Goal: Contribute content: Contribute content

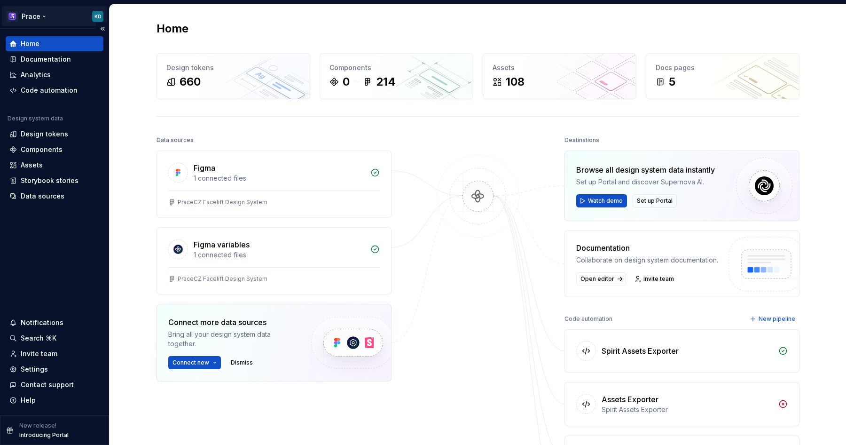
click at [36, 12] on html "Prace KD Home Documentation Analytics Code automation Design system data Design…" at bounding box center [423, 222] width 846 height 445
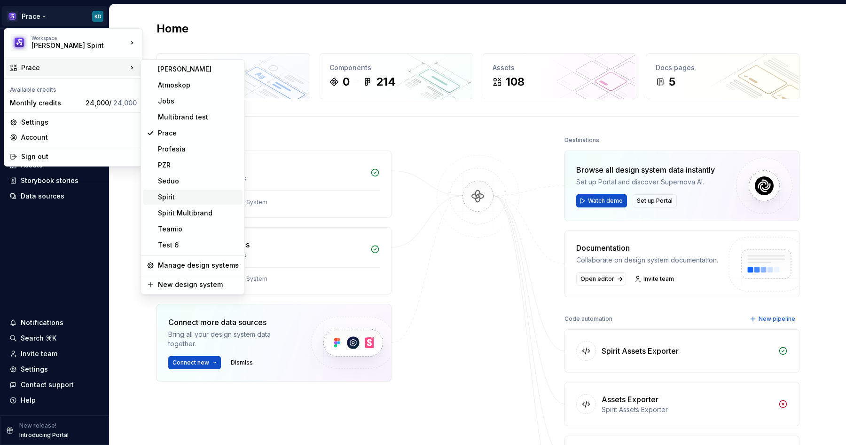
click at [176, 201] on div "Spirit" at bounding box center [198, 196] width 81 height 9
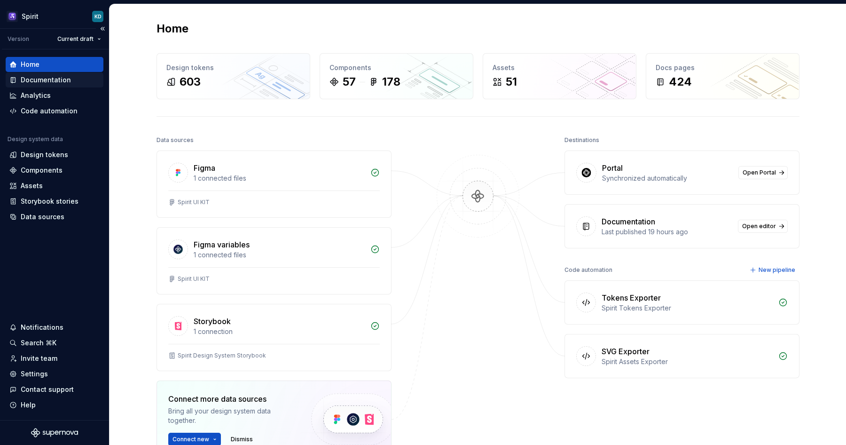
click at [40, 79] on div "Documentation" at bounding box center [46, 79] width 50 height 9
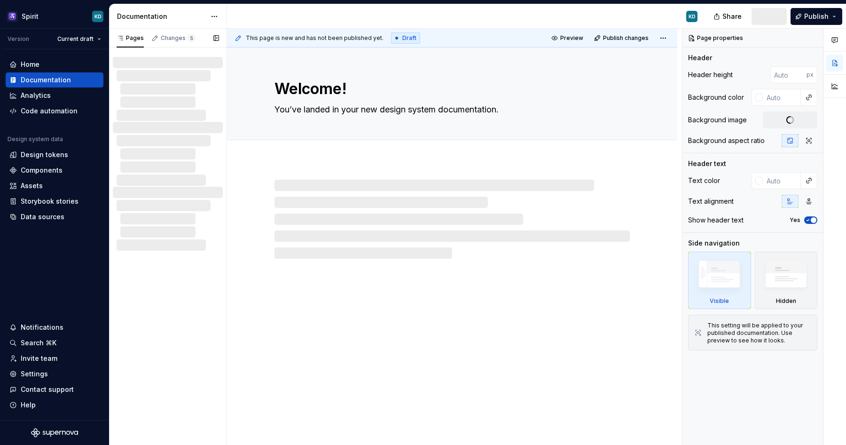
type textarea "*"
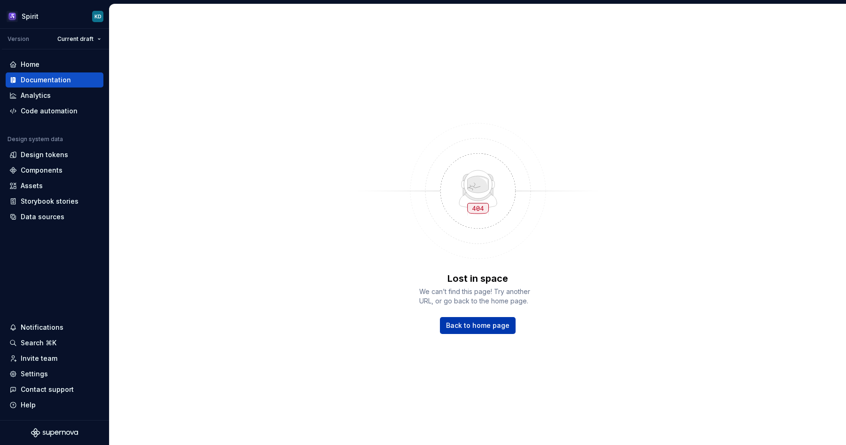
click at [473, 323] on span "Back to home page" at bounding box center [477, 325] width 63 height 9
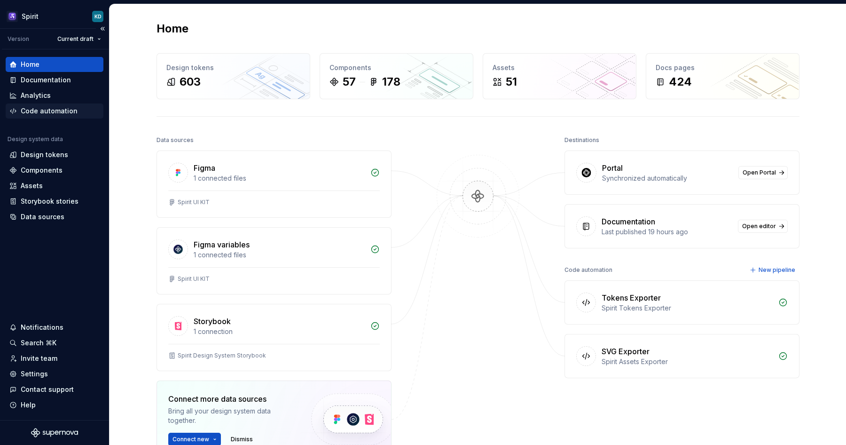
click at [52, 109] on div "Code automation" at bounding box center [49, 110] width 57 height 9
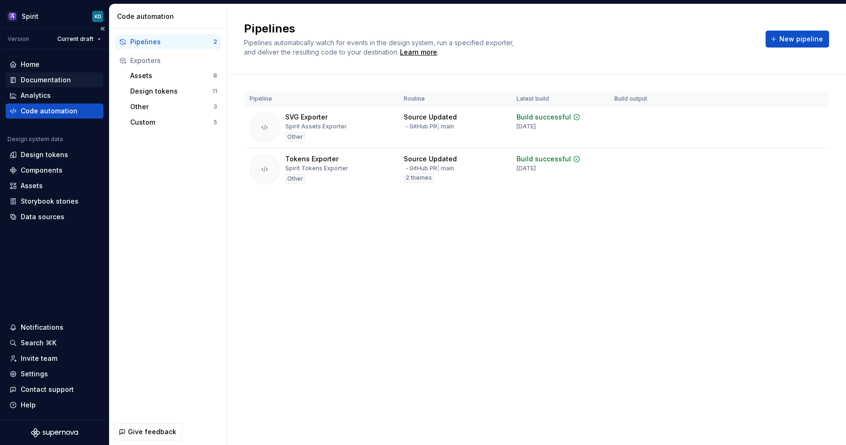
click at [53, 78] on div "Documentation" at bounding box center [46, 79] width 50 height 9
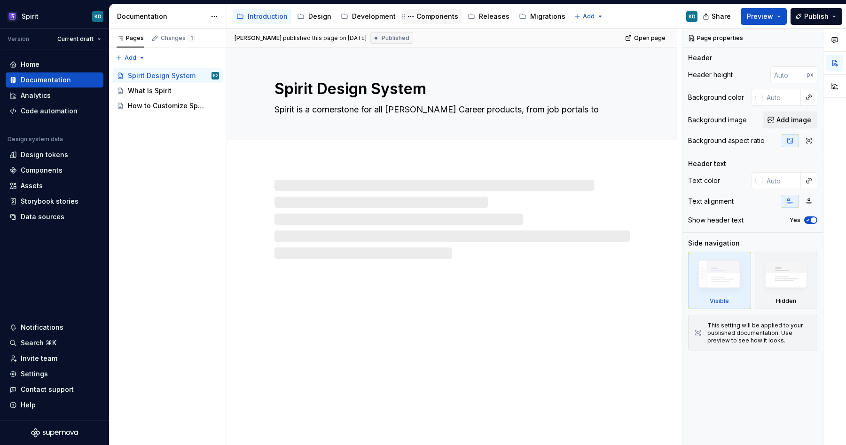
click at [432, 14] on div "Components" at bounding box center [437, 16] width 42 height 9
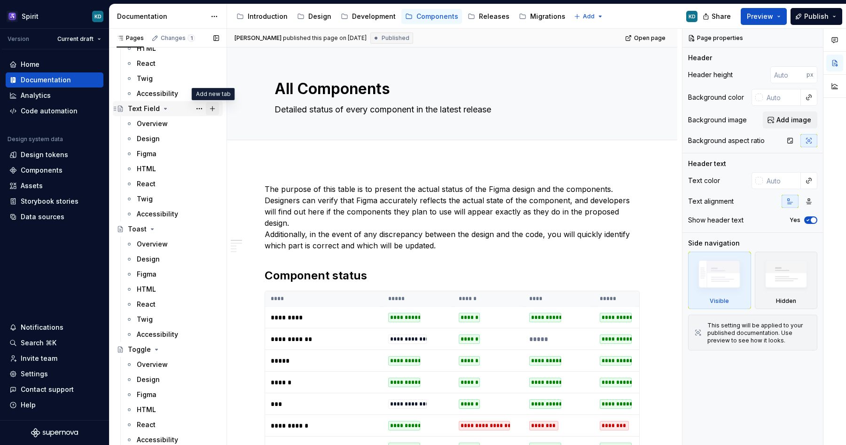
scroll to position [5238, 0]
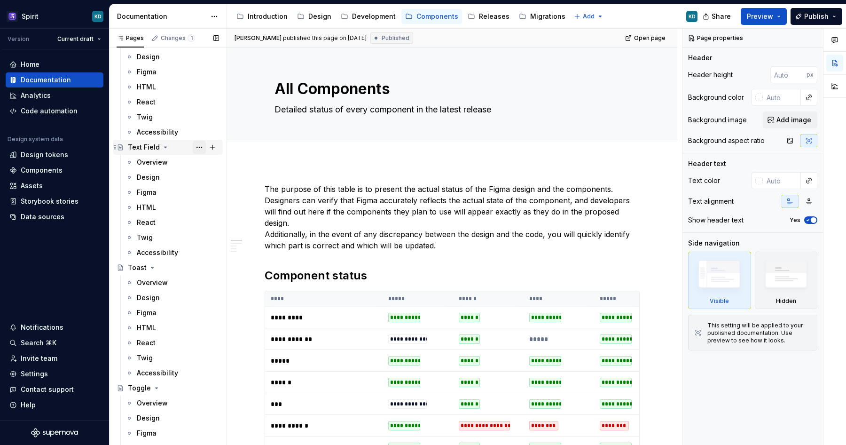
click at [199, 146] on button "Page tree" at bounding box center [199, 147] width 13 height 13
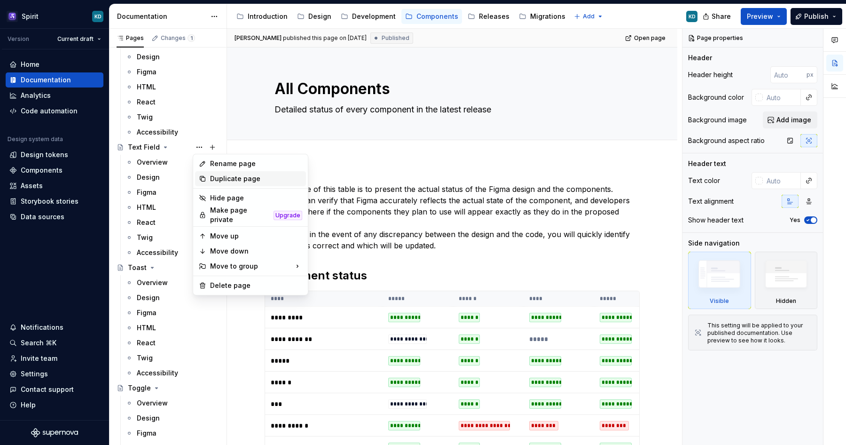
click at [220, 179] on div "Duplicate page" at bounding box center [256, 178] width 92 height 9
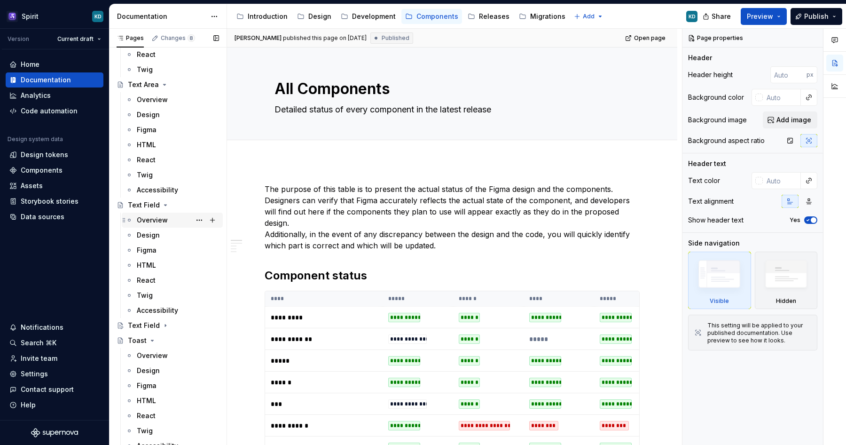
scroll to position [5172, 0]
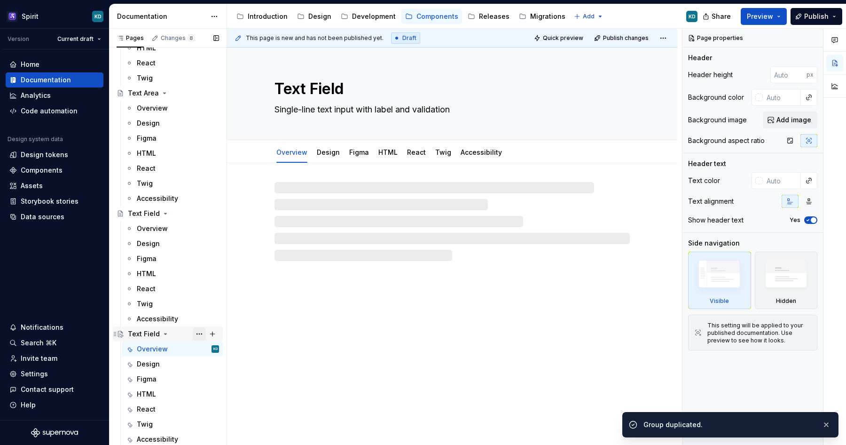
click at [196, 332] on button "Page tree" at bounding box center [199, 333] width 13 height 13
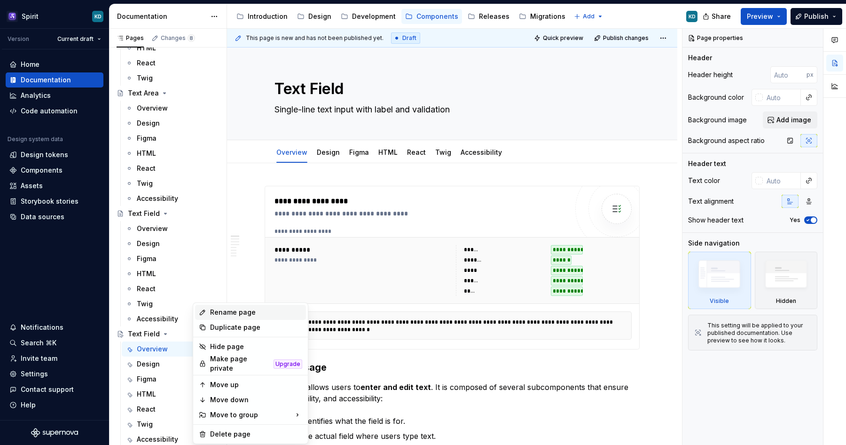
type textarea "*"
click at [224, 313] on div "Rename page" at bounding box center [256, 311] width 92 height 9
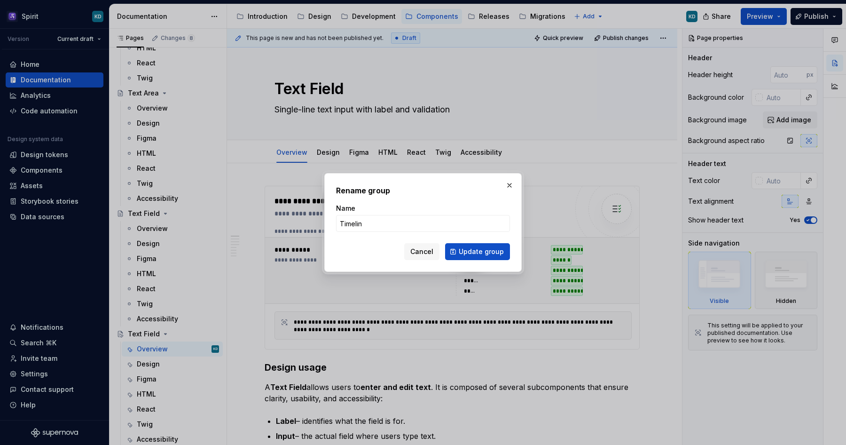
type input "Timeline"
click at [477, 249] on span "Update group" at bounding box center [481, 251] width 45 height 9
type textarea "*"
type textarea "Timeline"
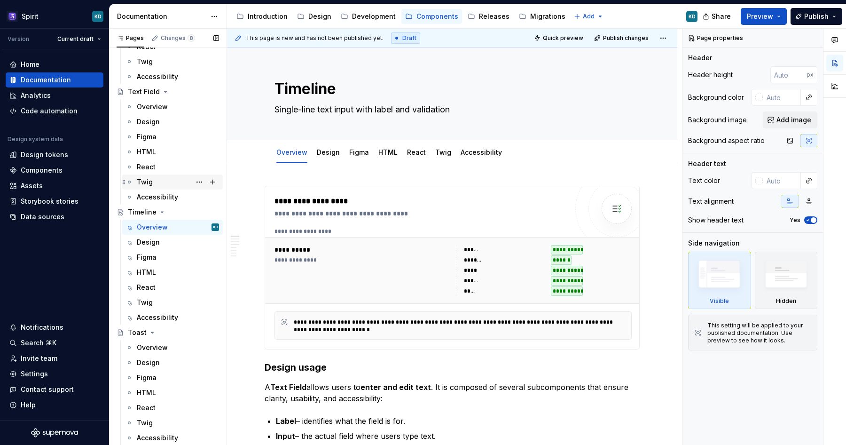
scroll to position [5295, 0]
click at [303, 248] on div "**********" at bounding box center [363, 249] width 176 height 9
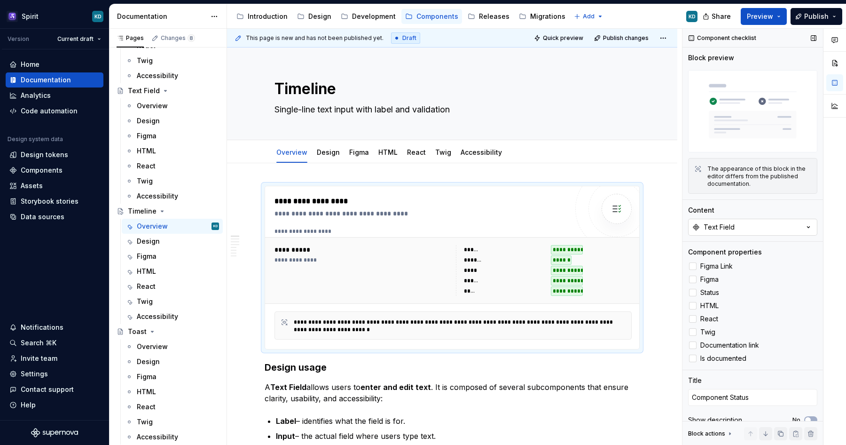
click at [722, 225] on div "Text Field" at bounding box center [719, 226] width 31 height 9
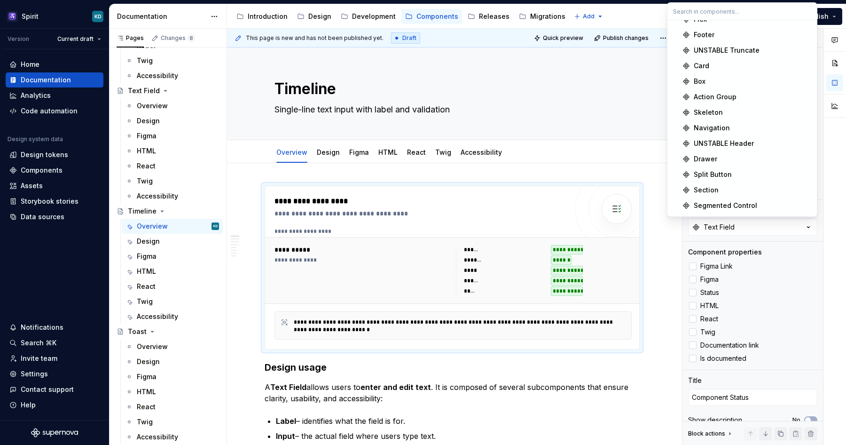
scroll to position [691, 0]
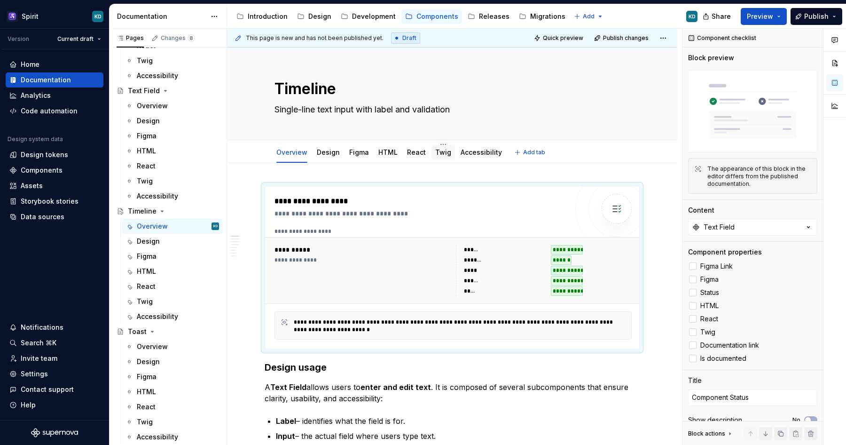
click at [435, 152] on link "Twig" at bounding box center [443, 152] width 16 height 8
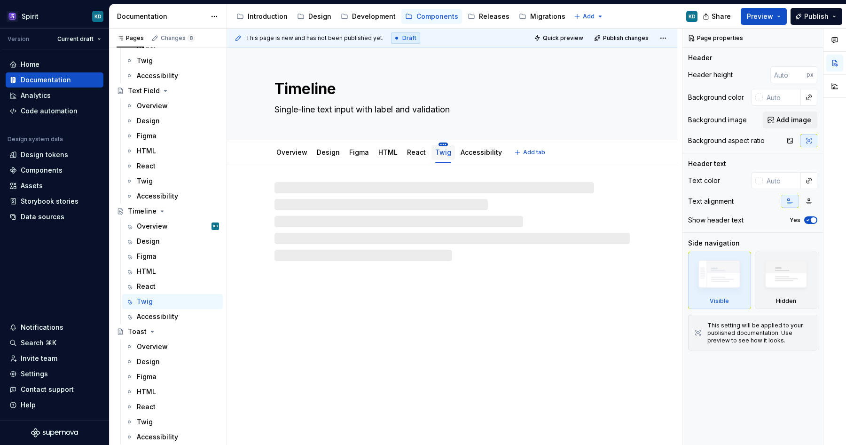
click at [440, 143] on html "Spirit KD Version Current draft Home Documentation Analytics Code automation De…" at bounding box center [423, 222] width 846 height 445
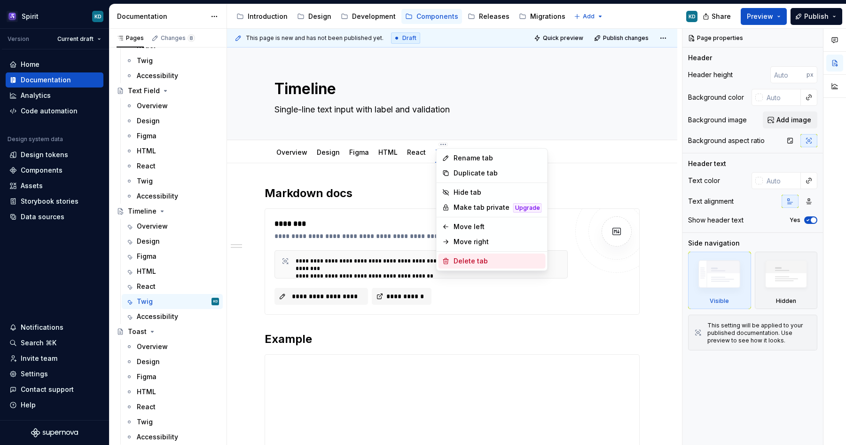
click at [468, 259] on div "Delete tab" at bounding box center [498, 260] width 88 height 9
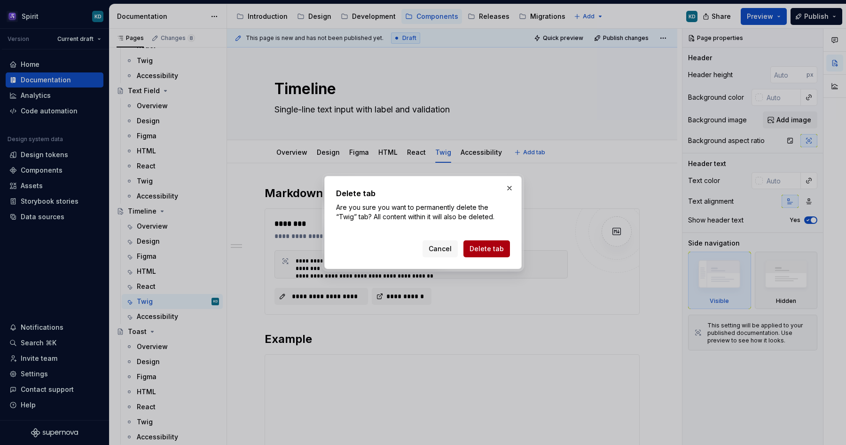
click at [482, 248] on span "Delete tab" at bounding box center [487, 248] width 34 height 9
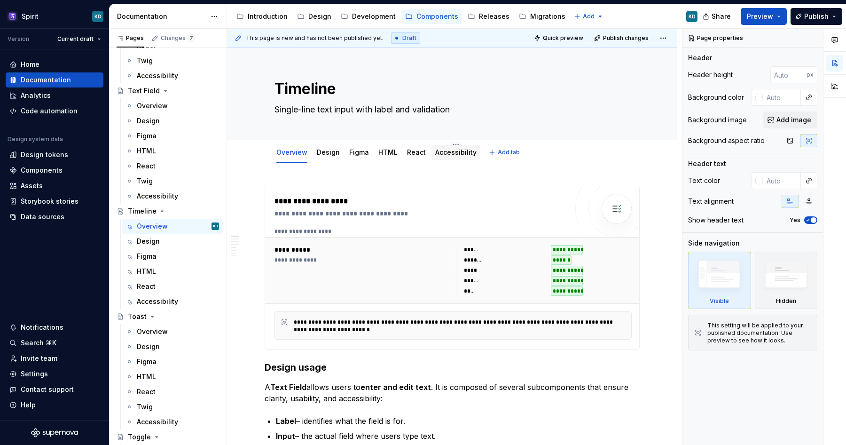
click at [447, 156] on link "Accessibility" at bounding box center [455, 152] width 41 height 8
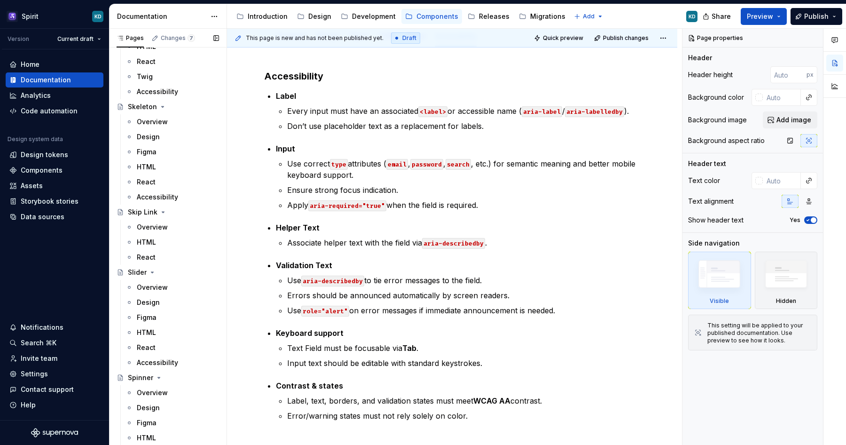
scroll to position [4243, 0]
click at [171, 195] on div "Accessibility" at bounding box center [157, 194] width 41 height 9
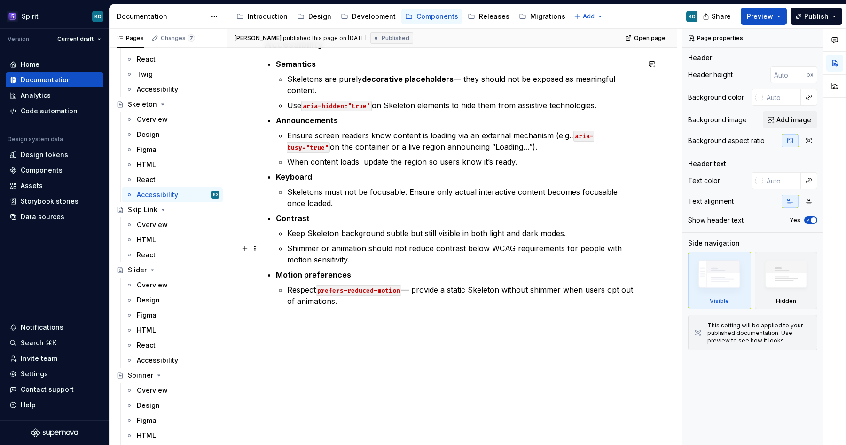
scroll to position [99, 0]
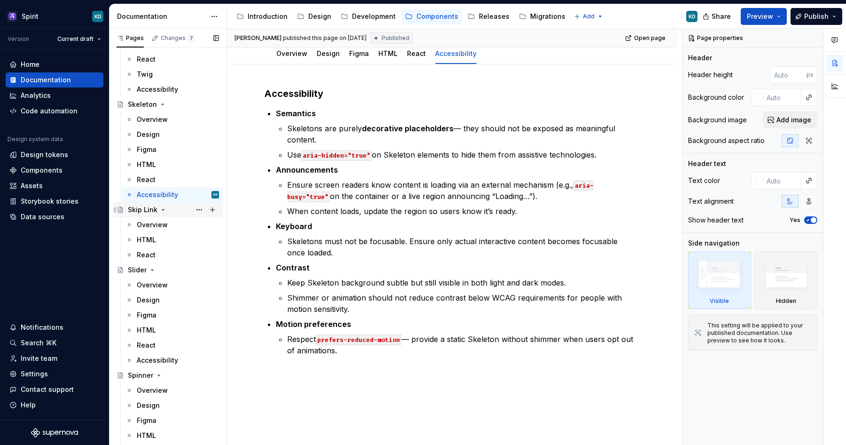
click at [182, 210] on div "Skip Link" at bounding box center [173, 209] width 91 height 13
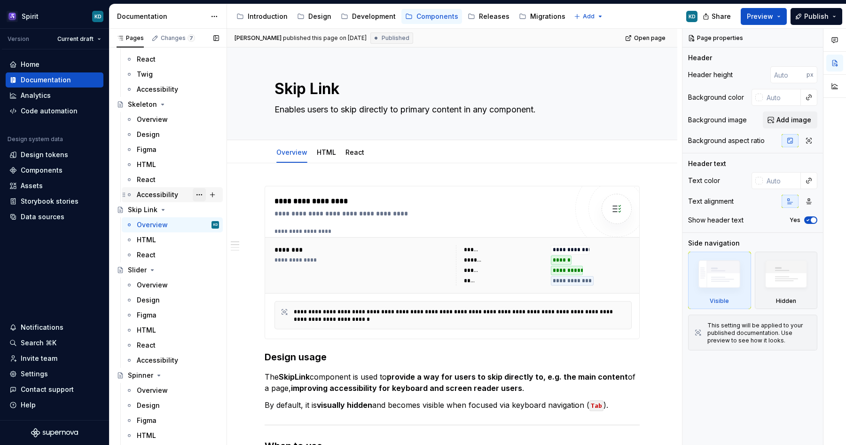
click at [200, 193] on button "Page tree" at bounding box center [199, 194] width 13 height 13
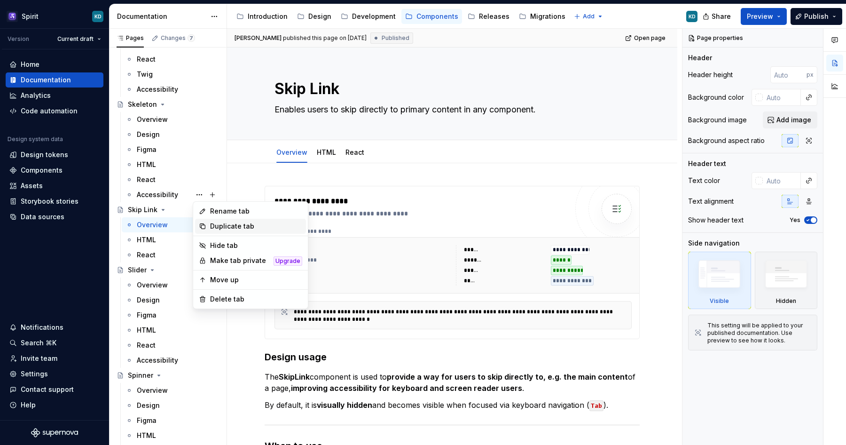
click at [218, 224] on div "Duplicate tab" at bounding box center [256, 225] width 92 height 9
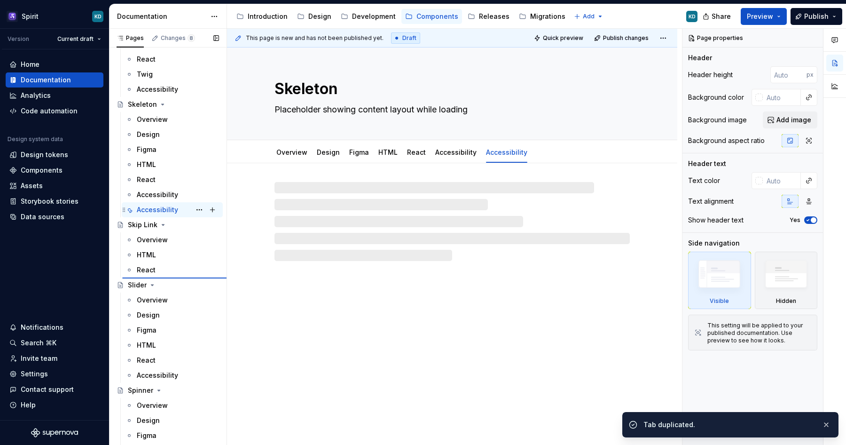
type textarea "*"
type textarea "Skip Link"
type textarea "Enables users to skip directly to primary content in any component."
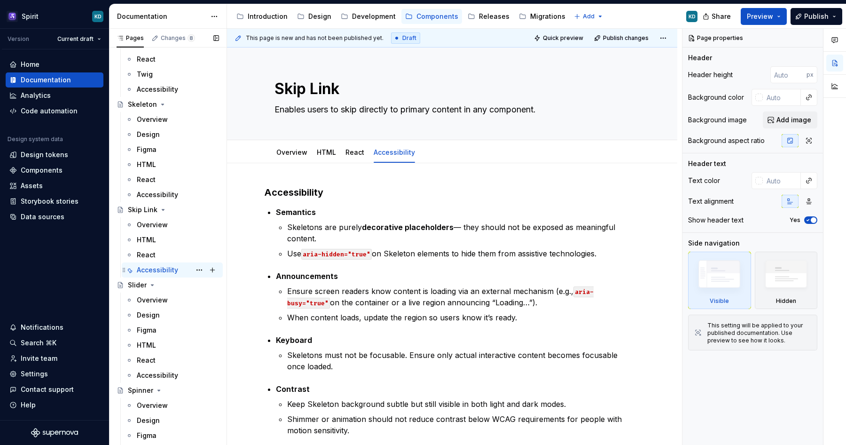
click at [159, 269] on div "Accessibility" at bounding box center [157, 269] width 41 height 9
click at [334, 192] on h3 "Accessibility" at bounding box center [452, 192] width 375 height 13
type textarea "*"
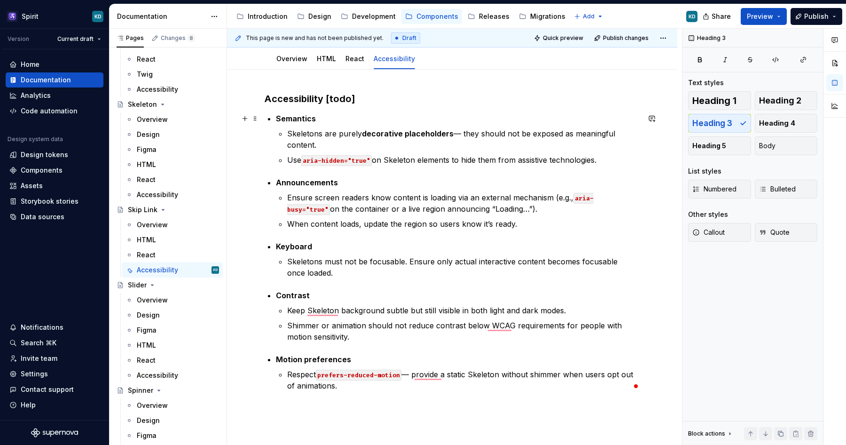
click at [343, 101] on h3 "Accessibility [todo]" at bounding box center [452, 98] width 375 height 13
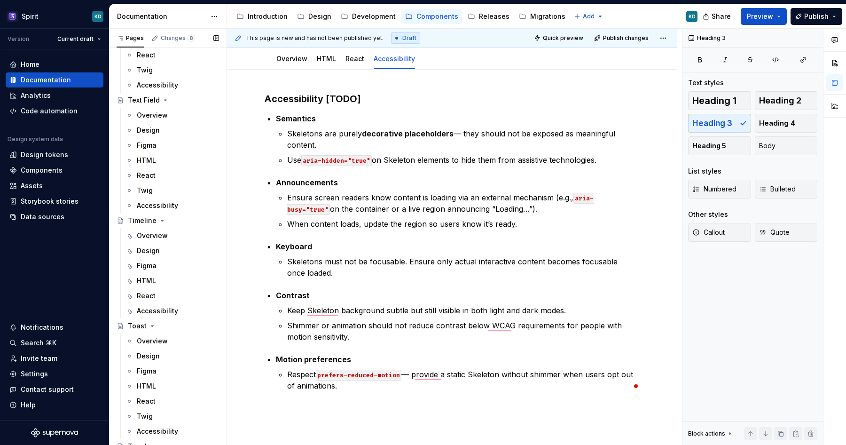
scroll to position [5302, 0]
click at [170, 306] on div "Accessibility" at bounding box center [157, 308] width 41 height 9
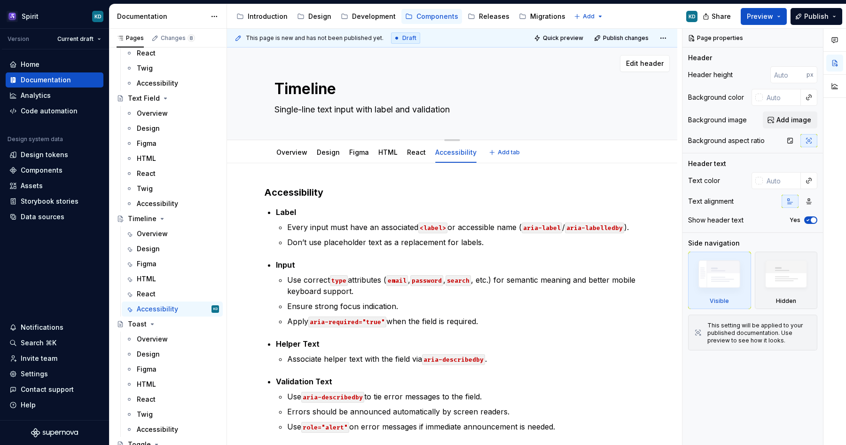
click at [343, 86] on textarea "Timeline" at bounding box center [450, 89] width 355 height 23
click at [171, 235] on div "Overview" at bounding box center [178, 233] width 82 height 13
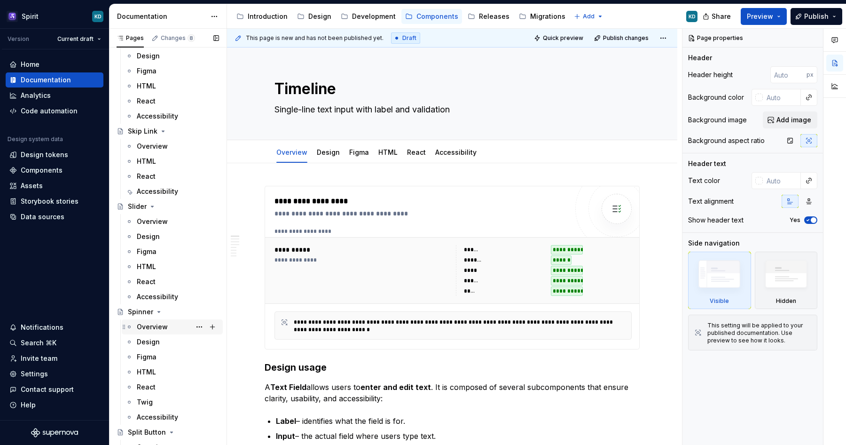
scroll to position [4323, 0]
click at [150, 150] on div "Overview" at bounding box center [178, 145] width 82 height 13
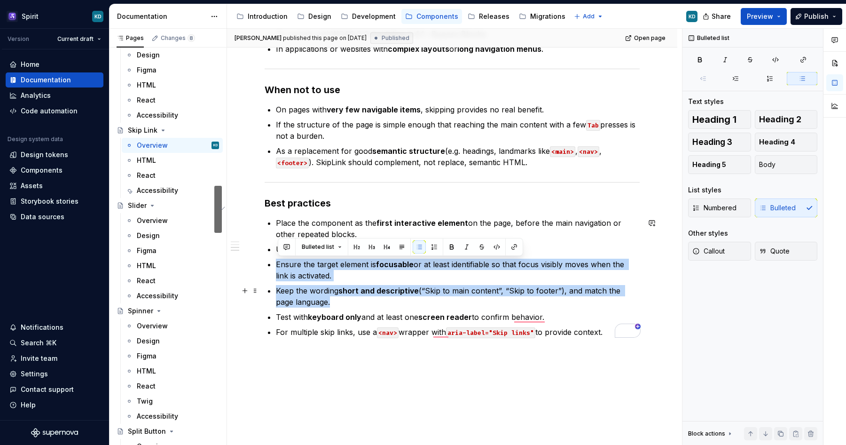
scroll to position [458, 0]
drag, startPoint x: 275, startPoint y: 264, endPoint x: 620, endPoint y: 351, distance: 355.4
click at [620, 351] on div "**********" at bounding box center [452, 93] width 450 height 777
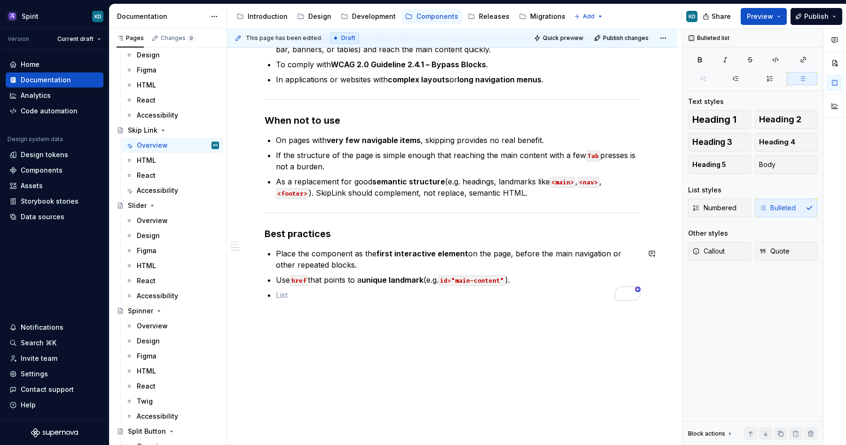
scroll to position [412, 0]
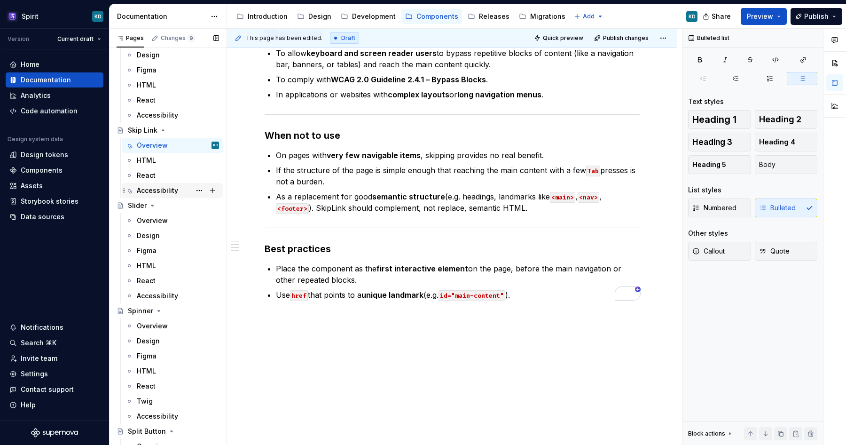
click at [172, 191] on div "Accessibility" at bounding box center [157, 190] width 41 height 9
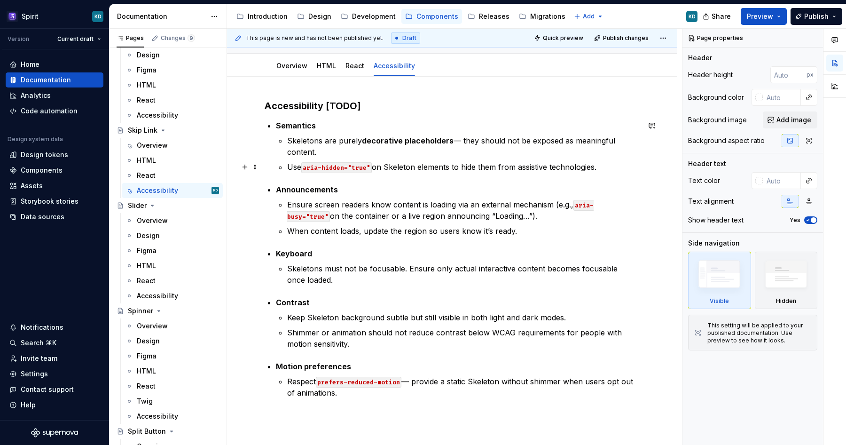
scroll to position [94, 0]
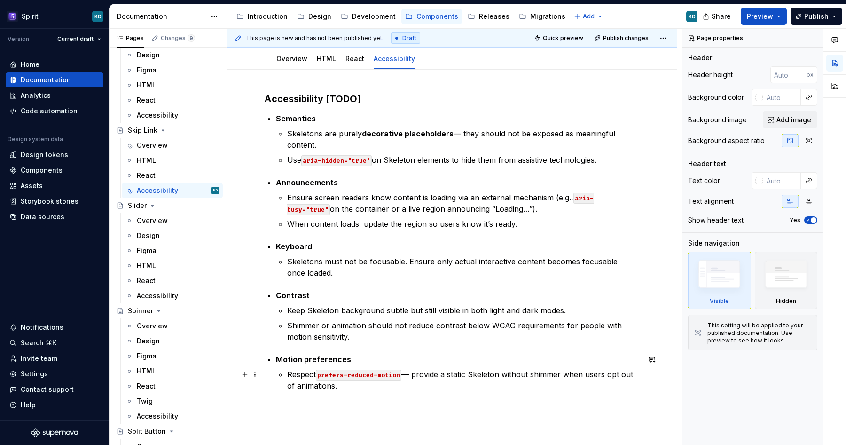
click at [352, 385] on p "Respect prefers-reduced-motion — provide a static Skeleton without shimmer when…" at bounding box center [463, 380] width 353 height 23
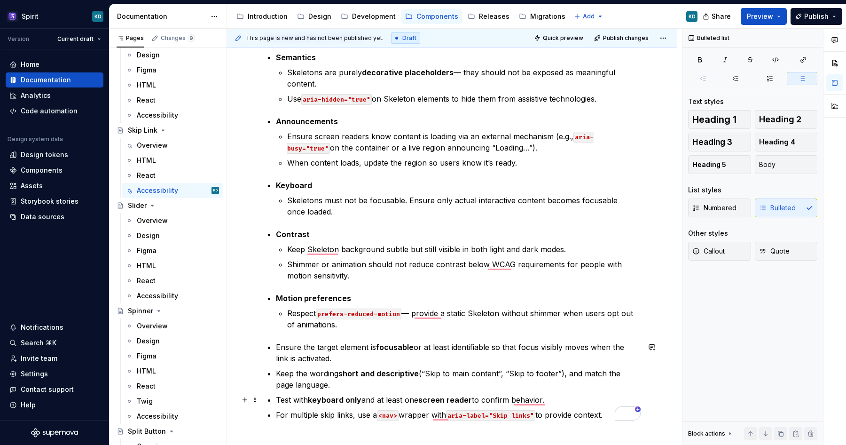
scroll to position [153, 0]
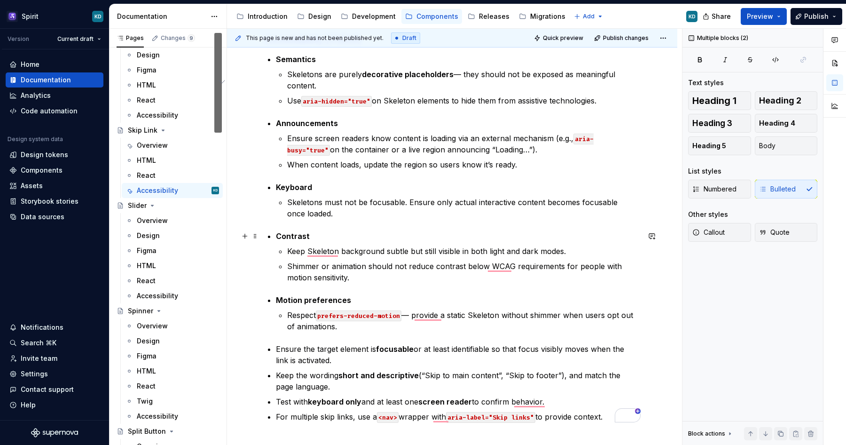
drag, startPoint x: 348, startPoint y: 329, endPoint x: 264, endPoint y: 236, distance: 125.1
click at [264, 236] on div "Accessibility [TODO] Semantics Skeletons are purely decorative placeholders — t…" at bounding box center [452, 288] width 450 height 557
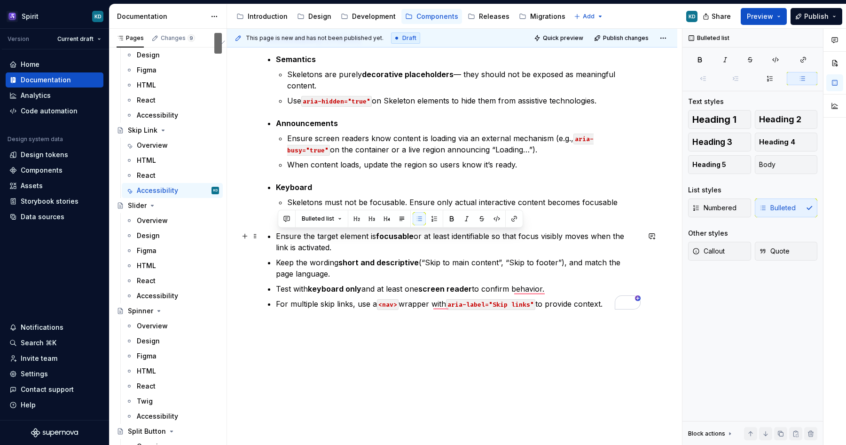
drag, startPoint x: 350, startPoint y: 245, endPoint x: 269, endPoint y: 237, distance: 81.2
click at [269, 237] on div "Accessibility [TODO] Semantics Skeletons are purely decorative placeholders — t…" at bounding box center [452, 171] width 375 height 276
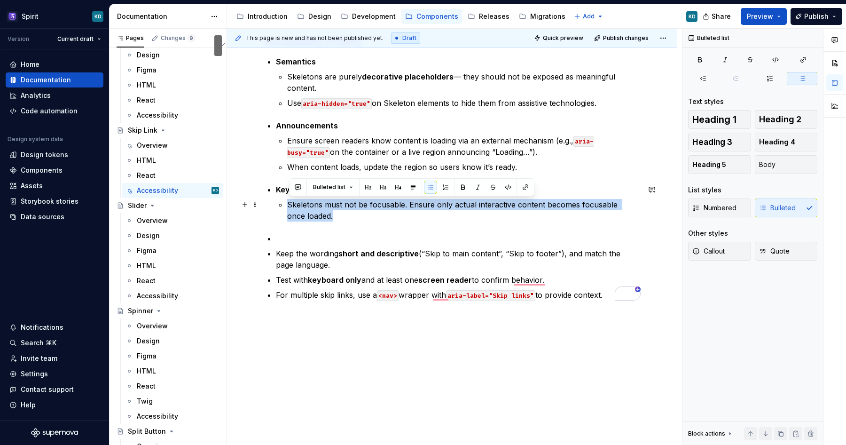
drag, startPoint x: 322, startPoint y: 218, endPoint x: 289, endPoint y: 205, distance: 36.3
click at [289, 205] on li "Keyboard Skeletons must not be focusable. Ensure only actual interactive conten…" at bounding box center [458, 203] width 364 height 38
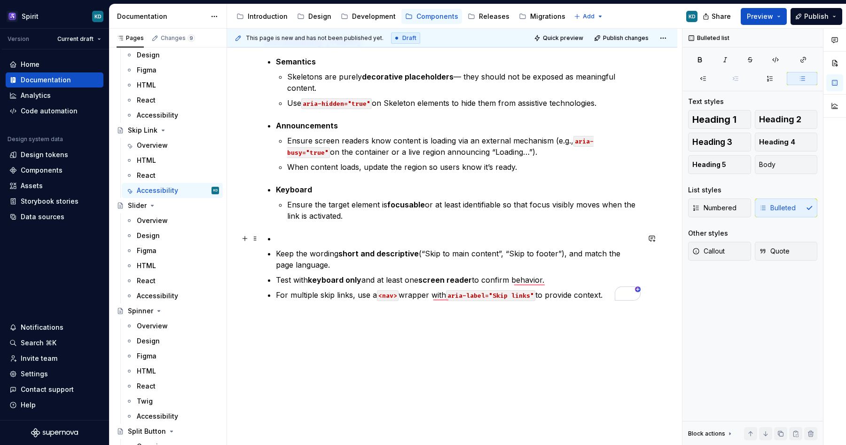
click at [295, 236] on p "To enrich screen reader interactions, please activate Accessibility in Grammarl…" at bounding box center [458, 238] width 364 height 11
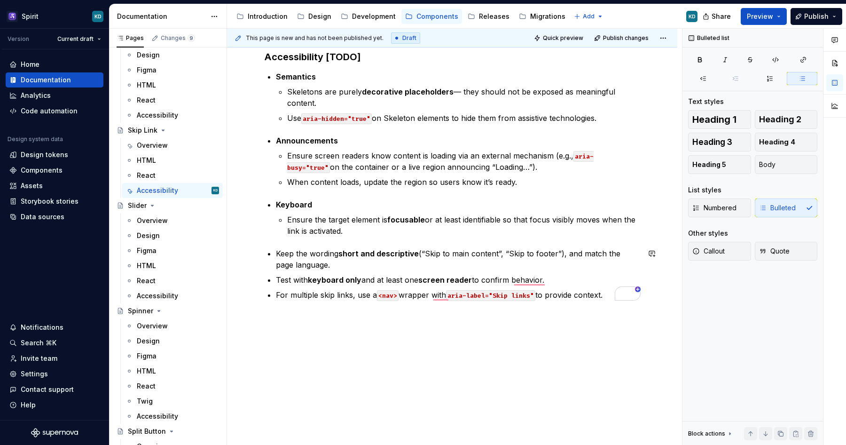
scroll to position [135, 0]
type textarea "*"
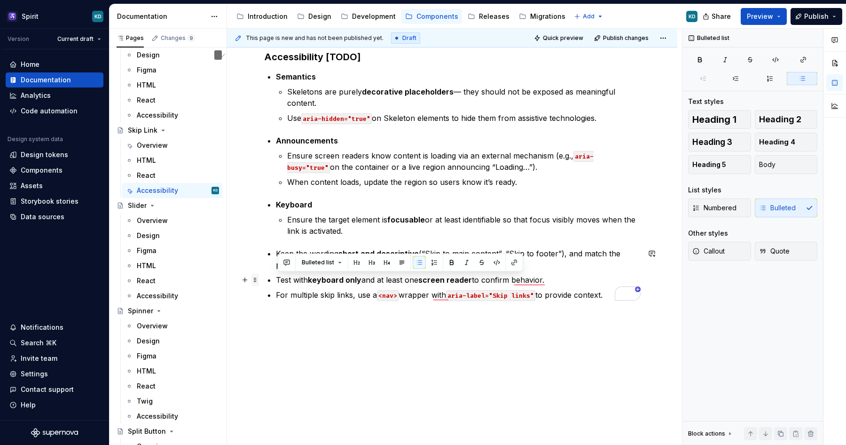
drag, startPoint x: 565, startPoint y: 280, endPoint x: 257, endPoint y: 283, distance: 307.4
click at [265, 283] on div "Accessibility [TODO] Semantics Skeletons are purely decorative placeholders — t…" at bounding box center [452, 180] width 375 height 261
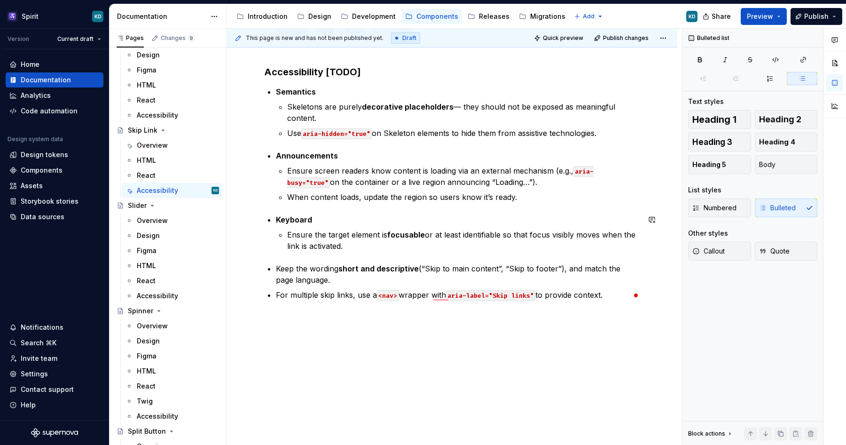
scroll to position [120, 0]
drag, startPoint x: 325, startPoint y: 284, endPoint x: 276, endPoint y: 275, distance: 49.8
click at [276, 275] on div "Accessibility [TODO] Semantics Skeletons are purely decorative placeholders — t…" at bounding box center [452, 182] width 375 height 235
click at [304, 312] on div "Accessibility [TODO] Semantics Skeletons are purely decorative placeholders — t…" at bounding box center [452, 244] width 450 height 402
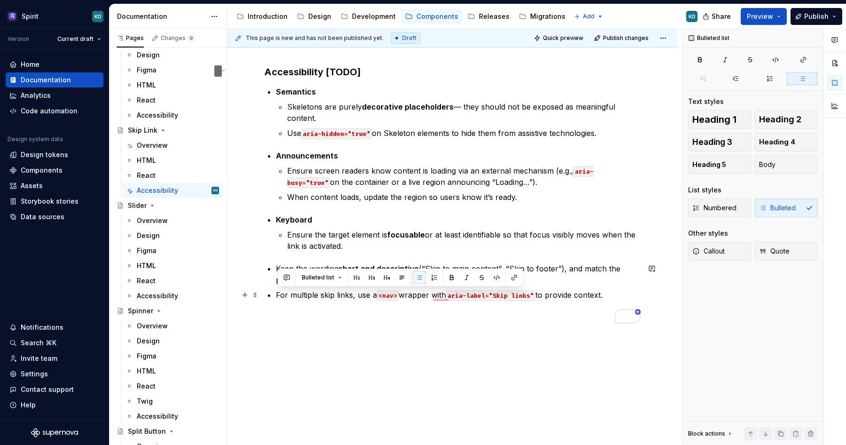
drag, startPoint x: 278, startPoint y: 294, endPoint x: 633, endPoint y: 294, distance: 354.4
click at [632, 294] on p "For multiple skip links, use a <nav> wrapper with aria-label="Skip links" to pr…" at bounding box center [458, 294] width 364 height 11
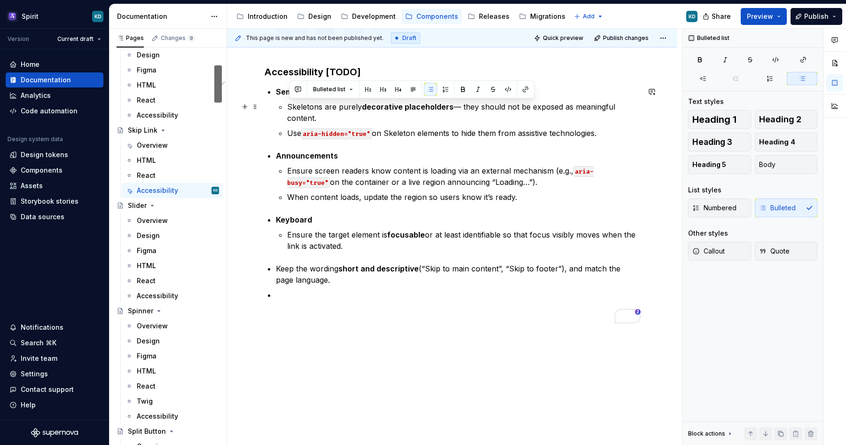
drag, startPoint x: 612, startPoint y: 135, endPoint x: 290, endPoint y: 107, distance: 322.2
click at [290, 107] on ul "Skeletons are purely decorative placeholders — they should not be exposed as me…" at bounding box center [463, 120] width 353 height 38
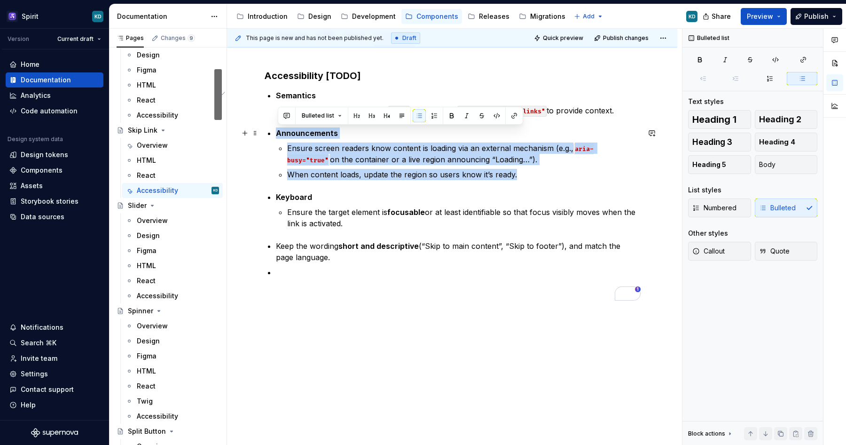
drag, startPoint x: 535, startPoint y: 178, endPoint x: 268, endPoint y: 133, distance: 270.8
click at [268, 133] on div "Accessibility [TODO] Semantics For multiple skip links, use a <nav> wrapper wit…" at bounding box center [452, 184] width 375 height 231
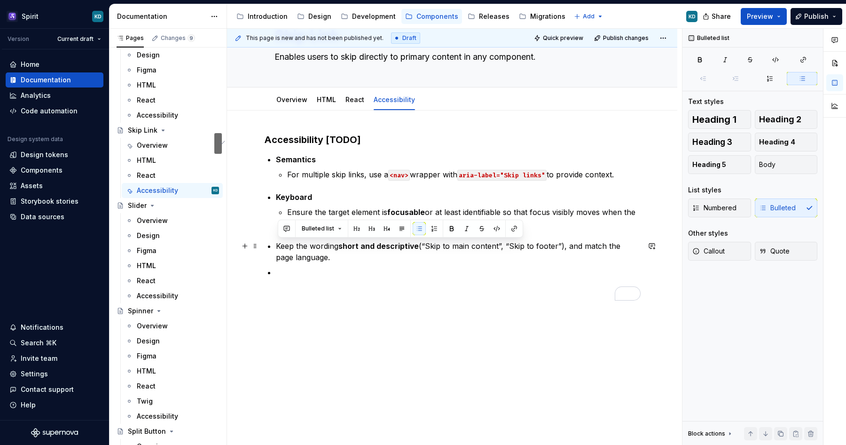
drag, startPoint x: 317, startPoint y: 259, endPoint x: 275, endPoint y: 247, distance: 44.5
click at [275, 247] on div "Accessibility [TODO] Semantics For multiple skip links, use a <nav> wrapper wit…" at bounding box center [452, 216] width 375 height 167
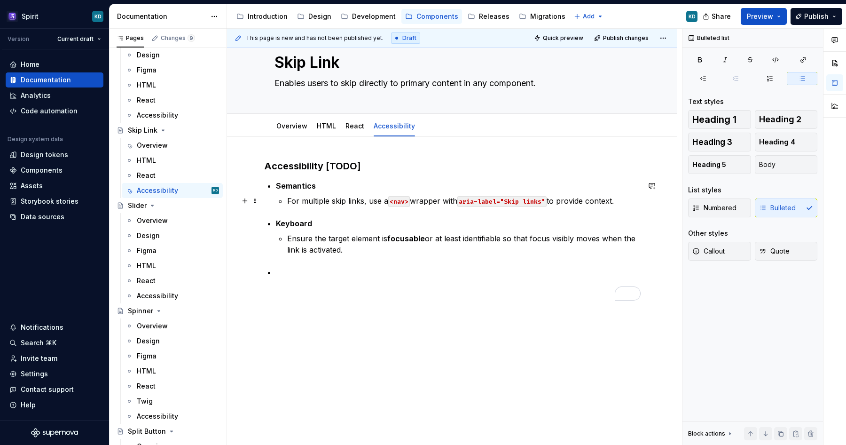
click at [625, 204] on p "For multiple skip links, use a <nav> wrapper with aria-label="Skip links" to pr…" at bounding box center [463, 200] width 353 height 11
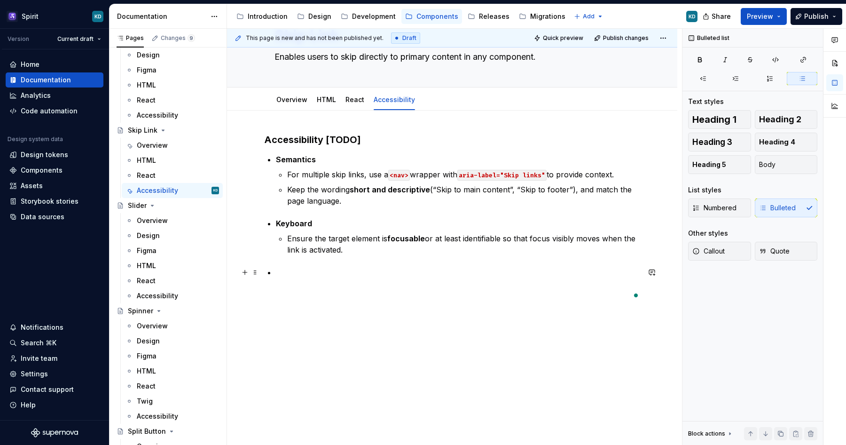
click at [292, 269] on p "To enrich screen reader interactions, please activate Accessibility in Grammarl…" at bounding box center [458, 272] width 364 height 11
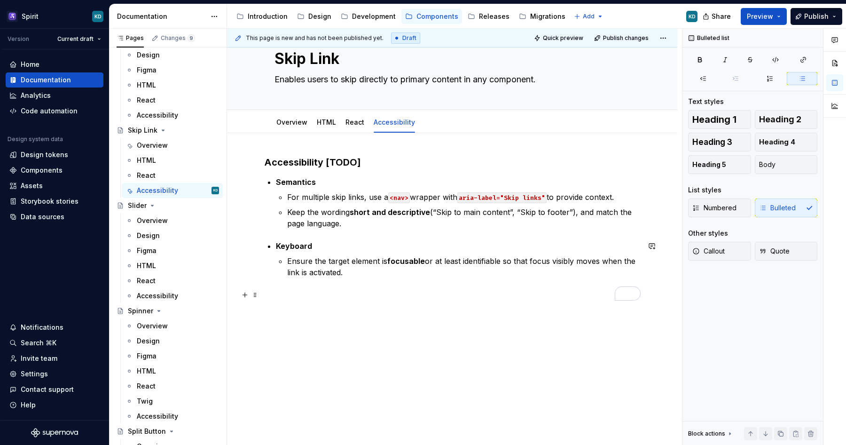
click at [328, 347] on div "Accessibility [TODO] Semantics For multiple skip links, use a <nav> wrapper wit…" at bounding box center [452, 289] width 450 height 312
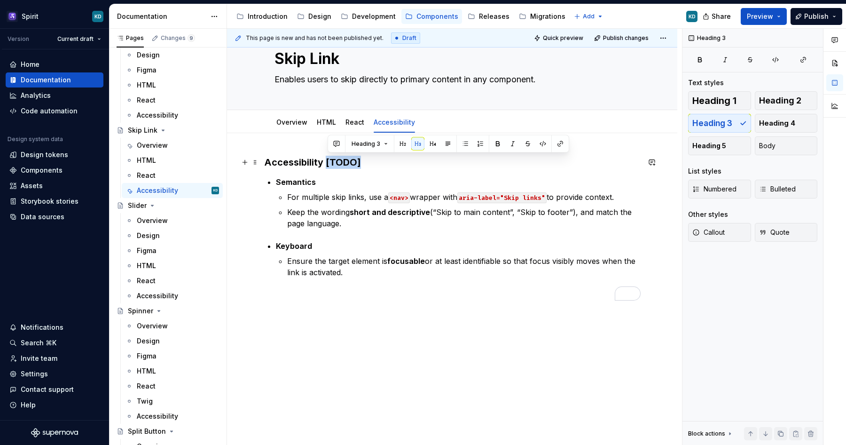
drag, startPoint x: 327, startPoint y: 160, endPoint x: 366, endPoint y: 160, distance: 38.5
click at [366, 160] on h3 "Accessibility [TODO]" at bounding box center [452, 162] width 375 height 13
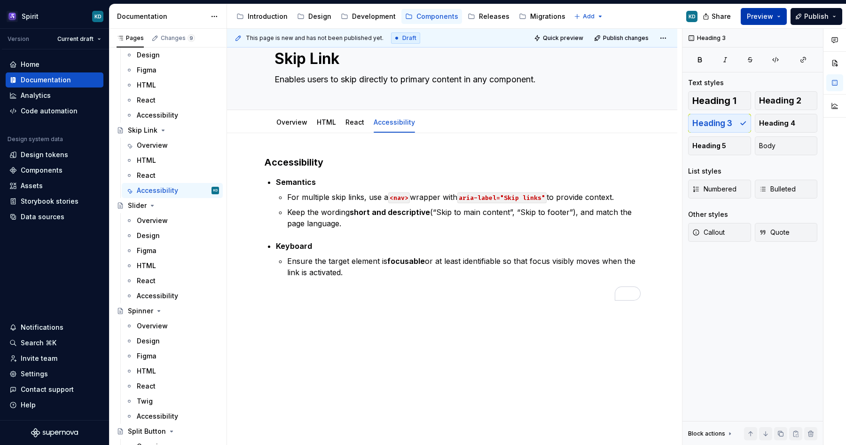
click at [753, 17] on span "Preview" at bounding box center [760, 16] width 26 height 9
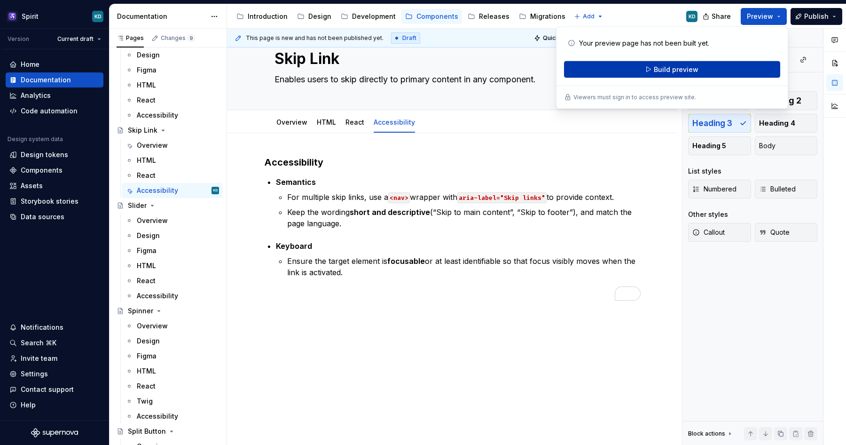
click at [652, 66] on button "Build preview" at bounding box center [672, 69] width 216 height 17
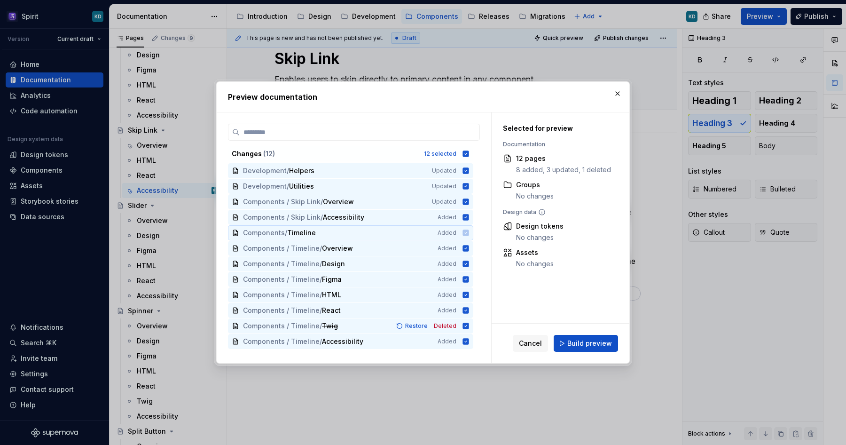
click at [469, 234] on icon at bounding box center [466, 232] width 6 height 6
click at [469, 248] on icon at bounding box center [466, 248] width 6 height 6
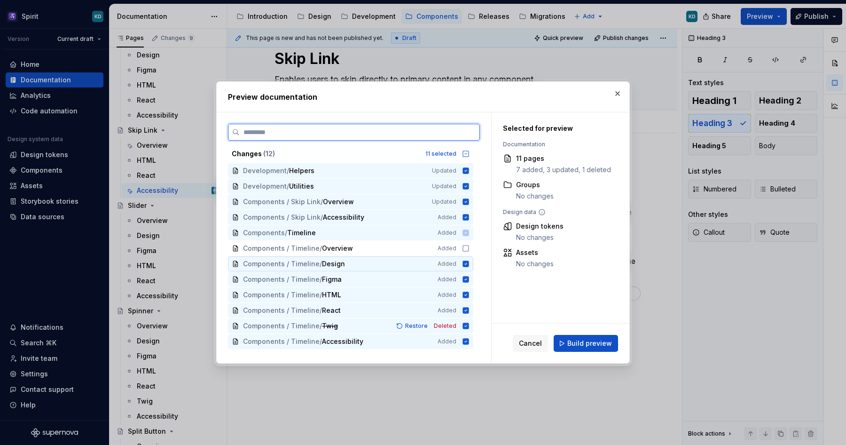
click at [469, 262] on icon at bounding box center [466, 263] width 6 height 6
click at [470, 282] on icon at bounding box center [466, 279] width 8 height 8
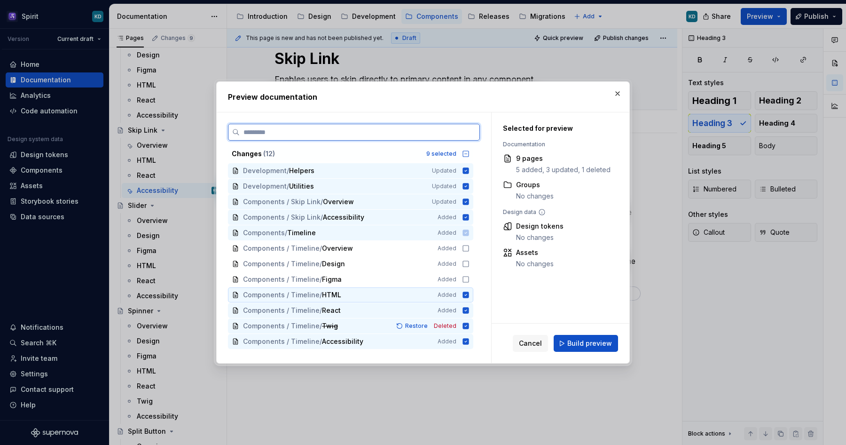
click at [470, 298] on icon at bounding box center [466, 295] width 8 height 8
click at [469, 311] on icon at bounding box center [466, 310] width 6 height 6
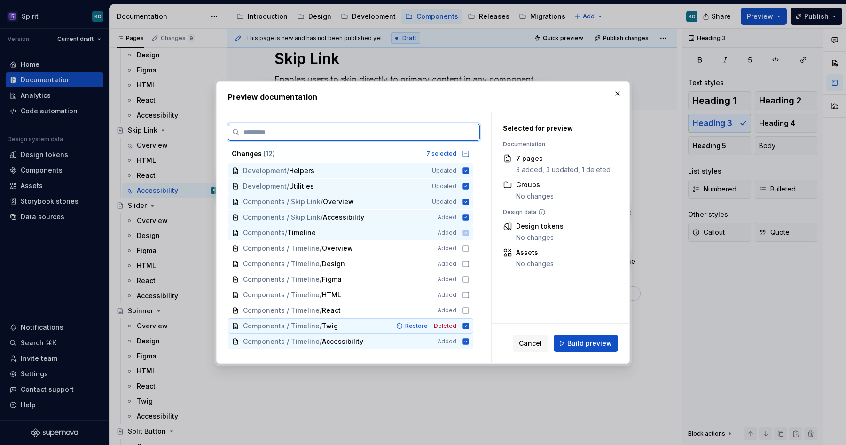
click at [469, 326] on icon at bounding box center [466, 325] width 6 height 6
click at [469, 342] on icon at bounding box center [466, 341] width 6 height 6
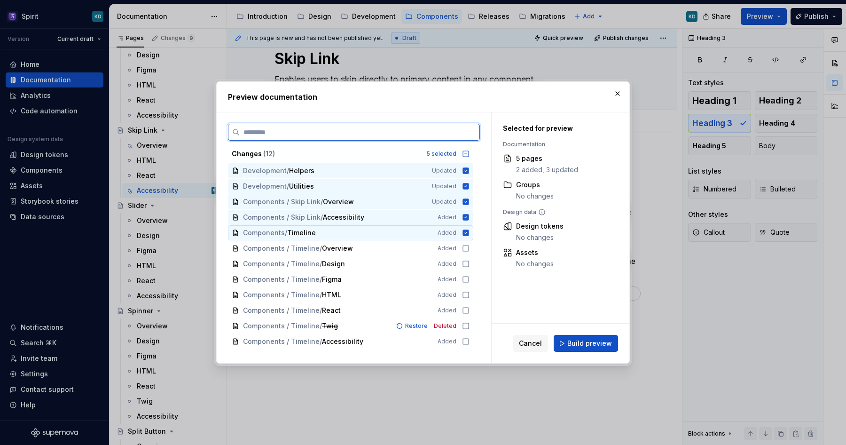
click at [469, 231] on icon at bounding box center [466, 232] width 6 height 6
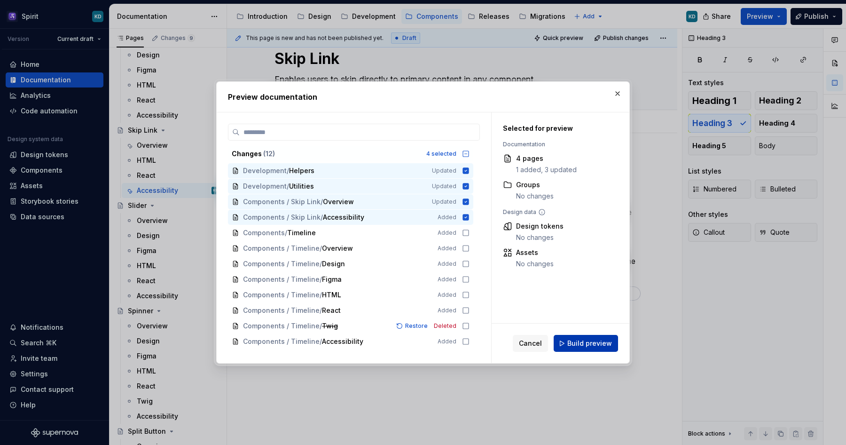
click at [577, 345] on span "Build preview" at bounding box center [589, 342] width 45 height 9
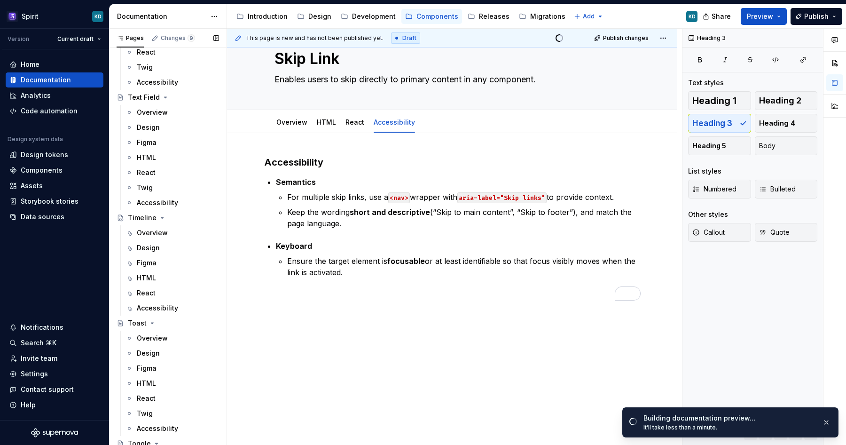
scroll to position [5314, 0]
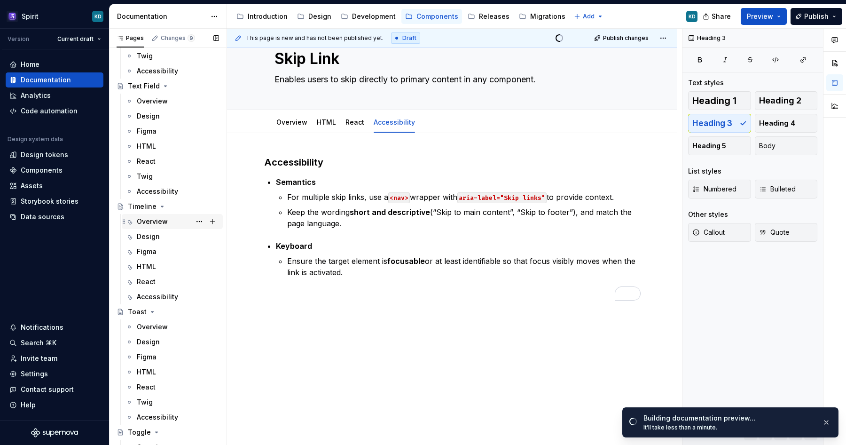
click at [166, 223] on div "Overview" at bounding box center [152, 221] width 31 height 9
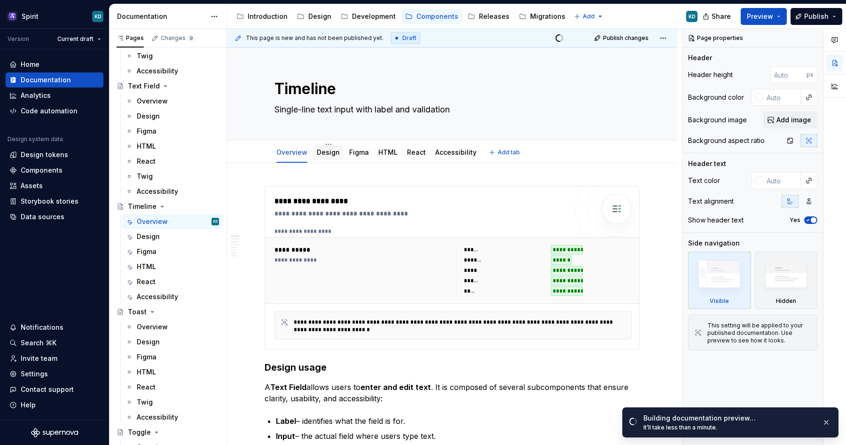
click at [329, 154] on link "Design" at bounding box center [328, 152] width 23 height 8
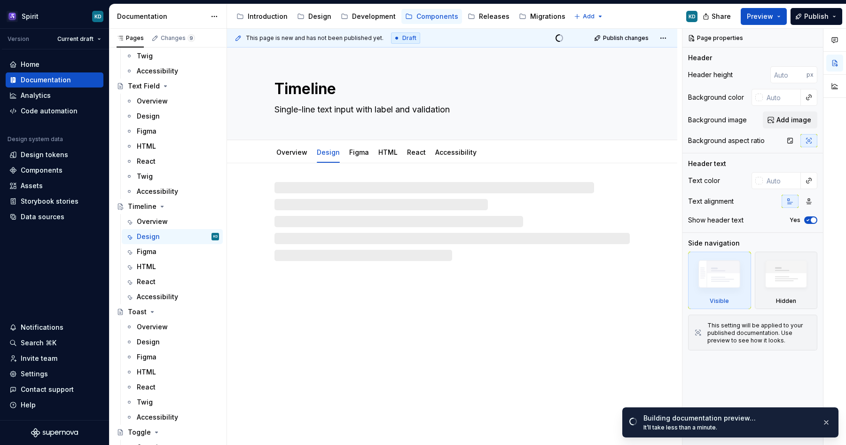
type textarea "*"
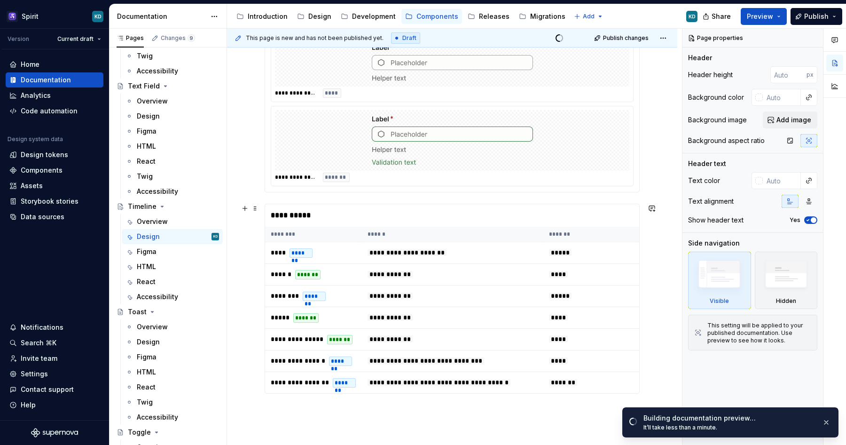
scroll to position [314, 0]
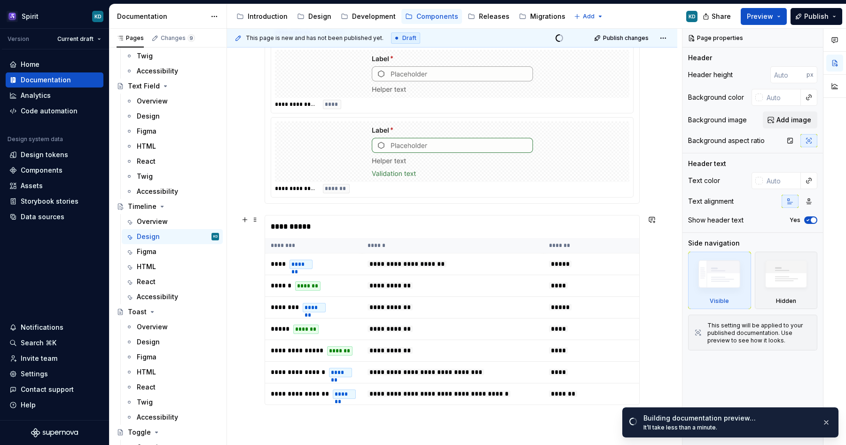
click at [384, 226] on div "**********" at bounding box center [452, 226] width 375 height 23
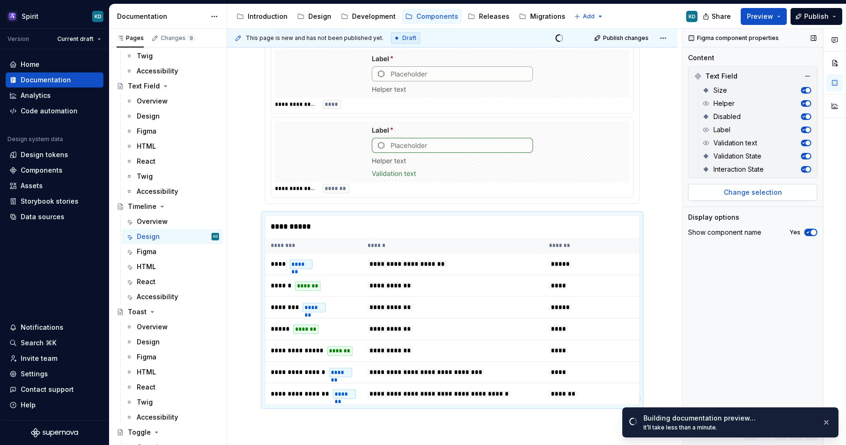
click at [758, 196] on span "Change selection" at bounding box center [753, 192] width 58 height 9
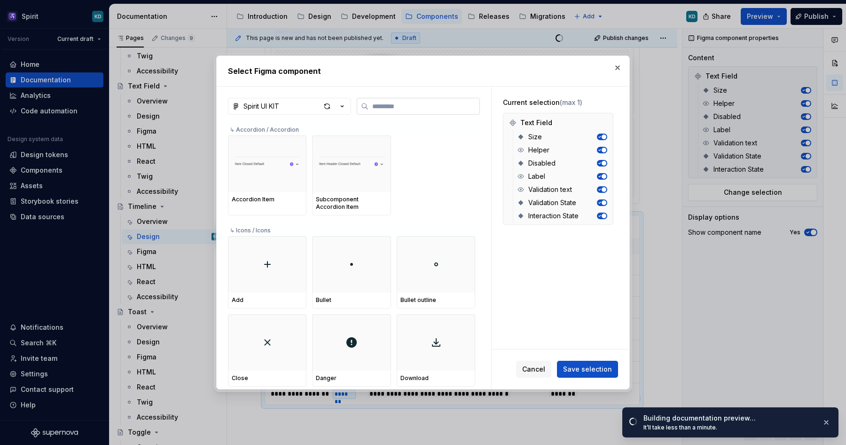
click at [392, 105] on input "search" at bounding box center [424, 106] width 111 height 9
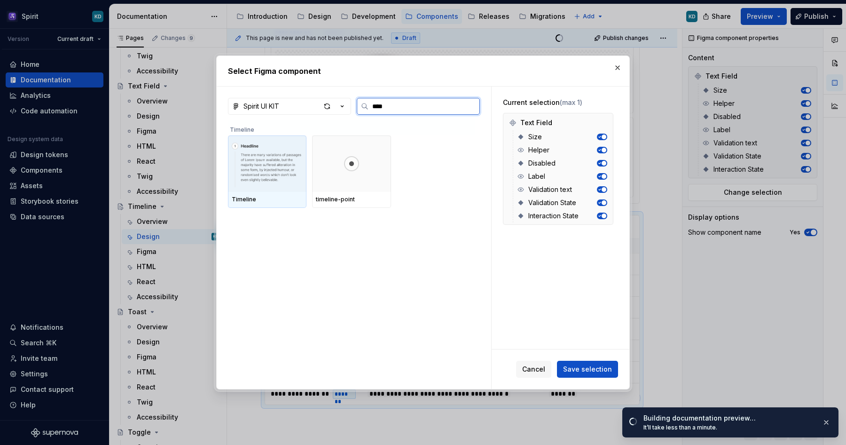
type input "*****"
click at [267, 172] on img at bounding box center [267, 163] width 71 height 49
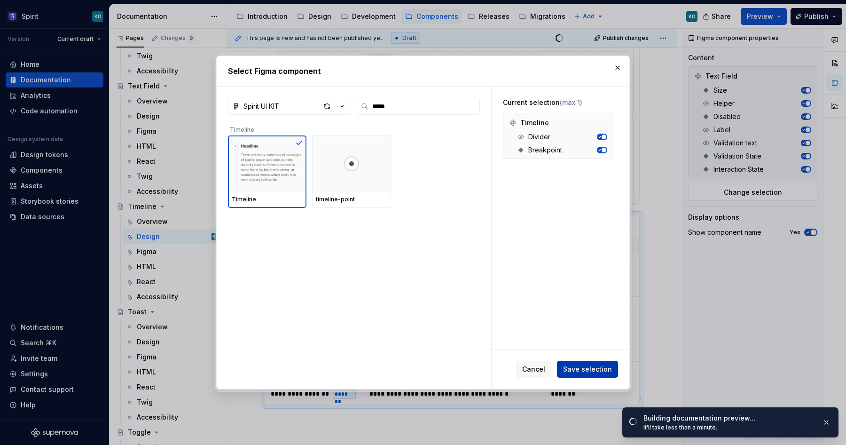
click at [584, 369] on span "Save selection" at bounding box center [587, 368] width 49 height 9
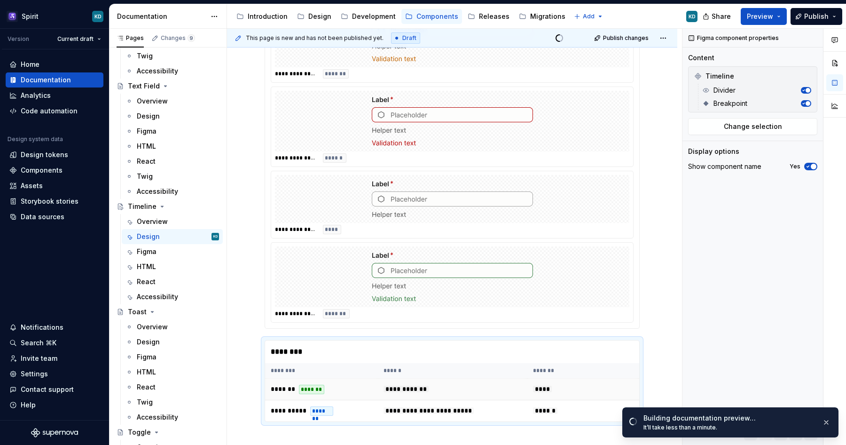
scroll to position [188, 0]
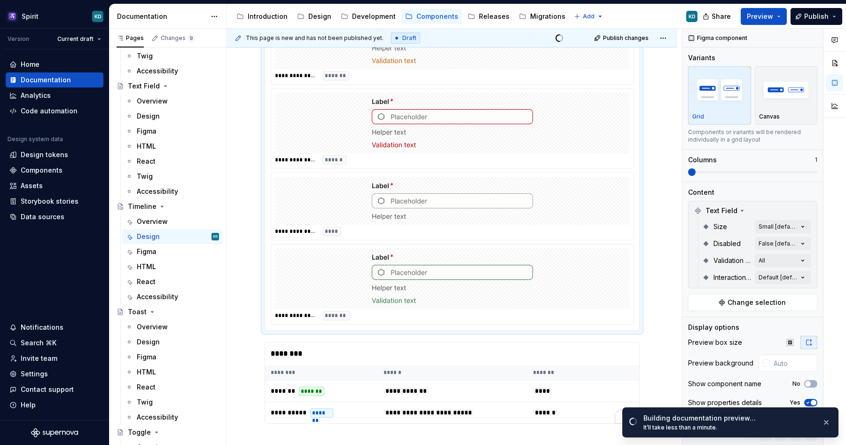
click at [541, 276] on div "To enrich screen reader interactions, please activate Accessibility in Grammarl…" at bounding box center [452, 278] width 354 height 61
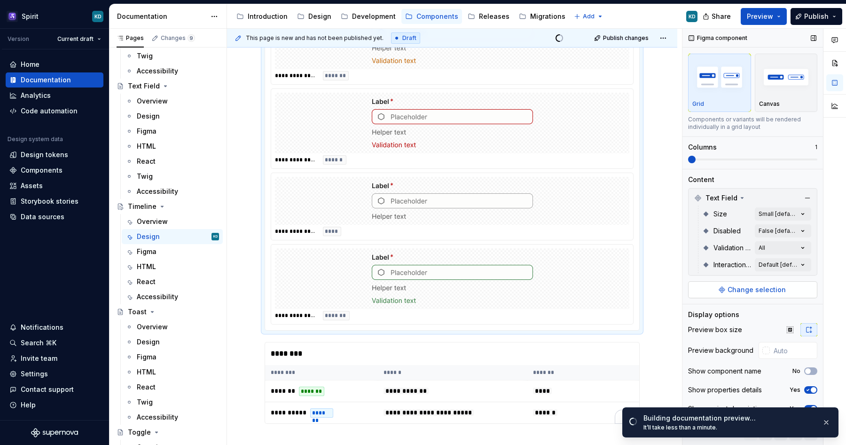
click at [744, 289] on span "Change selection" at bounding box center [757, 289] width 58 height 9
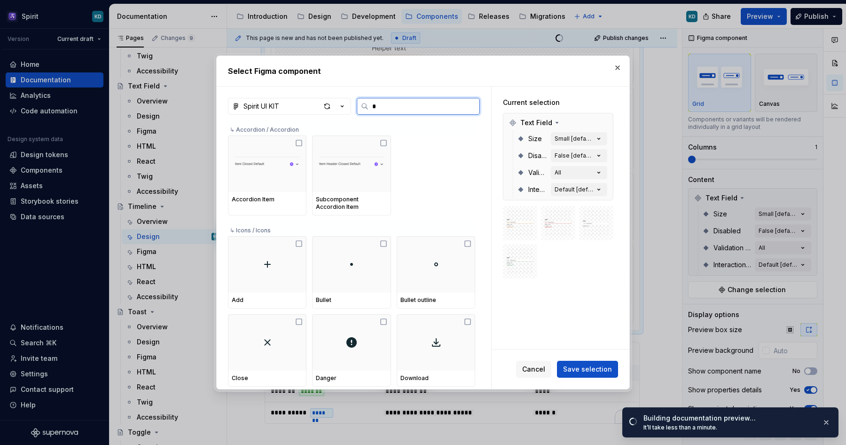
type input "**"
type textarea "*"
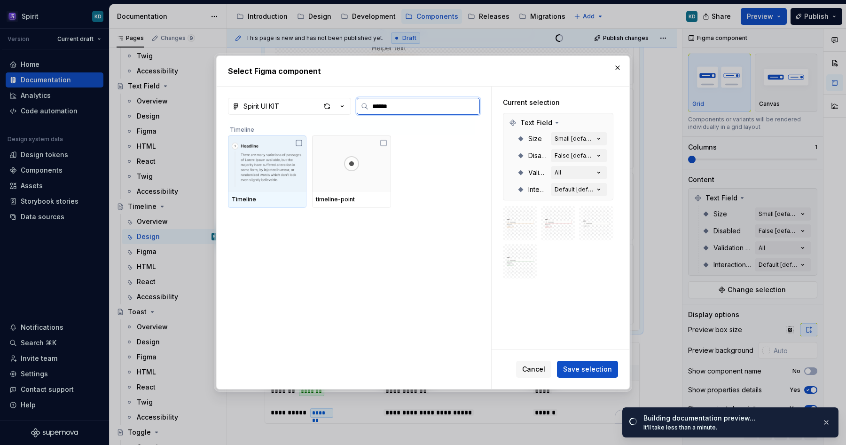
type input "*******"
click at [250, 168] on img at bounding box center [267, 163] width 71 height 49
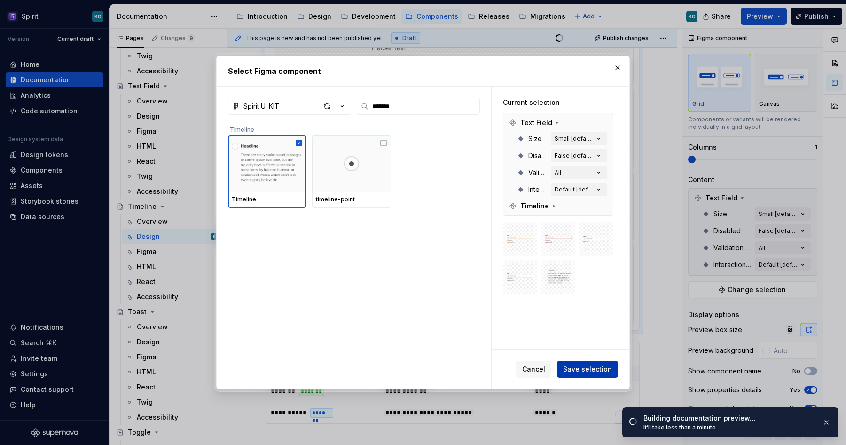
click at [592, 370] on span "Save selection" at bounding box center [587, 368] width 49 height 9
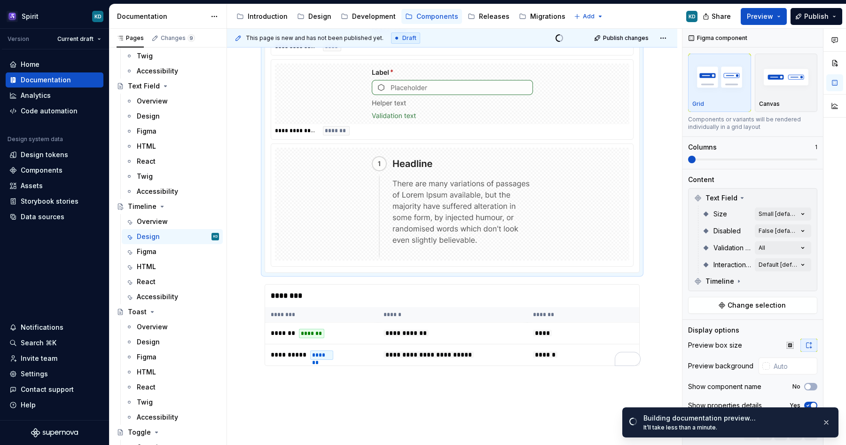
scroll to position [376, 0]
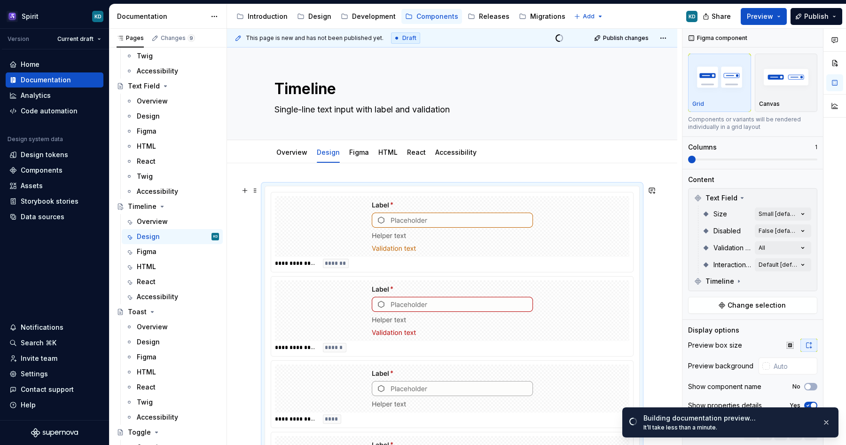
click at [399, 213] on img "To enrich screen reader interactions, please activate Accessibility in Grammarl…" at bounding box center [452, 226] width 161 height 53
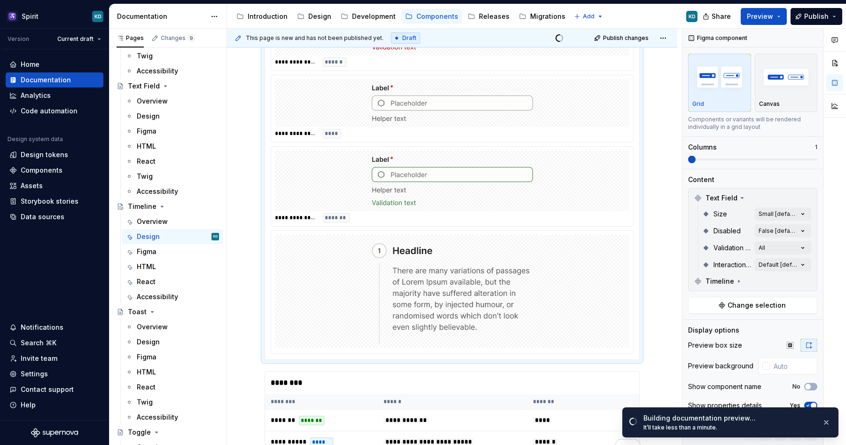
click at [439, 186] on img "To enrich screen reader interactions, please activate Accessibility in Grammarl…" at bounding box center [452, 180] width 161 height 53
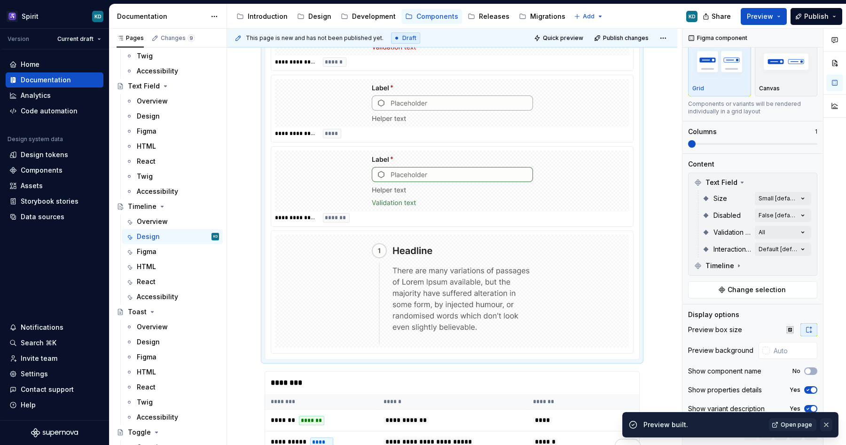
click at [828, 425] on button "button" at bounding box center [826, 424] width 12 height 13
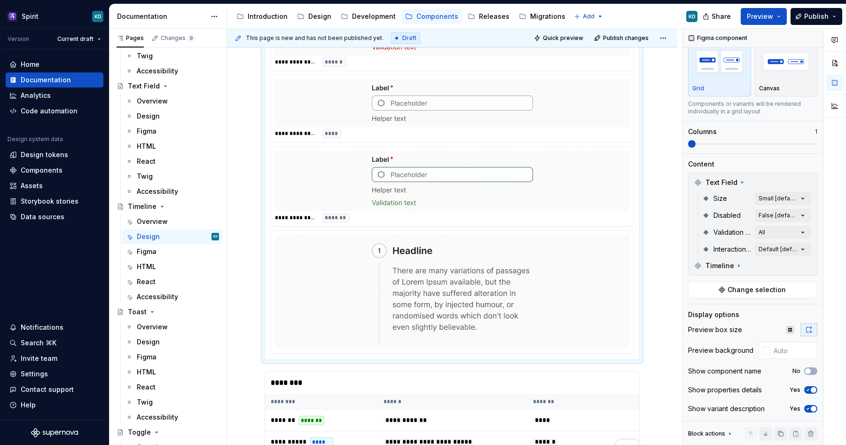
click at [523, 208] on div "To enrich screen reader interactions, please activate Accessibility in Grammarl…" at bounding box center [452, 180] width 354 height 61
click at [537, 253] on div "To enrich screen reader interactions, please activate Accessibility in Grammarl…" at bounding box center [452, 291] width 354 height 113
click at [533, 290] on img "To enrich screen reader interactions, please activate Accessibility in Grammarl…" at bounding box center [452, 290] width 161 height 105
click at [527, 280] on img "To enrich screen reader interactions, please activate Accessibility in Grammarl…" at bounding box center [452, 290] width 161 height 105
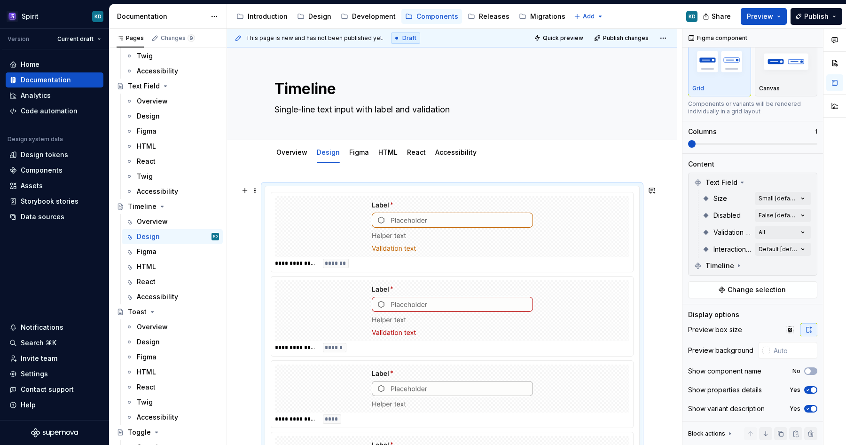
click at [487, 225] on img "To enrich screen reader interactions, please activate Accessibility in Grammarl…" at bounding box center [452, 226] width 161 height 53
click at [257, 190] on span at bounding box center [255, 190] width 8 height 13
click at [461, 250] on img "To enrich screen reader interactions, please activate Accessibility in Grammarl…" at bounding box center [452, 226] width 161 height 53
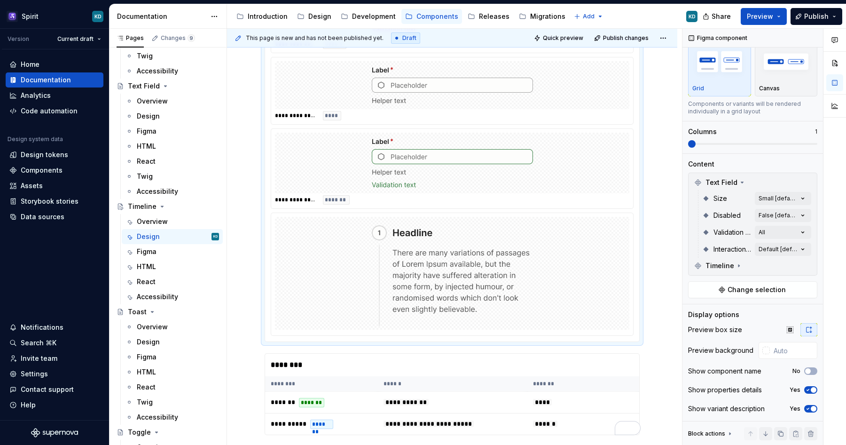
click at [416, 270] on img "To enrich screen reader interactions, please activate Accessibility in Grammarl…" at bounding box center [452, 272] width 161 height 105
click at [320, 201] on div "**********" at bounding box center [452, 199] width 354 height 9
click at [303, 199] on span "**********" at bounding box center [296, 200] width 42 height 8
click at [312, 288] on div "To enrich screen reader interactions, please activate Accessibility in Grammarl…" at bounding box center [452, 273] width 354 height 113
click at [313, 111] on div "**********" at bounding box center [452, 115] width 354 height 9
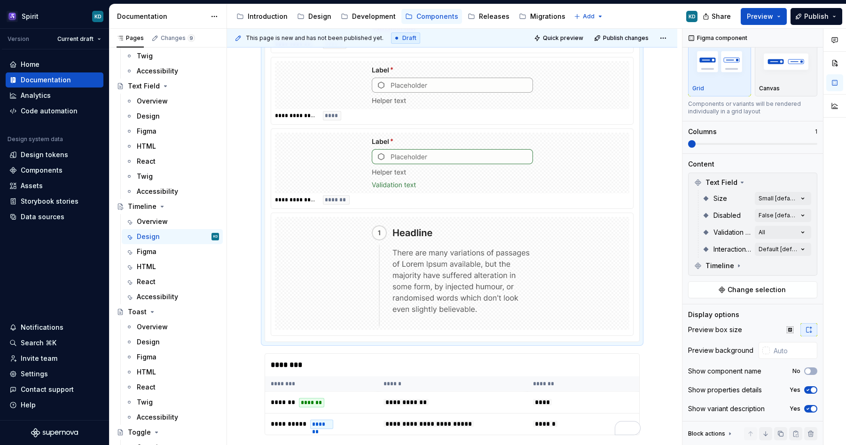
click at [238, 221] on div "**********" at bounding box center [452, 220] width 450 height 720
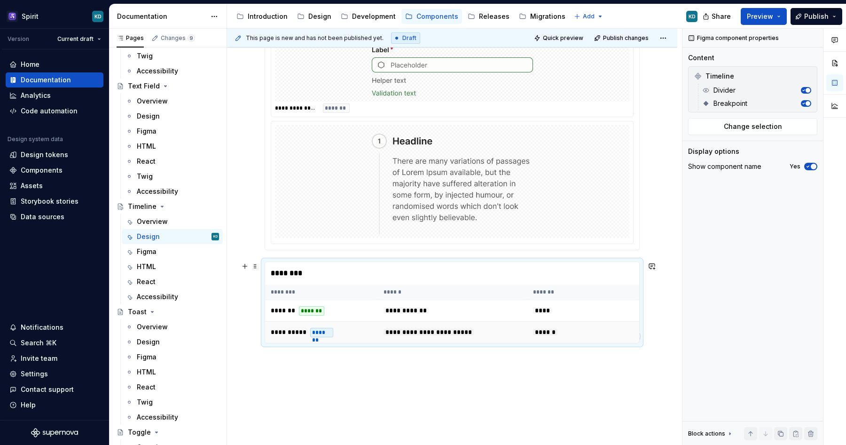
click at [293, 337] on td "**********" at bounding box center [321, 333] width 113 height 22
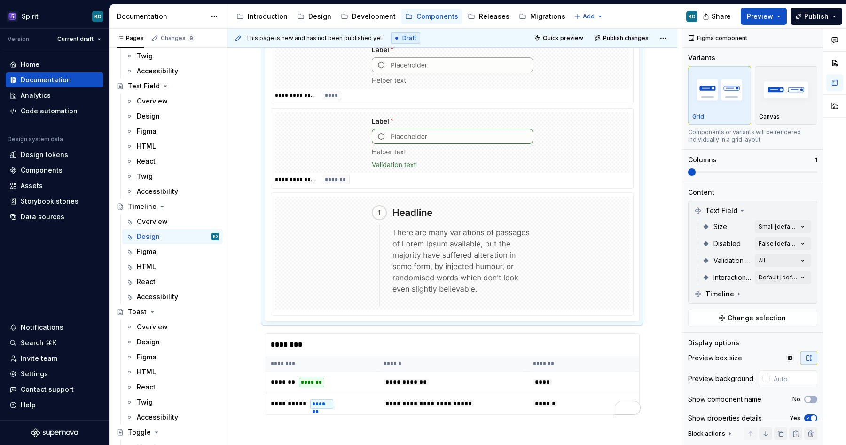
click at [323, 267] on div "To enrich screen reader interactions, please activate Accessibility in Grammarl…" at bounding box center [452, 252] width 354 height 113
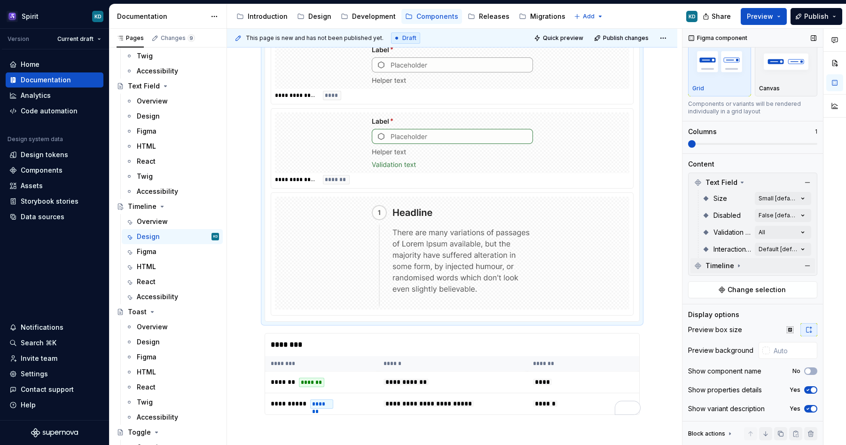
click at [720, 287] on button "Change selection" at bounding box center [752, 289] width 129 height 17
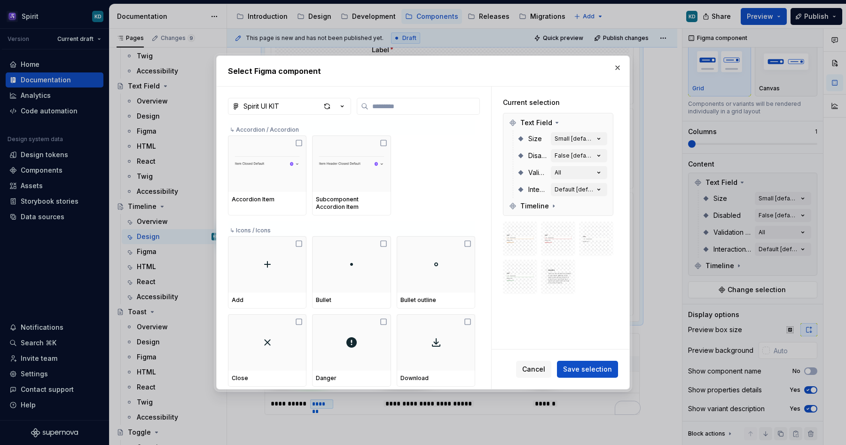
type textarea "*"
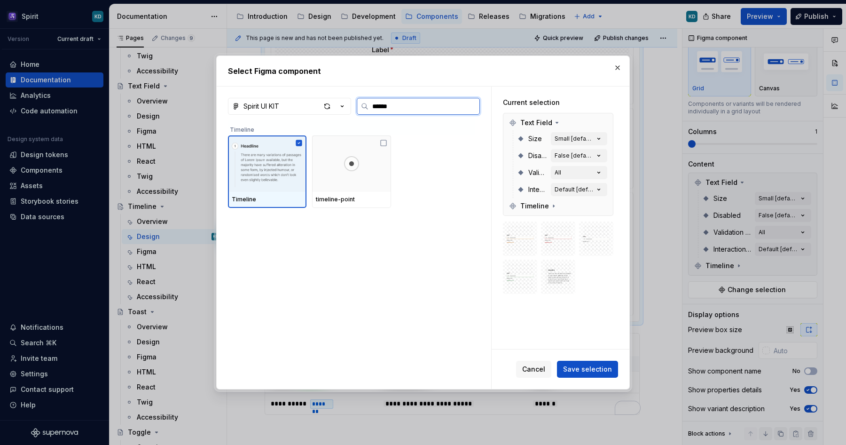
type input "*******"
click at [273, 178] on img at bounding box center [267, 163] width 71 height 49
click at [259, 172] on img at bounding box center [267, 163] width 71 height 49
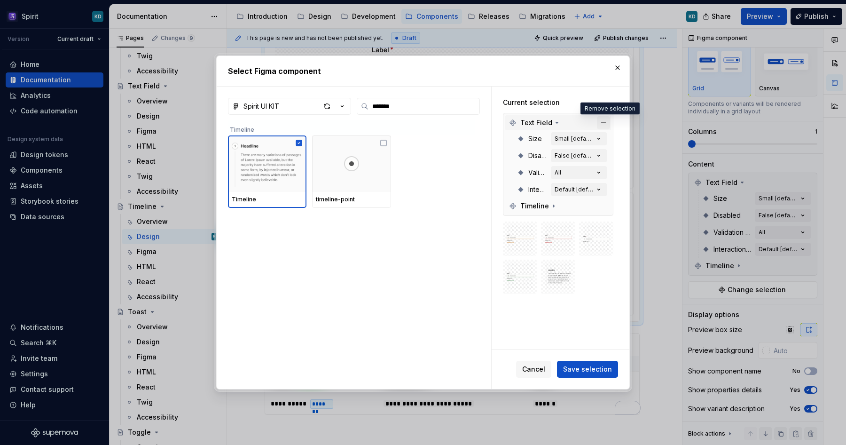
click at [609, 121] on button "button" at bounding box center [603, 122] width 13 height 13
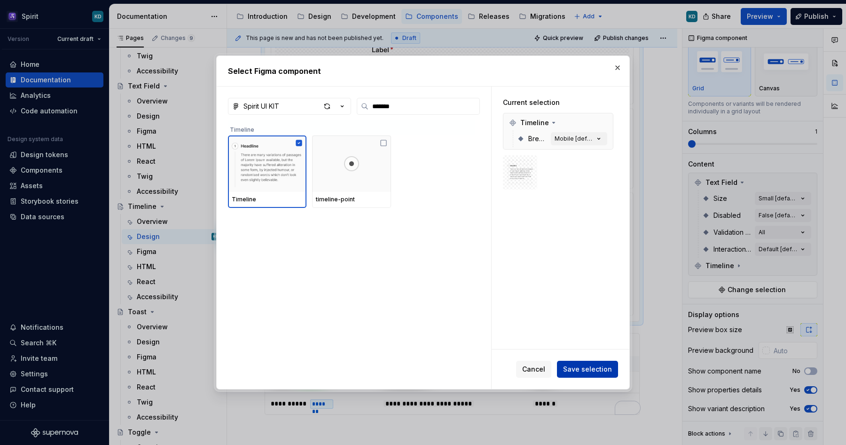
click at [598, 367] on span "Save selection" at bounding box center [587, 368] width 49 height 9
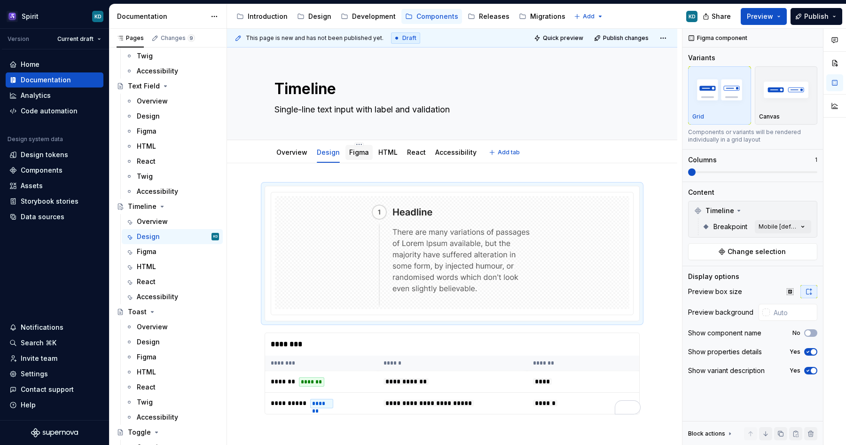
click at [354, 154] on link "Figma" at bounding box center [359, 152] width 20 height 8
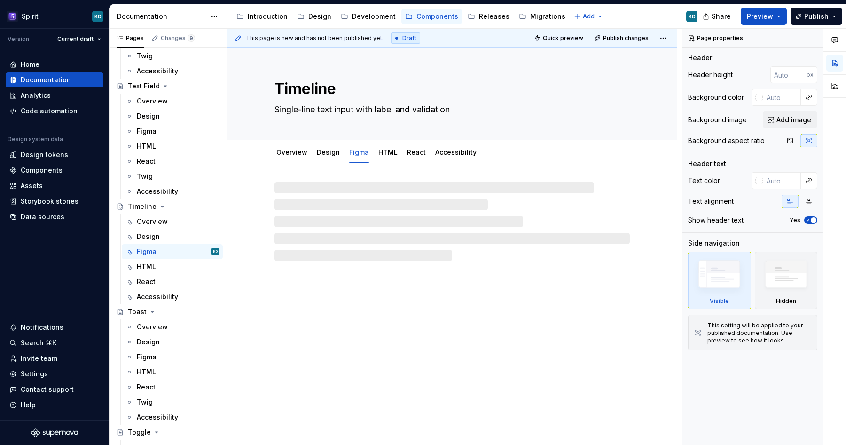
type textarea "*"
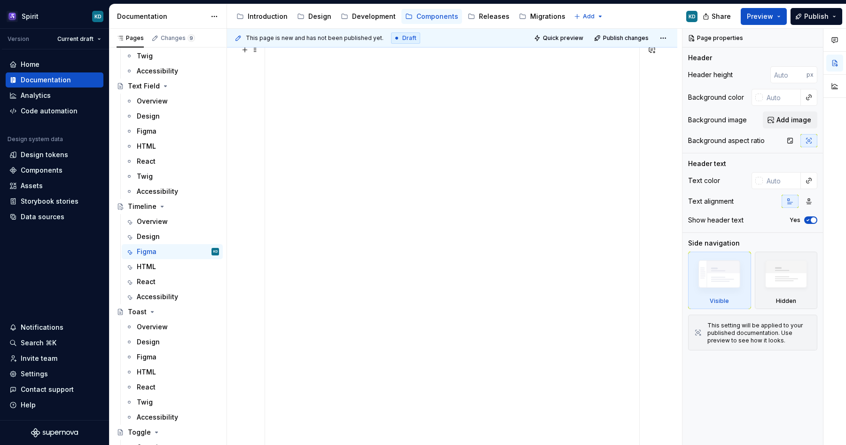
click at [476, 241] on div "**********" at bounding box center [452, 281] width 374 height 470
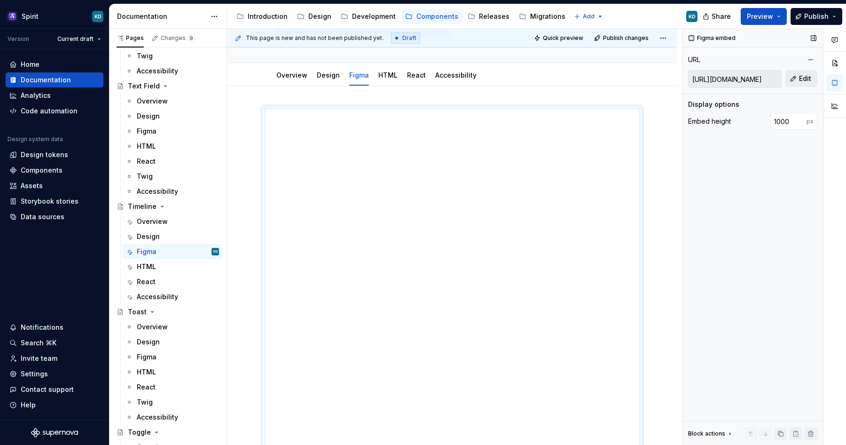
click at [800, 78] on span "Edit" at bounding box center [805, 78] width 12 height 9
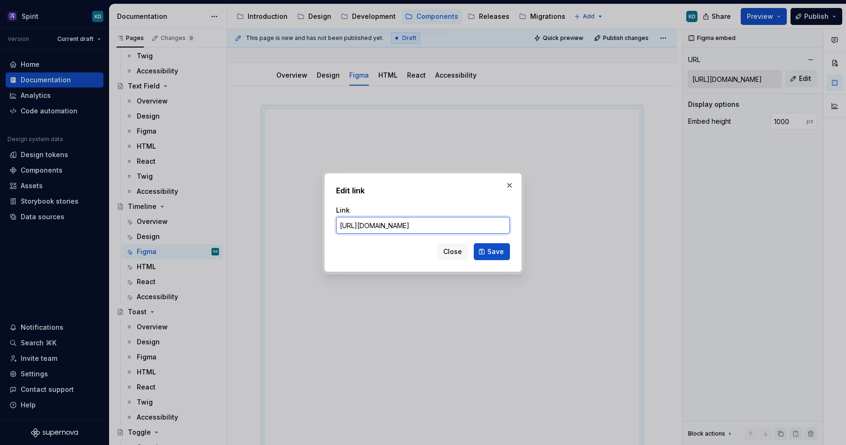
paste input "[DOMAIN_NAME][URL]"
type input "[URL][DOMAIN_NAME]"
click at [499, 253] on span "Save" at bounding box center [495, 251] width 16 height 9
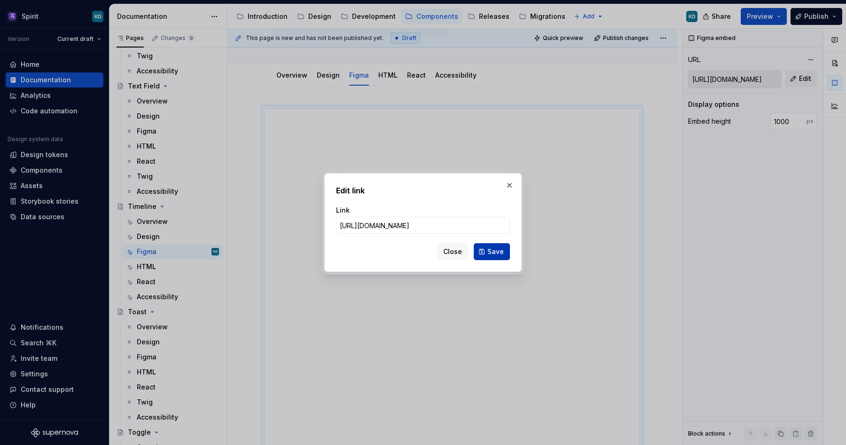
type input "[URL][DOMAIN_NAME]"
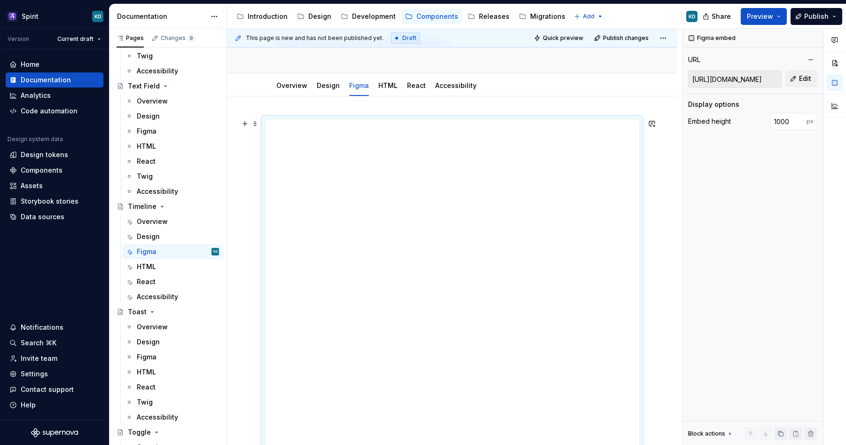
scroll to position [66, 0]
type textarea "*"
click at [382, 168] on div "**********" at bounding box center [452, 355] width 374 height 470
click at [799, 83] on button "Edit" at bounding box center [801, 78] width 32 height 17
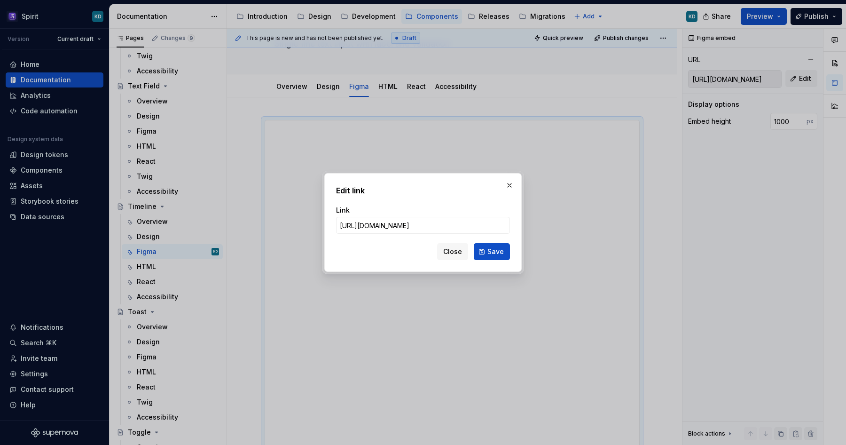
scroll to position [0, 207]
type input "[URL][DOMAIN_NAME]"
click at [494, 256] on span "Save" at bounding box center [495, 251] width 16 height 9
type input "[URL][DOMAIN_NAME]"
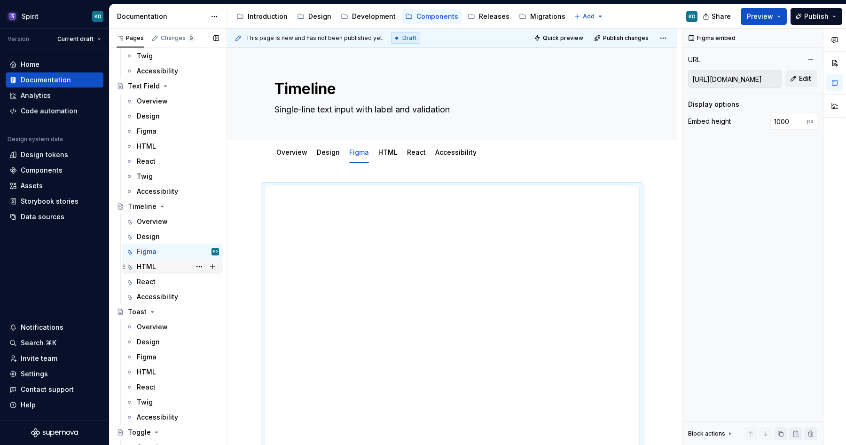
click at [163, 267] on div "HTML" at bounding box center [178, 266] width 82 height 13
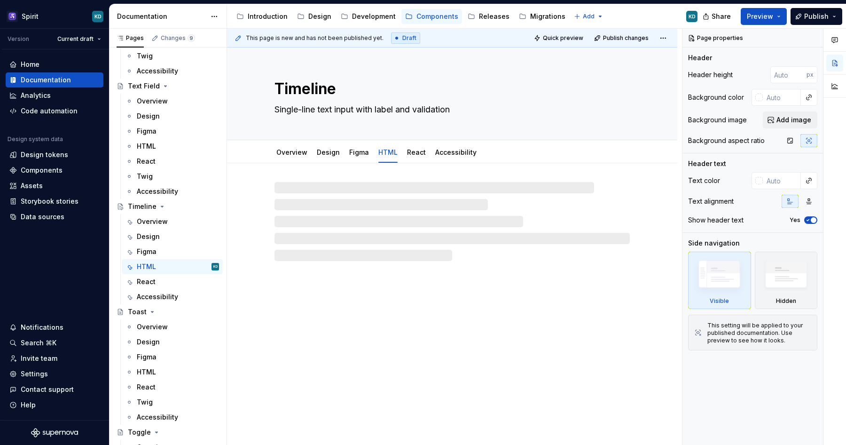
click at [480, 225] on div at bounding box center [452, 221] width 355 height 79
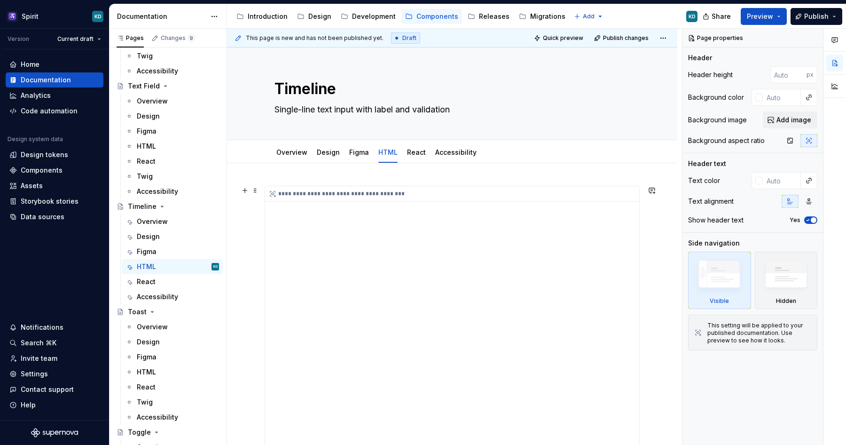
click at [425, 222] on div "**********" at bounding box center [452, 421] width 374 height 470
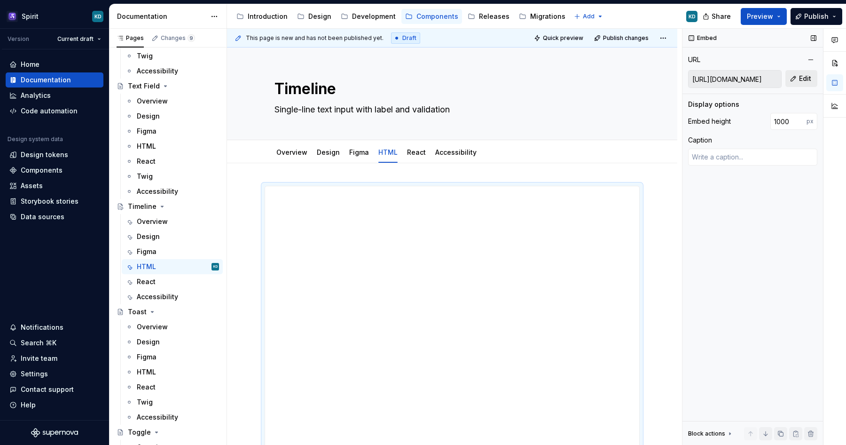
click at [798, 81] on button "Edit" at bounding box center [801, 78] width 32 height 17
type textarea "*"
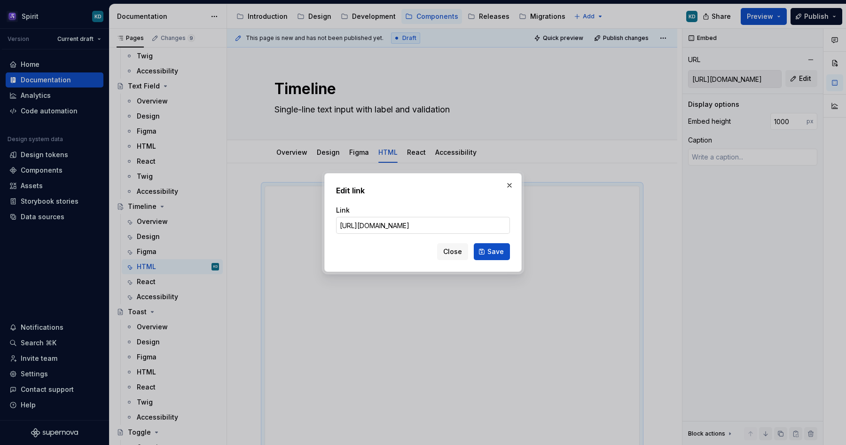
click at [475, 227] on input "[URL][DOMAIN_NAME]" at bounding box center [423, 225] width 174 height 17
click at [482, 227] on input "https://spirit-design-system.netlify.app/packages/web/src/scss/components/TextF…" at bounding box center [423, 225] width 174 height 17
type input "https://spirit-design-system.netlify.app/packages/web/src/scss/components/Timel…"
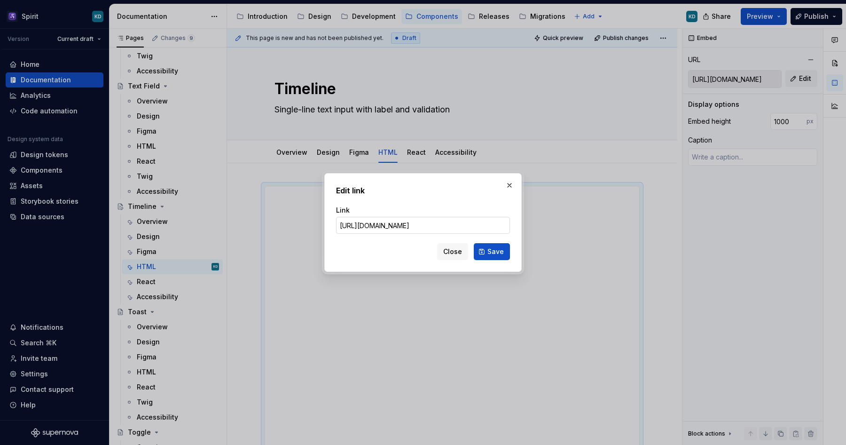
scroll to position [0, 102]
click at [504, 251] on button "Save" at bounding box center [492, 251] width 36 height 17
type textarea "*"
type input "https://spirit-design-system.netlify.app/packages/web/src/scss/components/Timel…"
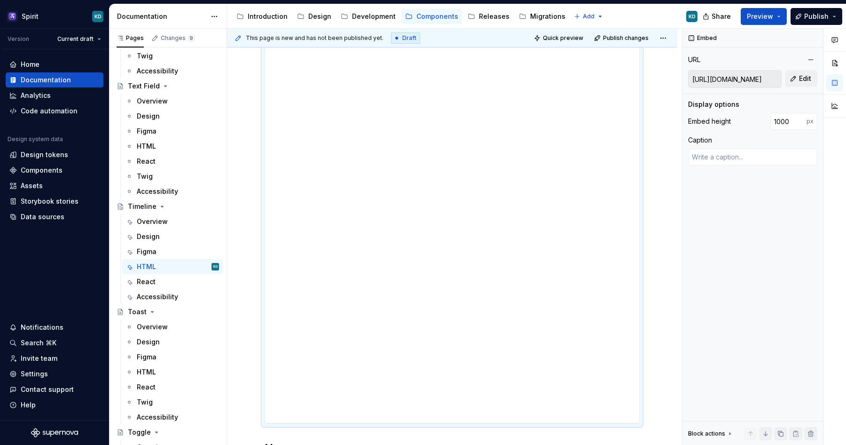
scroll to position [367, 0]
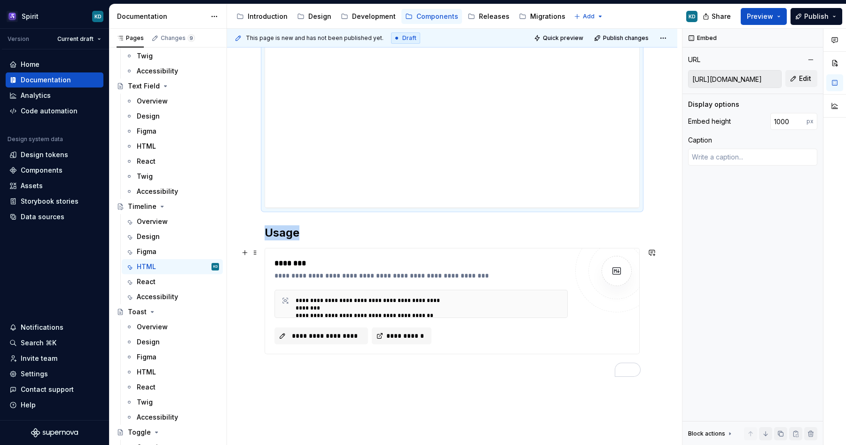
click at [466, 282] on div "**********" at bounding box center [421, 301] width 293 height 86
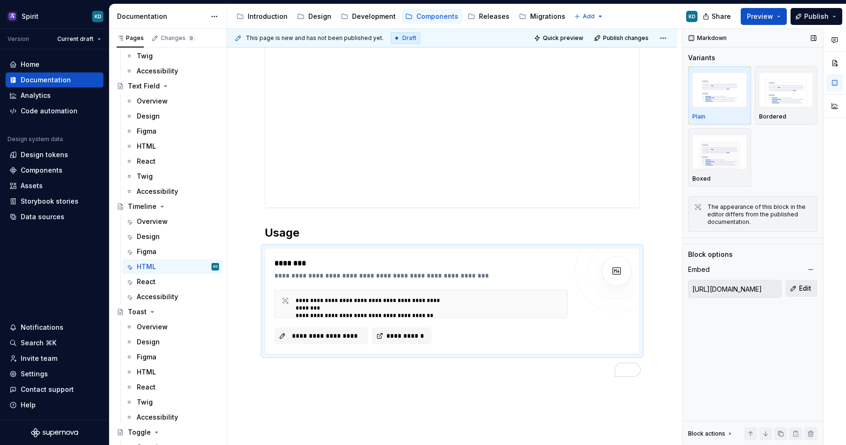
click at [799, 288] on button "Edit" at bounding box center [801, 288] width 32 height 17
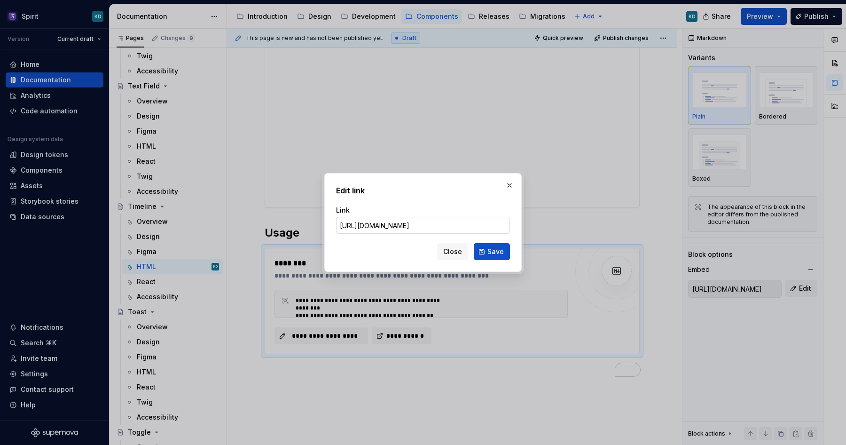
click at [487, 223] on input "https://raw.githubusercontent.com/lmc-eu/spirit-design-system/main/packages/web…" at bounding box center [423, 225] width 174 height 17
click at [455, 223] on input "https://raw.githubusercontent.com/lmc-eu/spirit-design-system/main/packages/web…" at bounding box center [423, 225] width 174 height 17
type input "https://raw.githubusercontent.com/lmc-eu/spirit-design-system/main/packages/web…"
click at [493, 253] on span "Save" at bounding box center [495, 251] width 16 height 9
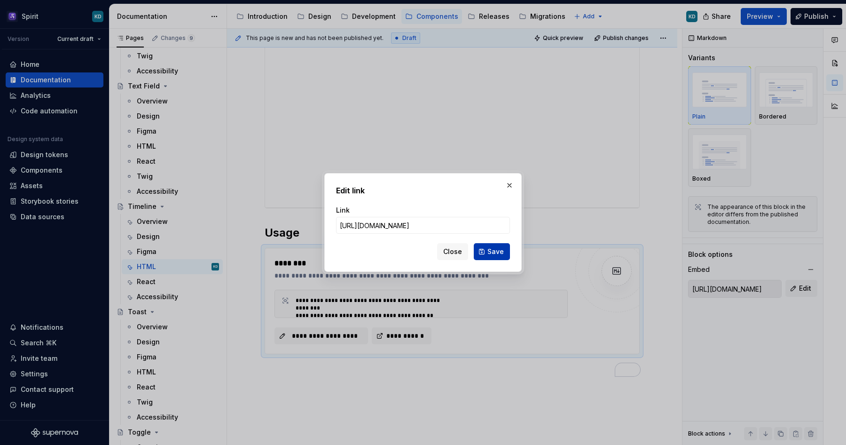
type input "https://raw.githubusercontent.com/lmc-eu/spirit-design-system/main/packages/web…"
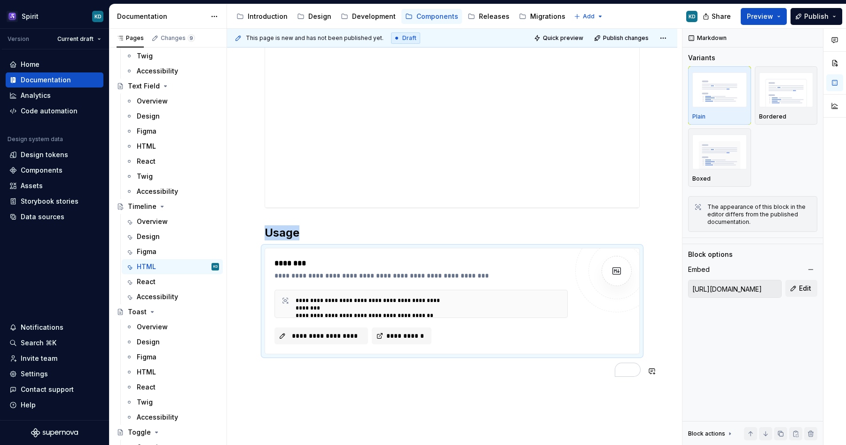
click at [451, 392] on div "**********" at bounding box center [452, 117] width 450 height 807
click at [532, 301] on div "**********" at bounding box center [429, 304] width 266 height 15
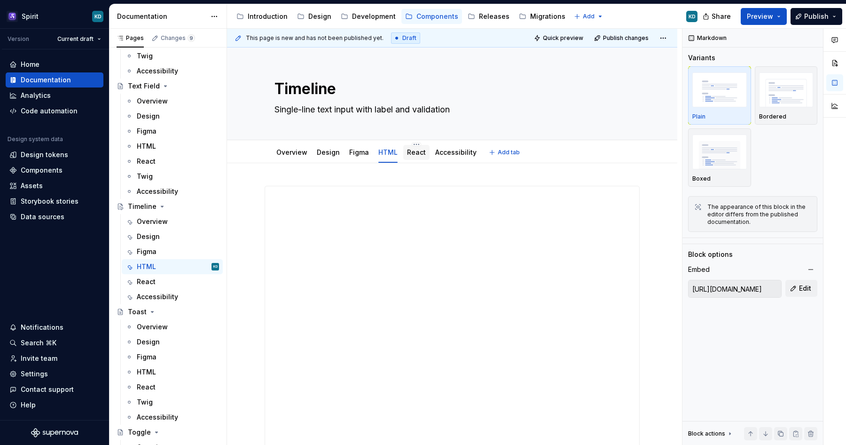
click at [415, 154] on link "React" at bounding box center [416, 152] width 19 height 8
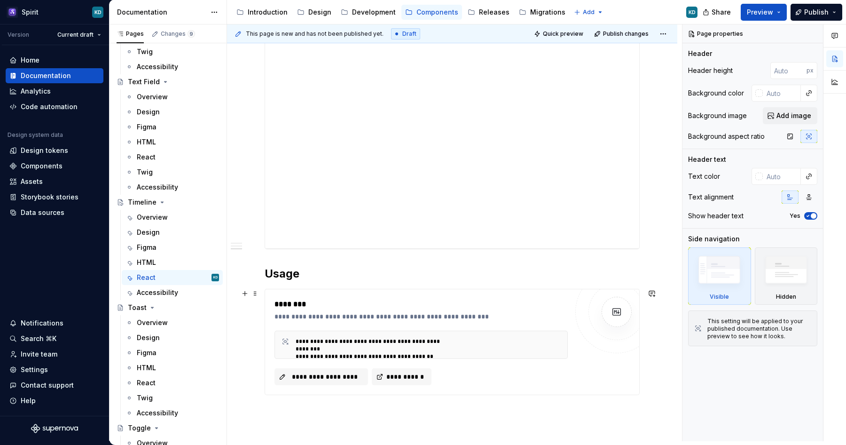
type textarea "*"
click at [408, 332] on div "**********" at bounding box center [421, 344] width 293 height 28
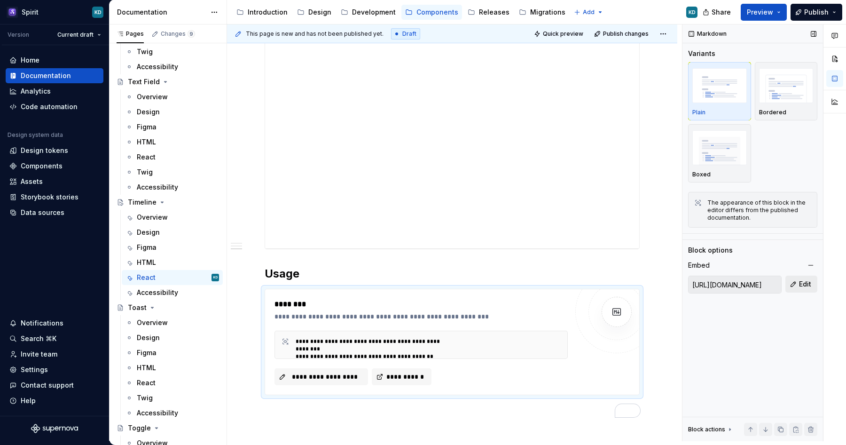
click at [802, 279] on span "Edit" at bounding box center [805, 283] width 12 height 9
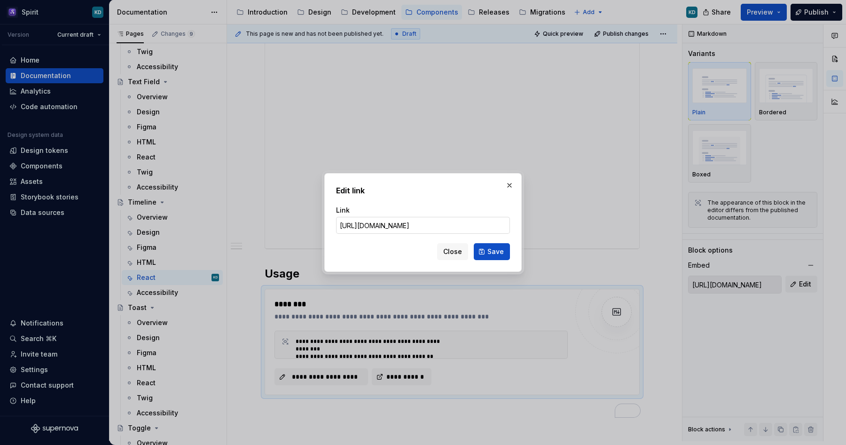
click at [489, 225] on input "https://github.com/lmc-eu/spirit-design-system/blob/main/packages/web-react/src…" at bounding box center [423, 225] width 174 height 17
click at [493, 224] on input "https://github.com/lmc-eu/spirit-design-system/blob/main/packages/web-react/src…" at bounding box center [423, 225] width 174 height 17
type input "https://github.com/lmc-eu/spirit-design-system/blob/main/packages/web-react/src…"
click at [499, 252] on span "Save" at bounding box center [495, 251] width 16 height 9
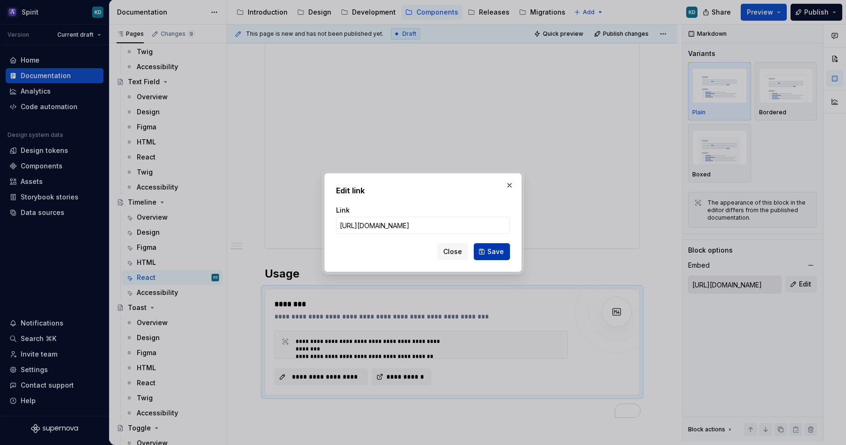
type input "https://github.com/lmc-eu/spirit-design-system/blob/main/packages/web-react/src…"
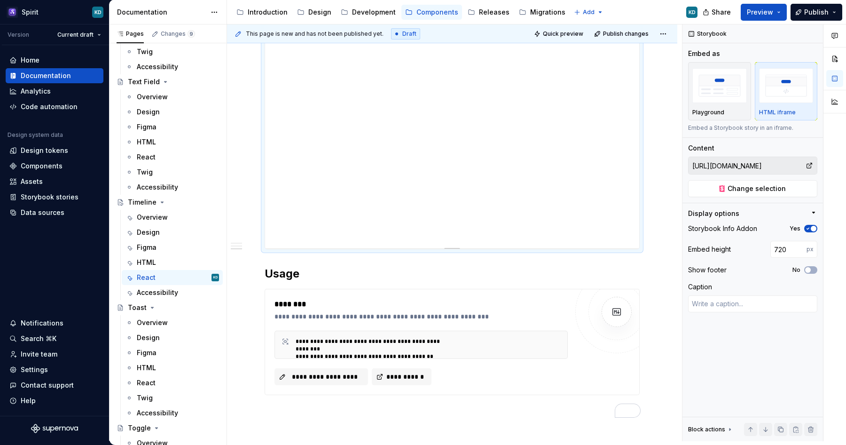
click at [450, 167] on div "**********" at bounding box center [452, 79] width 374 height 338
click at [780, 187] on span "Change selection" at bounding box center [757, 188] width 58 height 9
type textarea "*"
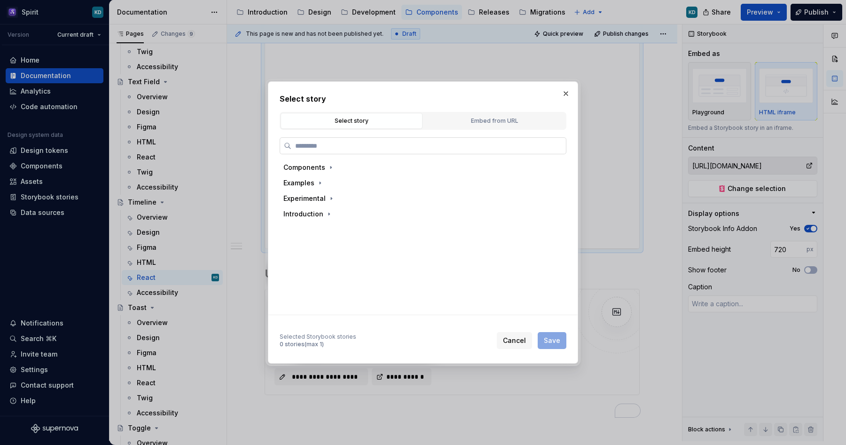
click at [426, 141] on input "search" at bounding box center [428, 145] width 275 height 9
type input "********"
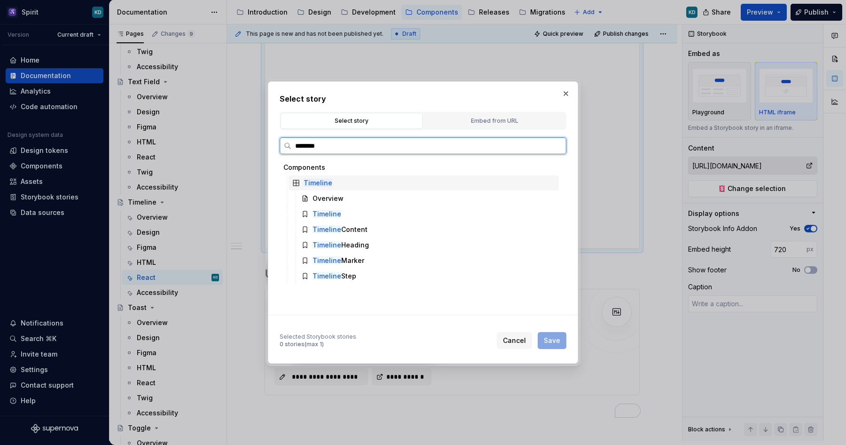
click at [353, 185] on div "Timeline" at bounding box center [424, 182] width 270 height 15
click at [317, 184] on mark "Timeline" at bounding box center [318, 183] width 29 height 8
click at [289, 186] on div "Timeline" at bounding box center [424, 182] width 270 height 15
click at [334, 211] on mark "Timeline" at bounding box center [327, 214] width 29 height 8
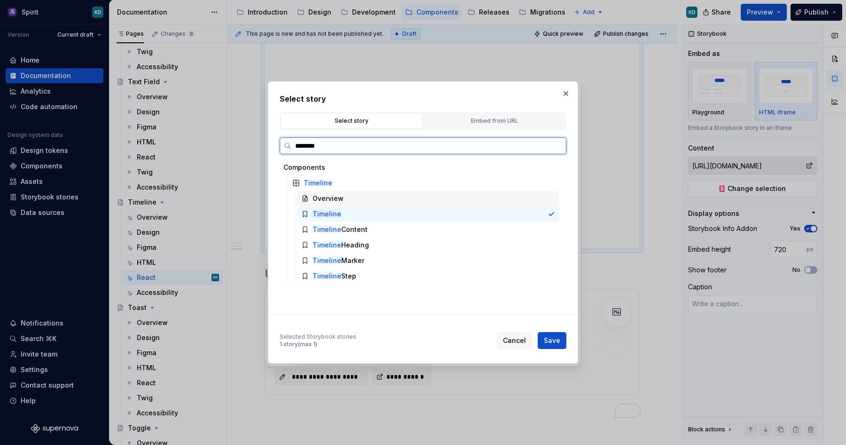
click at [334, 198] on div "Overview" at bounding box center [328, 198] width 31 height 9
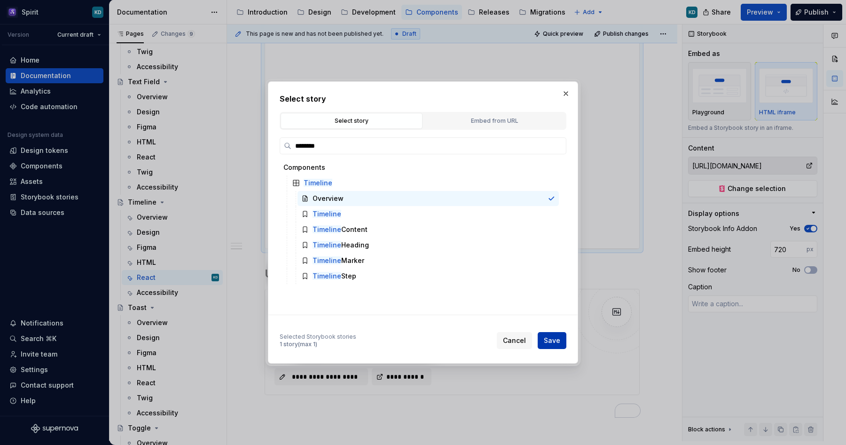
click at [551, 341] on span "Save" at bounding box center [552, 340] width 16 height 9
type textarea "*"
type input "Components / Timeline / Overview"
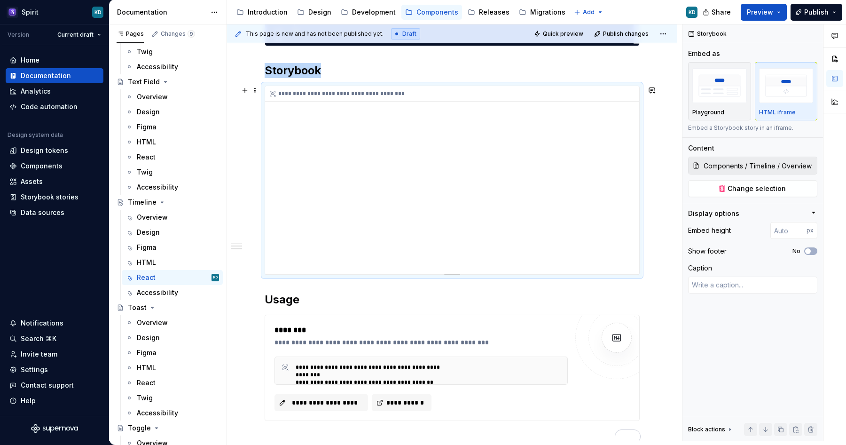
click at [540, 220] on div "**********" at bounding box center [452, 180] width 374 height 188
click at [771, 189] on span "Change selection" at bounding box center [757, 188] width 58 height 9
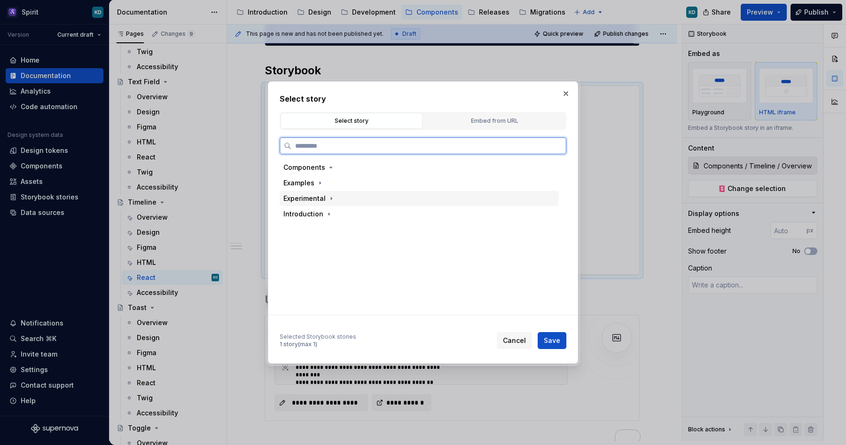
type textarea "*"
click at [355, 148] on input "search" at bounding box center [428, 145] width 275 height 9
type input "********"
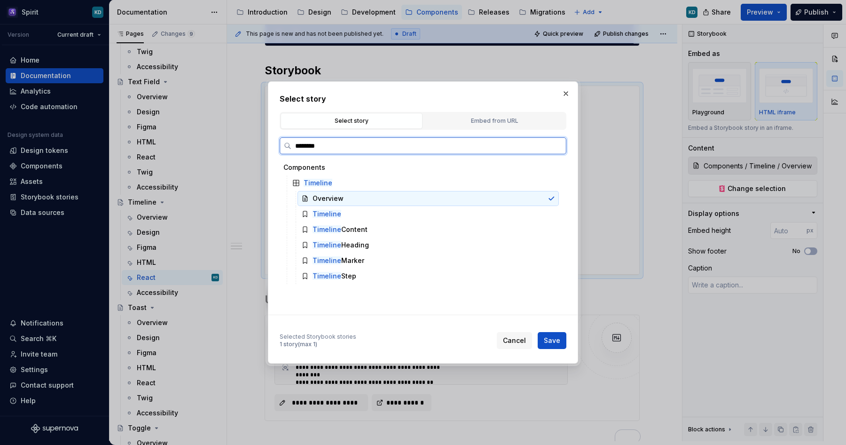
click at [554, 198] on icon at bounding box center [551, 198] width 5 height 3
click at [555, 213] on div at bounding box center [552, 214] width 8 height 8
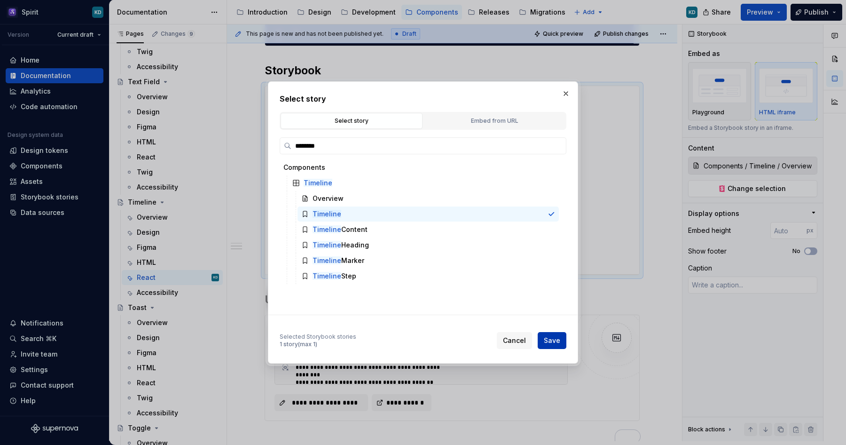
click at [554, 344] on span "Save" at bounding box center [552, 340] width 16 height 9
type textarea "*"
type input "Components / Timeline / Timeline"
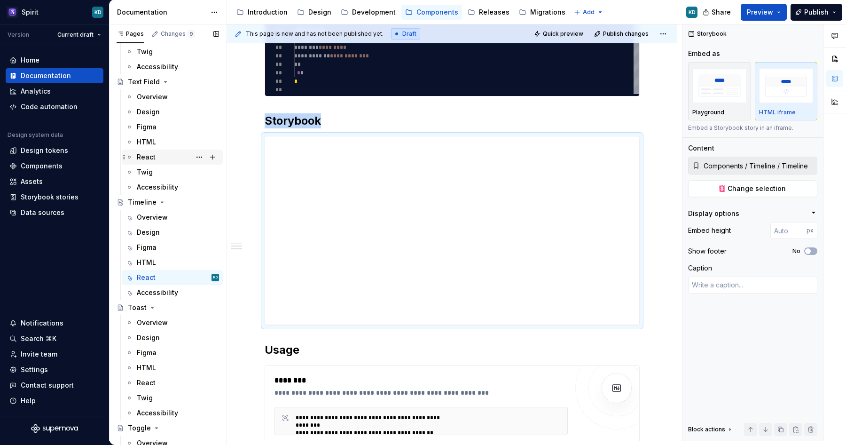
click at [158, 154] on div "React" at bounding box center [178, 156] width 82 height 13
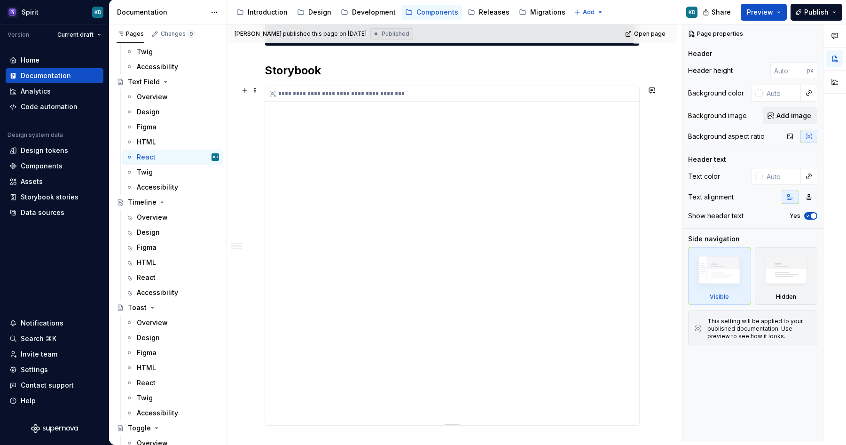
click at [432, 185] on div "**********" at bounding box center [452, 255] width 374 height 338
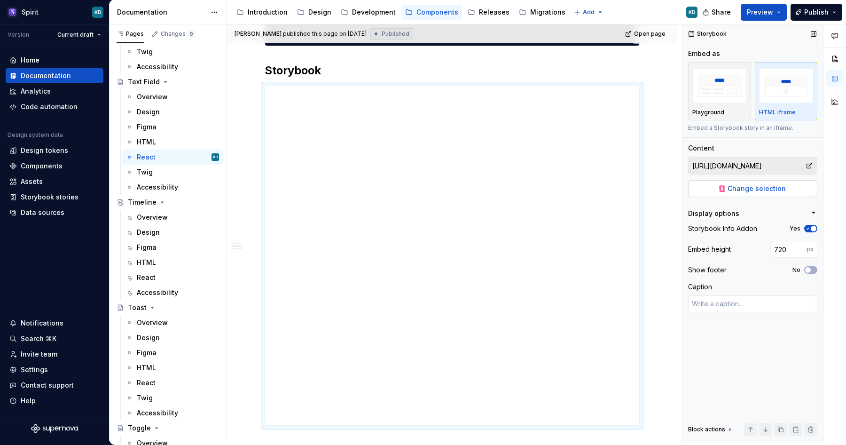
click at [760, 192] on span "Change selection" at bounding box center [757, 188] width 58 height 9
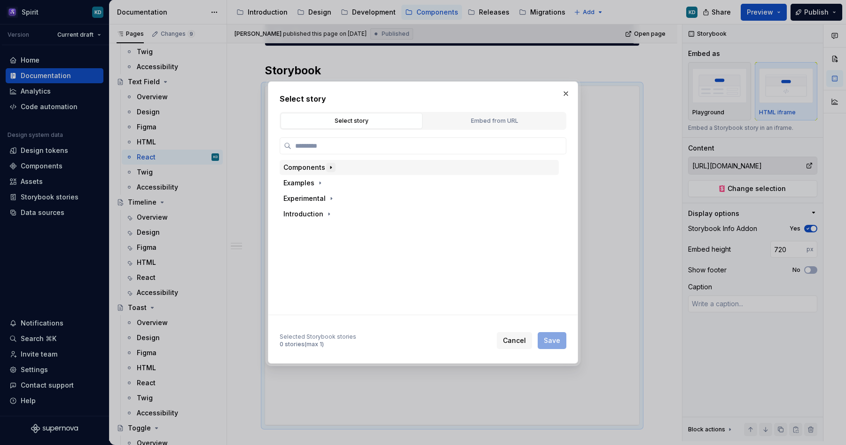
click at [330, 167] on icon "button" at bounding box center [330, 167] width 1 height 2
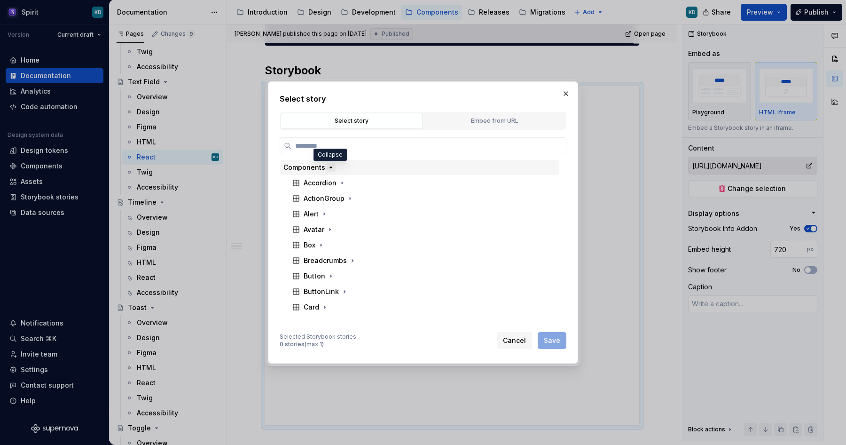
click at [330, 167] on icon "button" at bounding box center [331, 167] width 2 height 1
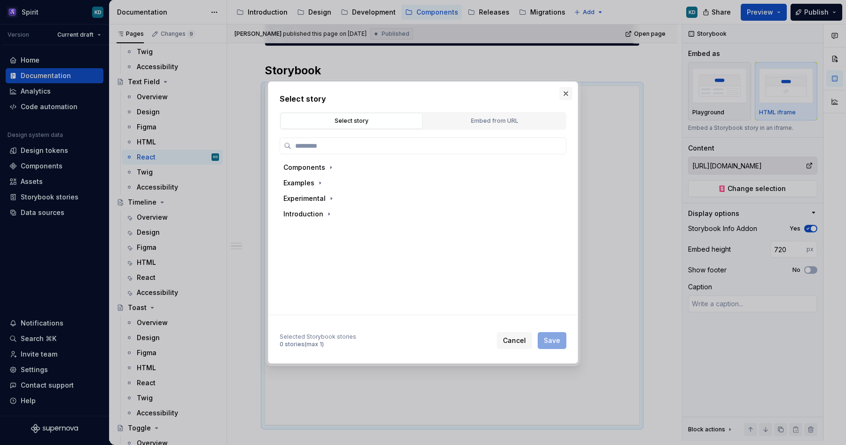
click at [564, 94] on button "button" at bounding box center [565, 93] width 13 height 13
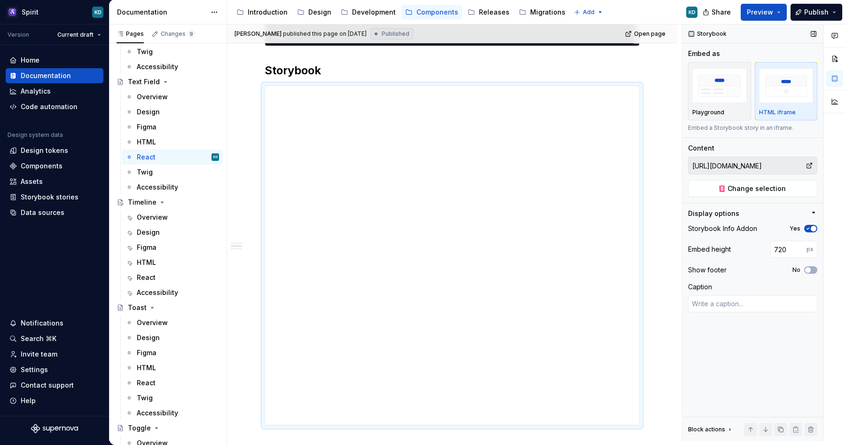
click at [782, 168] on input "https://spirit-design-system-storybook.netlify.app/?shortcuts=false&singleStory…" at bounding box center [747, 165] width 117 height 17
click at [164, 279] on div "React" at bounding box center [178, 277] width 82 height 13
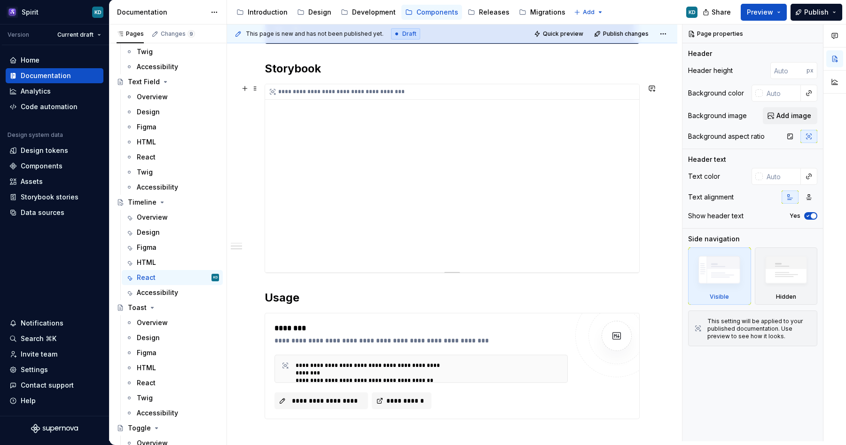
click at [443, 220] on div "**********" at bounding box center [452, 178] width 374 height 188
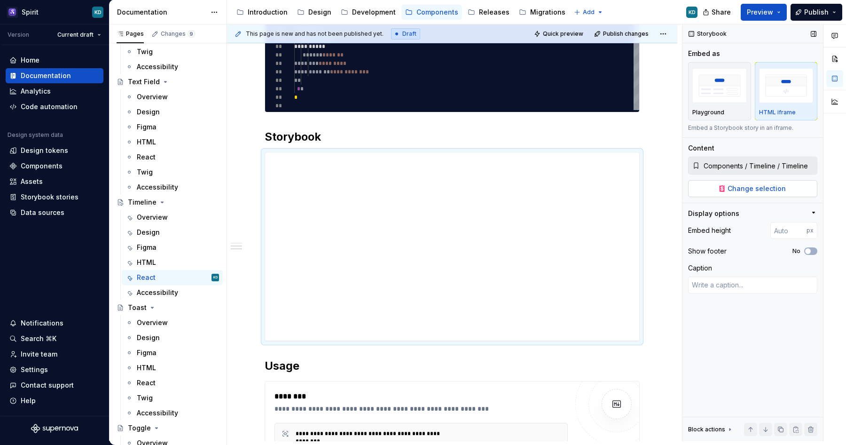
click at [753, 188] on span "Change selection" at bounding box center [757, 188] width 58 height 9
type textarea "*"
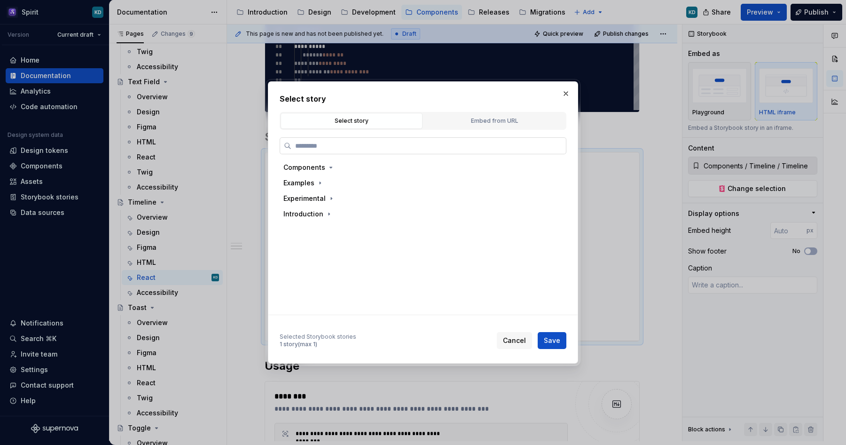
click at [389, 144] on input "search" at bounding box center [428, 145] width 275 height 9
type input "********"
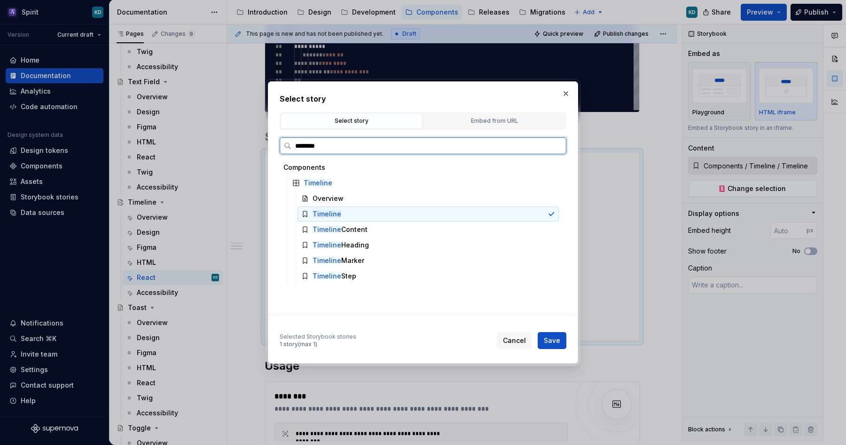
click at [555, 212] on icon at bounding box center [552, 214] width 8 height 8
click at [555, 201] on div at bounding box center [552, 199] width 8 height 8
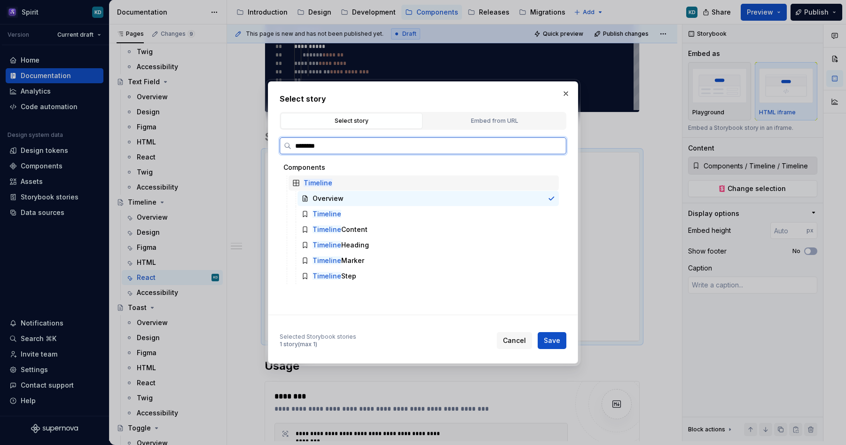
click at [556, 188] on div "Timeline" at bounding box center [424, 182] width 270 height 15
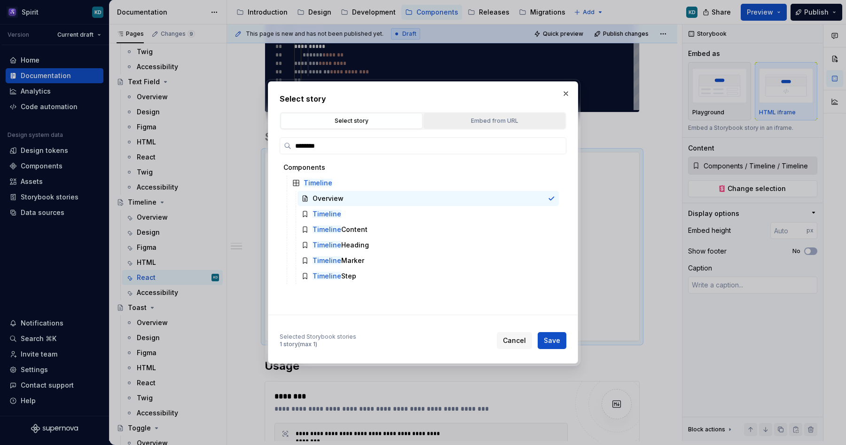
click at [482, 124] on div "Embed from URL" at bounding box center [494, 120] width 135 height 9
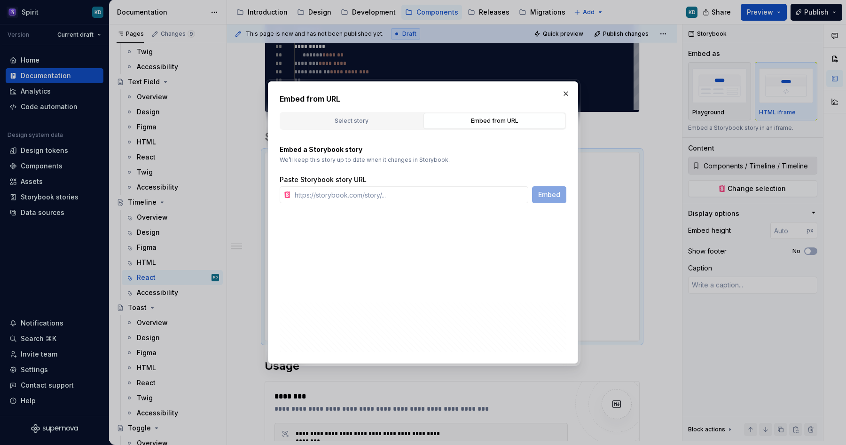
type textarea "*"
click at [438, 191] on input "text" at bounding box center [409, 194] width 237 height 17
paste input "https://deploy-preview-2191--spirit-design-system-storybook.netlify.app/?path=/…"
type input "https://deploy-preview-2191--spirit-design-system-storybook.netlify.app/?path=/…"
click at [550, 198] on span "Embed" at bounding box center [549, 194] width 22 height 9
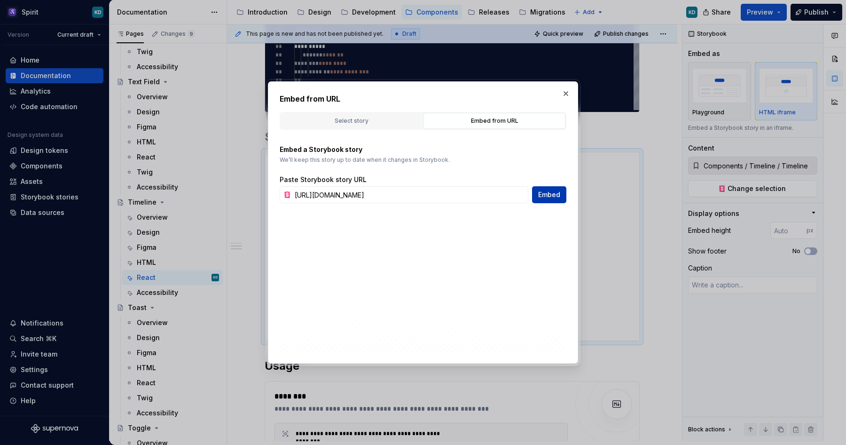
type textarea "*"
type input "https://deploy-preview-2191--spirit-design-system-storybook.netlify.app/?path=/…"
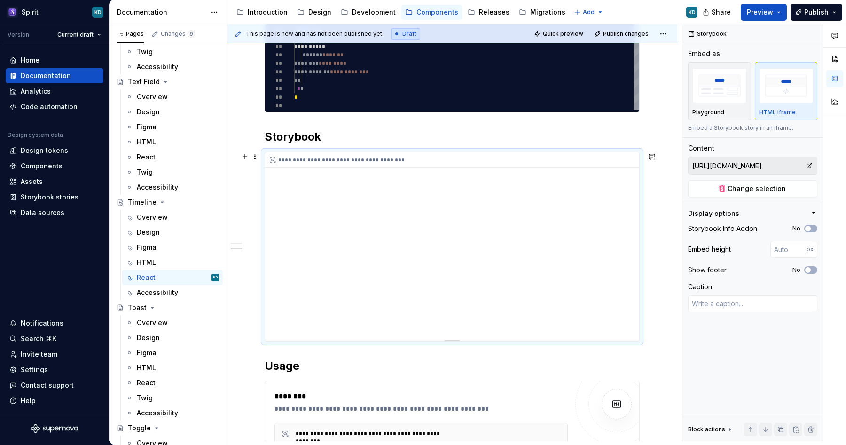
click at [519, 227] on div "**********" at bounding box center [452, 246] width 374 height 188
click at [769, 164] on input "https://deploy-preview-2191--spirit-design-system-storybook.netlify.app/?path=/…" at bounding box center [747, 165] width 117 height 17
click at [771, 192] on span "Change selection" at bounding box center [757, 188] width 58 height 9
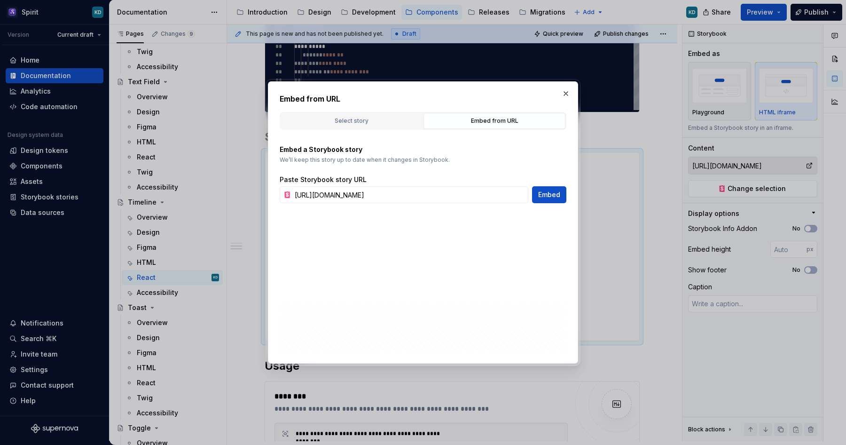
scroll to position [0, 174]
type textarea "*"
click at [495, 122] on div "Embed from URL" at bounding box center [494, 120] width 135 height 9
click at [457, 196] on input "https://deploy-preview-2191--spirit-design-system-storybook.netlify.app/?path=/…" at bounding box center [409, 194] width 237 height 17
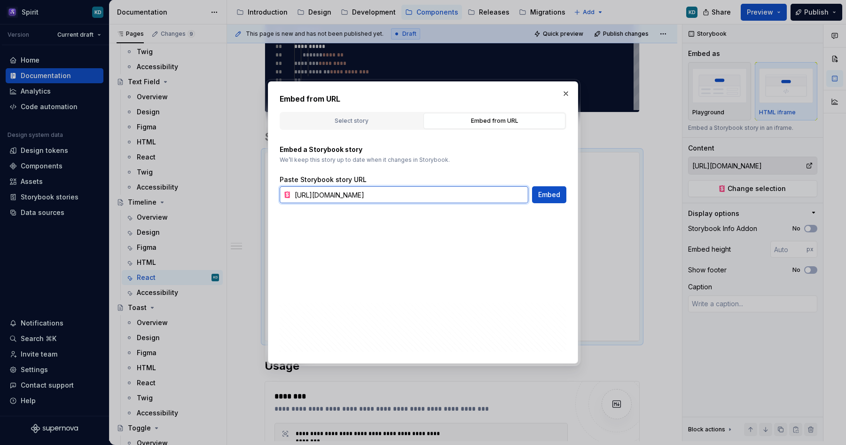
paste input "text"
type input "https://spirit-design-system-storybook.netlify.app/?path=/story/components-time…"
click at [547, 194] on span "Embed" at bounding box center [549, 194] width 22 height 9
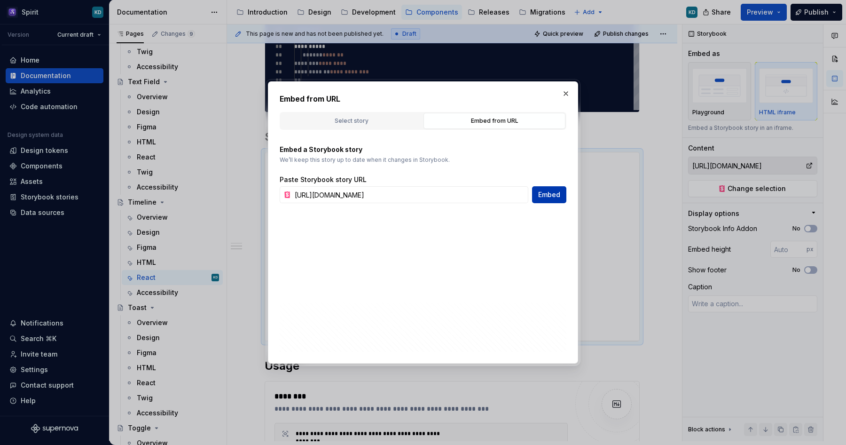
type textarea "*"
type input "https://spirit-design-system-storybook.netlify.app/?path=/story/components-time…"
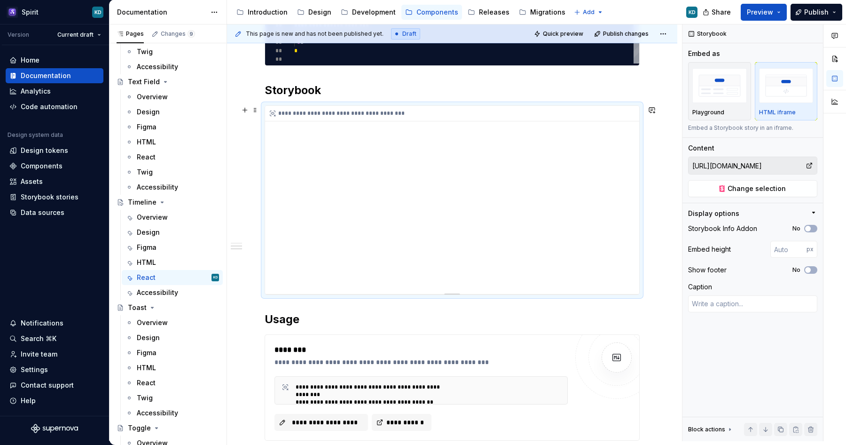
scroll to position [340, 0]
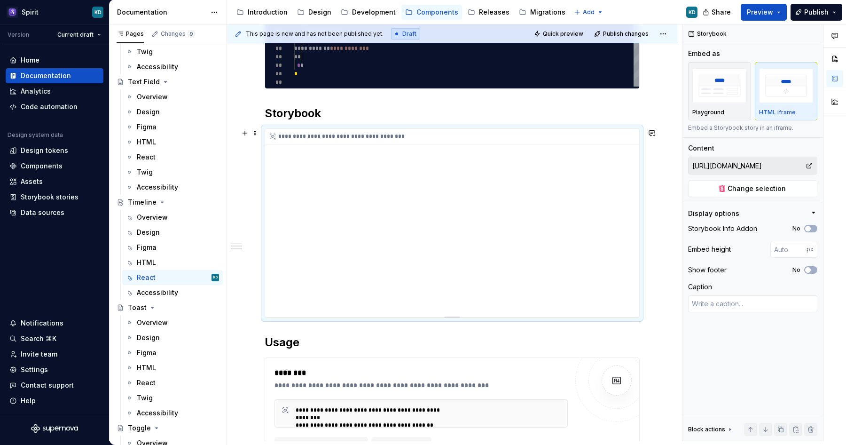
click at [484, 253] on div "**********" at bounding box center [452, 223] width 374 height 188
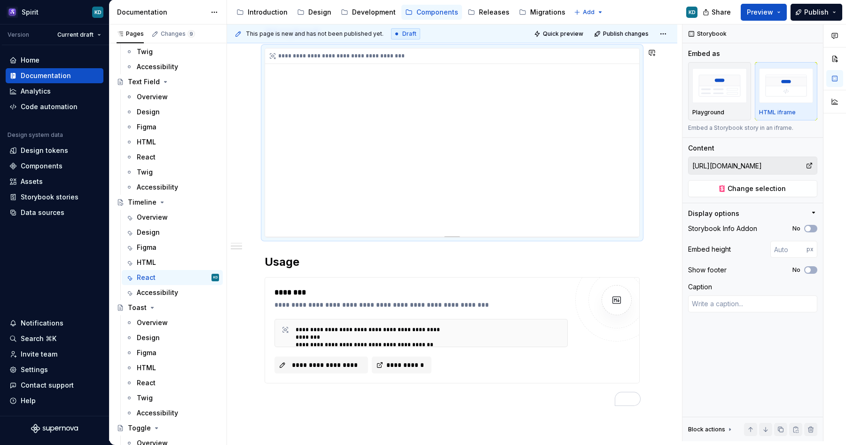
scroll to position [421, 0]
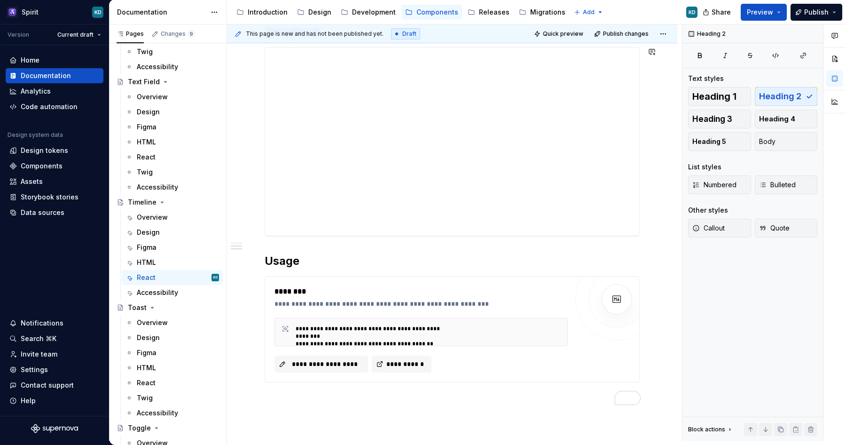
drag, startPoint x: 484, startPoint y: 253, endPoint x: 484, endPoint y: 244, distance: 8.9
click at [484, 250] on div "**********" at bounding box center [452, 82] width 375 height 644
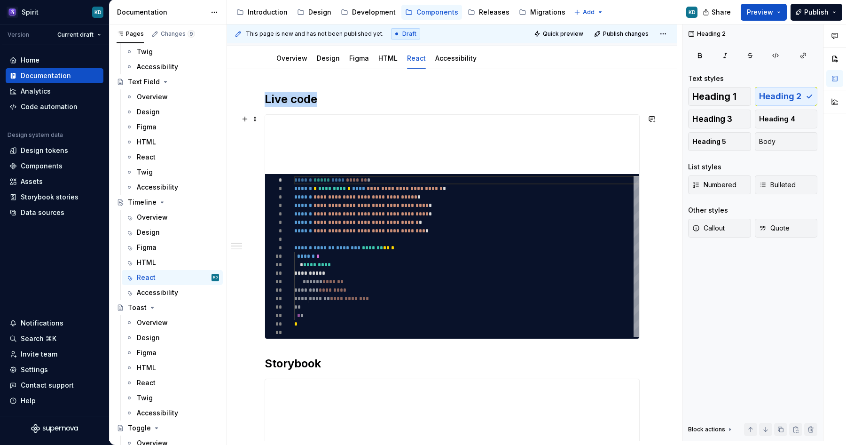
click at [484, 244] on div "*********" at bounding box center [452, 256] width 375 height 165
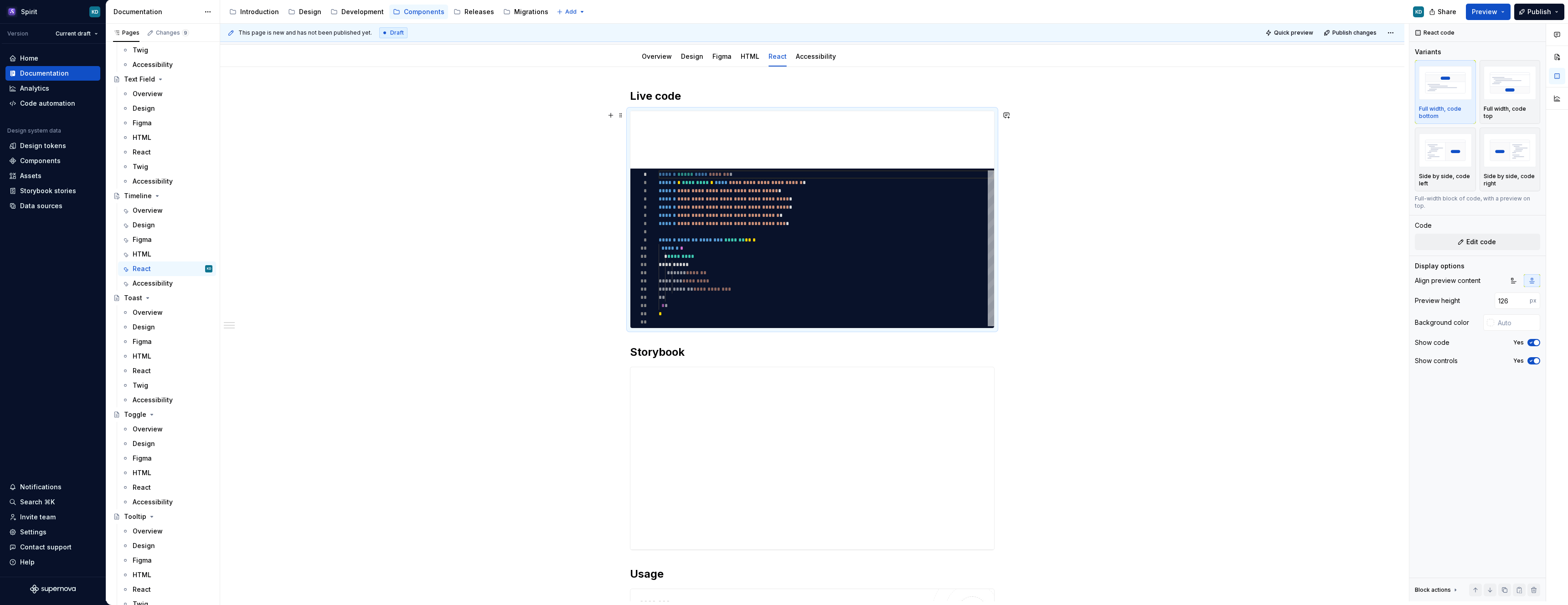
scroll to position [0, 0]
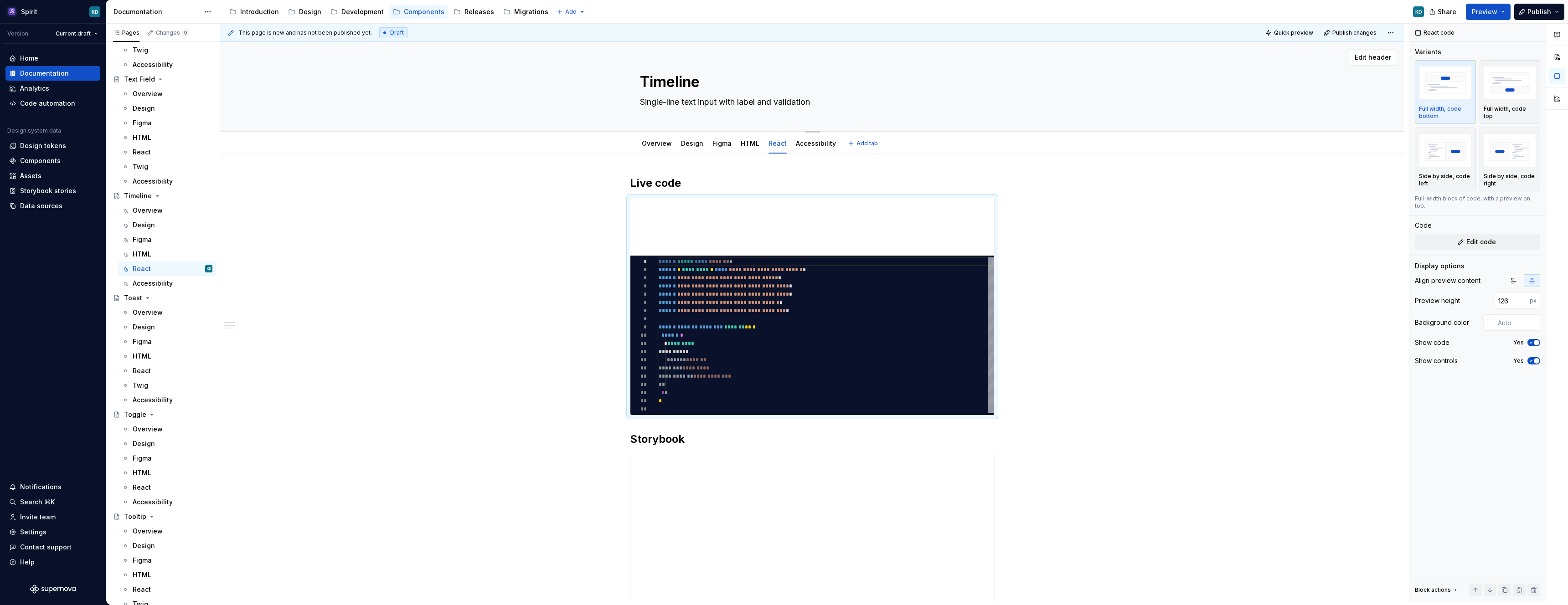
click at [769, 99] on textarea "Single-line text input with label and validation" at bounding box center [810, 102] width 344 height 15
paste textarea "Timeline displays a series of events in chronological order. It supports multip…"
type textarea "*"
type textarea "Timeline displays a series of events in chronological order. It supports multip…"
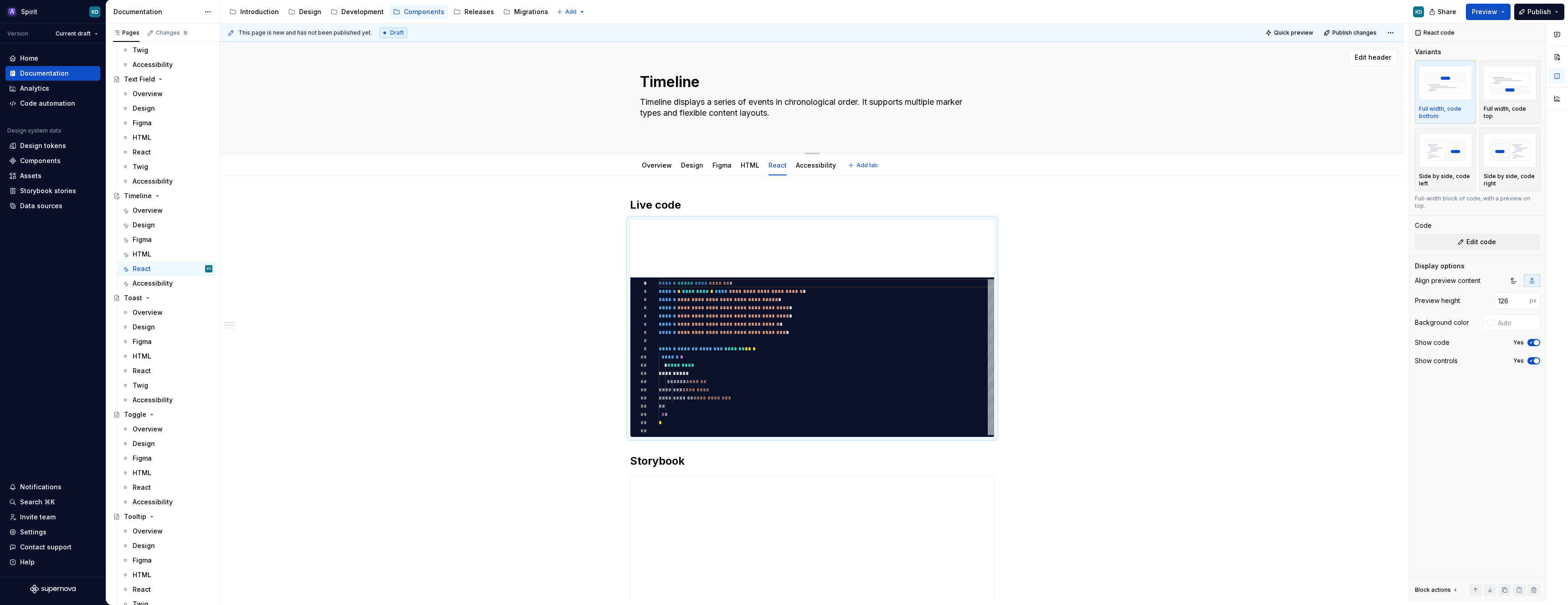
type textarea "*"
type textarea "Timeline displays a series of events in chronological order. It supports multip…"
type textarea "*"
type textarea "Timeline displays a series of events in chronological order. It supports multip…"
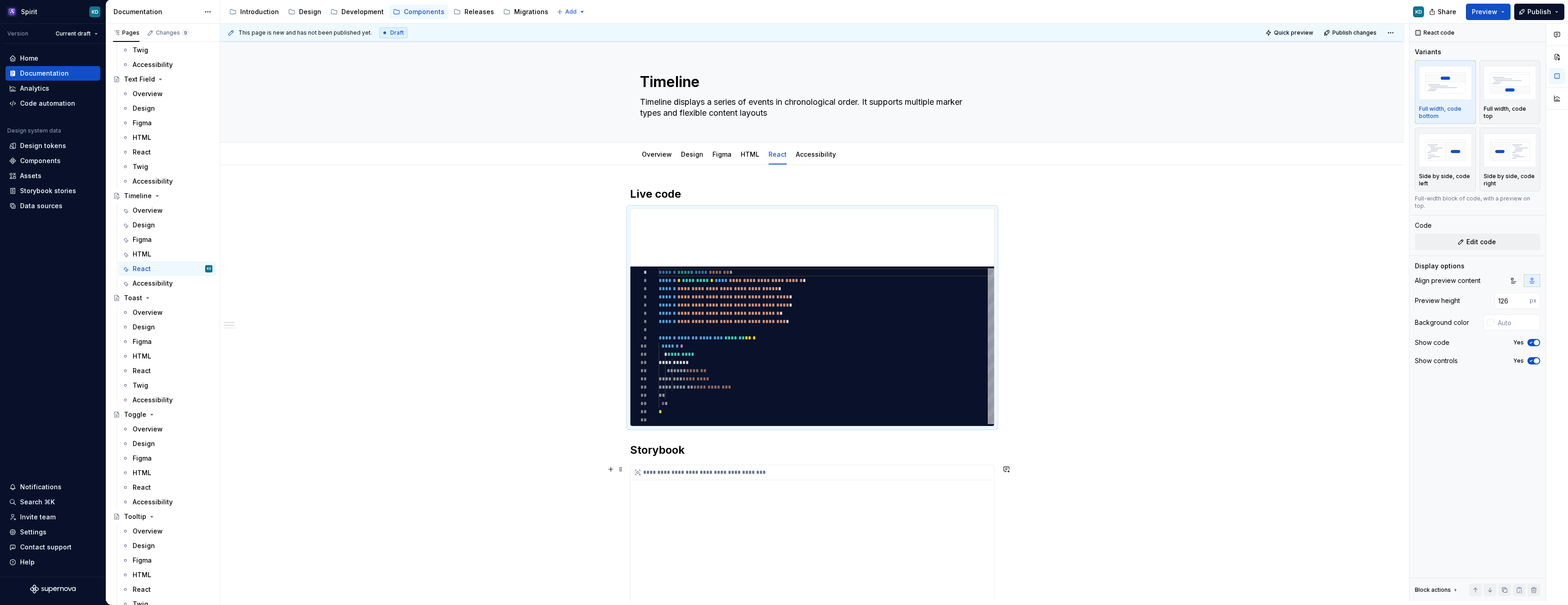
scroll to position [44, 0]
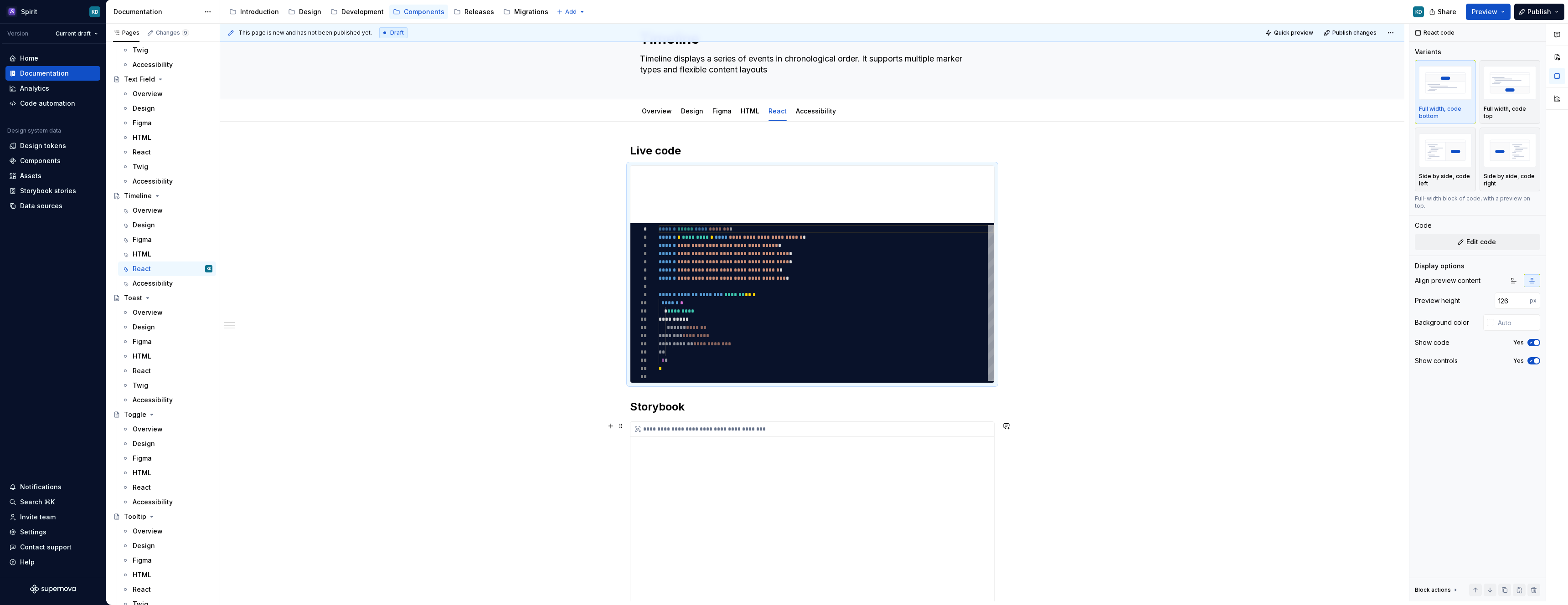
type textarea "*"
type textarea "Timeline displays a series of events in chronological order. It supports multip…"
type textarea "*"
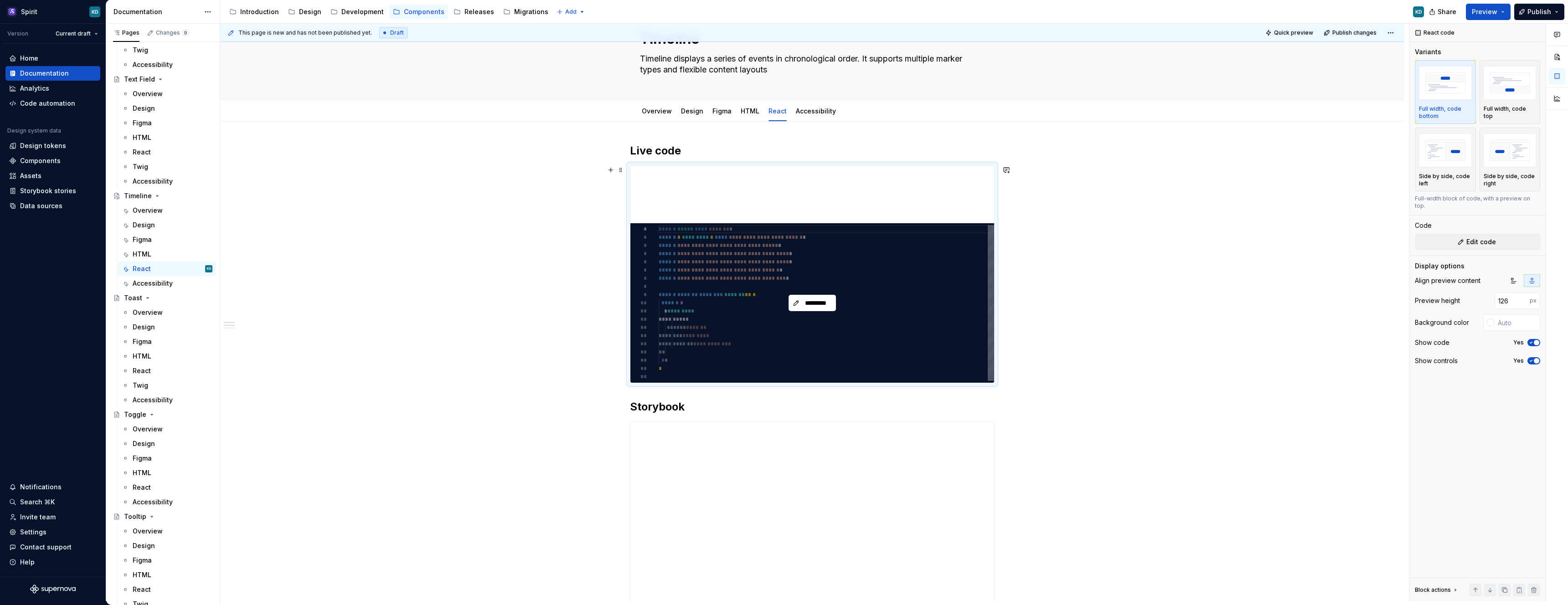
click at [695, 326] on div "*********" at bounding box center [812, 302] width 364 height 160
click at [820, 302] on span "*********" at bounding box center [816, 302] width 28 height 9
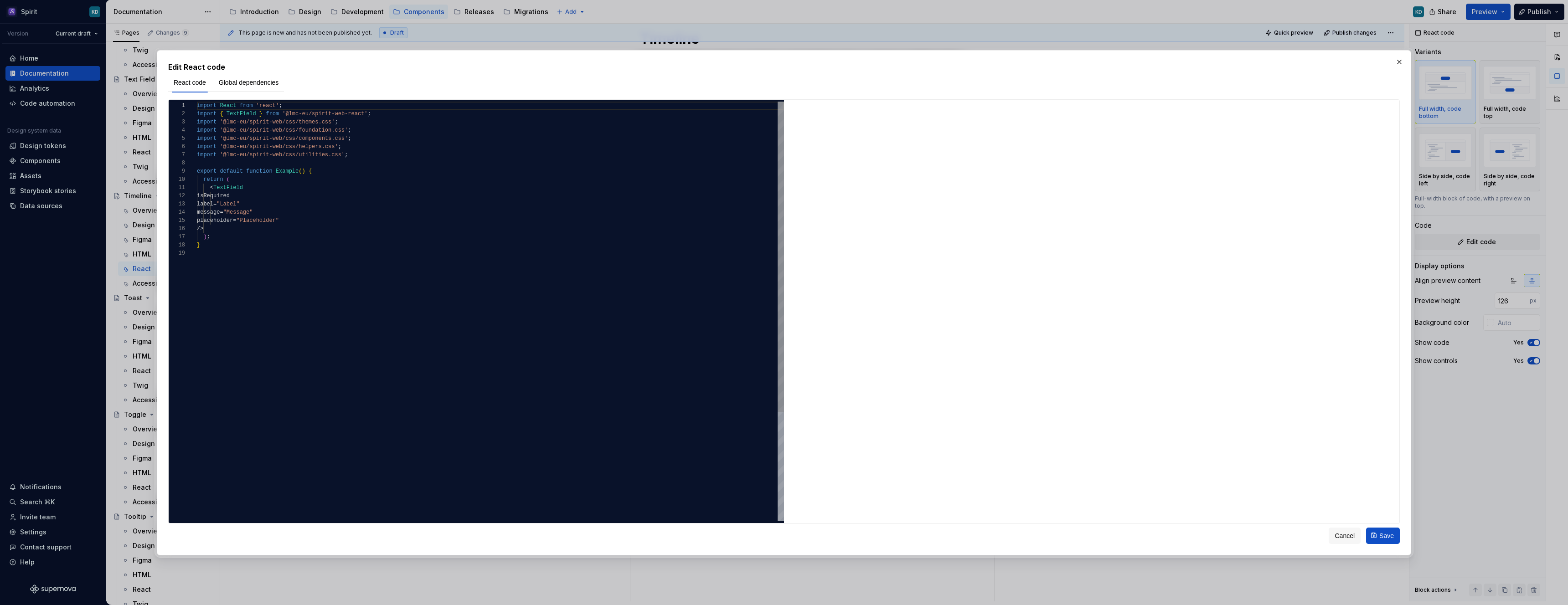
click at [255, 177] on div "import React from 'react' ; import { TextField } from '@lmc-eu/spirit-web-react…" at bounding box center [490, 385] width 587 height 567
type textarea "**********"
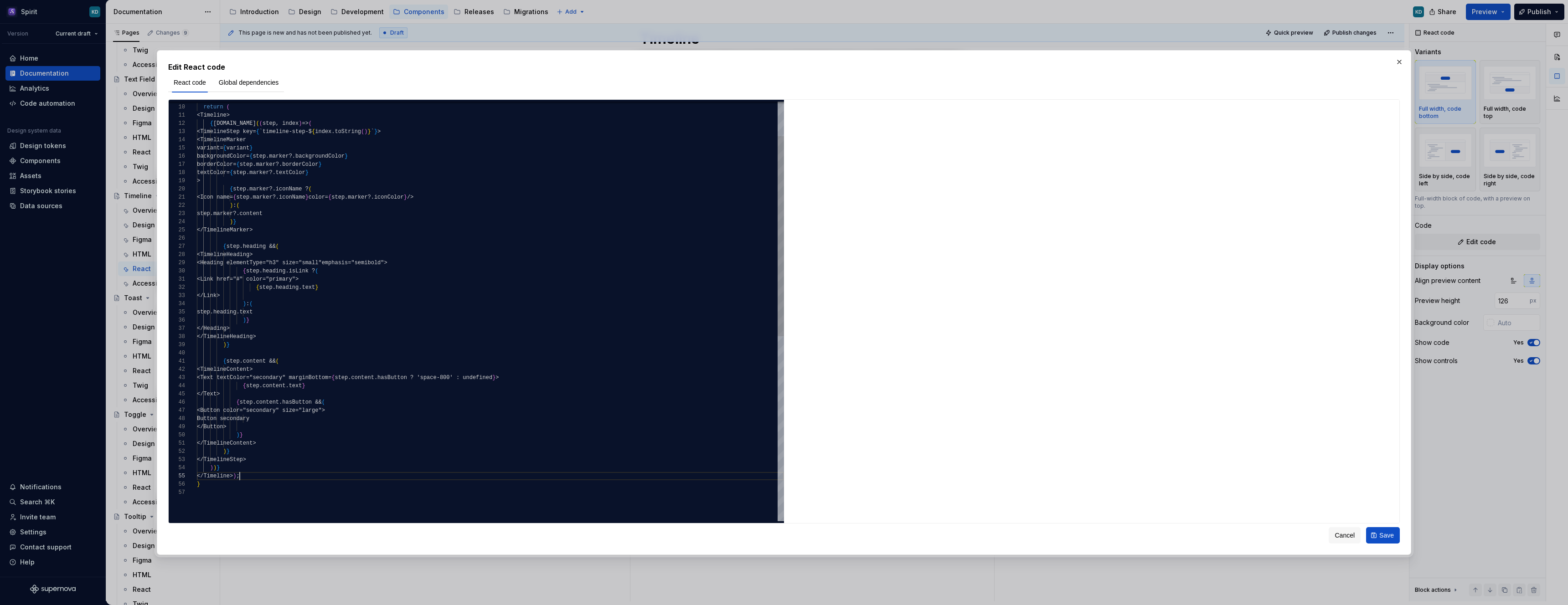
scroll to position [33, 43]
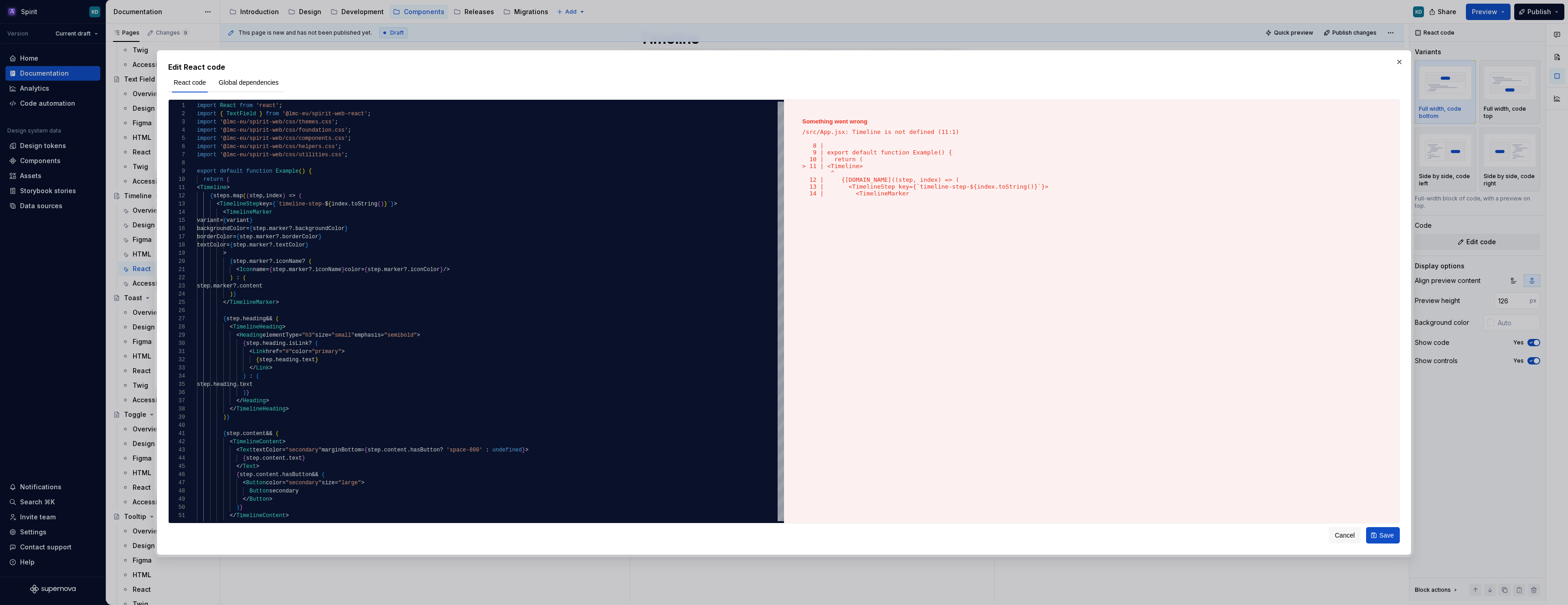
type textarea "*"
click at [358, 157] on div "< TimelineHeading > < Heading elementType = "h3" size = "small" emphasis = "sem…" at bounding box center [490, 541] width 587 height 879
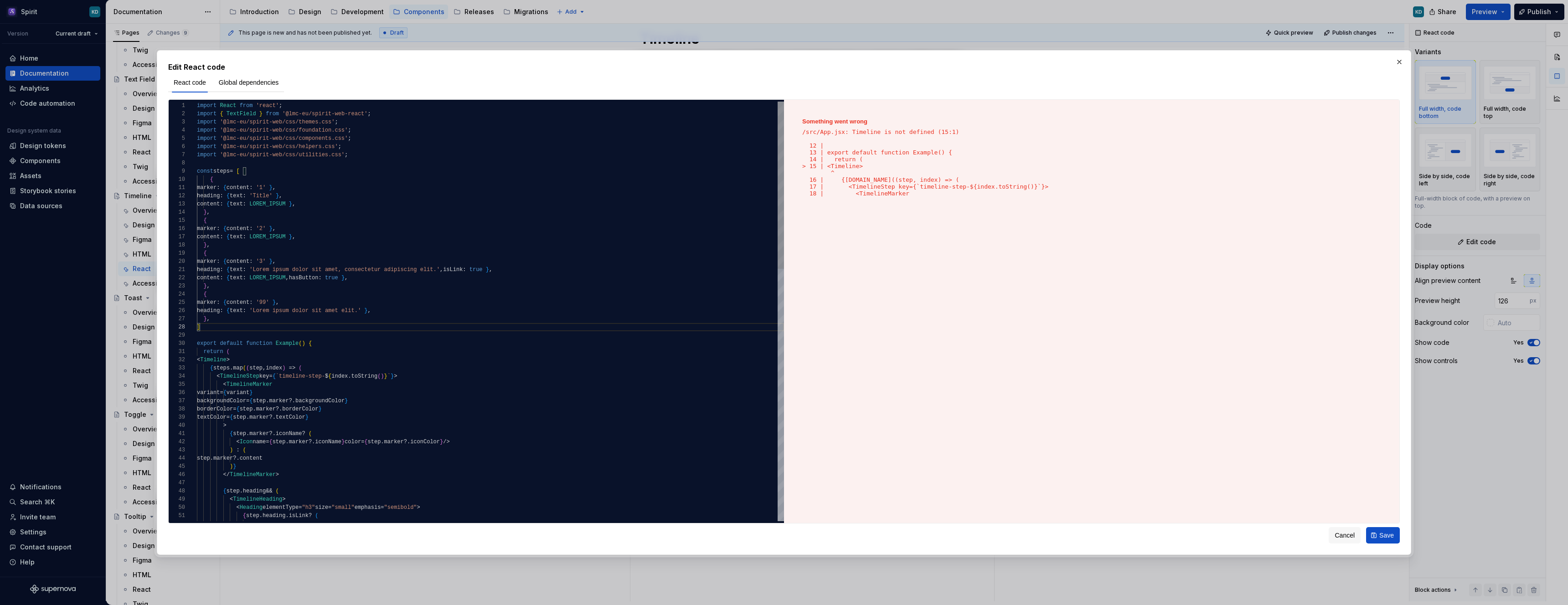
scroll to position [57, 7]
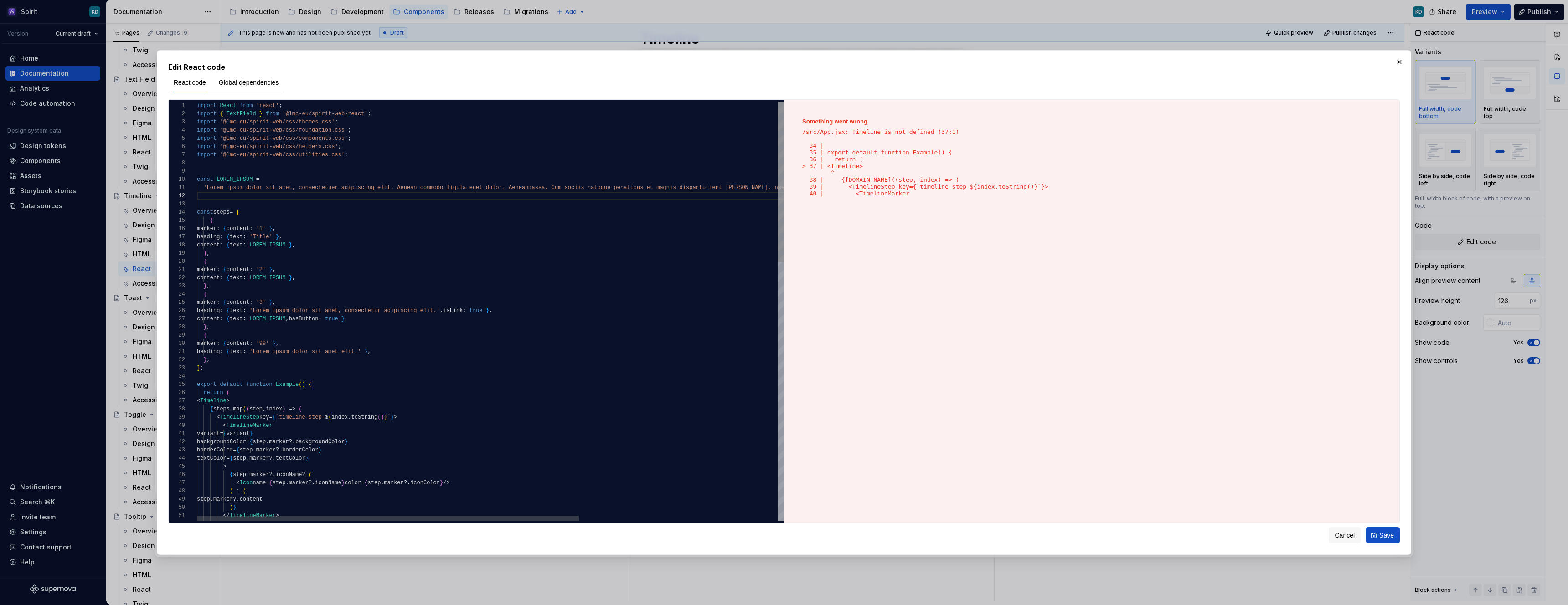
scroll to position [0, 873]
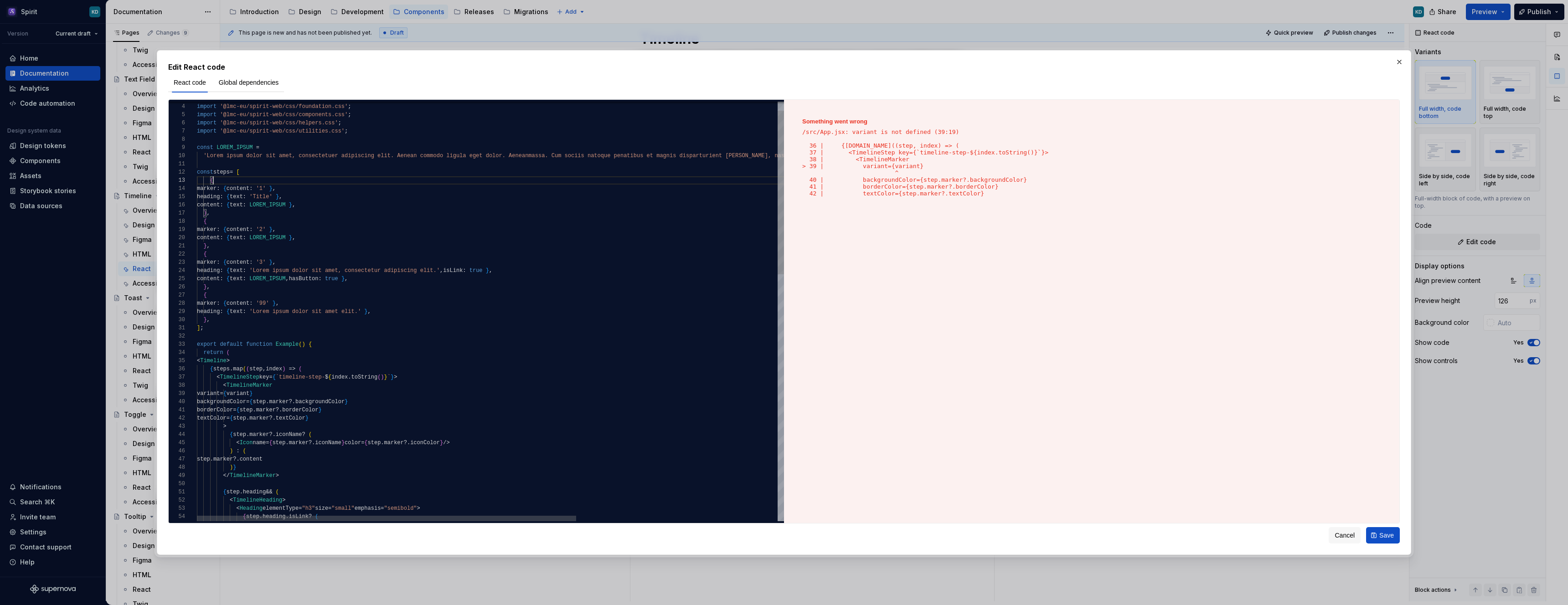
click at [244, 327] on div "</ TimelineMarker > < Icon name = { step . marker ?. iconName } color = { step …" at bounding box center [646, 616] width 899 height 1076
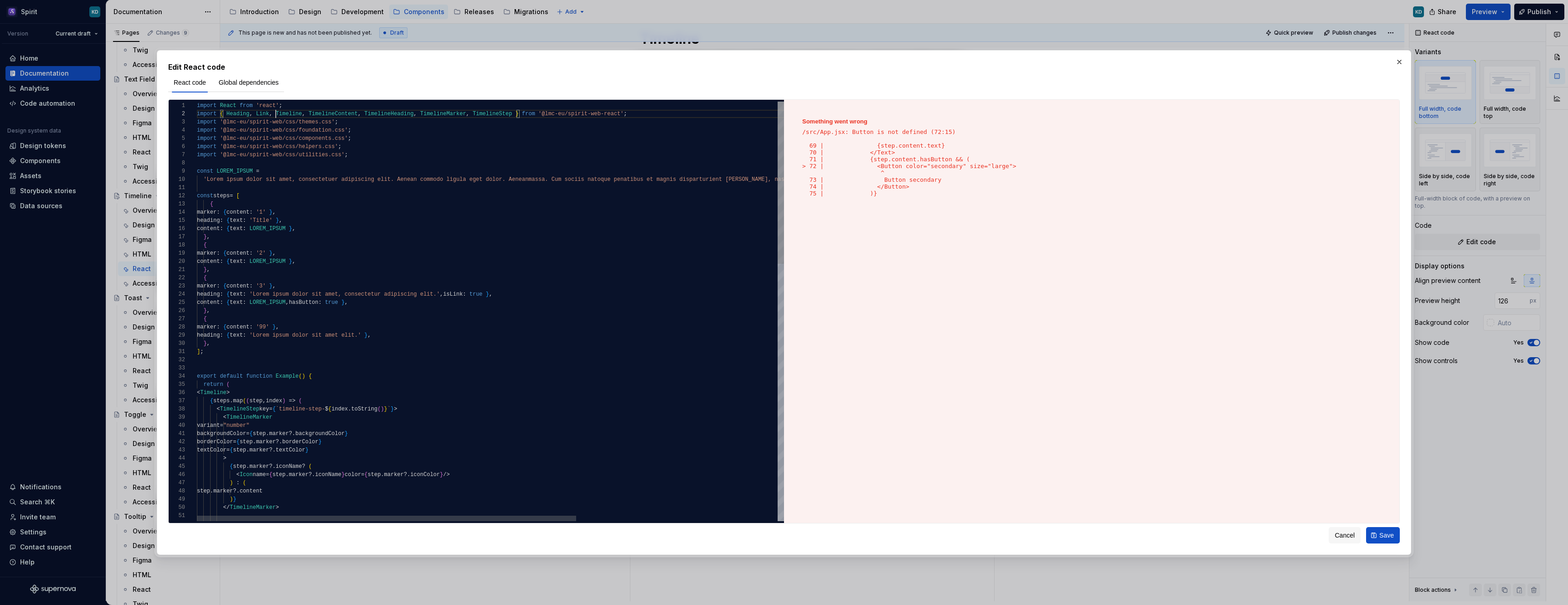
type textarea "**********"
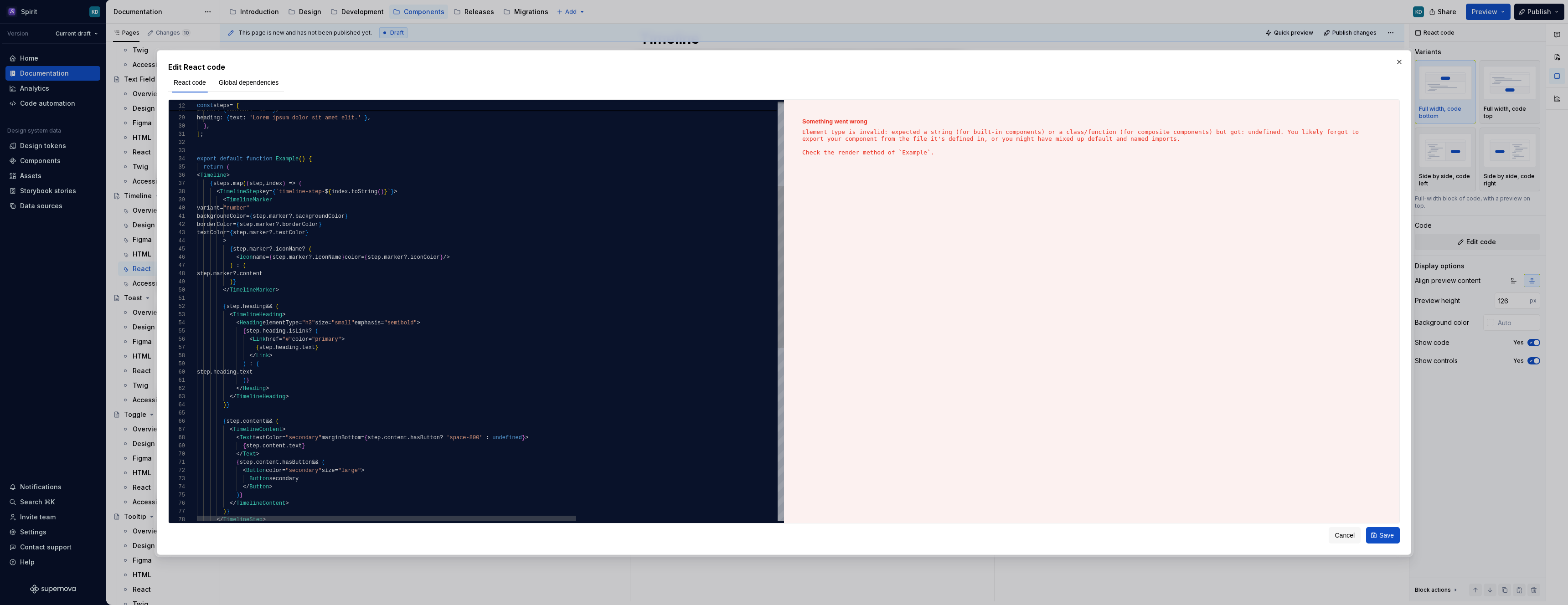
type textarea "*"
type textarea "**********"
click at [259, 77] on button "Global dependencies" at bounding box center [248, 82] width 71 height 16
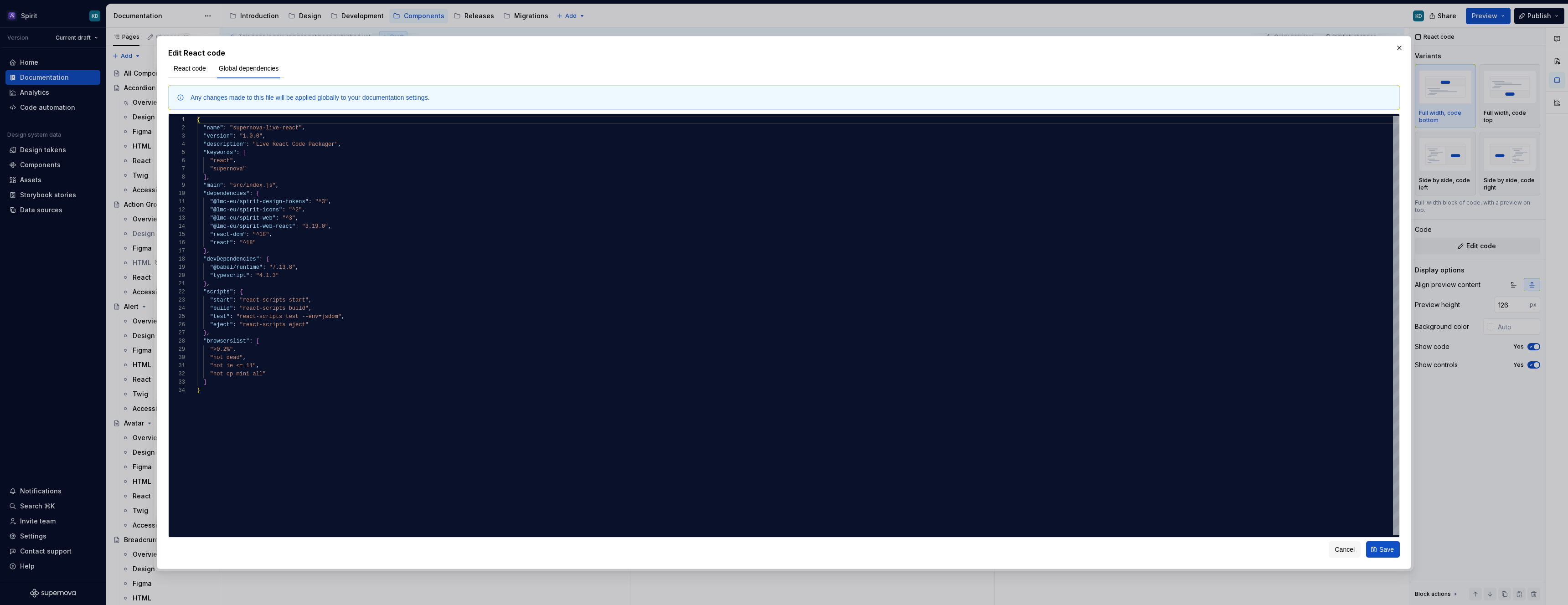
scroll to position [44, 0]
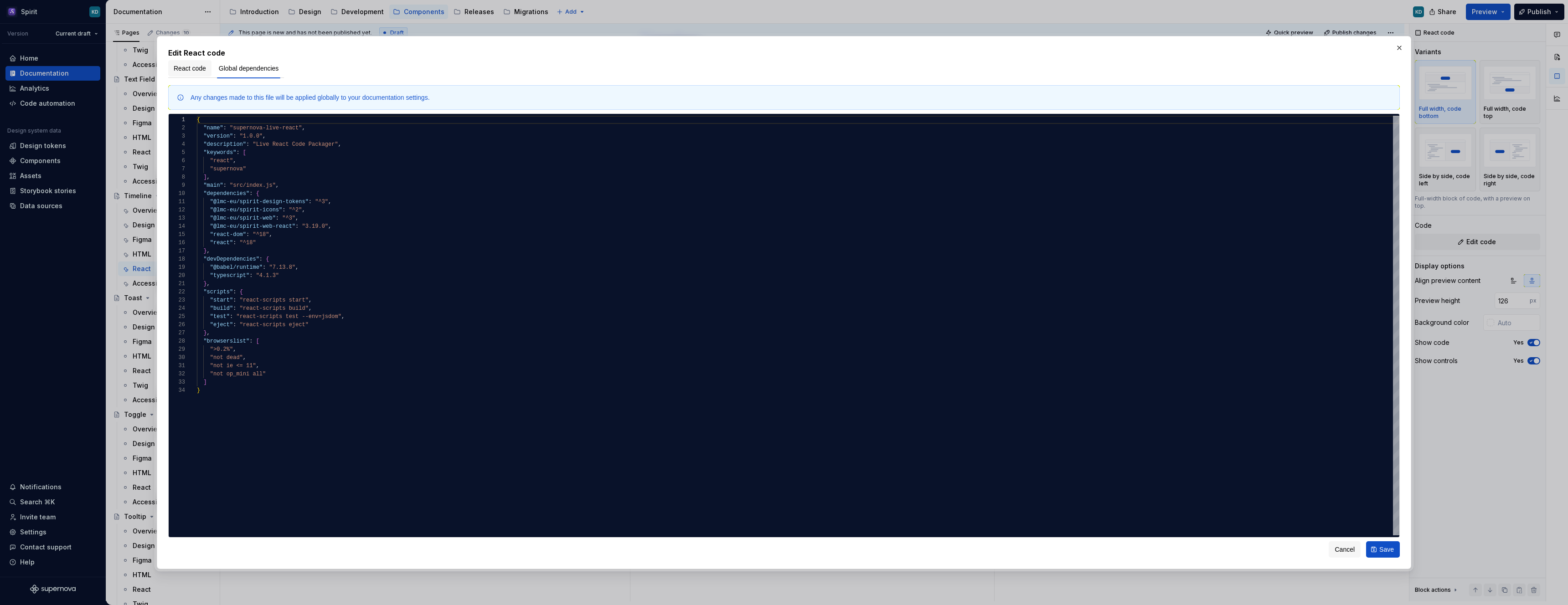
click at [190, 72] on span "React code" at bounding box center [189, 68] width 32 height 9
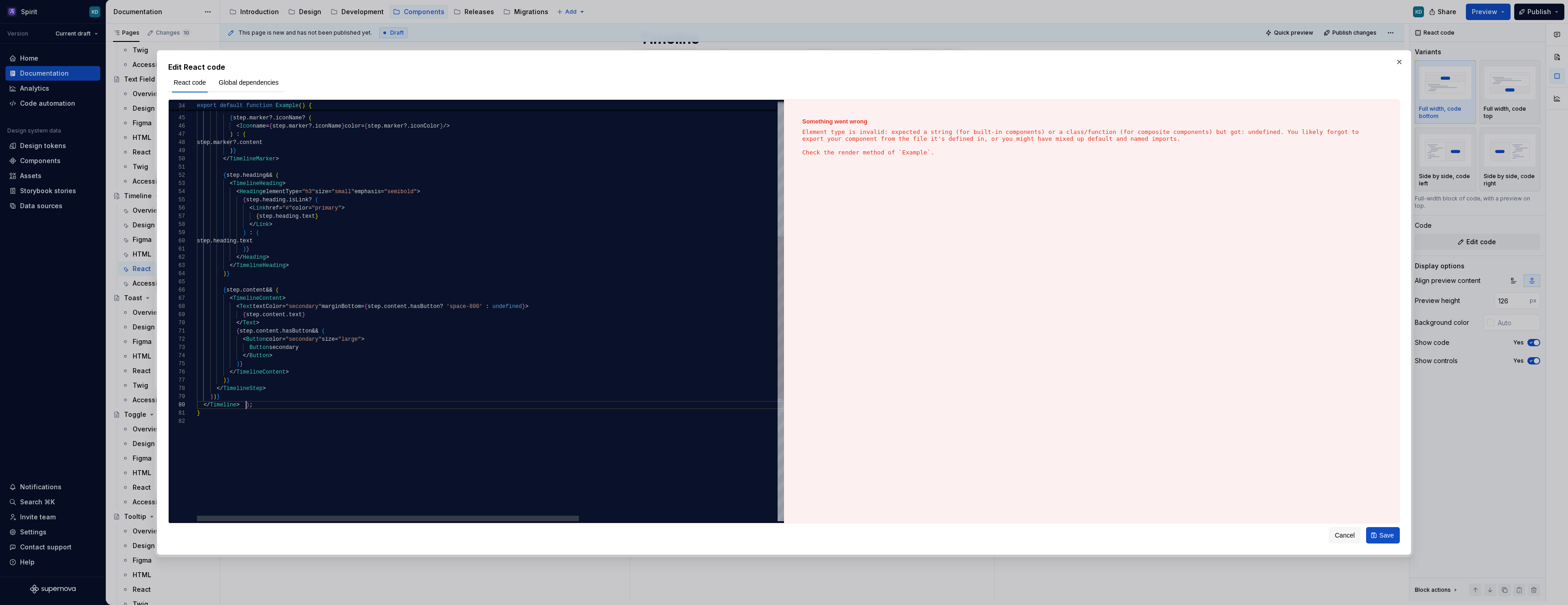
click at [246, 404] on div "textColor = { step . marker ?. textColor } > { step . marker ?. iconName ? ( < …" at bounding box center [643, 295] width 892 height 1084
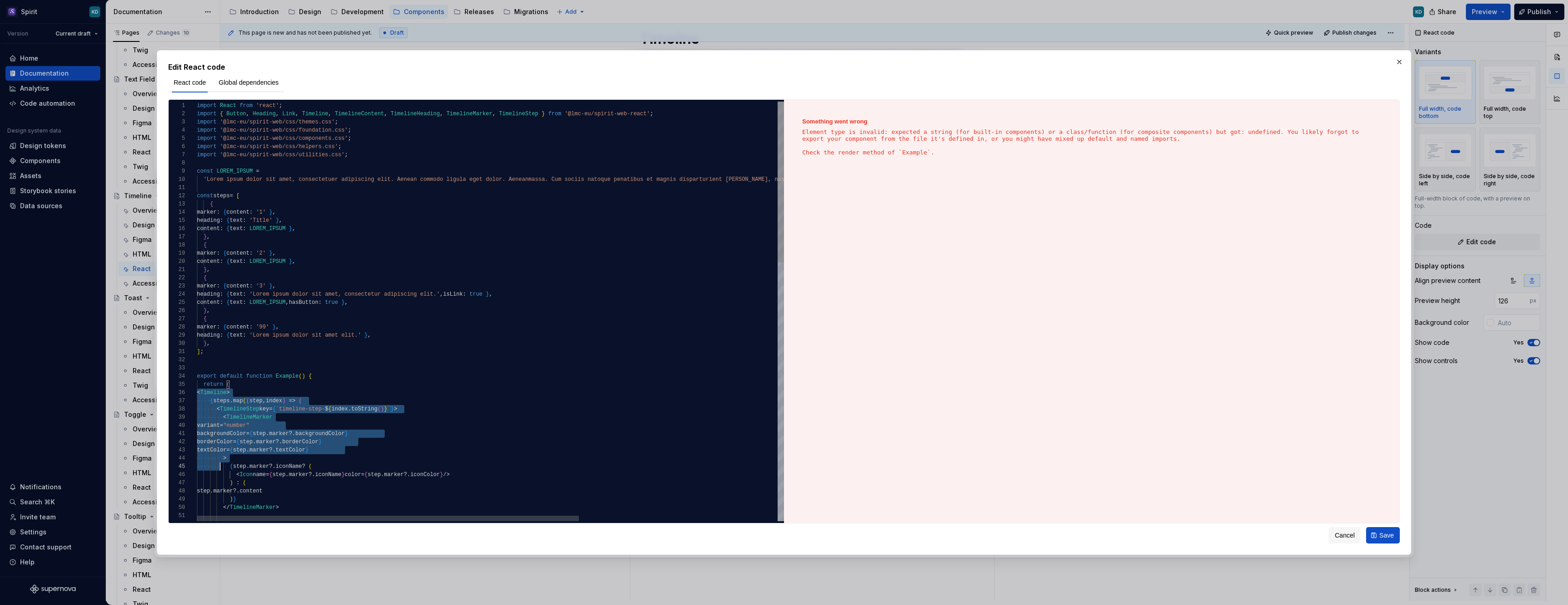
scroll to position [41, 30]
drag, startPoint x: 198, startPoint y: 391, endPoint x: 225, endPoint y: 485, distance: 97.8
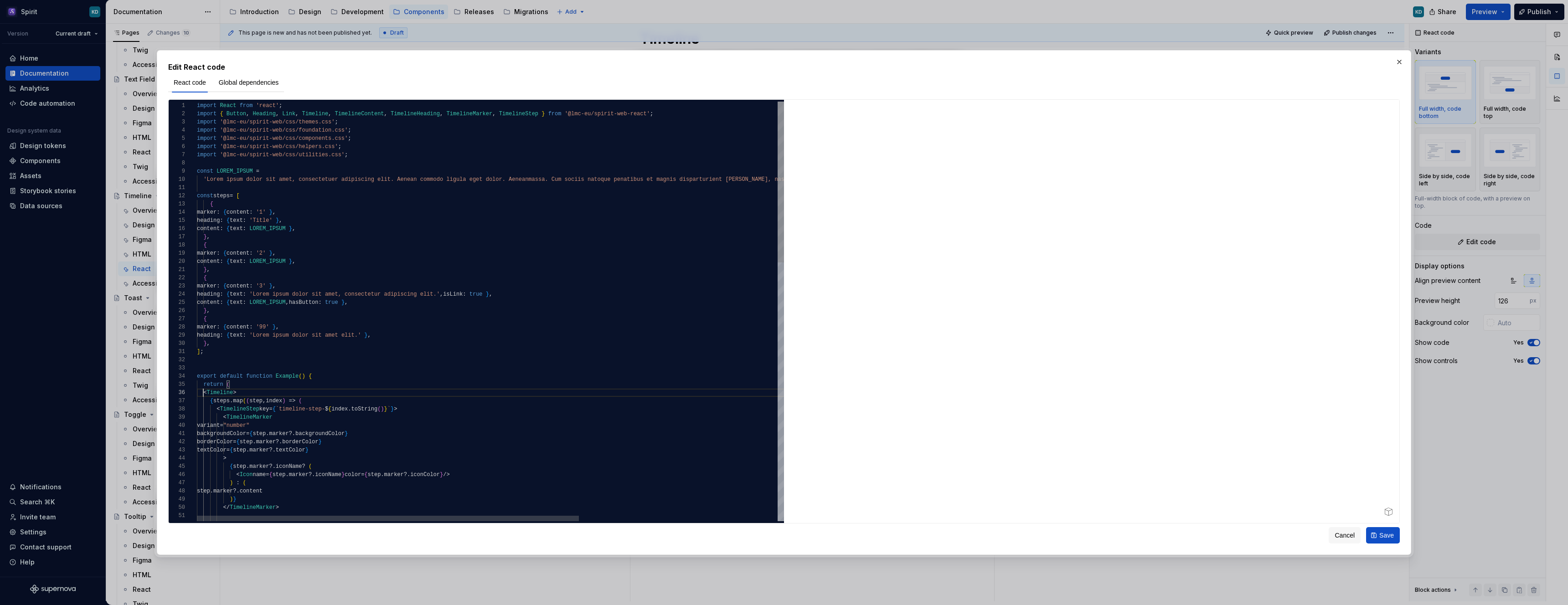
scroll to position [41, 7]
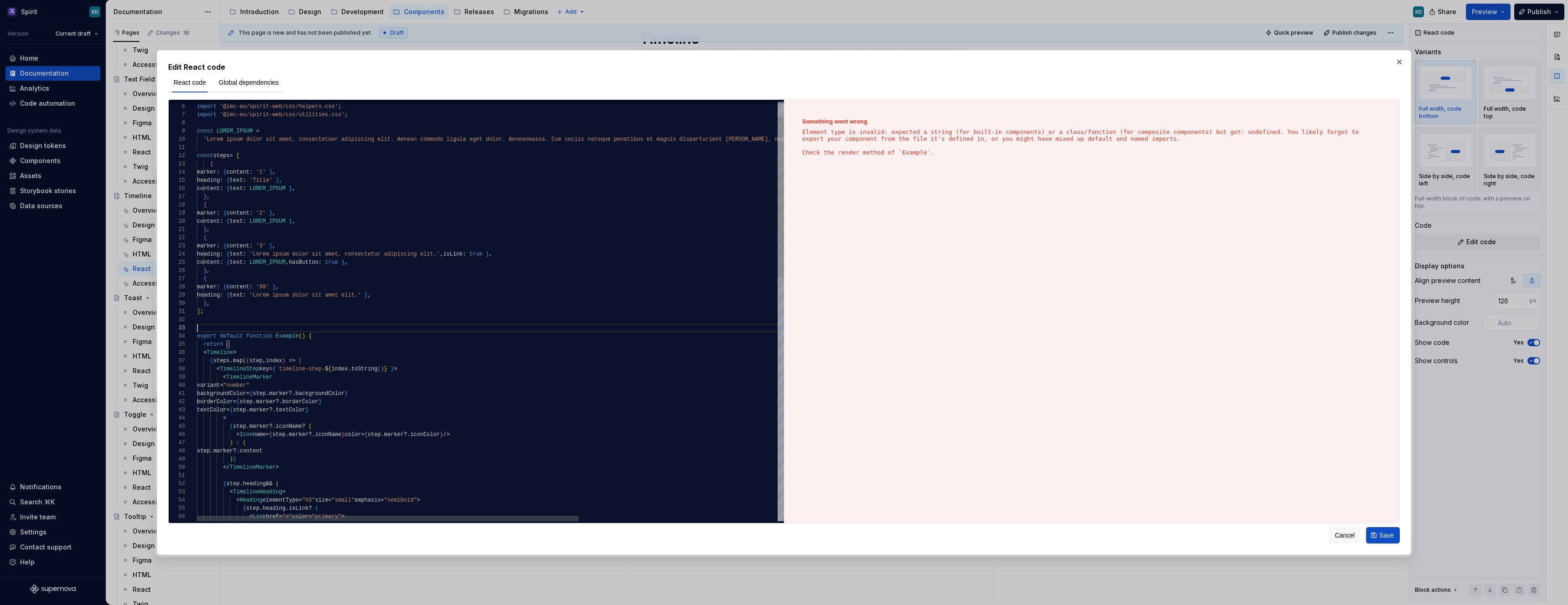
click at [339, 329] on div "< Link href = "#" color = "primary" > { step . heading . text } { step . headin…" at bounding box center [643, 607] width 892 height 1093
type textarea "**********"
click at [1382, 536] on span "Save" at bounding box center [1386, 535] width 15 height 9
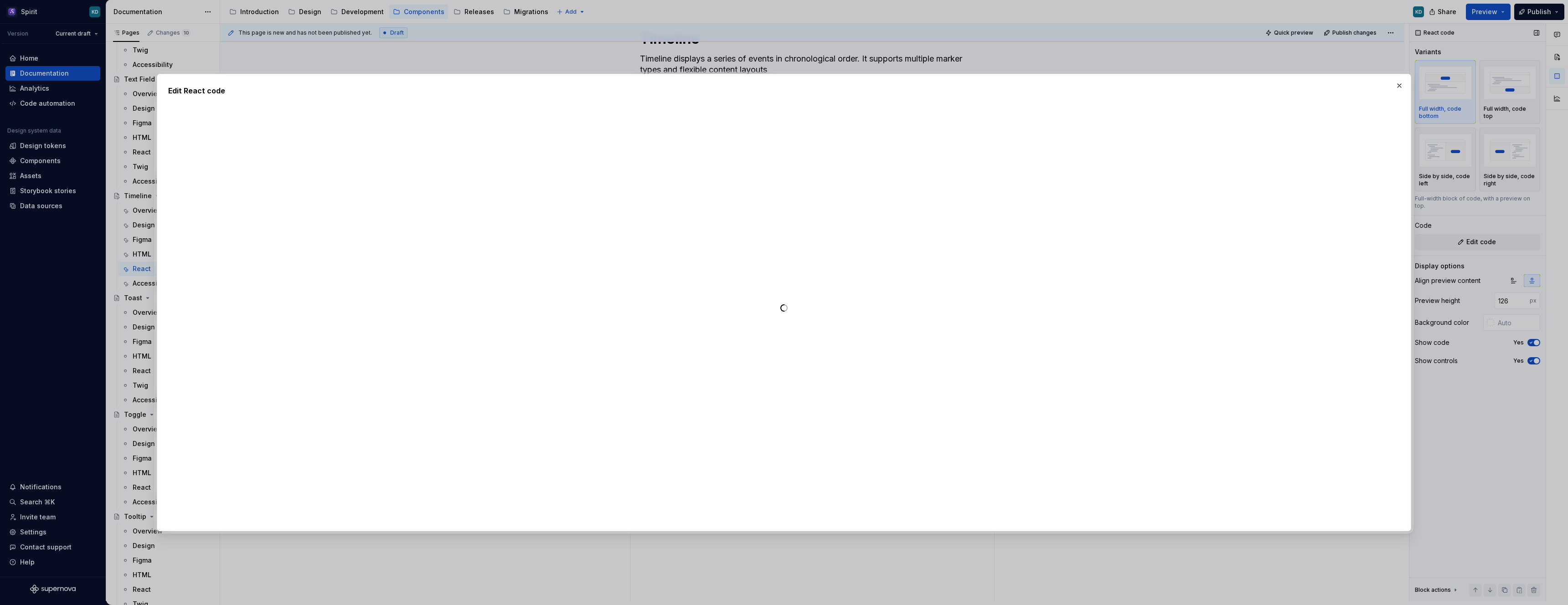
type textarea "*"
type textarea "**********"
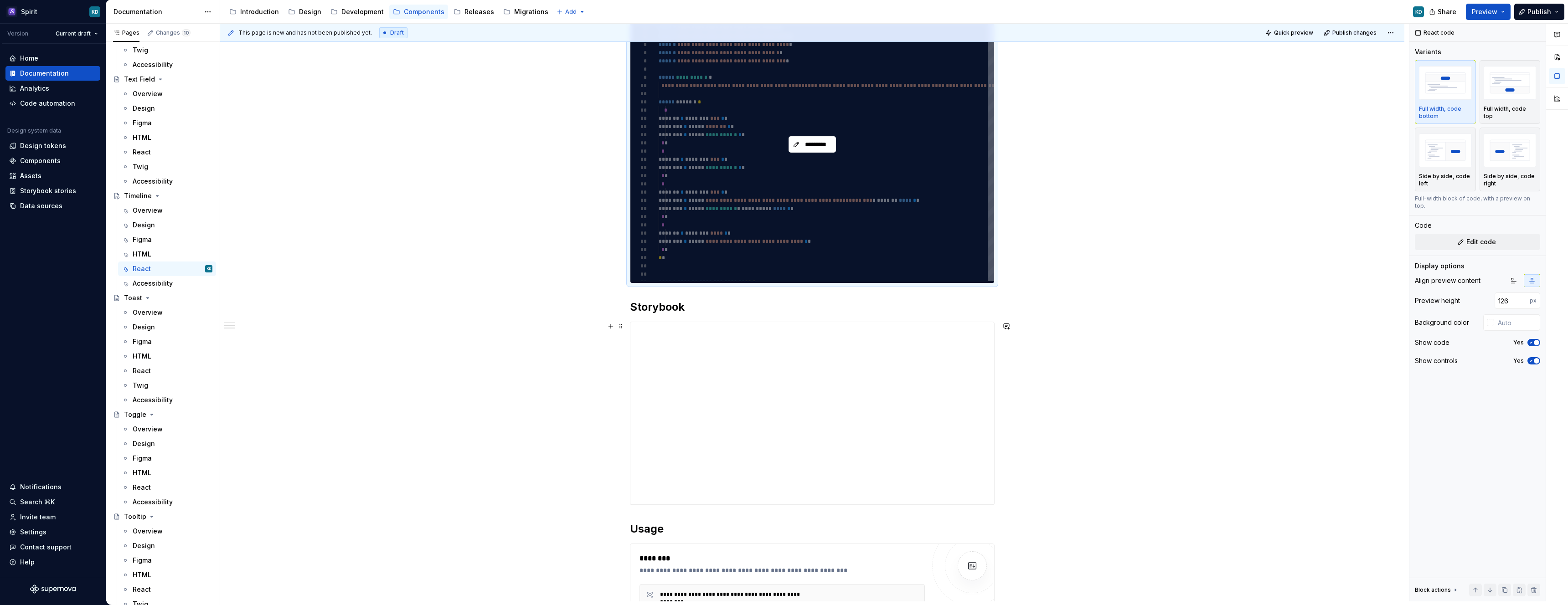
scroll to position [0, 0]
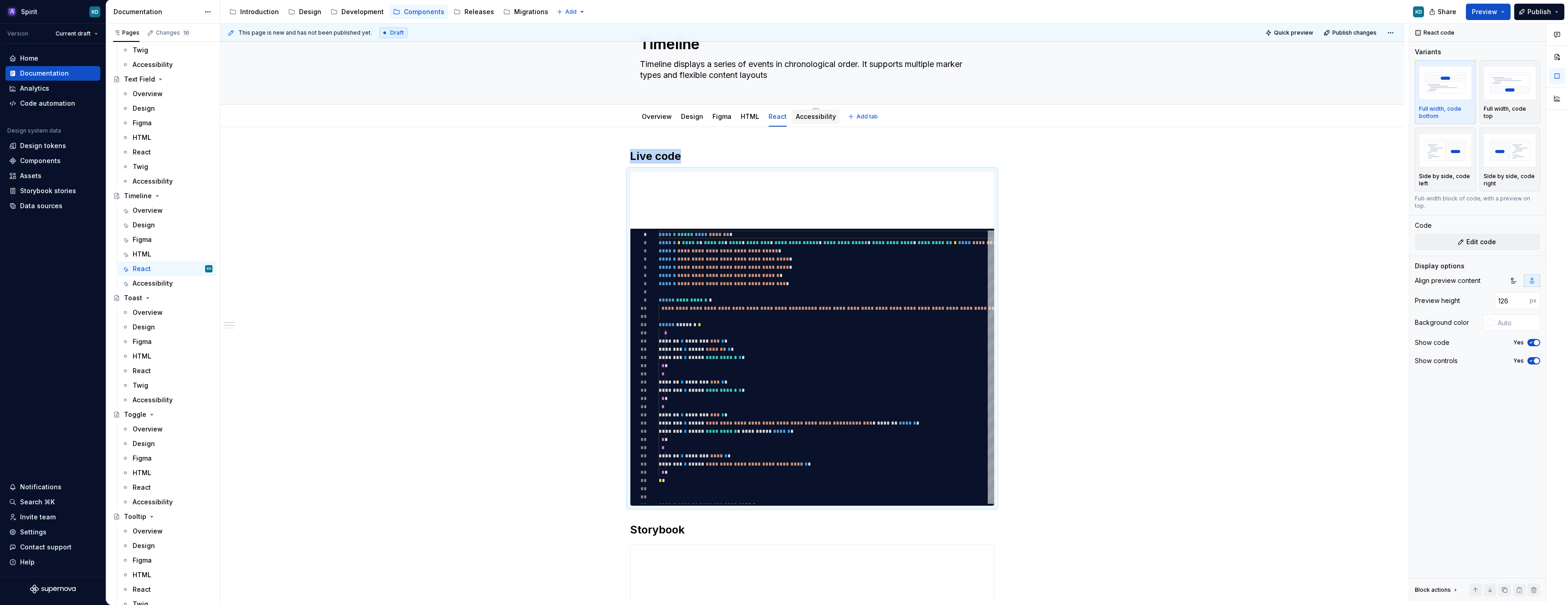
click at [816, 115] on link "Accessibility" at bounding box center [816, 116] width 40 height 8
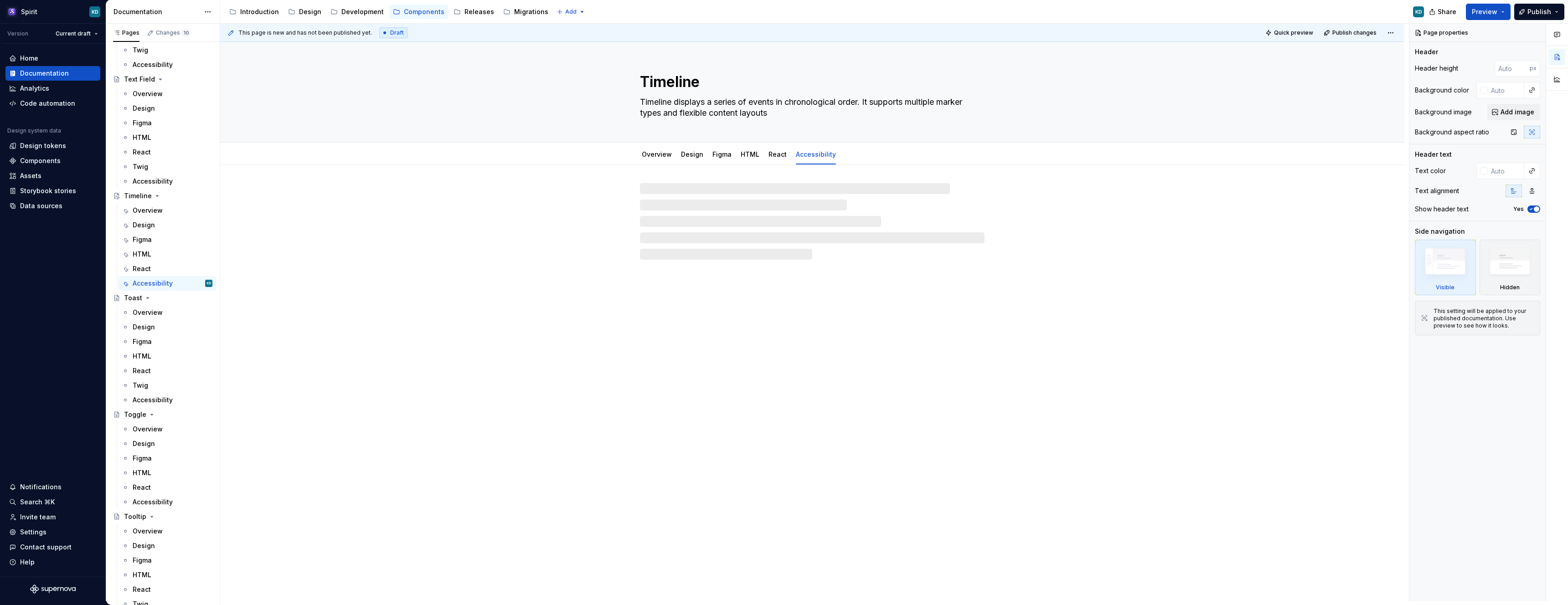
type textarea "*"
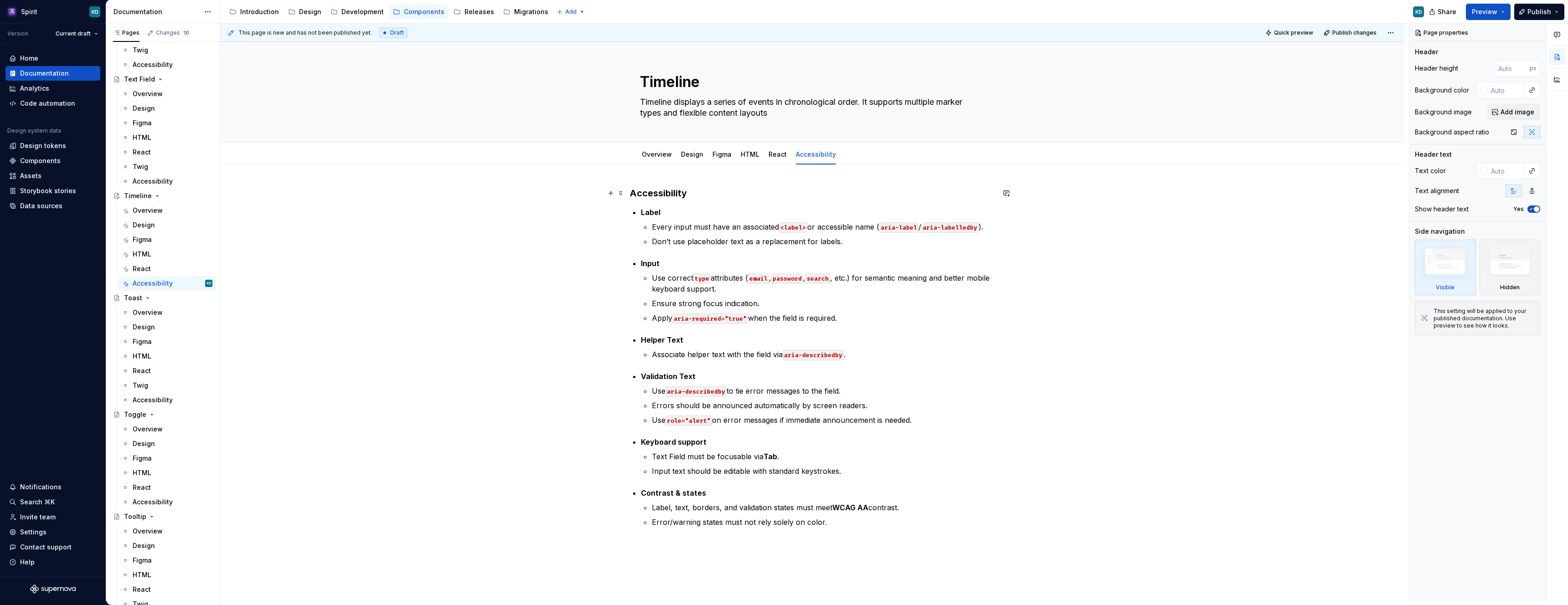
click at [700, 193] on h3 "Accessibility" at bounding box center [813, 193] width 365 height 13
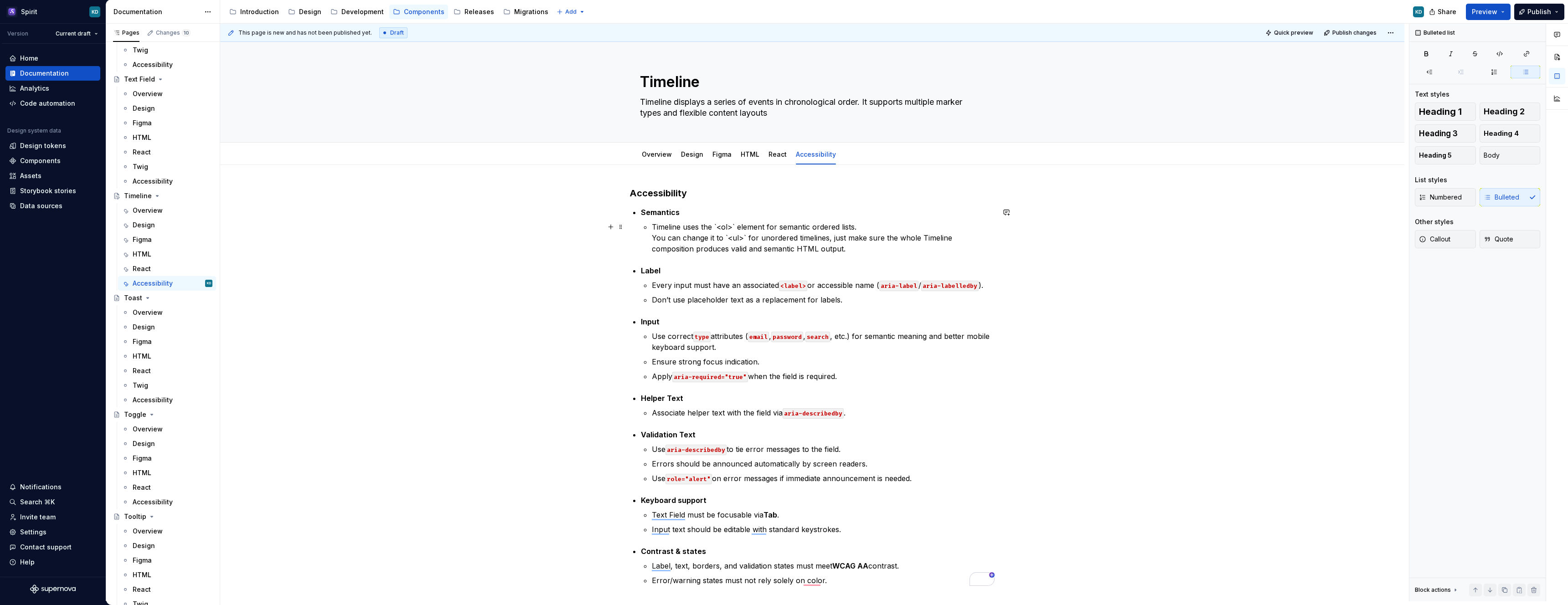
click at [718, 226] on p "Timeline uses the `<ol>` element for semantic ordered lists. You can change it …" at bounding box center [822, 238] width 342 height 33
click at [748, 236] on p "Timeline uses the <ol> element for semantic ordered lists. You can change it to…" at bounding box center [822, 238] width 342 height 33
drag, startPoint x: 919, startPoint y: 237, endPoint x: 960, endPoint y: 236, distance: 41.0
click at [960, 236] on p "Timeline uses the <ol> element for semantic ordered lists. You can change it to…" at bounding box center [822, 238] width 342 height 33
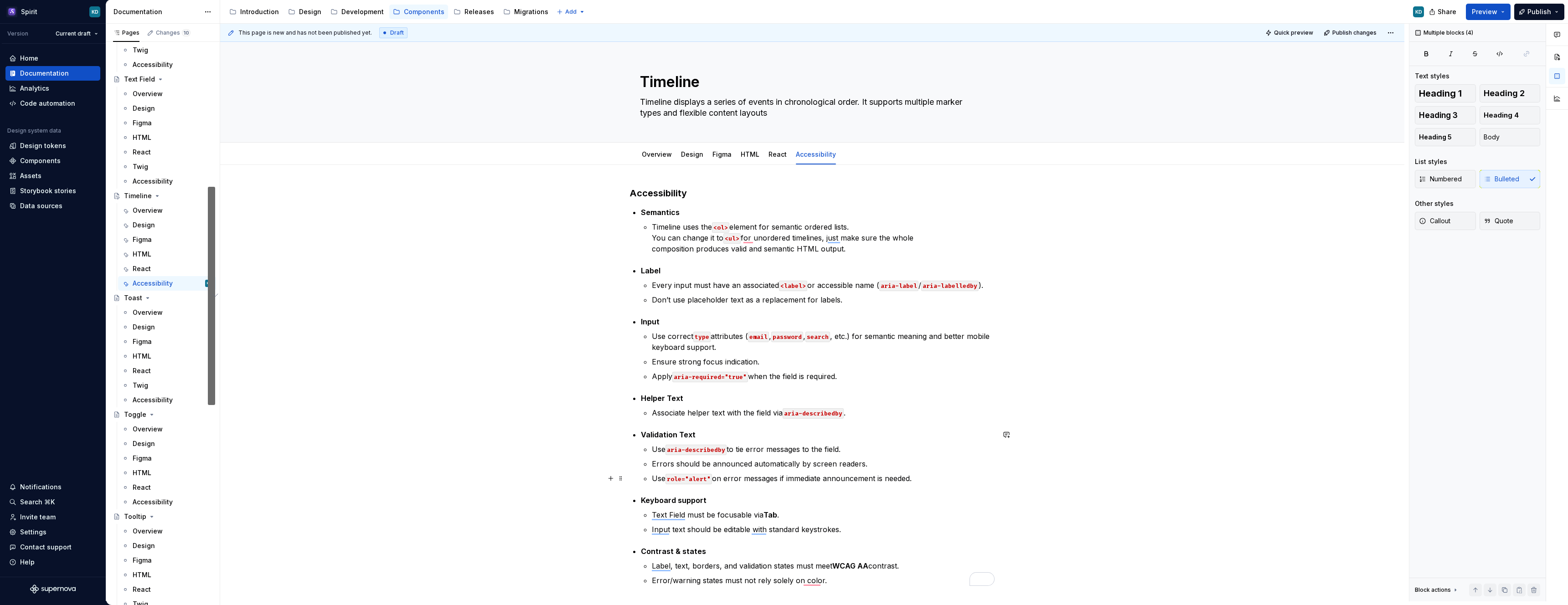
drag, startPoint x: 642, startPoint y: 271, endPoint x: 938, endPoint y: 479, distance: 361.8
click at [938, 479] on div "Accessibility Semantics Timeline uses the <ol> element for semantic ordered lis…" at bounding box center [813, 387] width 365 height 399
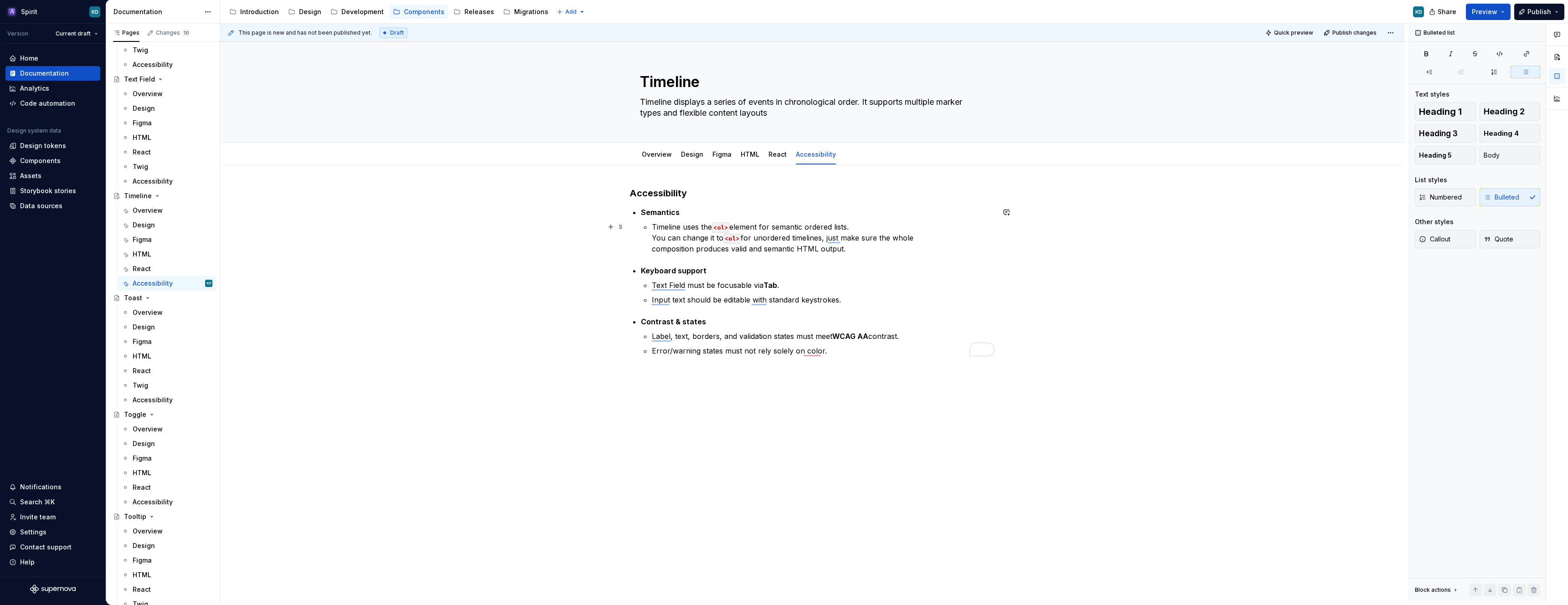
click at [653, 237] on li "Semantics Timeline uses the <ol> element for semantic ordered lists. You can ch…" at bounding box center [817, 230] width 354 height 48
click at [655, 248] on p "Timeline uses the <ol> element for semantic ordered lists. You can change it to…" at bounding box center [822, 238] width 342 height 33
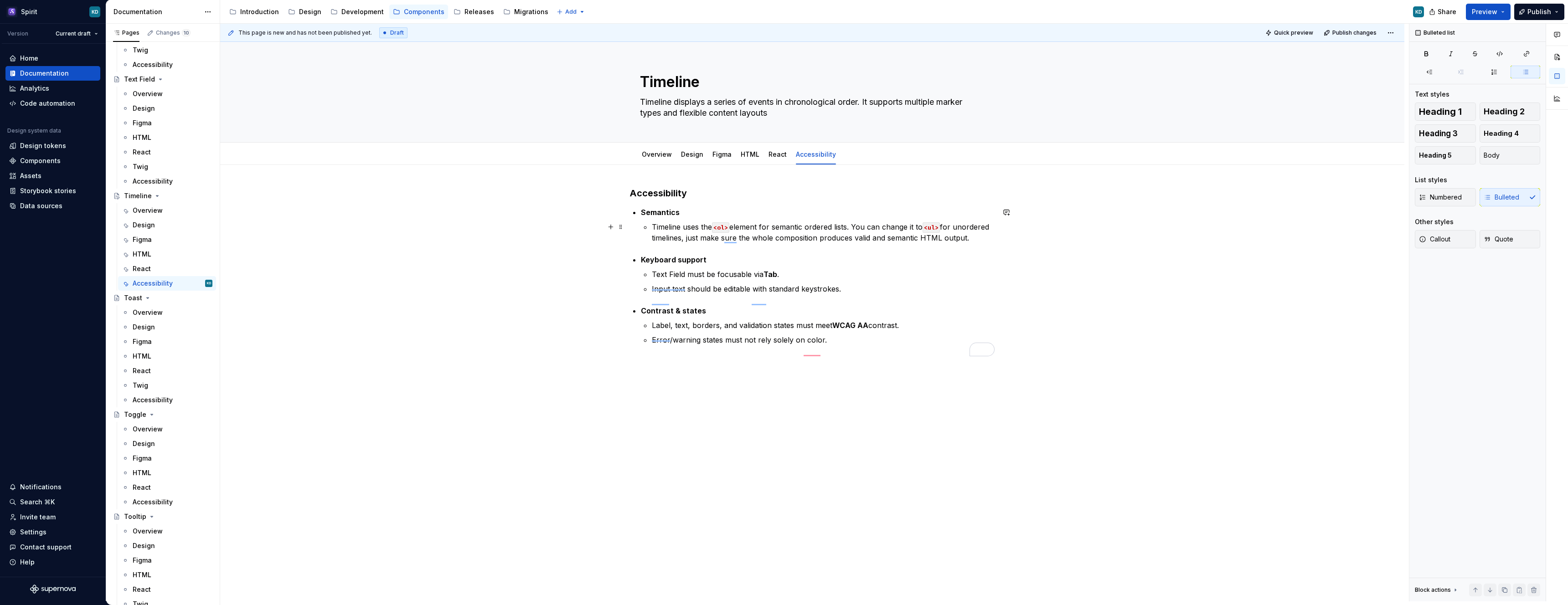
click at [654, 239] on li "Semantics Timeline uses the <ol> element for semantic ordered lists. You can ch…" at bounding box center [817, 225] width 354 height 37
click at [761, 243] on p "Timeline uses the <ol> element for semantic ordered lists. You can change it to…" at bounding box center [822, 232] width 342 height 22
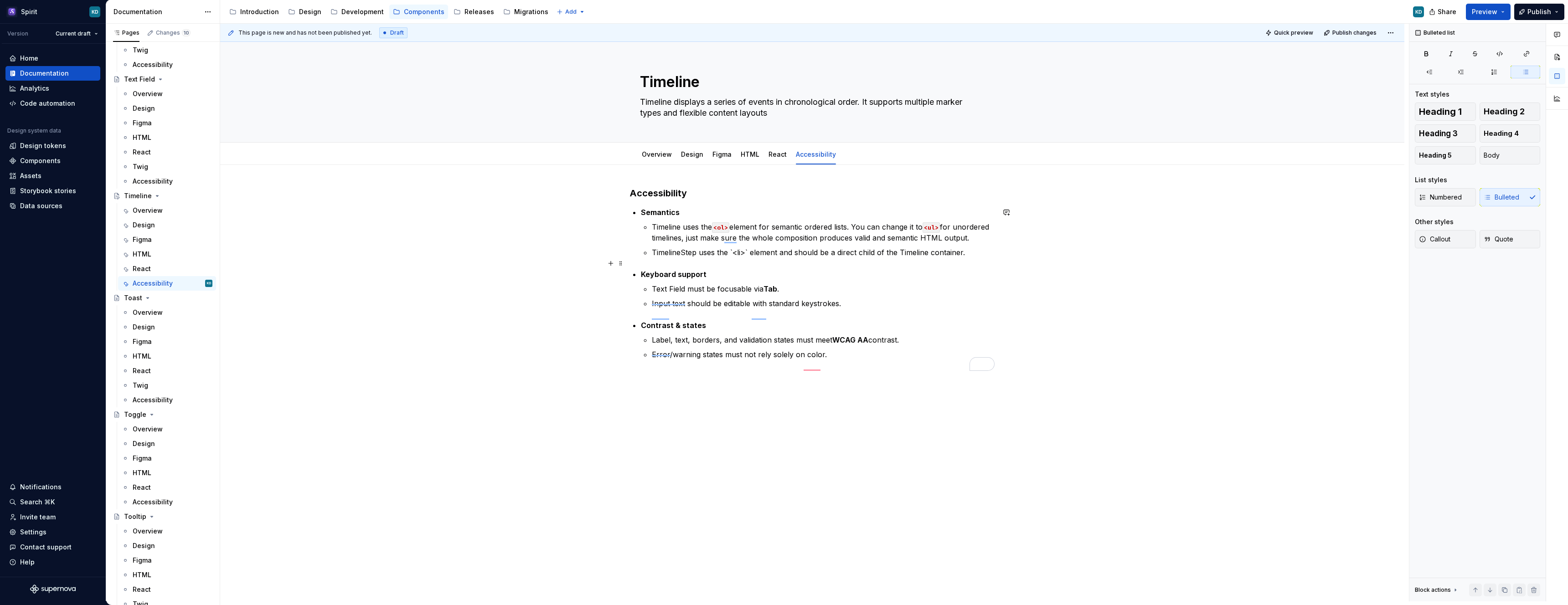
click at [752, 258] on p "TimelineStep uses the `<li>` element and should be a direct child of the Timeli…" at bounding box center [822, 252] width 342 height 11
click at [969, 258] on p "TimelineStep uses the <li> element and should be a direct child of the Timeline…" at bounding box center [822, 252] width 342 height 11
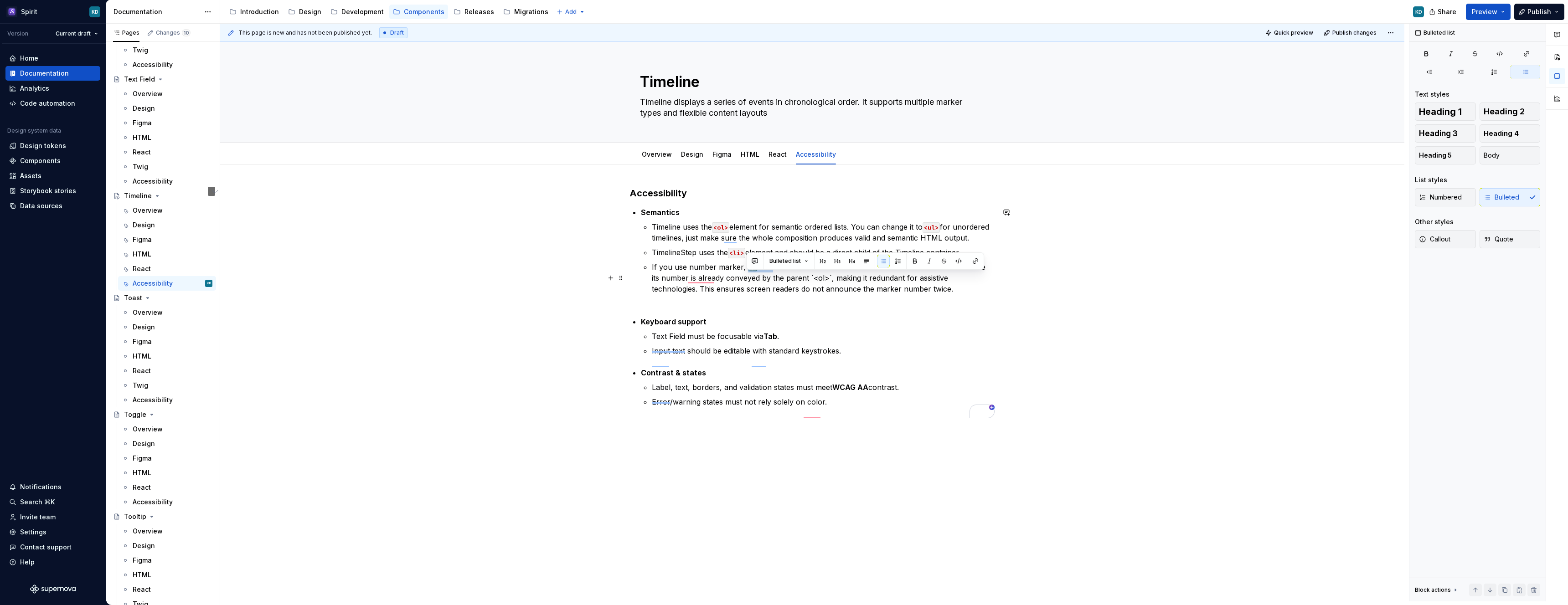
drag, startPoint x: 746, startPoint y: 276, endPoint x: 770, endPoint y: 276, distance: 24.0
click at [770, 276] on p "If you use number marker, ℹ️ The `aria-hidden="true"` attribute is used on the …" at bounding box center [822, 283] width 342 height 44
drag, startPoint x: 829, startPoint y: 277, endPoint x: 828, endPoint y: 331, distance: 54.0
click at [828, 277] on p "If you use number marker, set `aria-hidden="true"` attribute is used on the mar…" at bounding box center [822, 283] width 342 height 44
drag, startPoint x: 864, startPoint y: 278, endPoint x: 942, endPoint y: 277, distance: 78.0
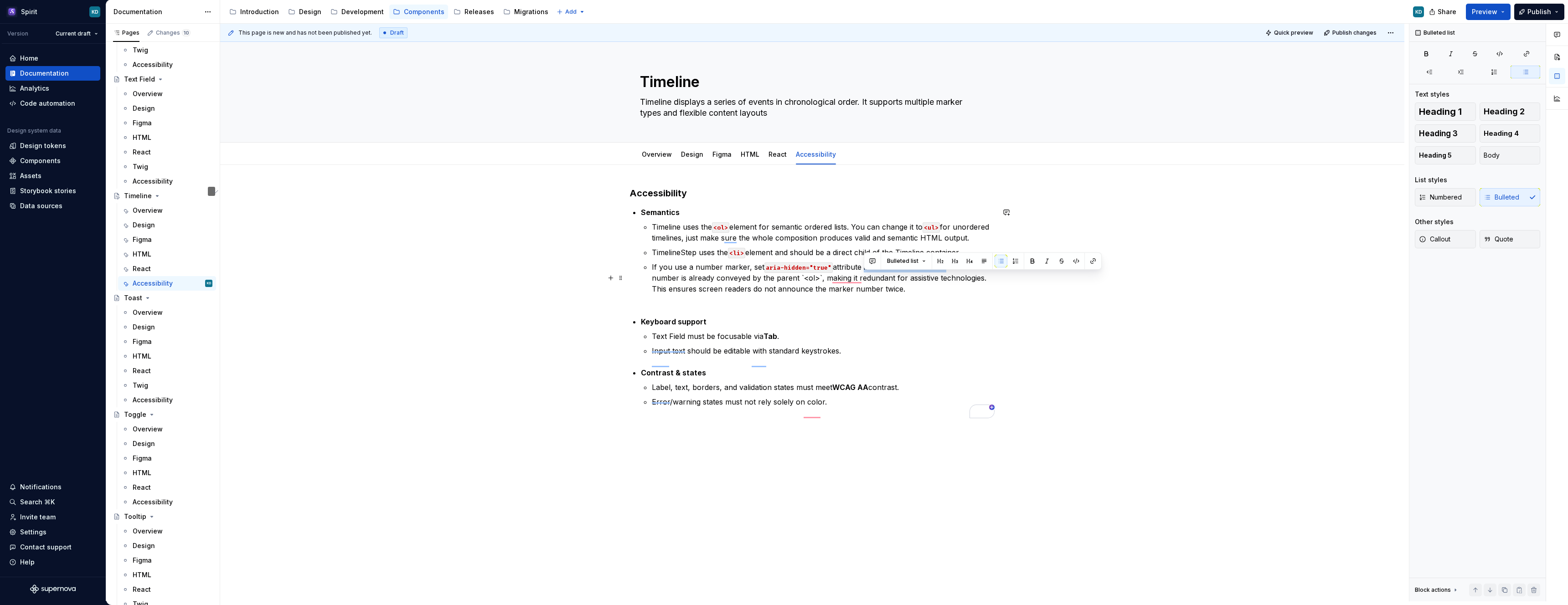
click at [942, 277] on p "If you use a number marker, set aria-hidden="true" attribute is used on the mar…" at bounding box center [822, 283] width 342 height 44
click at [875, 275] on p "If you use a number marker, set aria-hidden="true" attribute to TimelineMarker …" at bounding box center [822, 283] width 342 height 44
click at [930, 279] on p "If you use a number marker, set aria-hidden="true" attribute to `TimelineMarker…" at bounding box center [822, 283] width 342 height 44
click at [819, 289] on p "If you use a number marker, set aria-hidden="true" attribute to TimelineMarker …" at bounding box center [822, 283] width 342 height 44
click at [926, 305] on p "If you use a number marker, set aria-hidden="true" attribute to TimelineMarker …" at bounding box center [822, 283] width 342 height 44
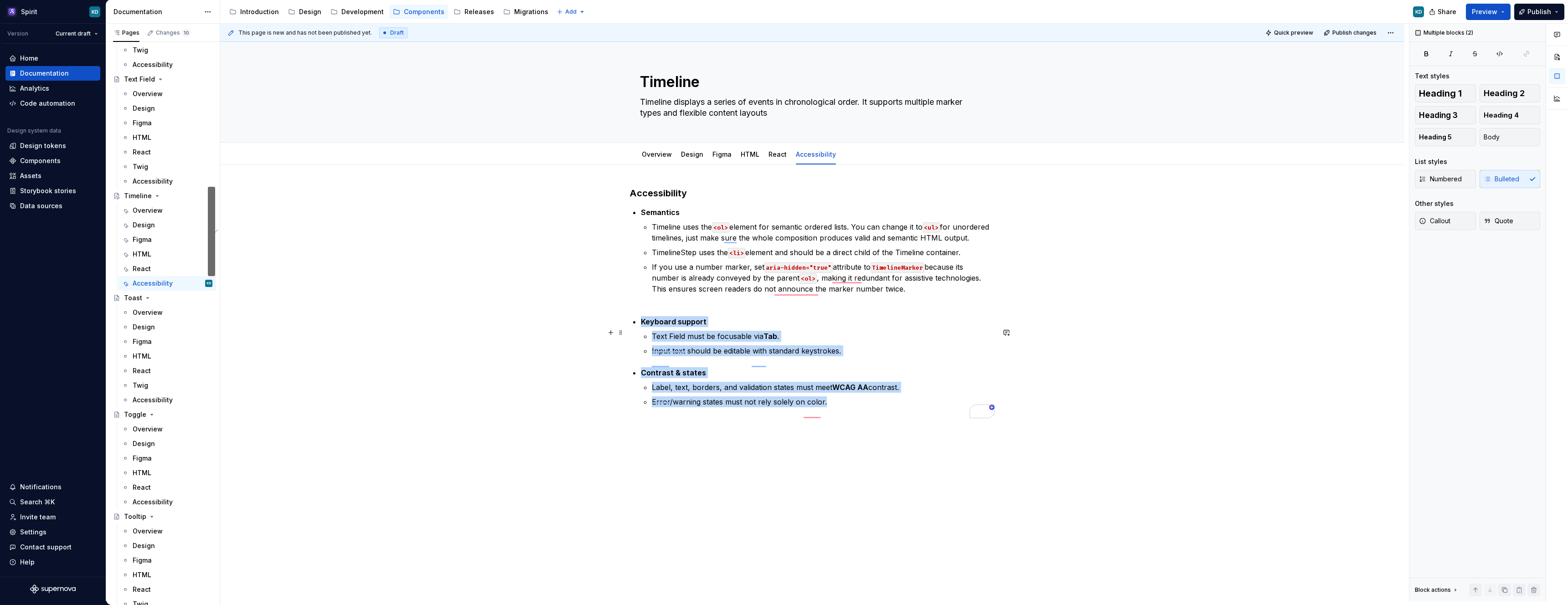
drag, startPoint x: 850, startPoint y: 414, endPoint x: 641, endPoint y: 335, distance: 223.4
click at [641, 335] on div "Accessibility Semantics Timeline uses the <ol> element for semantic ordered lis…" at bounding box center [813, 298] width 365 height 221
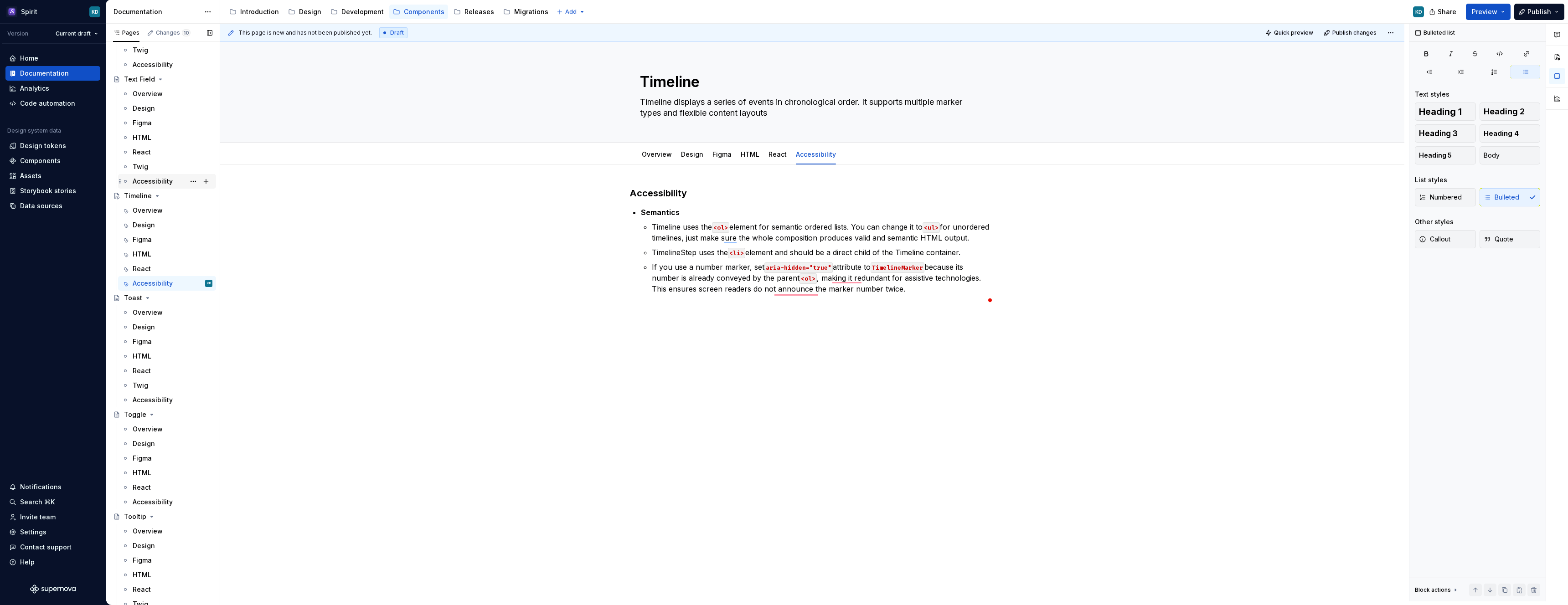
click at [163, 180] on div "Accessibility" at bounding box center [152, 180] width 40 height 9
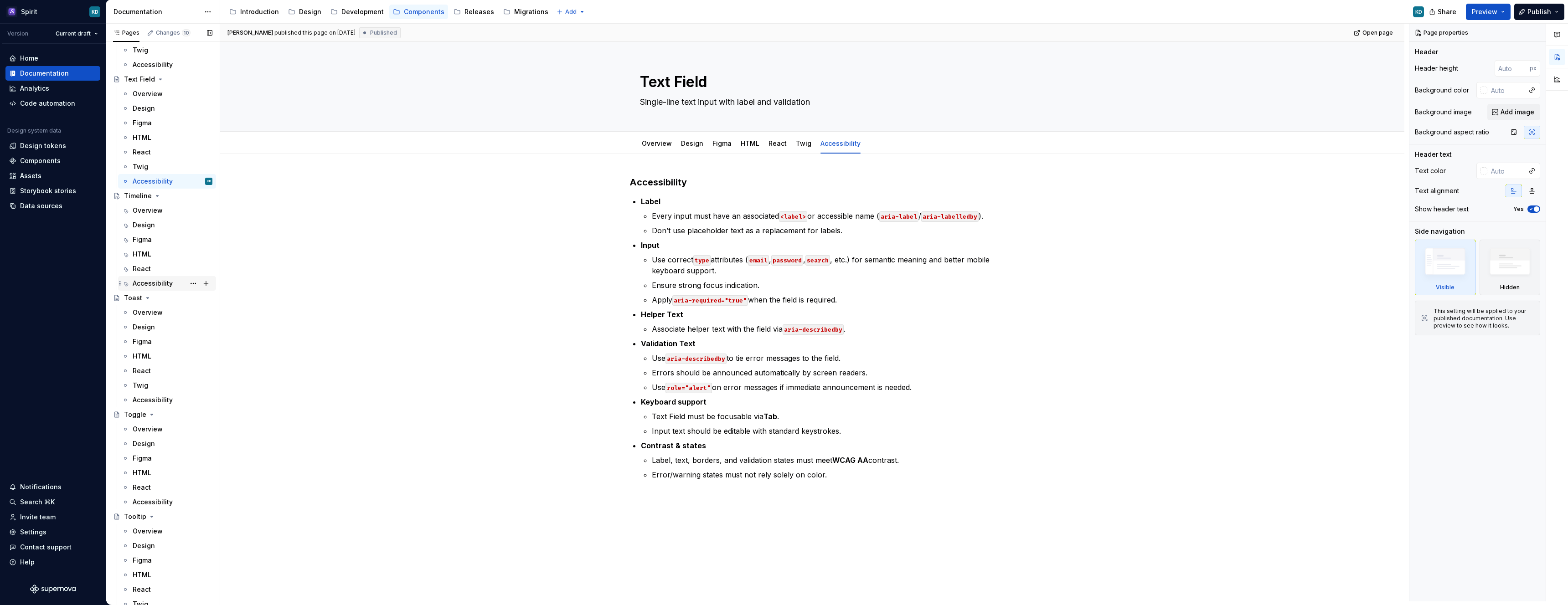
click at [159, 283] on div "Accessibility" at bounding box center [152, 283] width 40 height 9
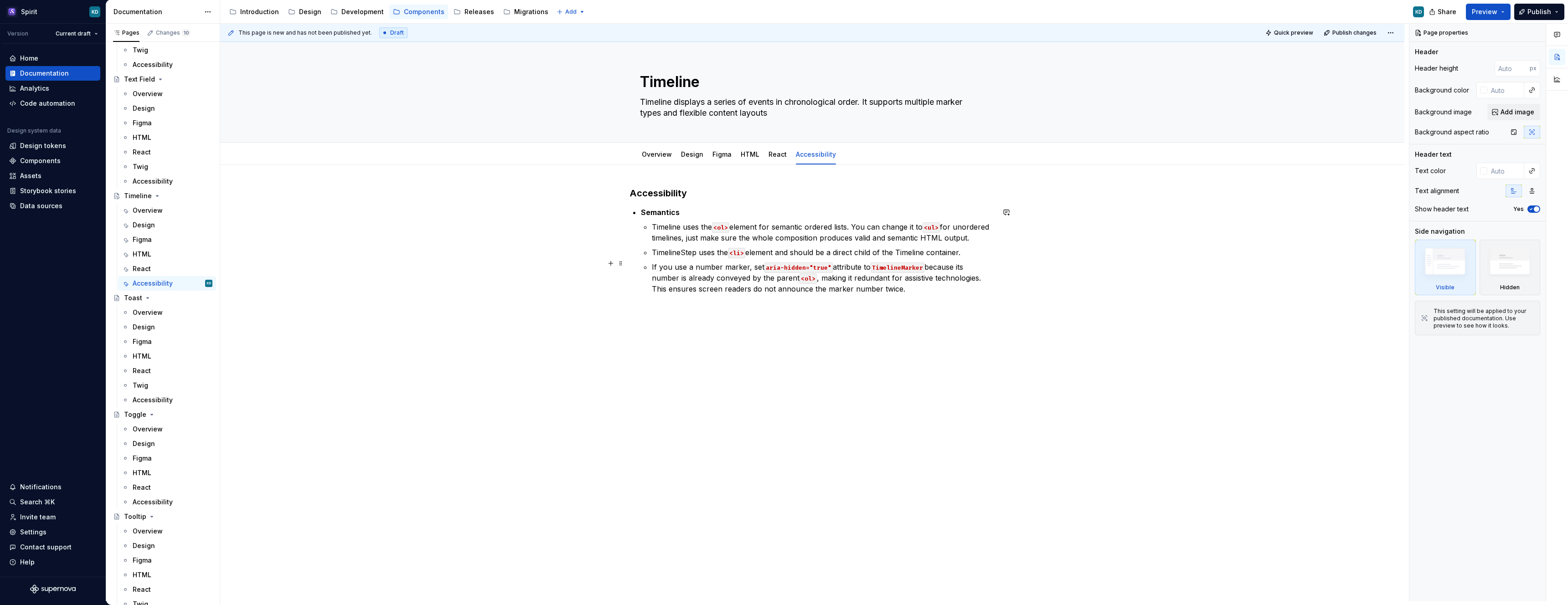
click at [667, 258] on p "TimelineStep uses the <li> element and should be a direct child of the Timeline…" at bounding box center [822, 252] width 342 height 11
type textarea "*"
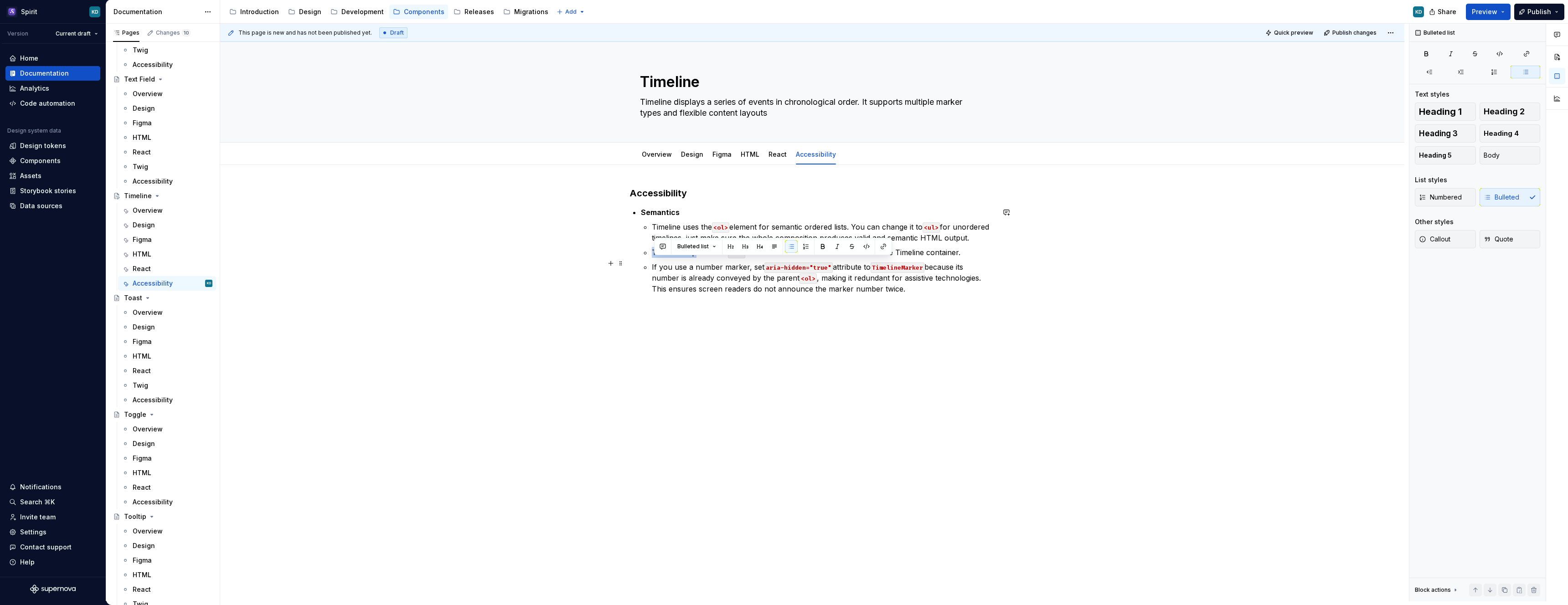
click at [667, 258] on p "TimelineStep uses the <li> element and should be a direct child of the Timeline…" at bounding box center [822, 252] width 342 height 11
click at [770, 258] on p "TimelineStep uses the <li> element and should be a direct child of the Timeline…" at bounding box center [822, 252] width 342 height 11
click at [901, 273] on code "TimelineMarker" at bounding box center [897, 268] width 53 height 11
click at [677, 257] on strong "TimelineStep" at bounding box center [675, 252] width 48 height 9
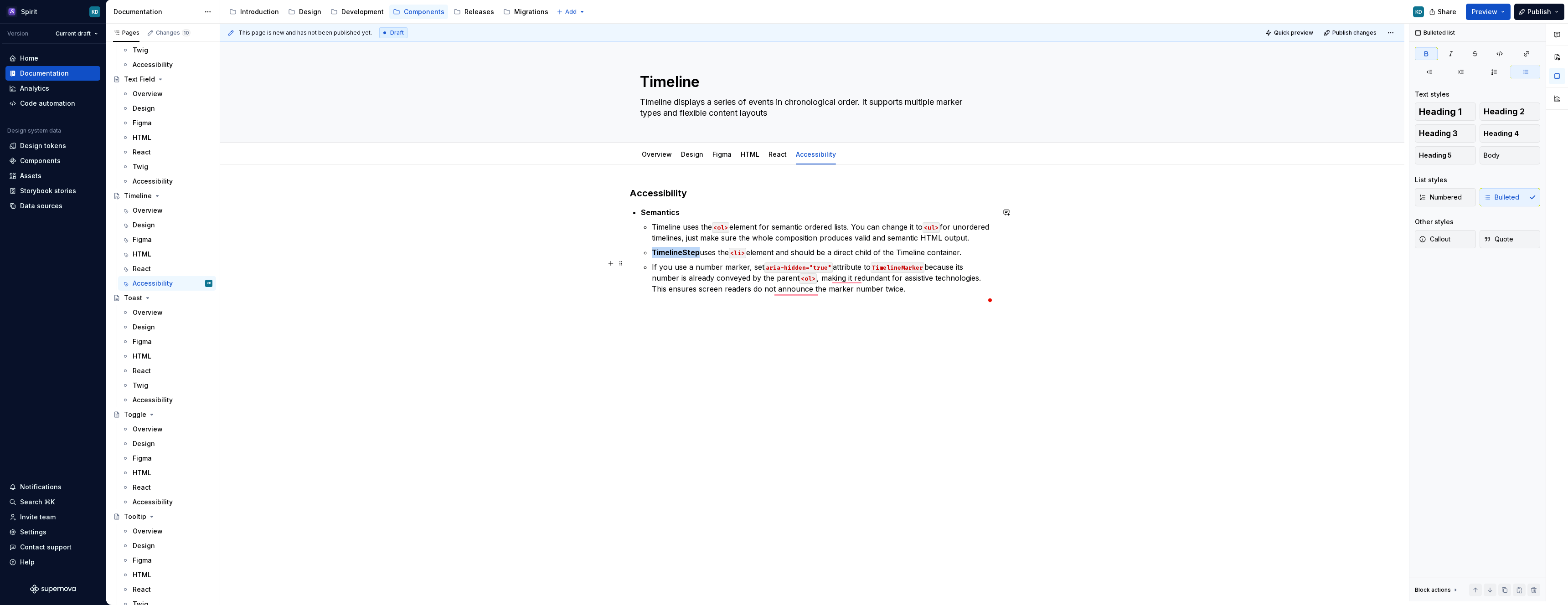
click at [677, 257] on strong "TimelineStep" at bounding box center [675, 252] width 48 height 9
click at [898, 273] on code "TimelineMarker" at bounding box center [897, 268] width 53 height 11
click at [804, 284] on code "<ol>" at bounding box center [808, 278] width 17 height 11
click at [668, 223] on p "Timeline uses the <ol> element for semantic ordered lists. You can change it to…" at bounding box center [822, 232] width 342 height 22
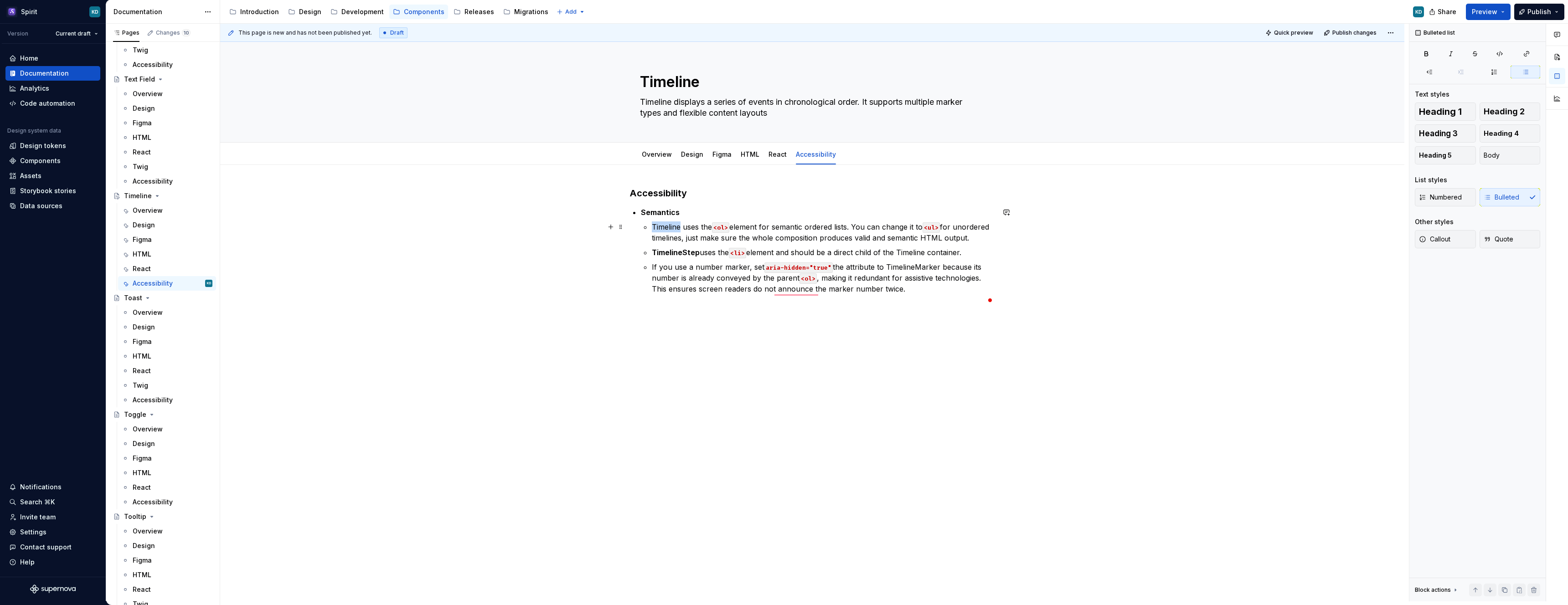
click at [668, 223] on p "Timeline uses the <ol> element for semantic ordered lists. You can change it to…" at bounding box center [822, 232] width 342 height 22
click at [764, 243] on p "Timeline uses the <ol> element for semantic ordered lists. You can change it to…" at bounding box center [822, 232] width 342 height 22
click at [919, 276] on p "If you use a number marker, set aria-hidden="true" the attribute to TimelineMar…" at bounding box center [822, 278] width 342 height 33
click at [848, 258] on p "TimelineStep uses the <li> element and should be a direct child of the Timeline…" at bounding box center [822, 252] width 342 height 11
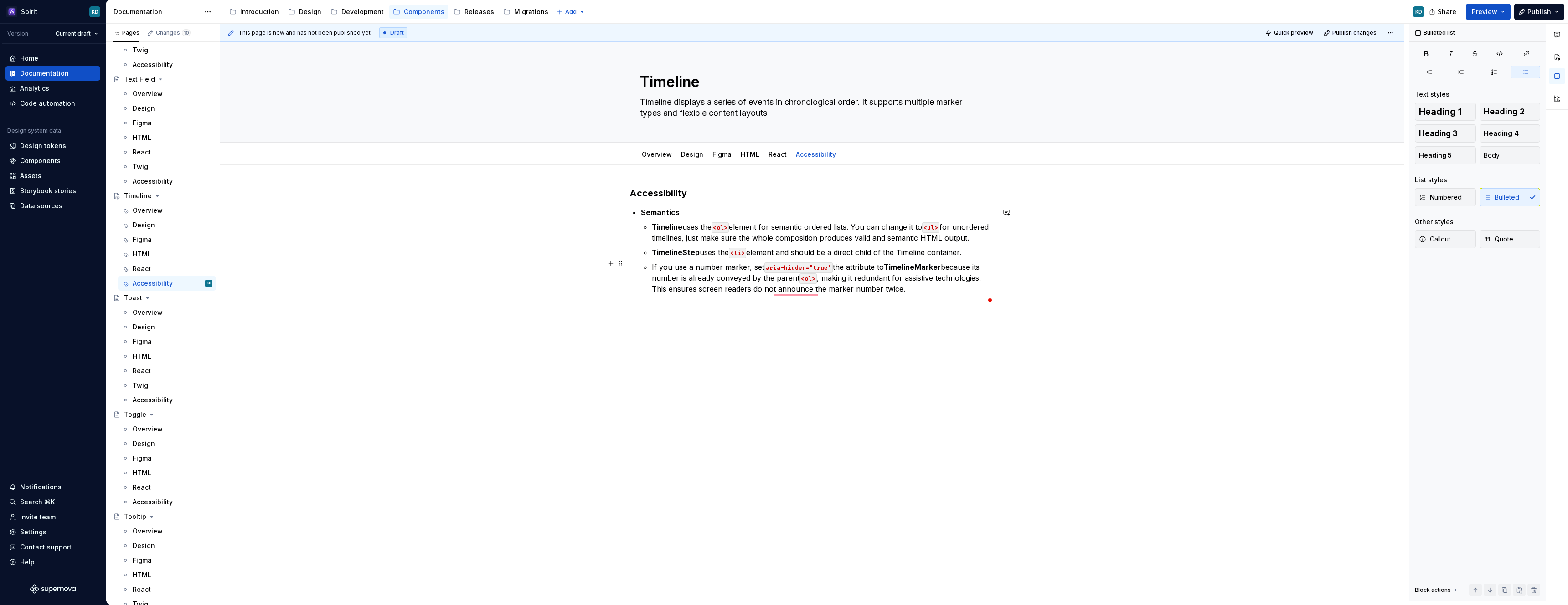
click at [913, 258] on p "TimelineStep uses the <li> element and should be a direct child of the Timeline…" at bounding box center [822, 252] width 342 height 11
click at [909, 295] on p "If you use a number marker, set aria-hidden="true" the attribute to TimelineMar…" at bounding box center [822, 278] width 342 height 33
click at [944, 277] on p "If you use a number marker, set aria-hidden="true" the attribute to TimelineMar…" at bounding box center [822, 278] width 342 height 33
click at [786, 289] on p "If you use a number marker, set aria-hidden="true" the attribute to TimelineMar…" at bounding box center [822, 278] width 342 height 33
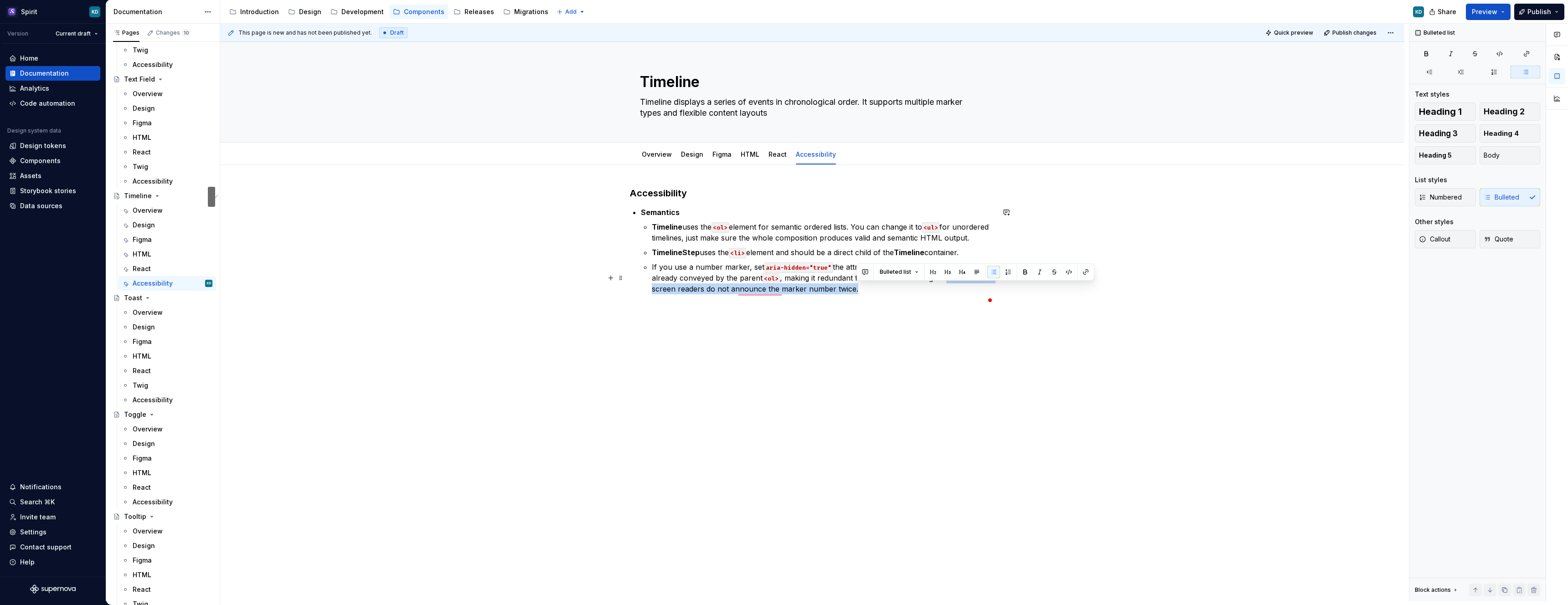
drag, startPoint x: 948, startPoint y: 288, endPoint x: 949, endPoint y: 299, distance: 11.0
click at [949, 295] on p "If you use a number marker, set aria-hidden="true" the attribute to TimelineMar…" at bounding box center [822, 278] width 342 height 33
drag, startPoint x: 945, startPoint y: 279, endPoint x: 946, endPoint y: 315, distance: 36.0
click at [945, 279] on p "If you use a number marker, set aria-hidden="true" the attribute to TimelineMar…" at bounding box center [822, 272] width 342 height 22
drag, startPoint x: 755, startPoint y: 301, endPoint x: 919, endPoint y: 301, distance: 164.0
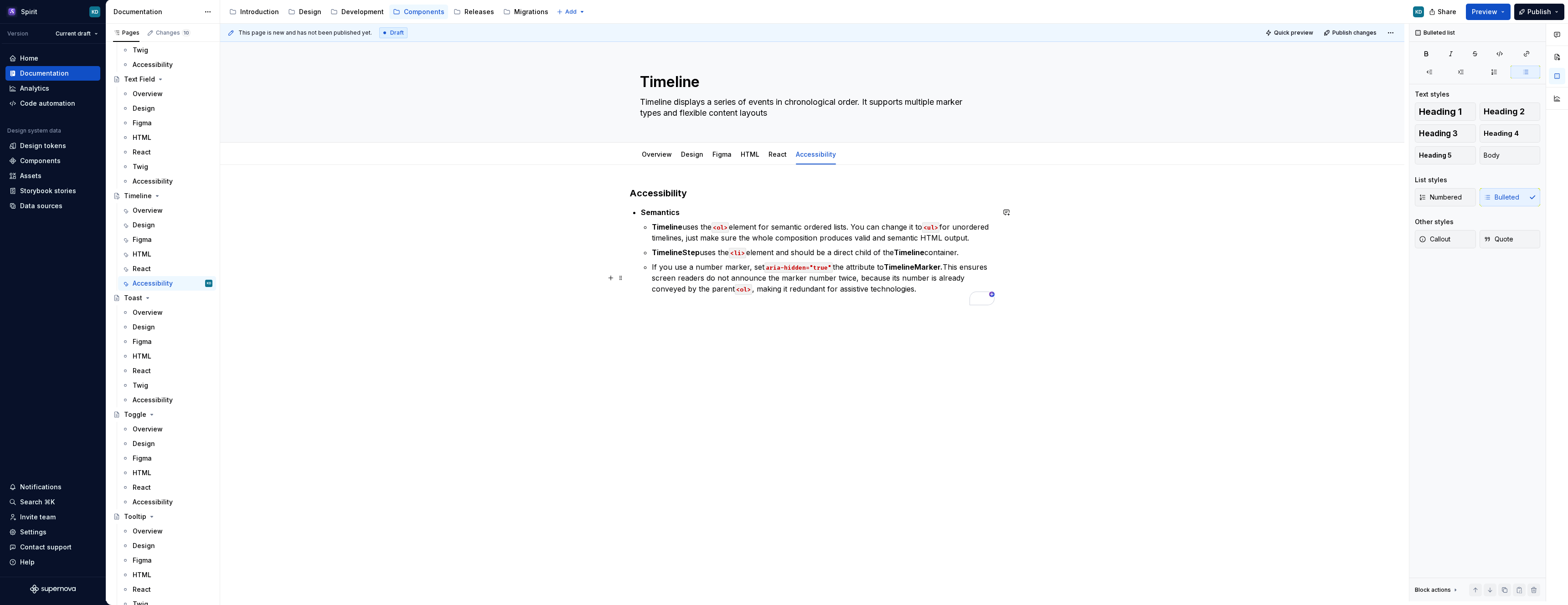
click at [919, 295] on p "If you use a number marker, set aria-hidden="true" the attribute to TimelineMar…" at bounding box center [822, 278] width 342 height 33
drag, startPoint x: 919, startPoint y: 301, endPoint x: 757, endPoint y: 302, distance: 162.0
click at [757, 295] on p "If you use a number marker, set aria-hidden="true" the attribute to TimelineMar…" at bounding box center [822, 278] width 342 height 33
click at [731, 392] on div "Accessibility Semantics Timeline uses the <ol> element for semantic ordered lis…" at bounding box center [812, 326] width 1184 height 322
click at [152, 267] on div "React" at bounding box center [173, 269] width 80 height 13
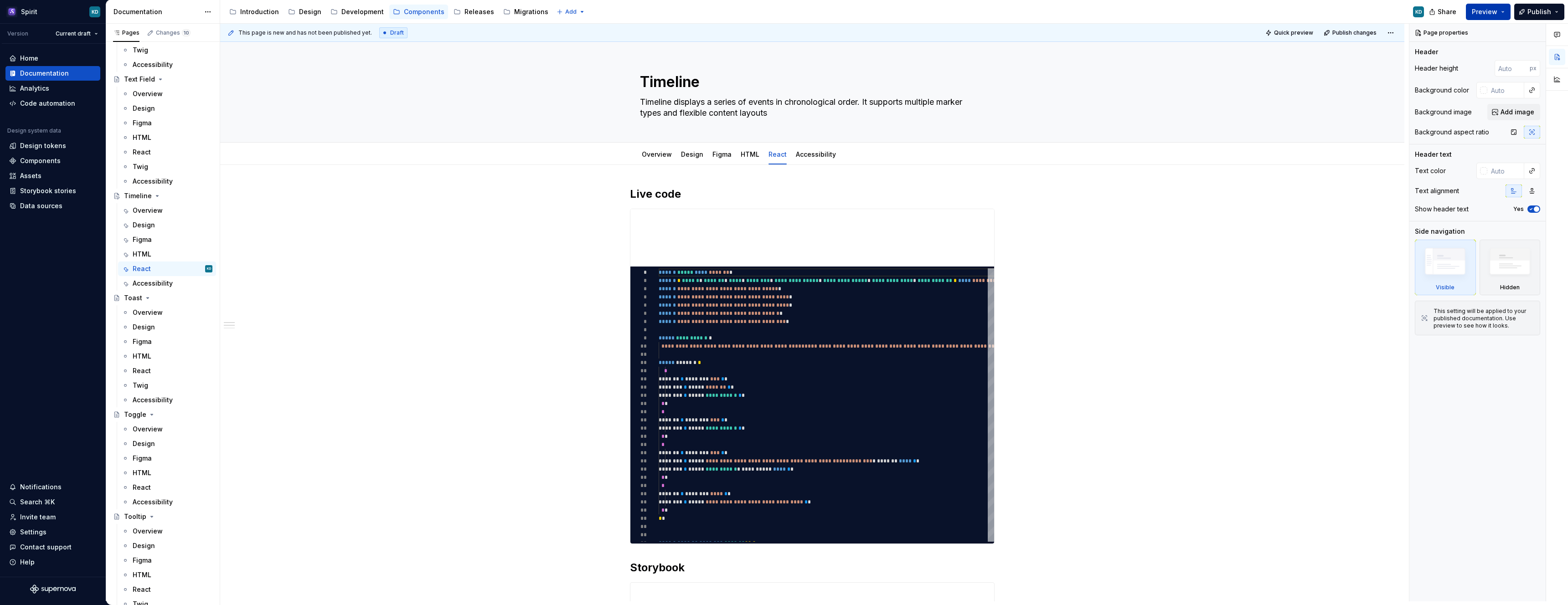
click at [1492, 10] on span "Preview" at bounding box center [1485, 12] width 25 height 9
click at [1425, 69] on button "Build preview" at bounding box center [1399, 72] width 209 height 16
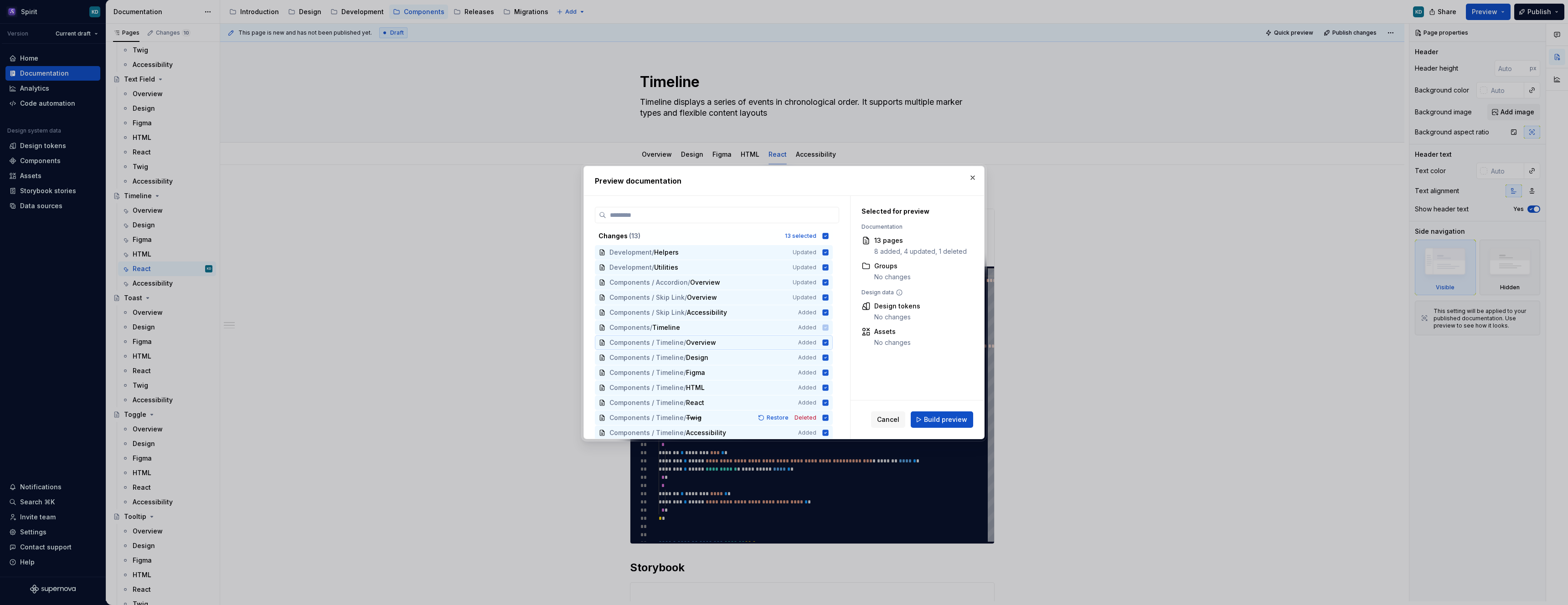
scroll to position [2, 0]
click at [936, 425] on button "Build preview" at bounding box center [942, 419] width 62 height 16
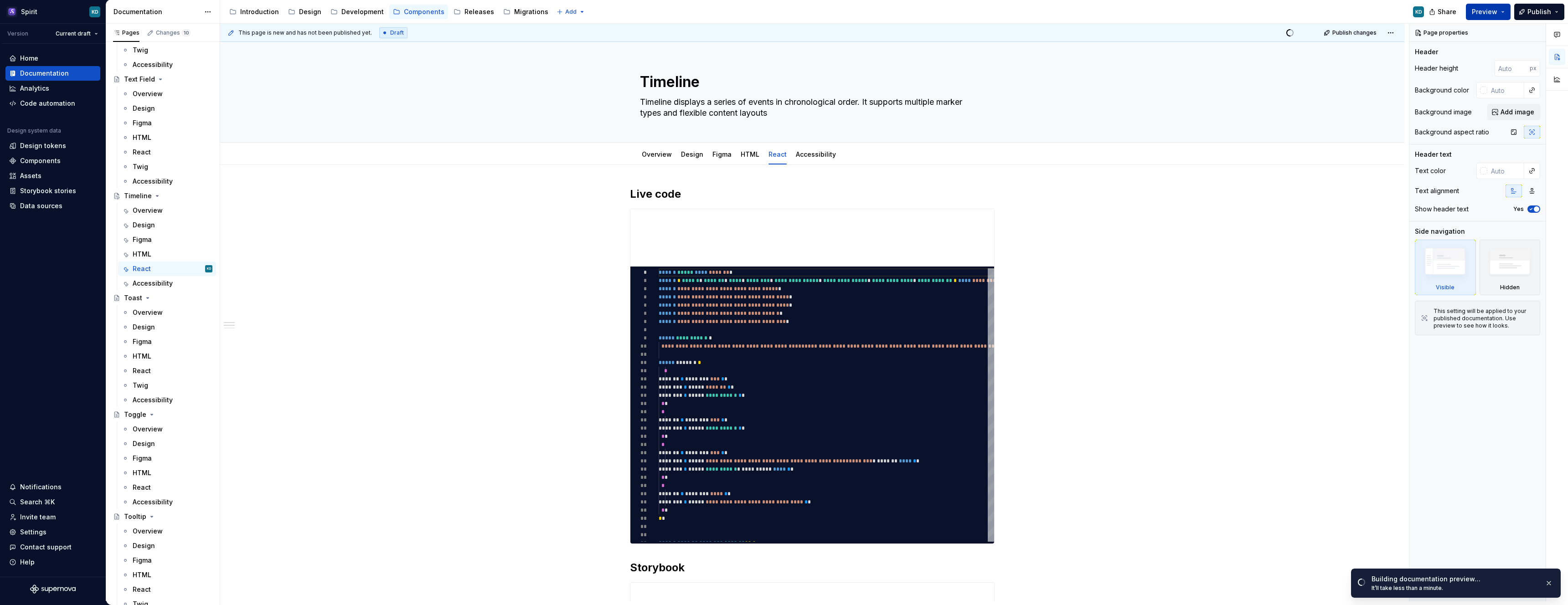
click at [1489, 14] on span "Preview" at bounding box center [1485, 12] width 25 height 9
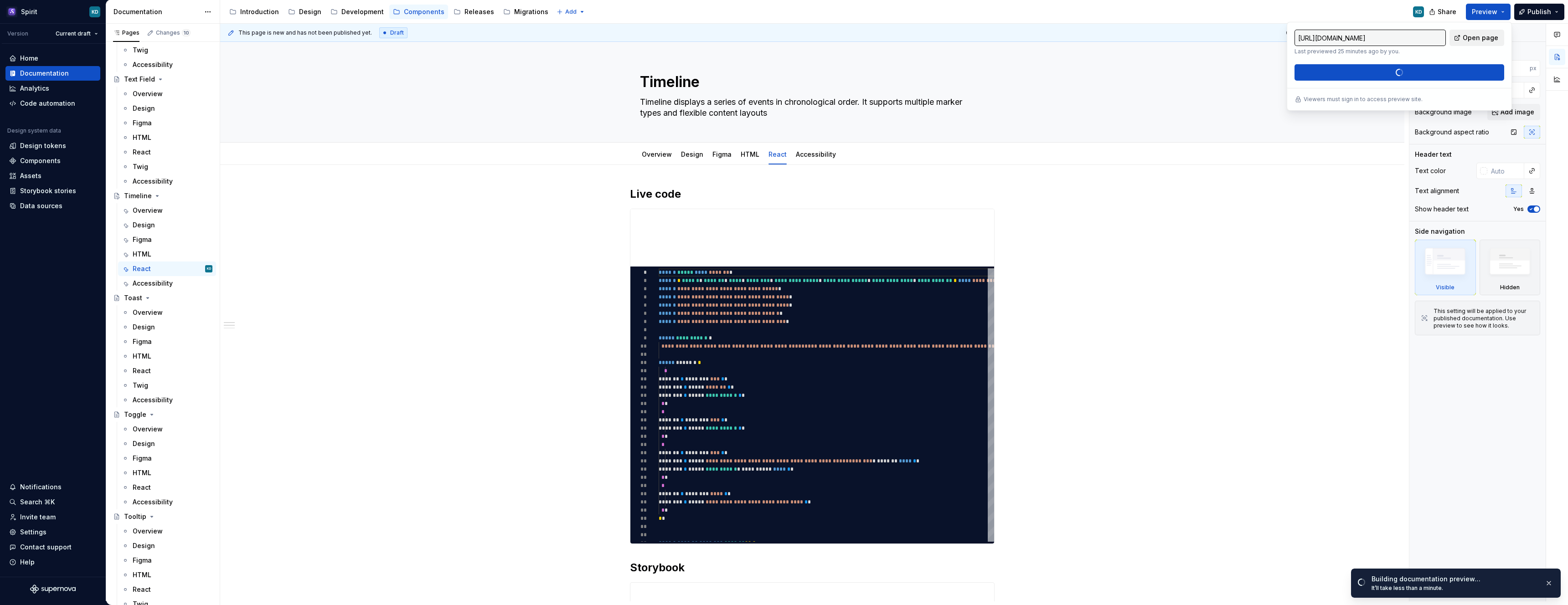
click at [1473, 38] on span "Open page" at bounding box center [1480, 37] width 36 height 9
click at [658, 155] on link "Overview" at bounding box center [656, 154] width 30 height 8
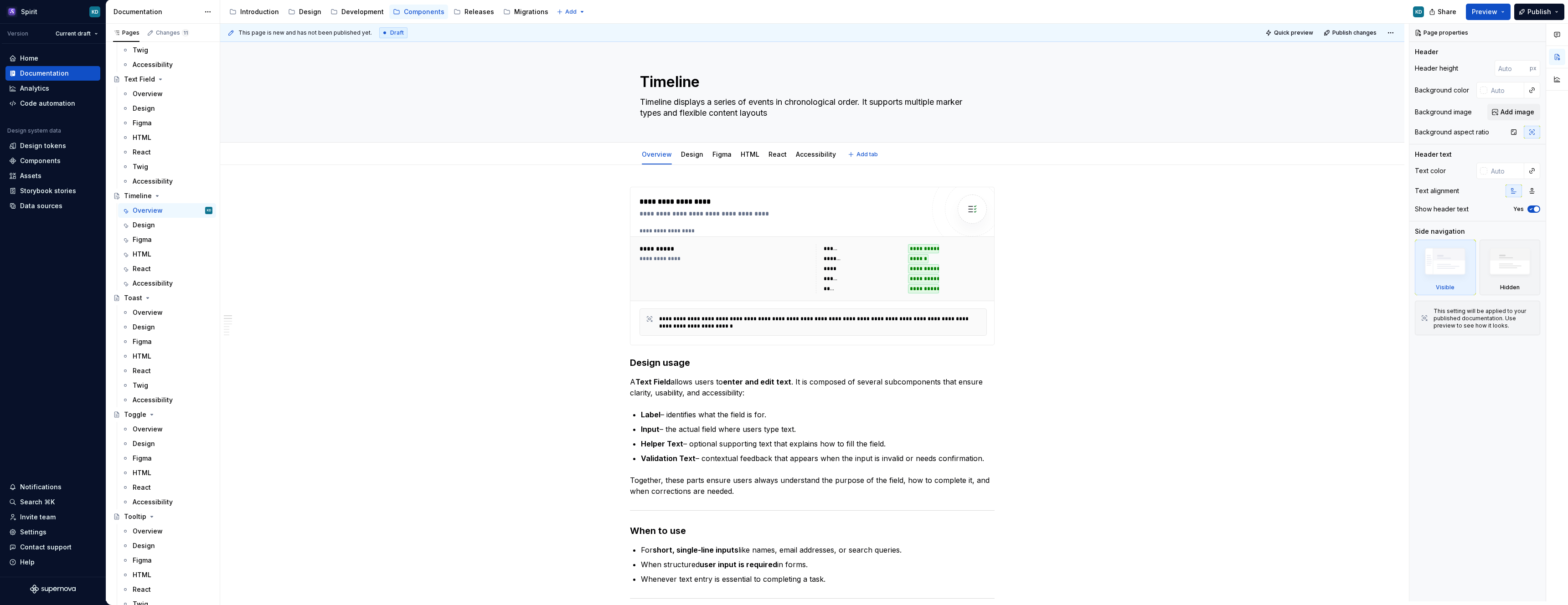
type textarea "*"
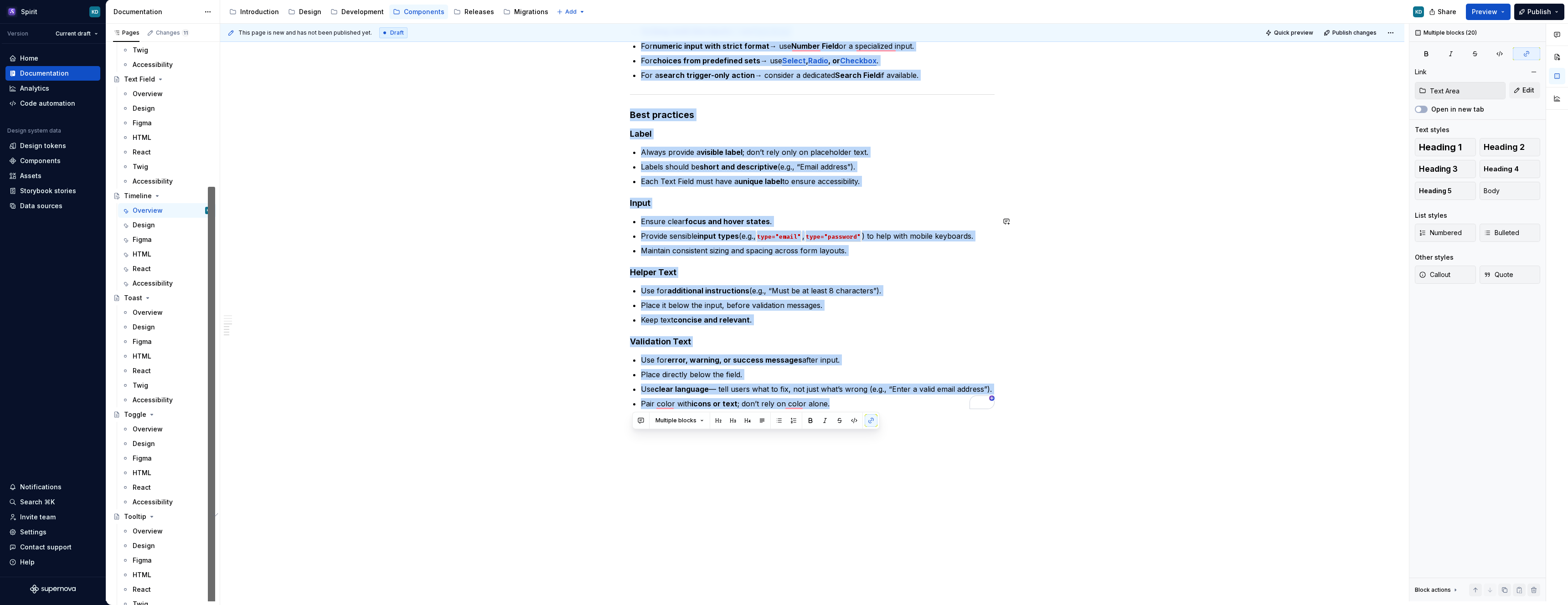
scroll to position [607, 0]
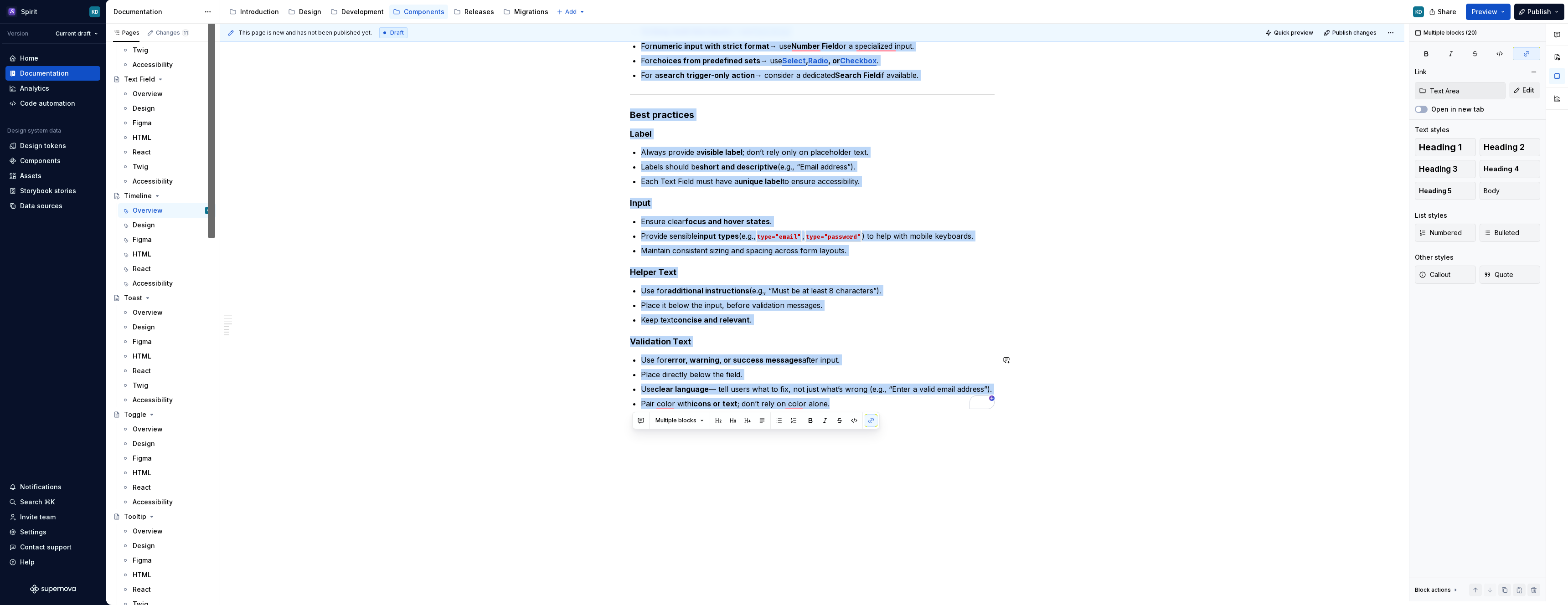
drag, startPoint x: 632, startPoint y: 105, endPoint x: 853, endPoint y: 405, distance: 372.6
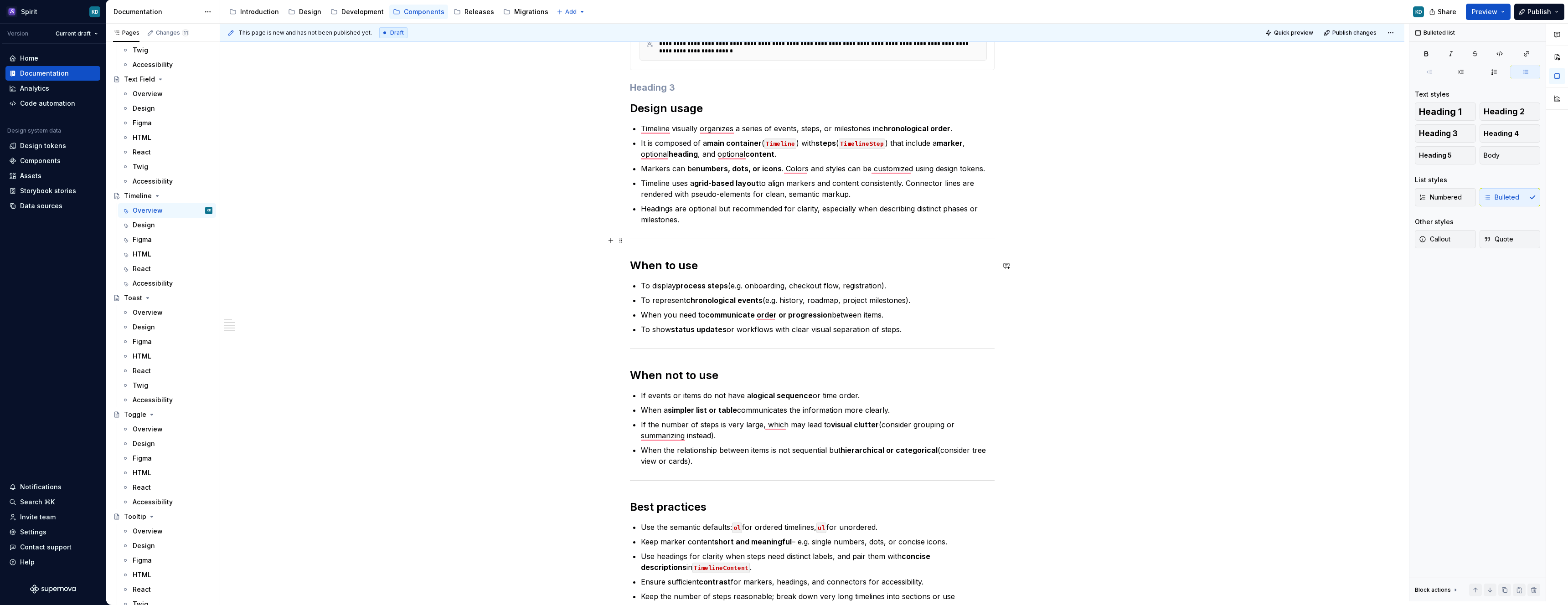
scroll to position [263, 0]
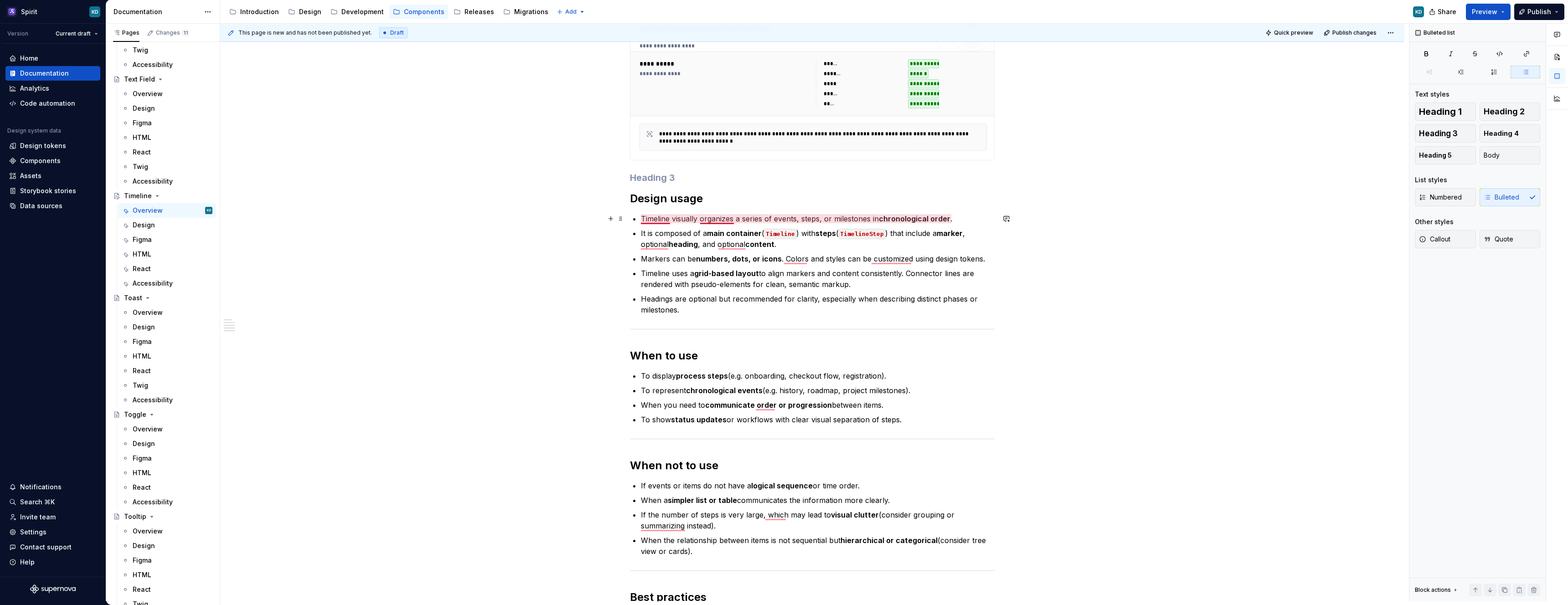
click at [656, 216] on p "Timeline visually organizes a series of events, steps, or milestones in chronol…" at bounding box center [817, 218] width 354 height 11
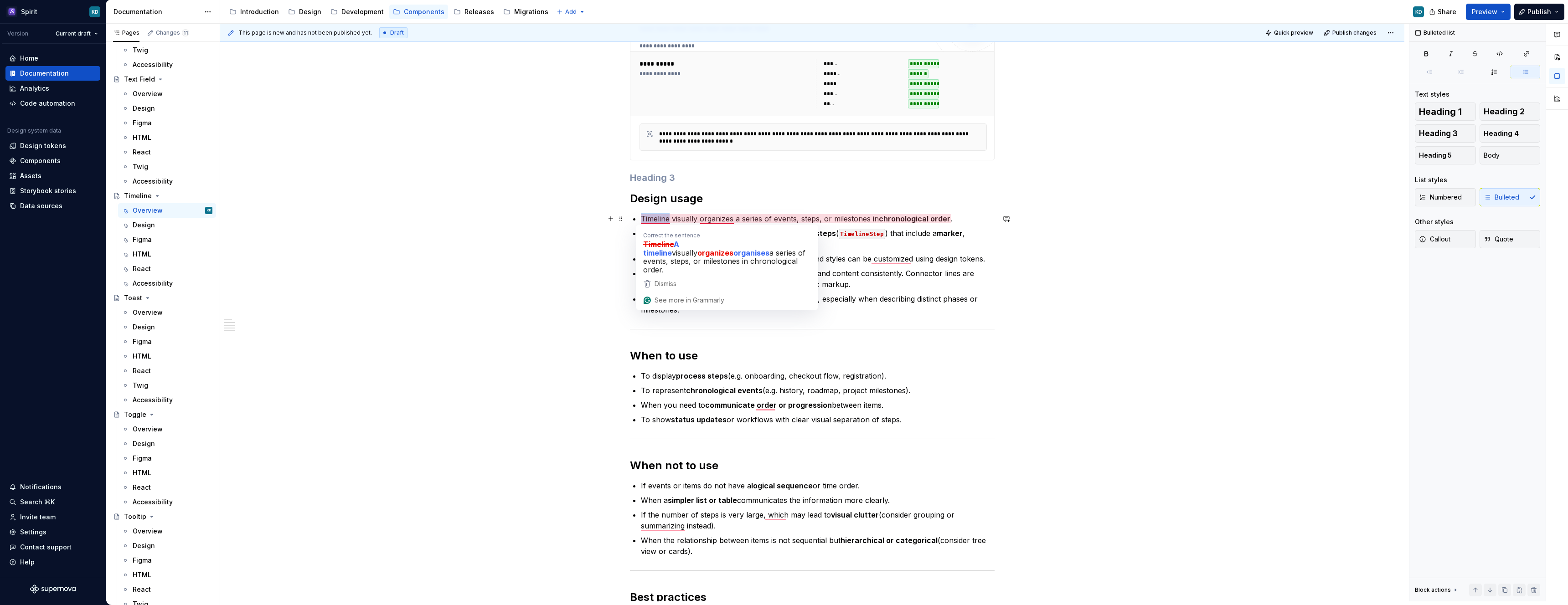
click at [656, 216] on p "Timeline visually organizes a series of events, steps, or milestones in chronol…" at bounding box center [817, 218] width 354 height 11
click at [871, 239] on p "It is composed of a main container ( Timeline ) with steps ( TimelineStep ) tha…" at bounding box center [817, 239] width 354 height 22
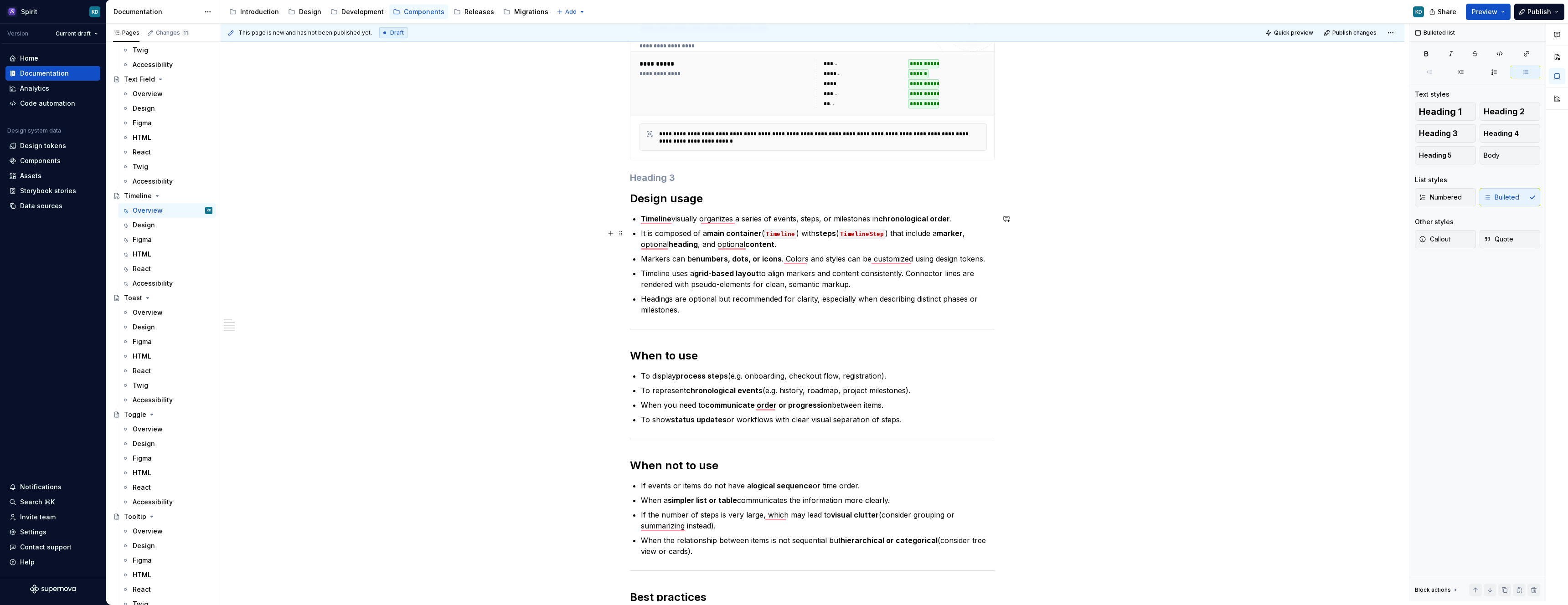
click at [963, 234] on strong "marker" at bounding box center [949, 233] width 26 height 9
click at [647, 241] on strong "marker (TimelineMarker)" at bounding box center [803, 239] width 324 height 20
click at [703, 243] on strong "marker (`TimelineMarker)" at bounding box center [803, 239] width 324 height 20
click at [761, 244] on p "It is composed of a main container ( Timeline ) with steps ( TimelineStep ) tha…" at bounding box center [817, 239] width 354 height 22
click at [699, 243] on p "It is composed of a main container ( Timeline ) with steps ( TimelineStep ) tha…" at bounding box center [817, 239] width 354 height 22
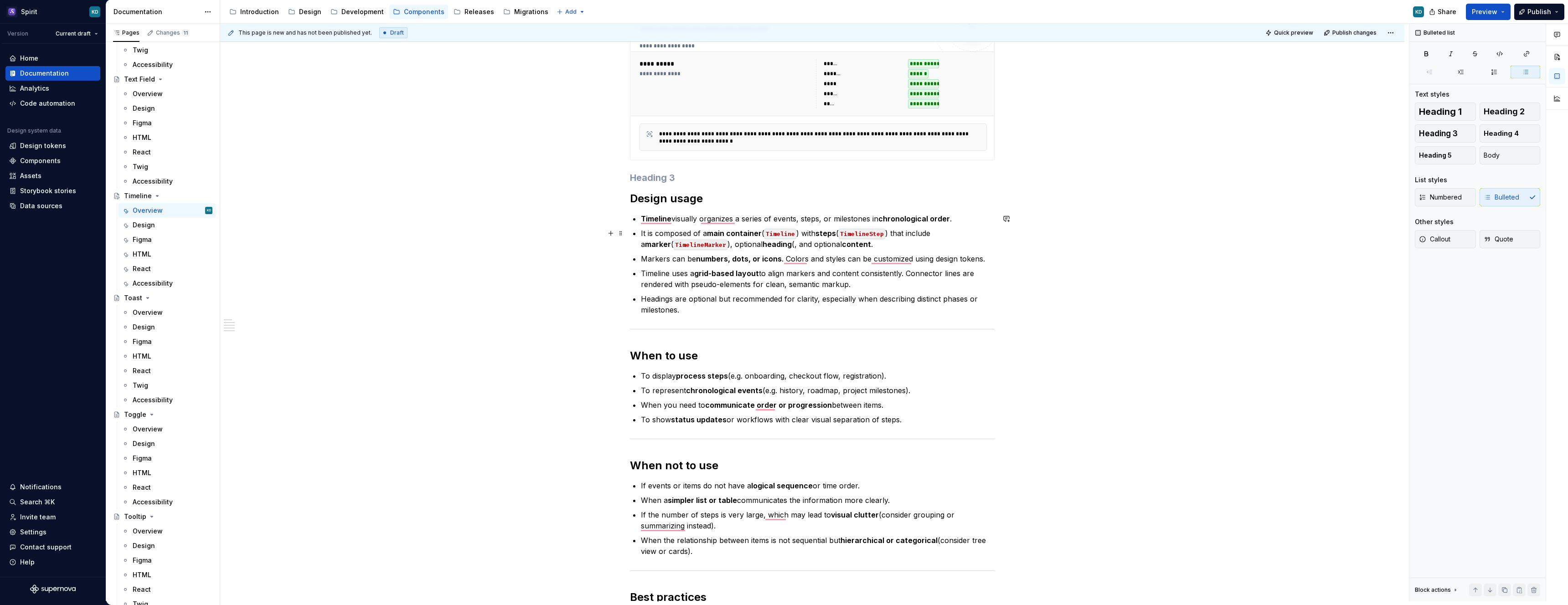
click at [769, 244] on p "It is composed of a main container ( Timeline ) with steps ( TimelineStep ) tha…" at bounding box center [817, 239] width 354 height 22
click at [783, 246] on p "It is composed of a main container ( Timeline ) with steps ( TimelineStep ) tha…" at bounding box center [817, 239] width 354 height 22
click at [902, 245] on strong "content" at bounding box center [916, 243] width 29 height 9
click at [921, 244] on p "It is composed of a main container ( Timeline ) with steps ( TimelineStep ) tha…" at bounding box center [817, 239] width 354 height 22
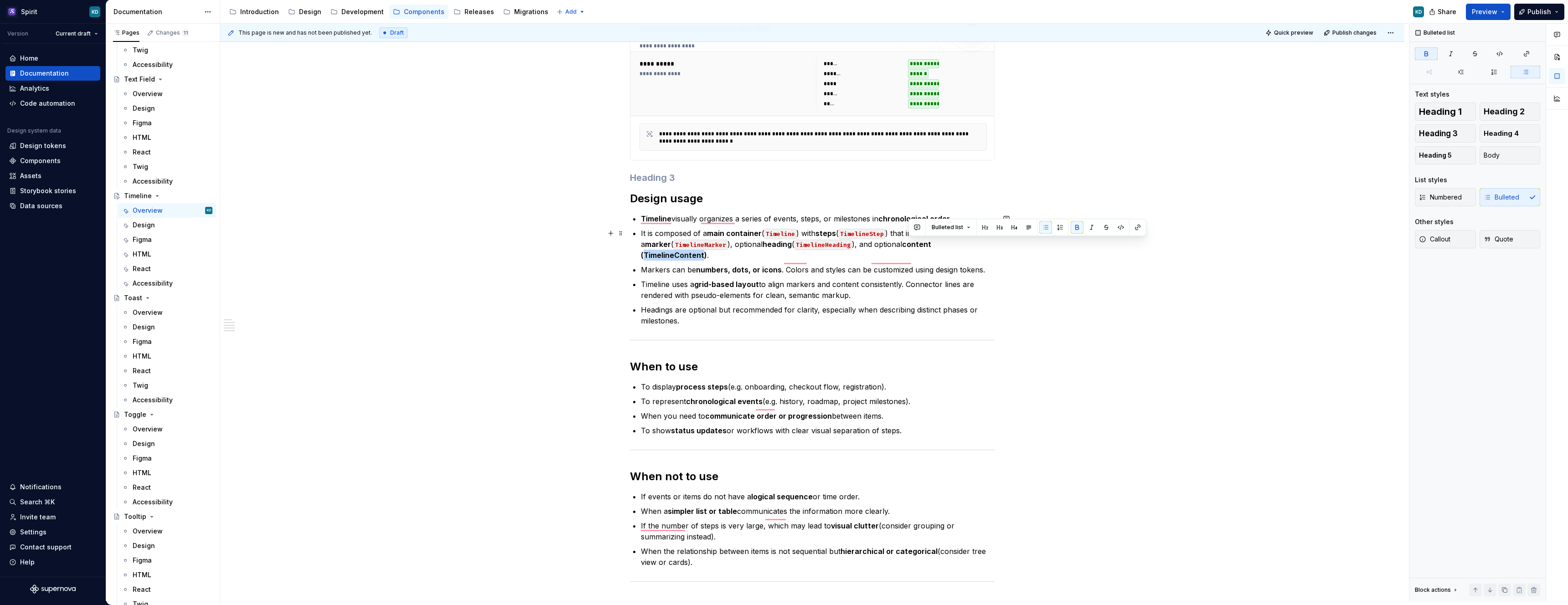
drag, startPoint x: 910, startPoint y: 243, endPoint x: 967, endPoint y: 243, distance: 57.0
click at [933, 243] on strong "content (TimelineContent)" at bounding box center [786, 249] width 292 height 20
click at [701, 251] on code "TimelineContent" at bounding box center [672, 256] width 57 height 11
click at [968, 242] on p "It is composed of a main container ( Timeline ) with steps ( TimelineStep ) tha…" at bounding box center [817, 244] width 354 height 33
drag, startPoint x: 787, startPoint y: 259, endPoint x: 986, endPoint y: 258, distance: 199.0
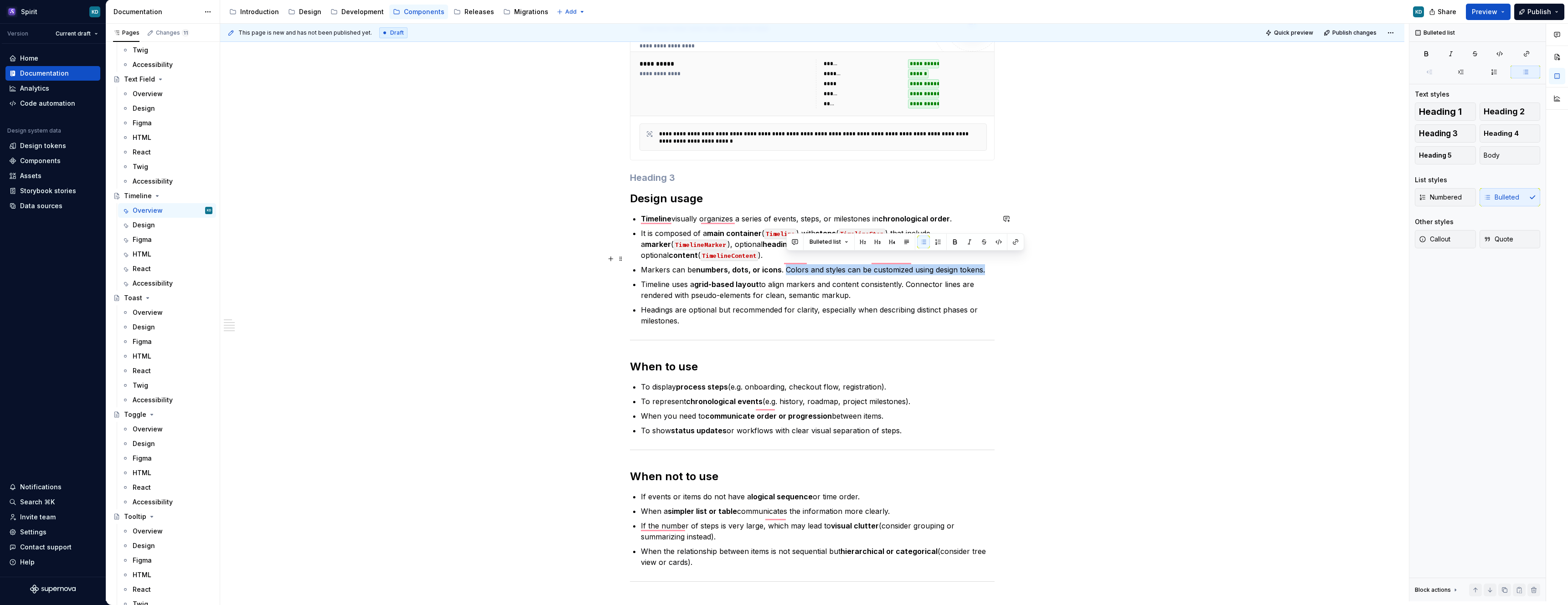
click at [986, 265] on p "Markers can be numbers, dots, or icons . Colors and styles can be customized us…" at bounding box center [817, 270] width 354 height 11
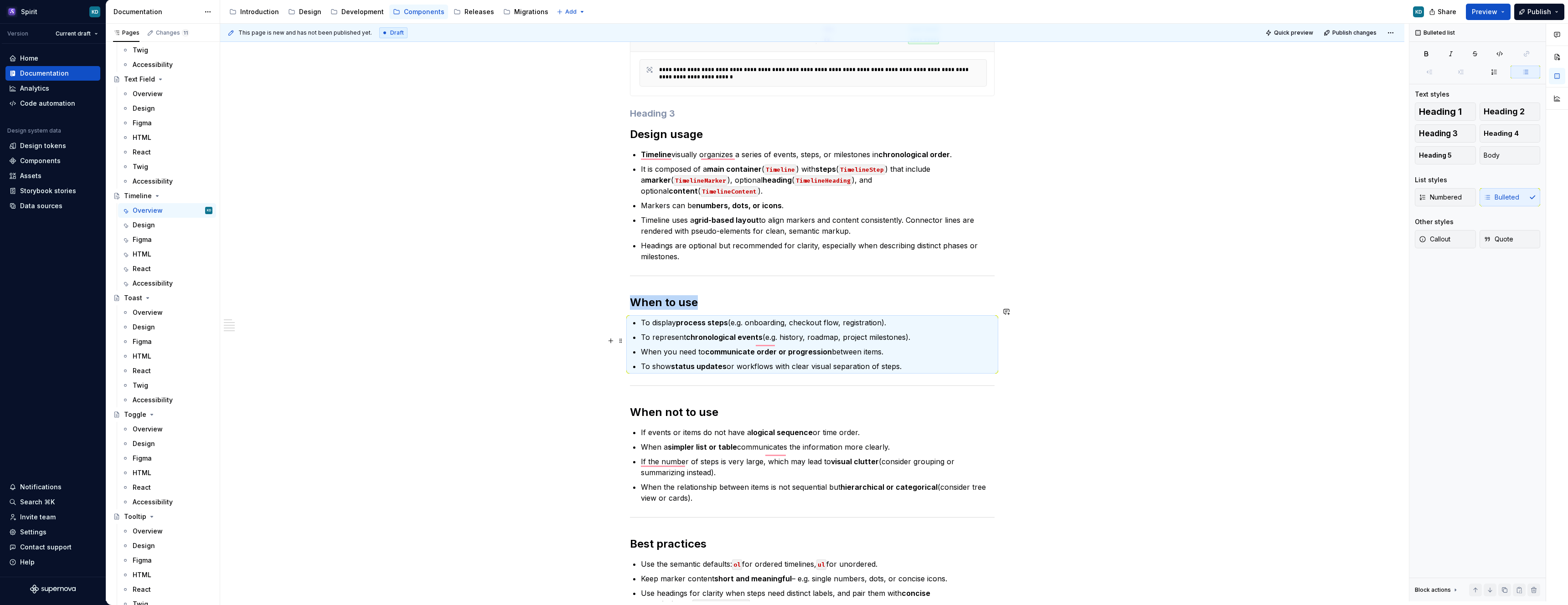
scroll to position [250, 0]
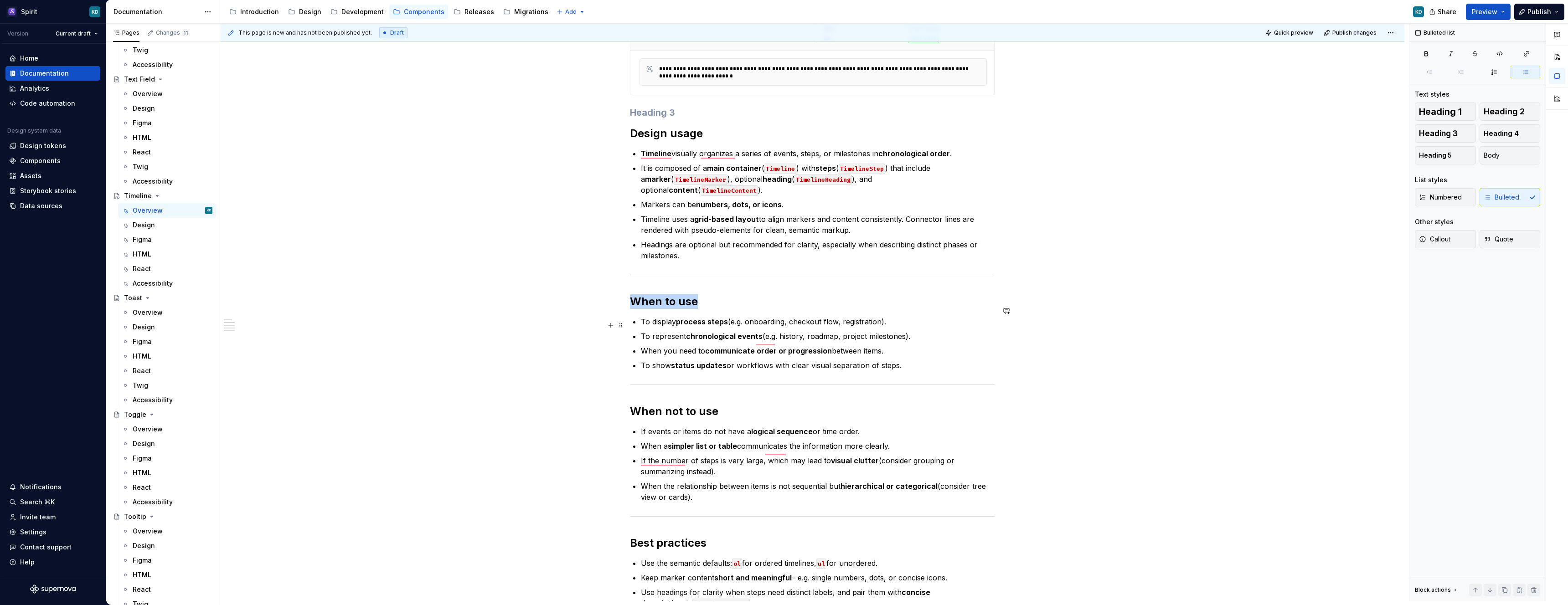
click at [761, 318] on ul "To display process steps (e.g. onboarding, checkout flow, registration). To rep…" at bounding box center [817, 343] width 354 height 54
drag, startPoint x: 645, startPoint y: 309, endPoint x: 905, endPoint y: 306, distance: 260.0
click at [906, 316] on p "To display process steps (e.g. onboarding, checkout flow, registration)." at bounding box center [817, 321] width 354 height 11
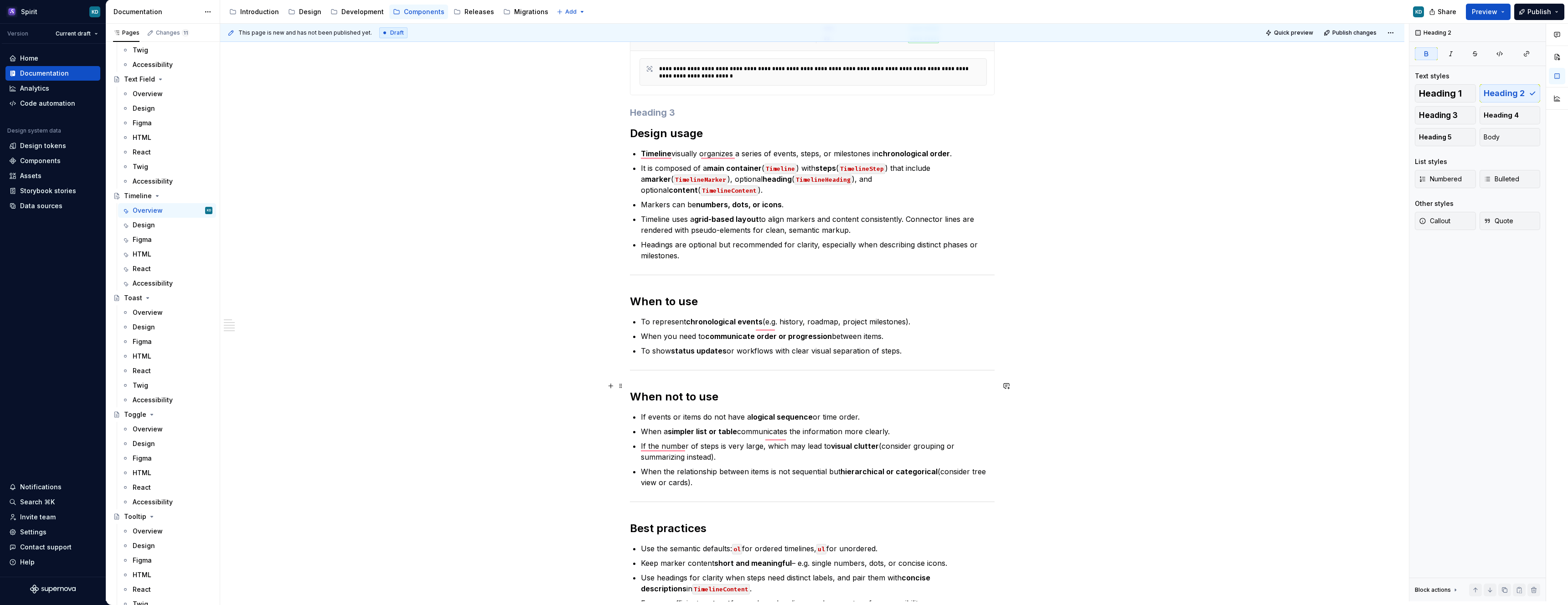
click at [743, 390] on h2 "When not to use" at bounding box center [813, 397] width 365 height 15
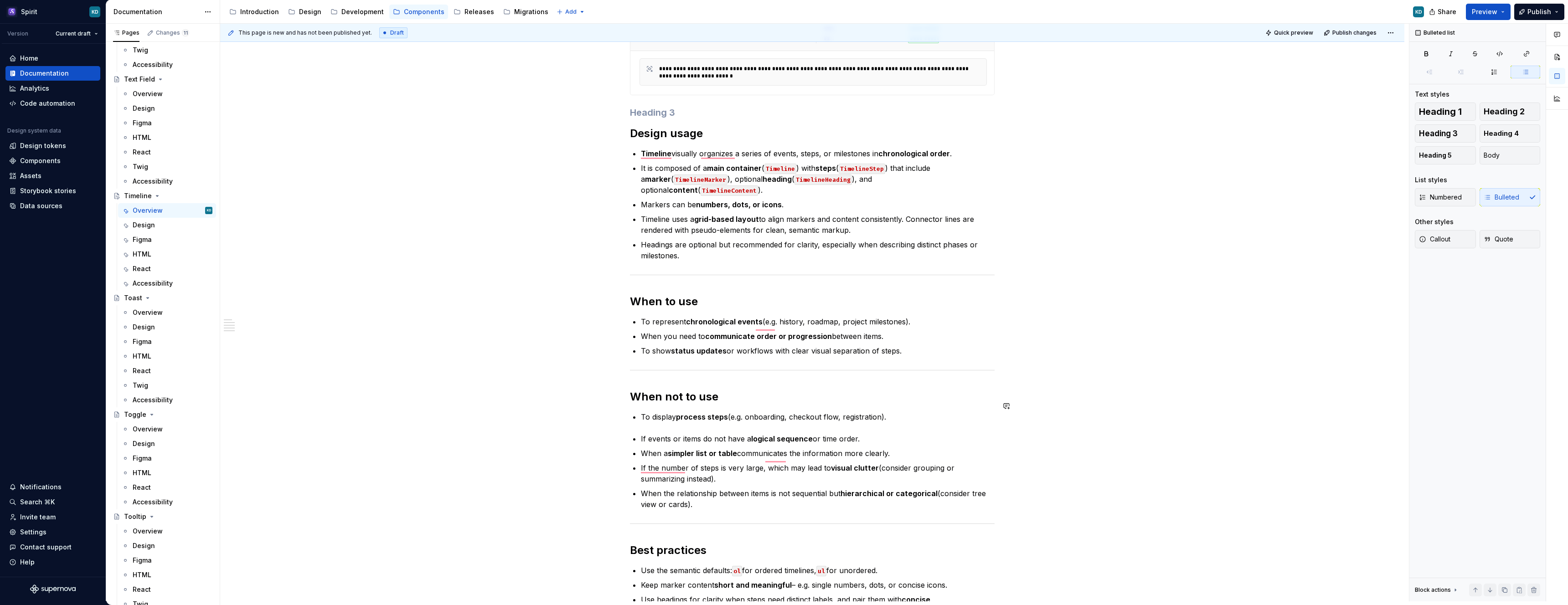
click at [649, 417] on div "**********" at bounding box center [813, 309] width 365 height 746
click at [643, 411] on p "To display process steps (e.g. onboarding, checkout flow, registration) when th…" at bounding box center [817, 416] width 354 height 11
click at [980, 411] on p "To display process steps (e.g. onboarding, checkout flow, registration) when th…" at bounding box center [817, 416] width 354 height 11
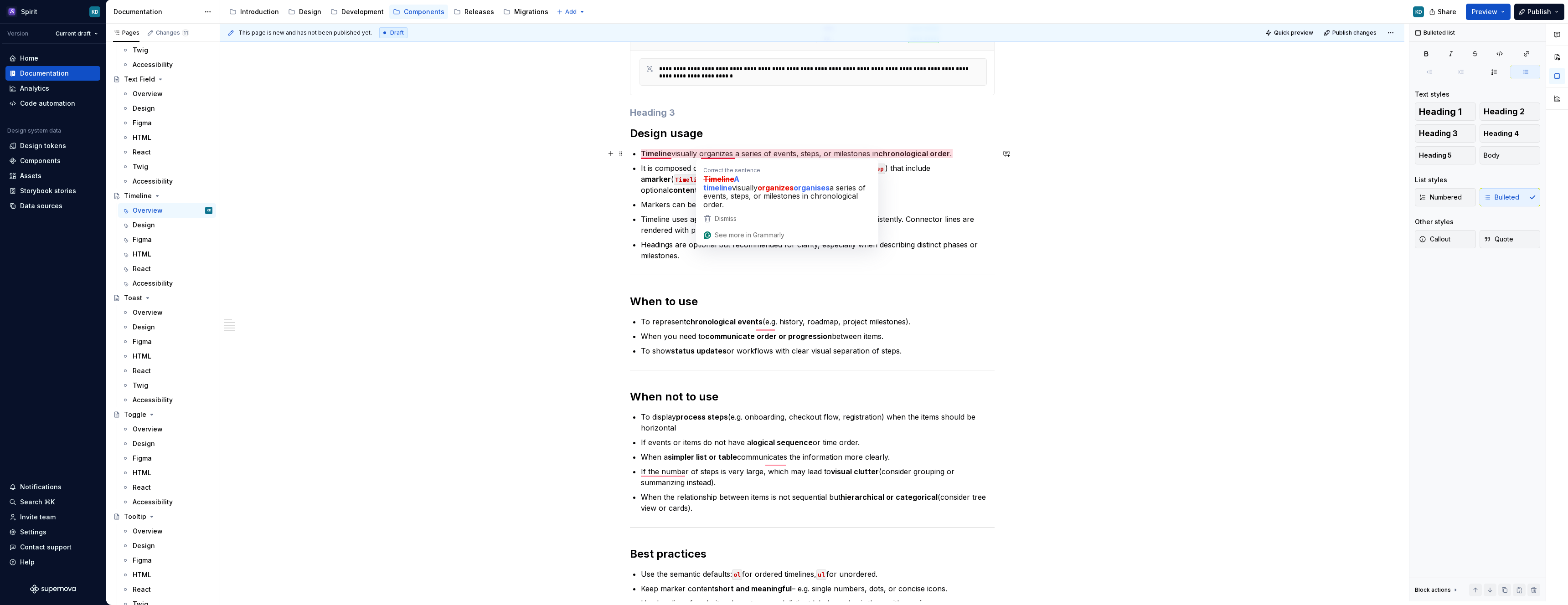
click at [692, 154] on p "Timeline visually organizes a series of events, steps, or milestones in chronol…" at bounding box center [817, 153] width 354 height 11
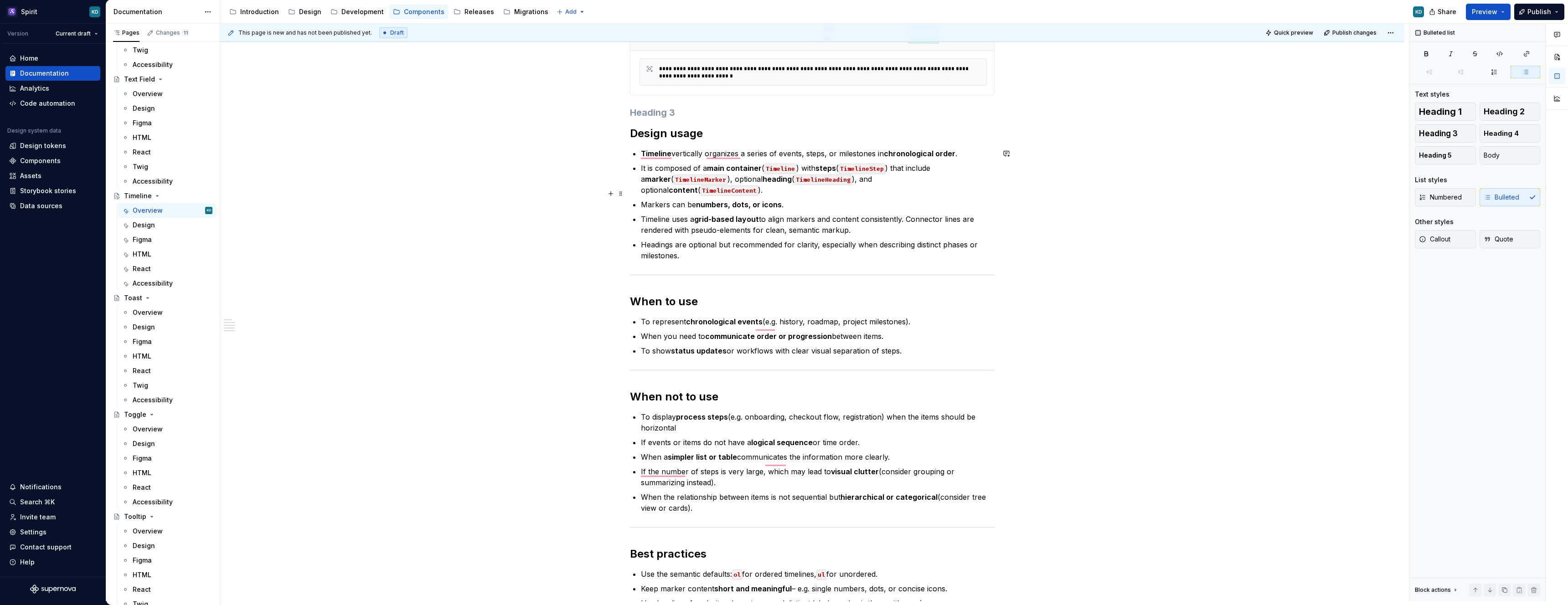
click at [747, 200] on strong "numbers, dots, or icons" at bounding box center [739, 204] width 85 height 9
type textarea "*"
click at [664, 419] on p "To display process steps (e.g. onboarding, checkout flow, registration) when th…" at bounding box center [817, 422] width 354 height 22
click at [760, 438] on strong "logical sequence" at bounding box center [782, 442] width 61 height 9
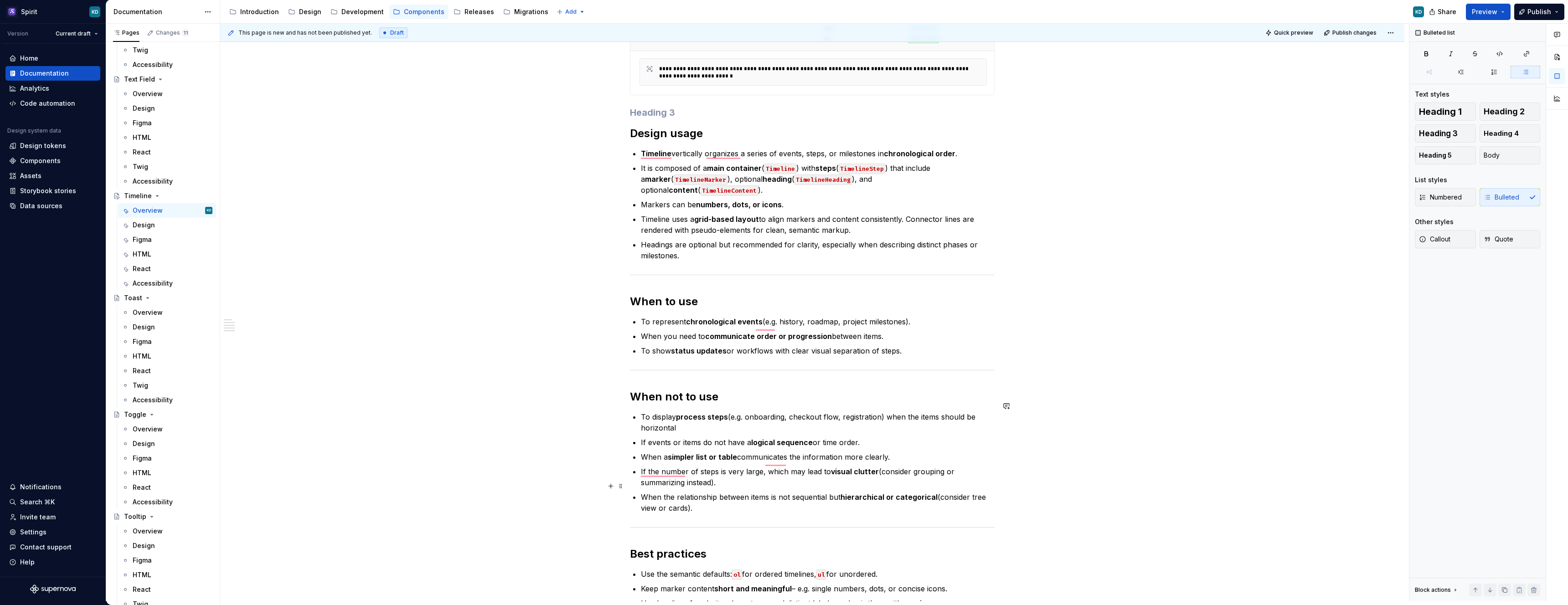
click at [737, 479] on ul "To display process steps (e.g. onboarding, checkout flow, registration) when th…" at bounding box center [817, 462] width 354 height 102
drag, startPoint x: 939, startPoint y: 487, endPoint x: 948, endPoint y: 497, distance: 13.5
click at [948, 497] on p "When the relationship between items is not sequential but hierarchical or categ…" at bounding box center [817, 502] width 354 height 22
click at [666, 497] on p "When the relationship between items is not sequential but hierarchical or categ…" at bounding box center [817, 502] width 354 height 22
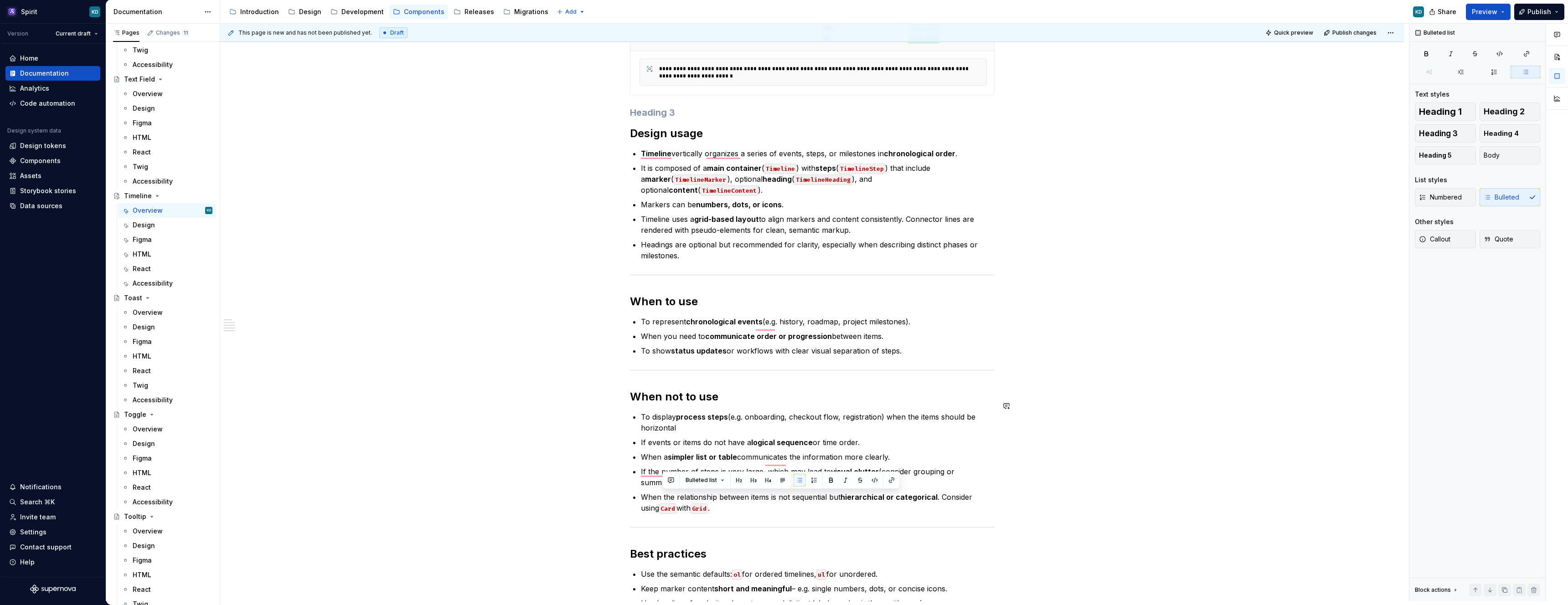
click at [746, 502] on p "When the relationship between items is not sequential but hierarchical or categ…" at bounding box center [817, 502] width 354 height 22
click at [667, 498] on p "When the relationship between items is not sequential but hierarchical or categ…" at bounding box center [817, 502] width 354 height 22
click at [719, 508] on div "**********" at bounding box center [813, 311] width 365 height 748
click at [883, 466] on p "If the number of steps is very large, which may lead to visual clutter (conside…" at bounding box center [817, 477] width 354 height 22
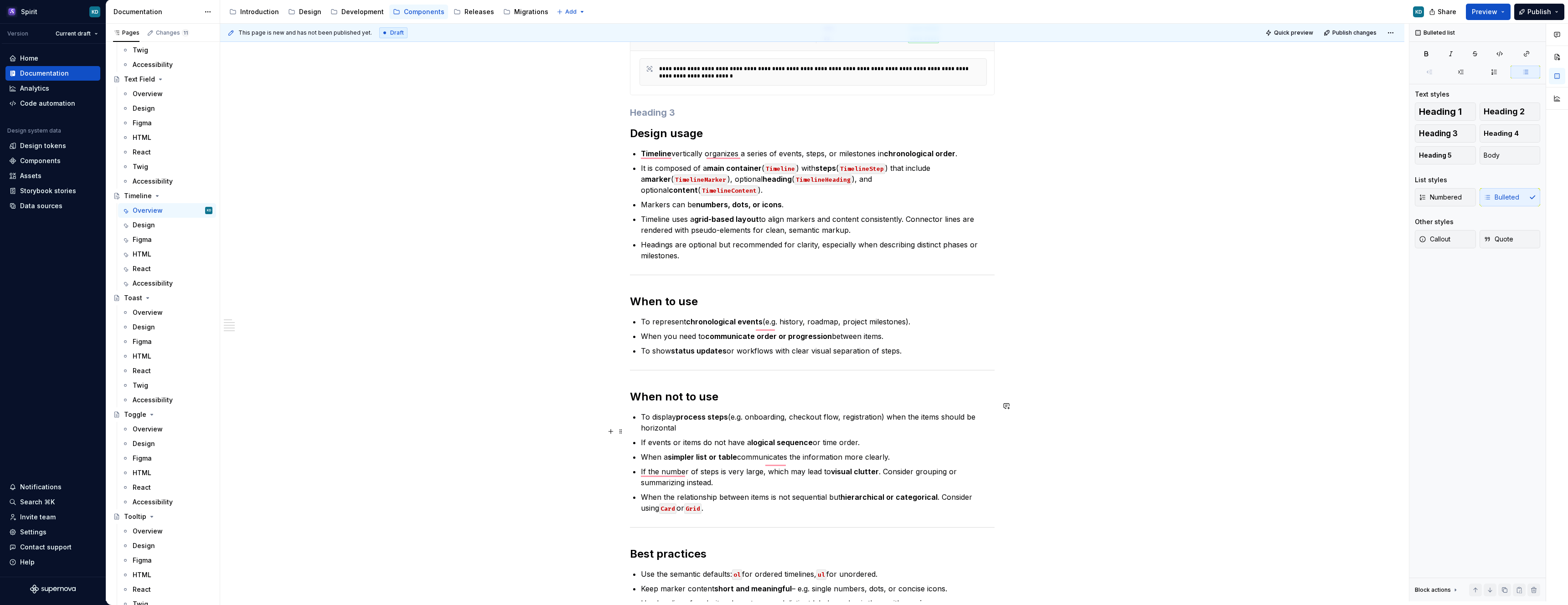
click at [868, 437] on p "If events or items do not have a logical sequence or time order." at bounding box center [817, 442] width 354 height 11
click at [680, 412] on strong "process steps" at bounding box center [702, 416] width 52 height 9
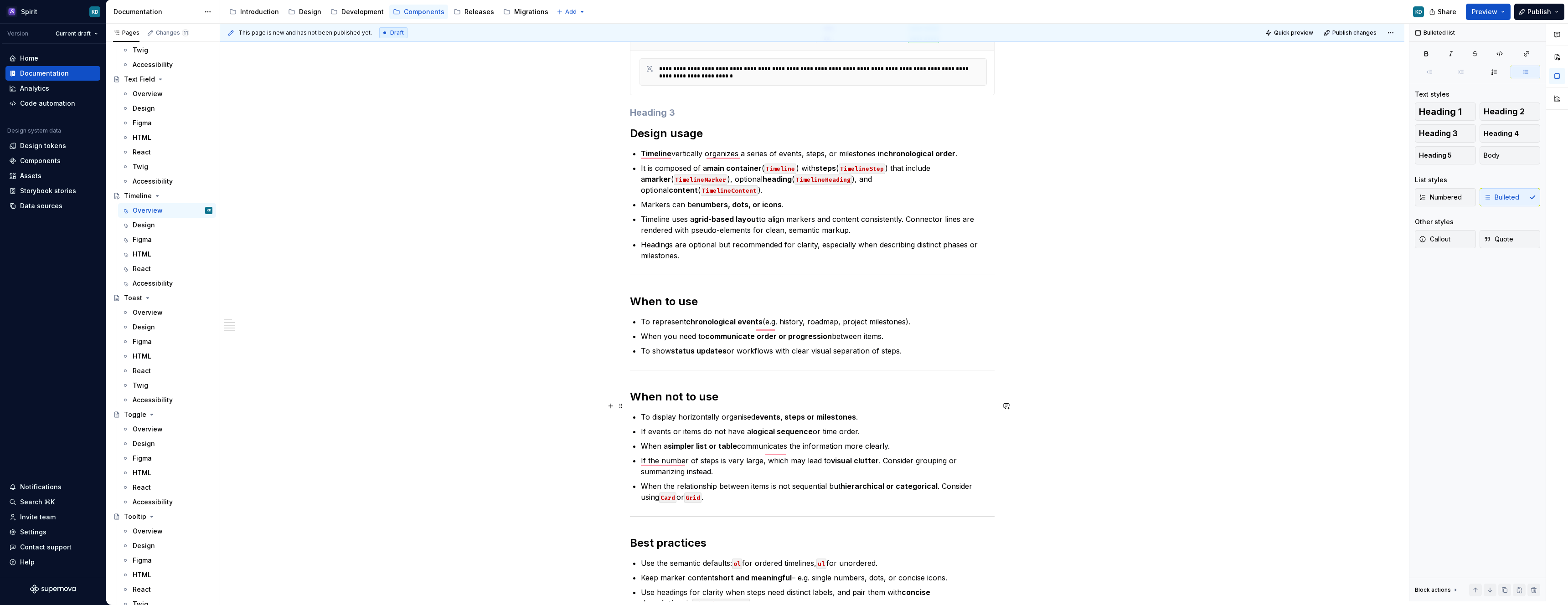
click at [881, 411] on p "To display horizontally organised events, steps or milestones ." at bounding box center [817, 416] width 354 height 11
drag, startPoint x: 791, startPoint y: 325, endPoint x: 845, endPoint y: 325, distance: 54.0
click at [845, 330] on p "When you need to communicate the order or progression between items." at bounding box center [817, 334] width 354 height 11
click at [872, 411] on p "To display horizontally organised events, steps or milestones ." at bounding box center [817, 416] width 354 height 11
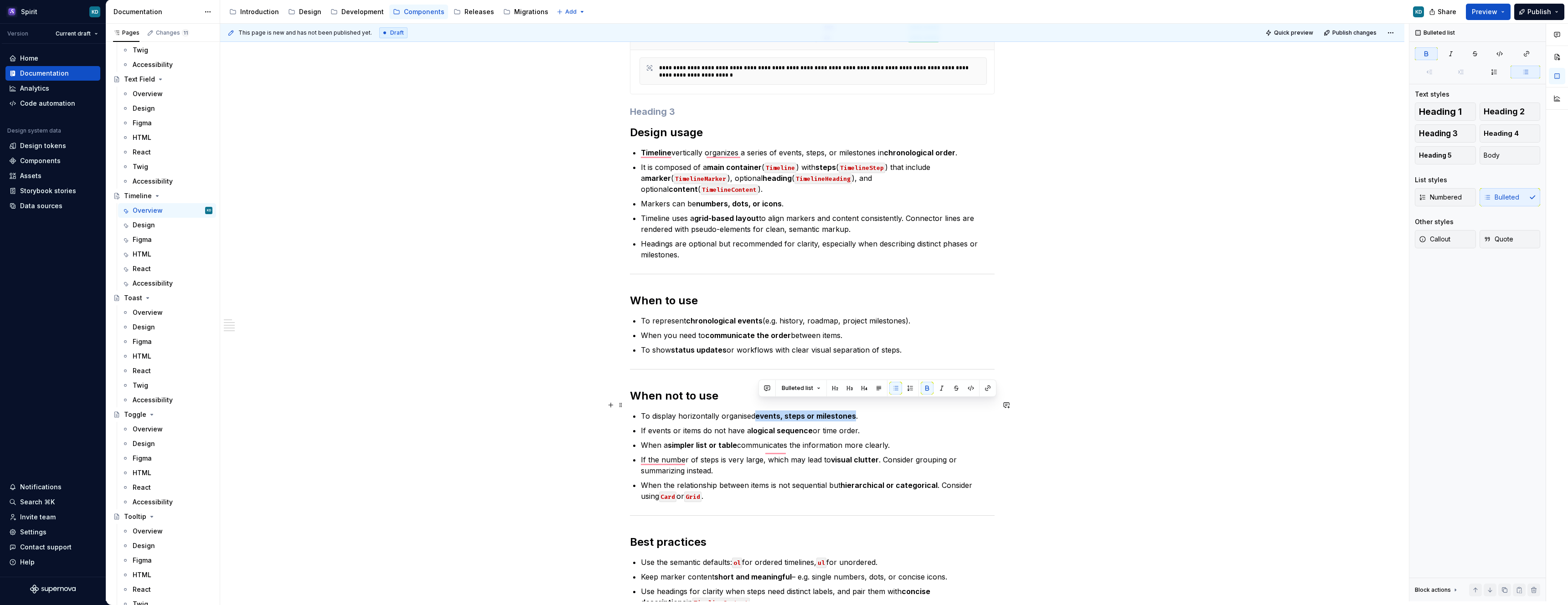
drag, startPoint x: 758, startPoint y: 406, endPoint x: 854, endPoint y: 406, distance: 96.0
click at [854, 411] on strong "events, steps or milestones" at bounding box center [806, 415] width 101 height 9
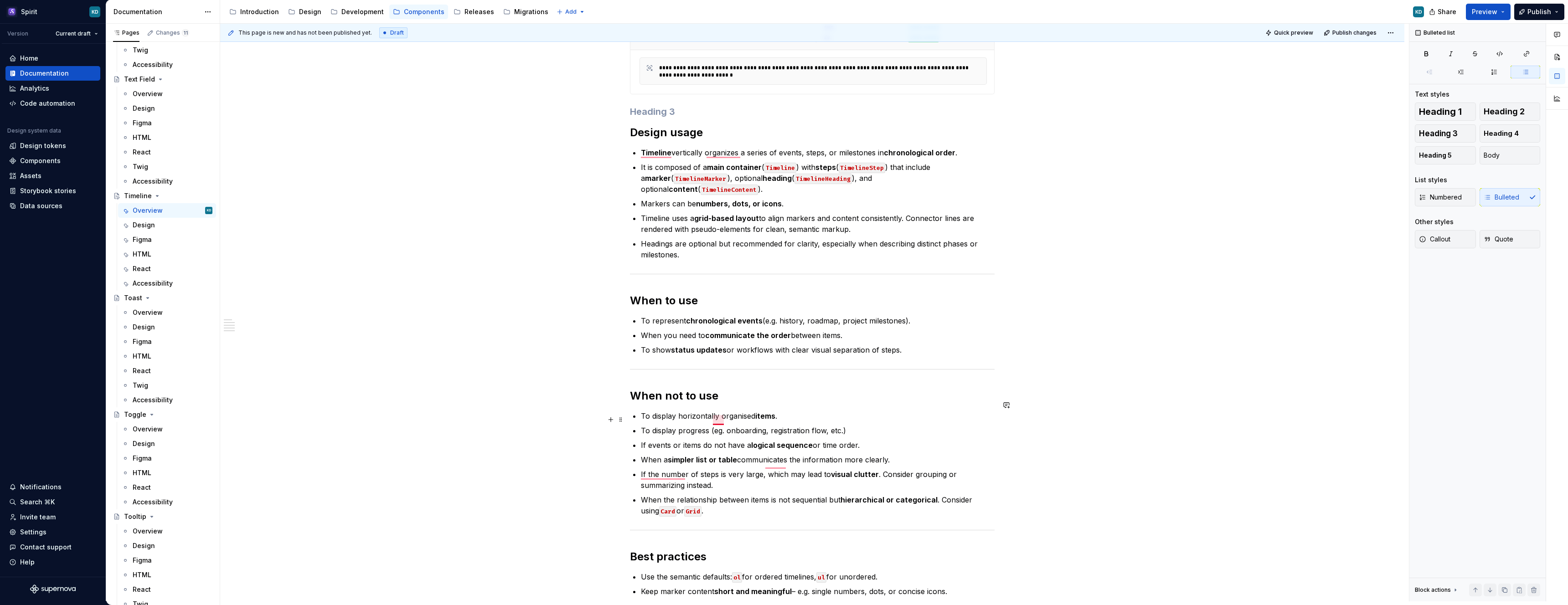
click at [719, 426] on p "To display progress (eg. onboarding, registration flow, etc.)" at bounding box center [817, 430] width 354 height 11
click at [864, 426] on p "To display progress (e.g., onboarding, registration flow, etc.)" at bounding box center [817, 430] width 354 height 11
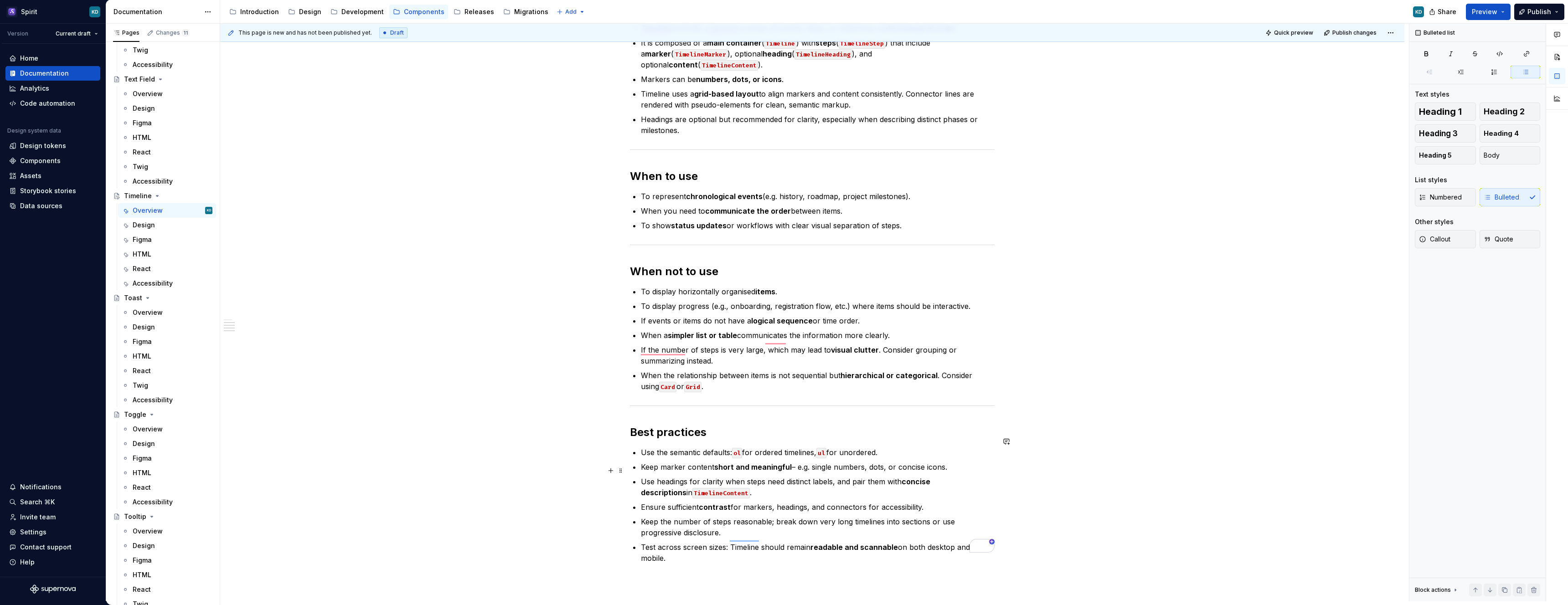
scroll to position [376, 0]
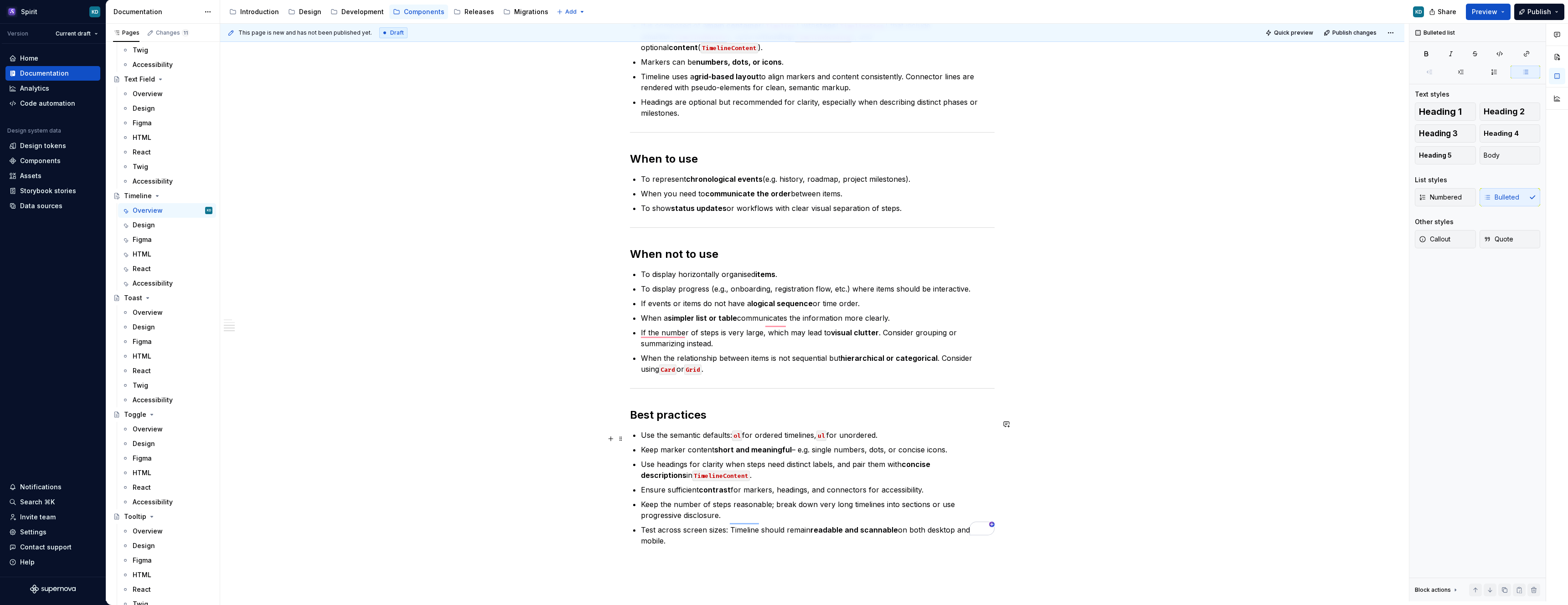
click at [797, 444] on p "Keep marker content short and meaningful – e.g. single numbers, dots, or concis…" at bounding box center [817, 449] width 354 height 11
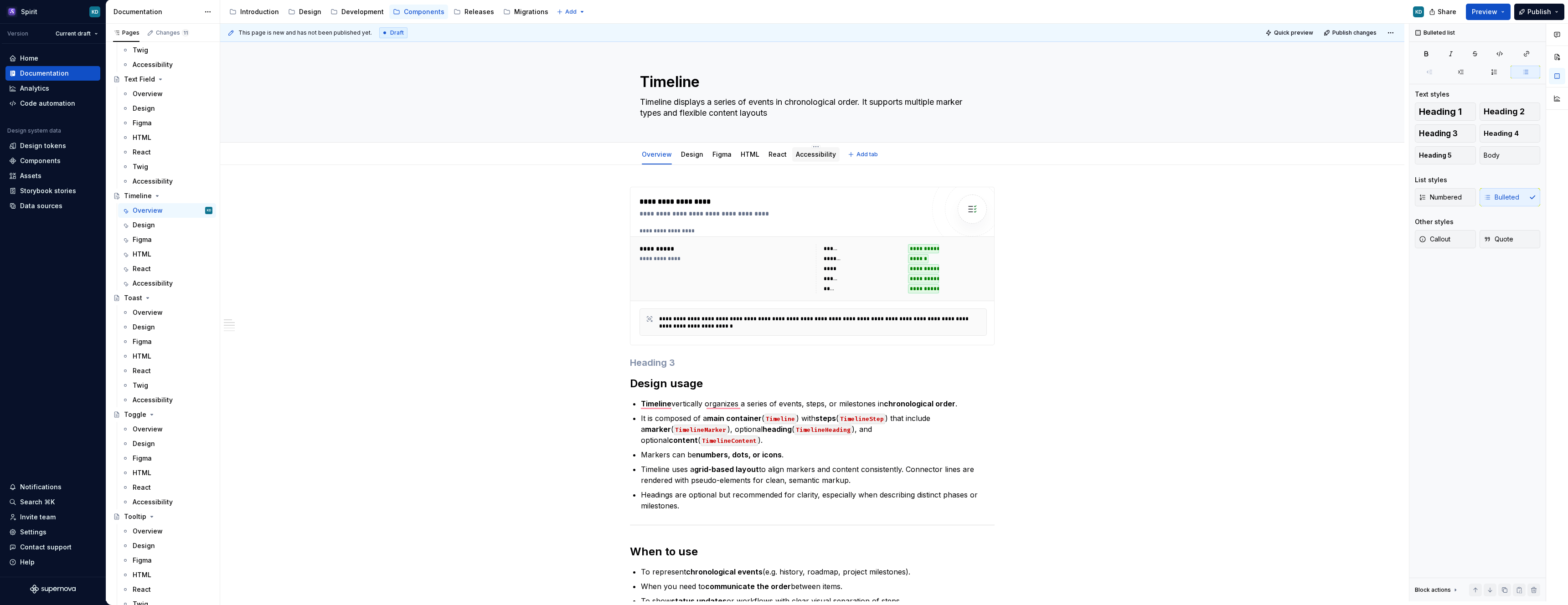
click at [812, 157] on link "Accessibility" at bounding box center [816, 154] width 40 height 8
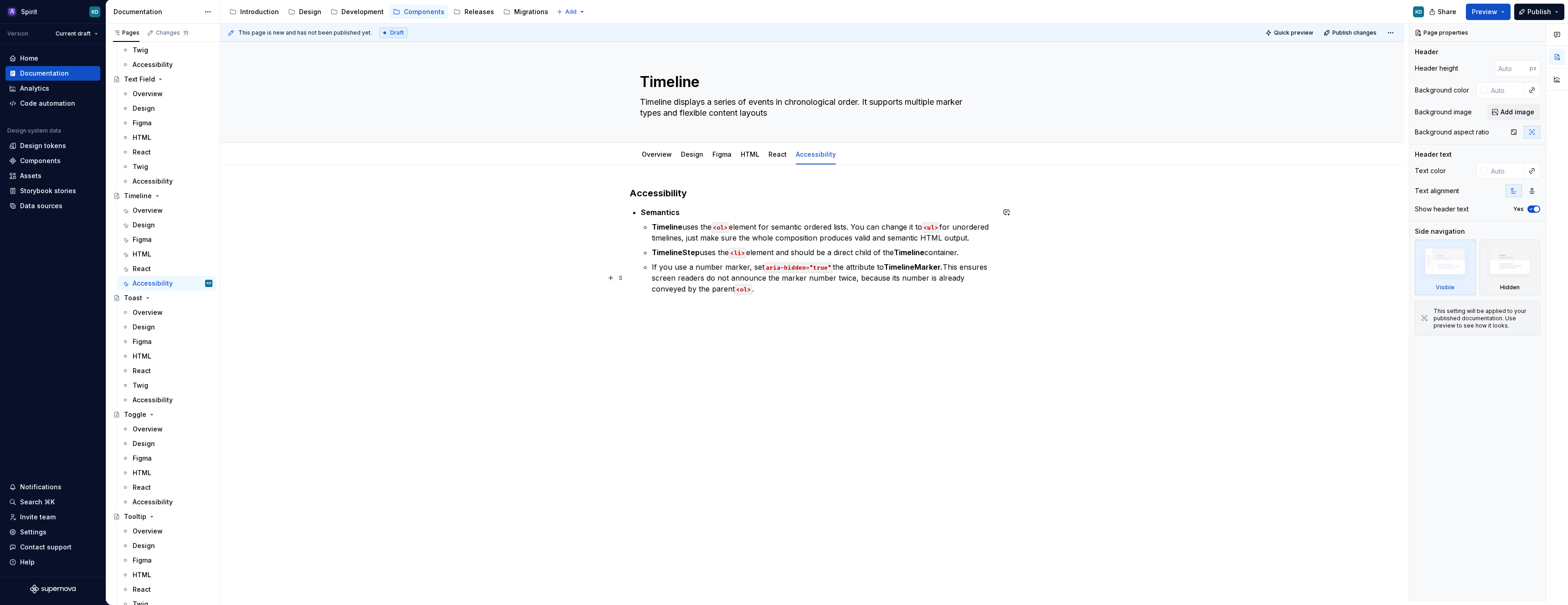
click at [716, 278] on p "If you use a number marker, set aria-hidden="true" the attribute to TimelineMar…" at bounding box center [822, 278] width 342 height 33
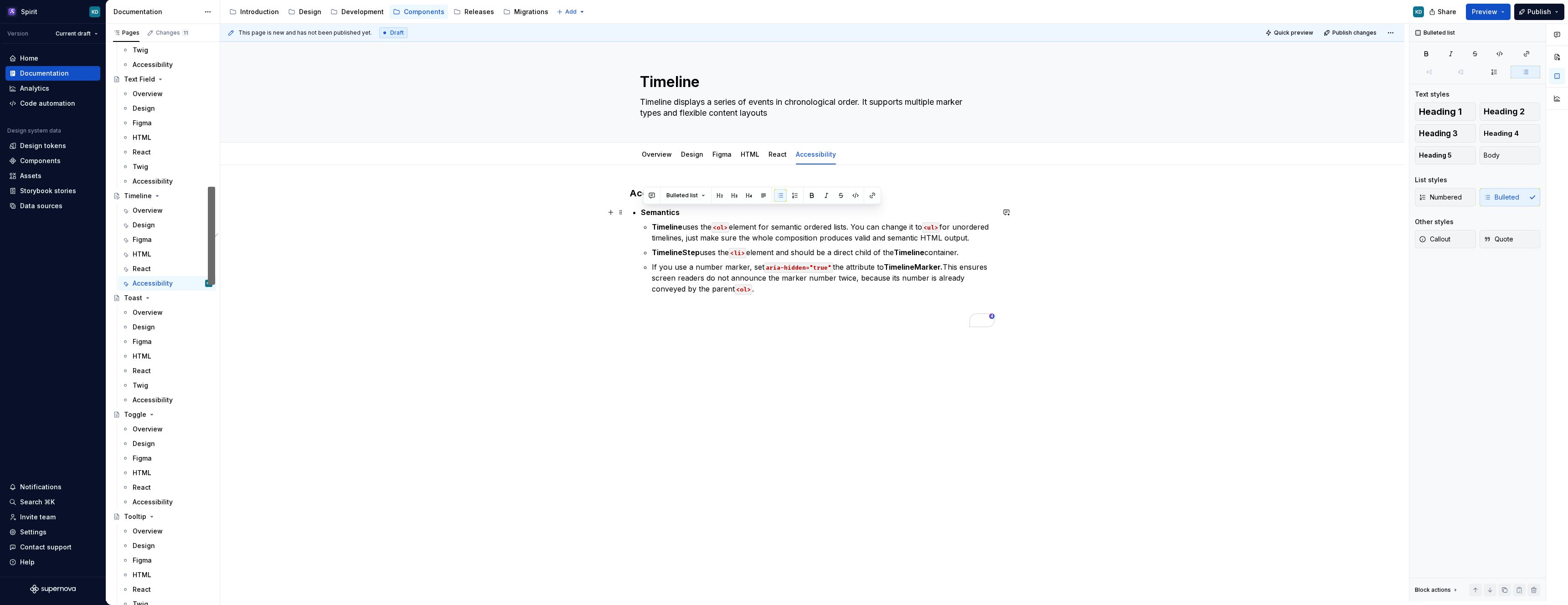
drag, startPoint x: 782, startPoint y: 300, endPoint x: 640, endPoint y: 213, distance: 166.5
click at [640, 213] on div "Accessibility Semantics Timeline uses the <ol> element for semantic ordered lis…" at bounding box center [813, 251] width 365 height 129
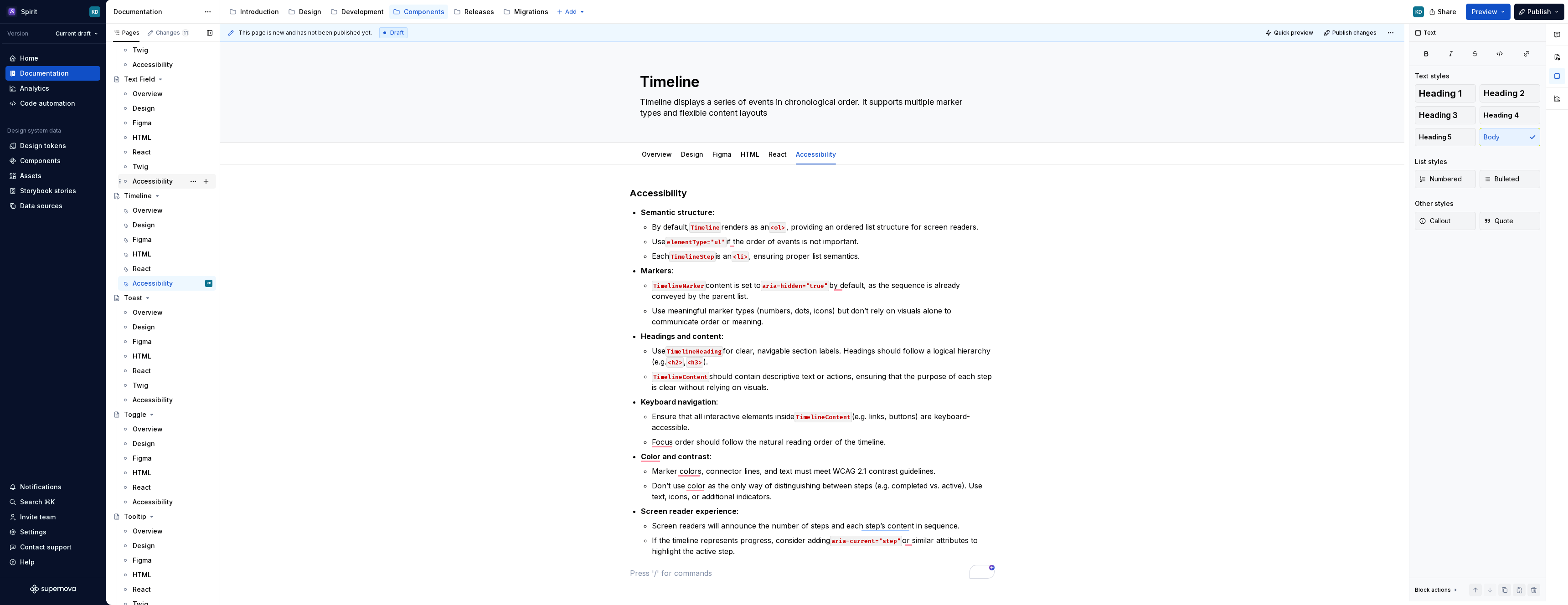
click at [156, 178] on div "Accessibility" at bounding box center [152, 180] width 40 height 9
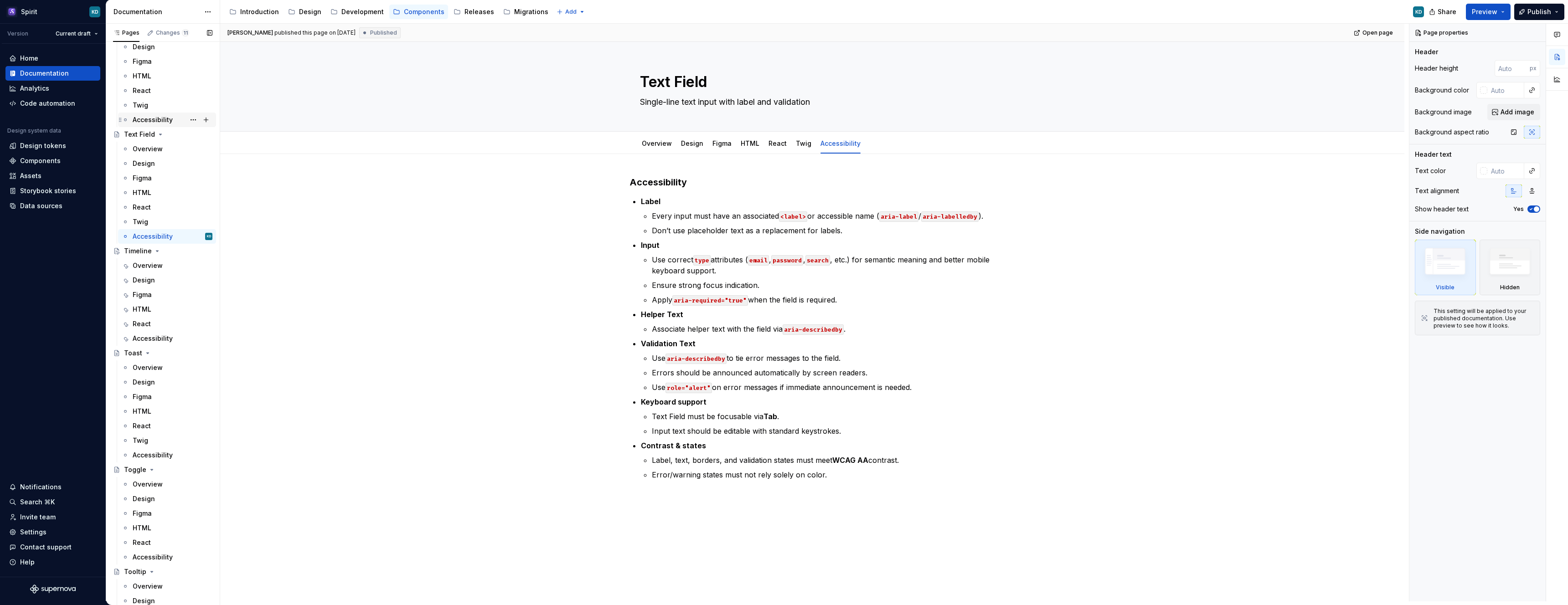
click at [162, 121] on div "Accessibility" at bounding box center [152, 119] width 40 height 9
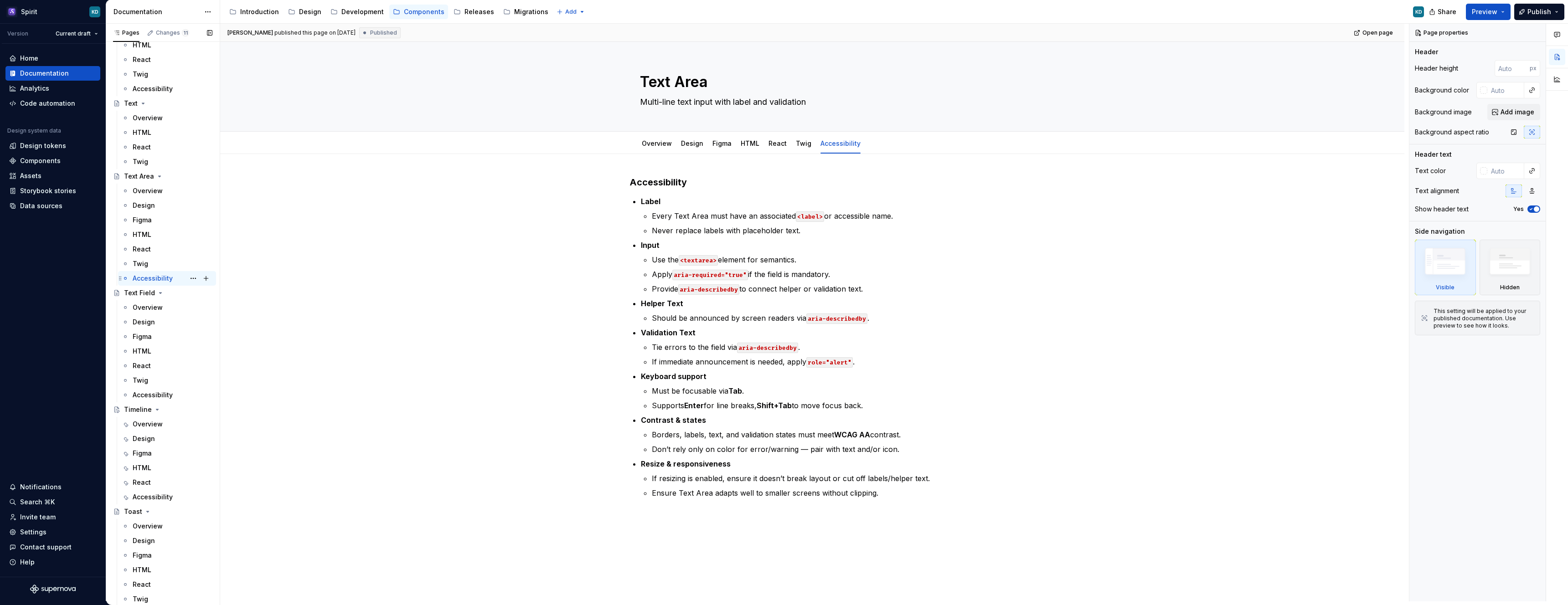
scroll to position [4938, 0]
click at [152, 89] on div "Accessibility" at bounding box center [152, 88] width 40 height 9
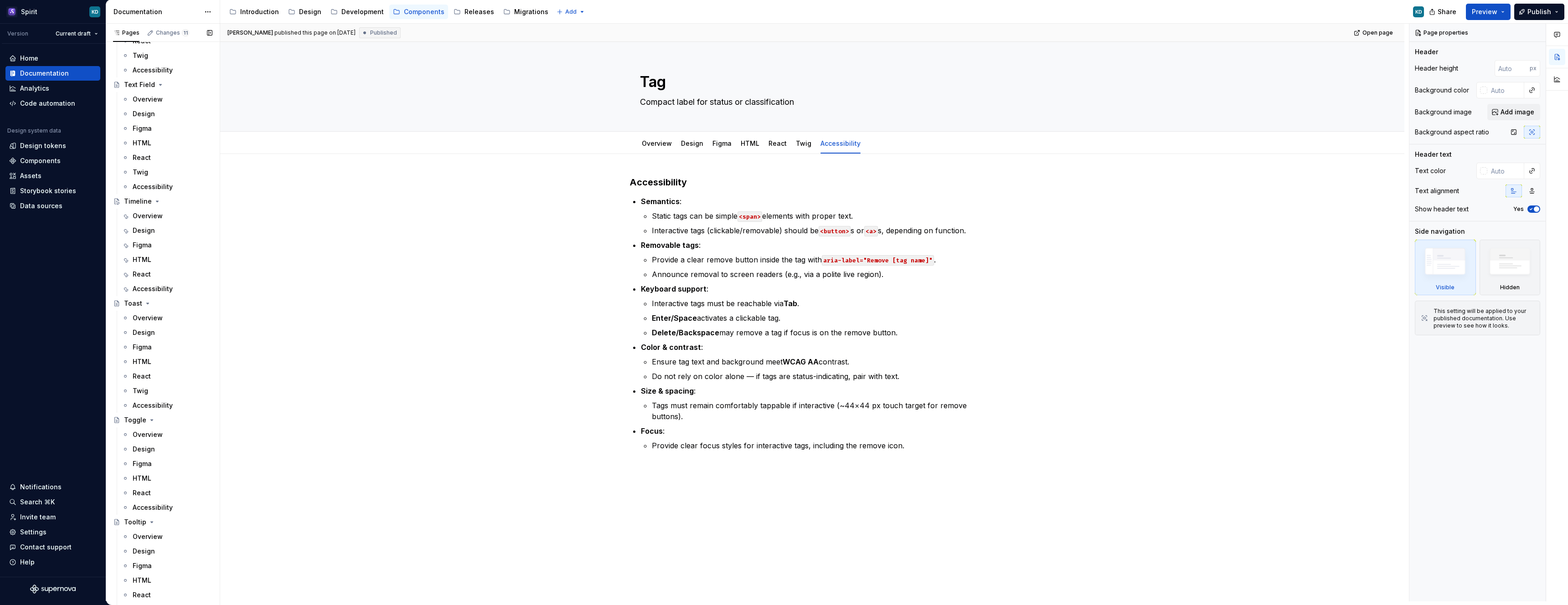
scroll to position [5149, 0]
click at [167, 288] on div "Accessibility" at bounding box center [152, 286] width 40 height 9
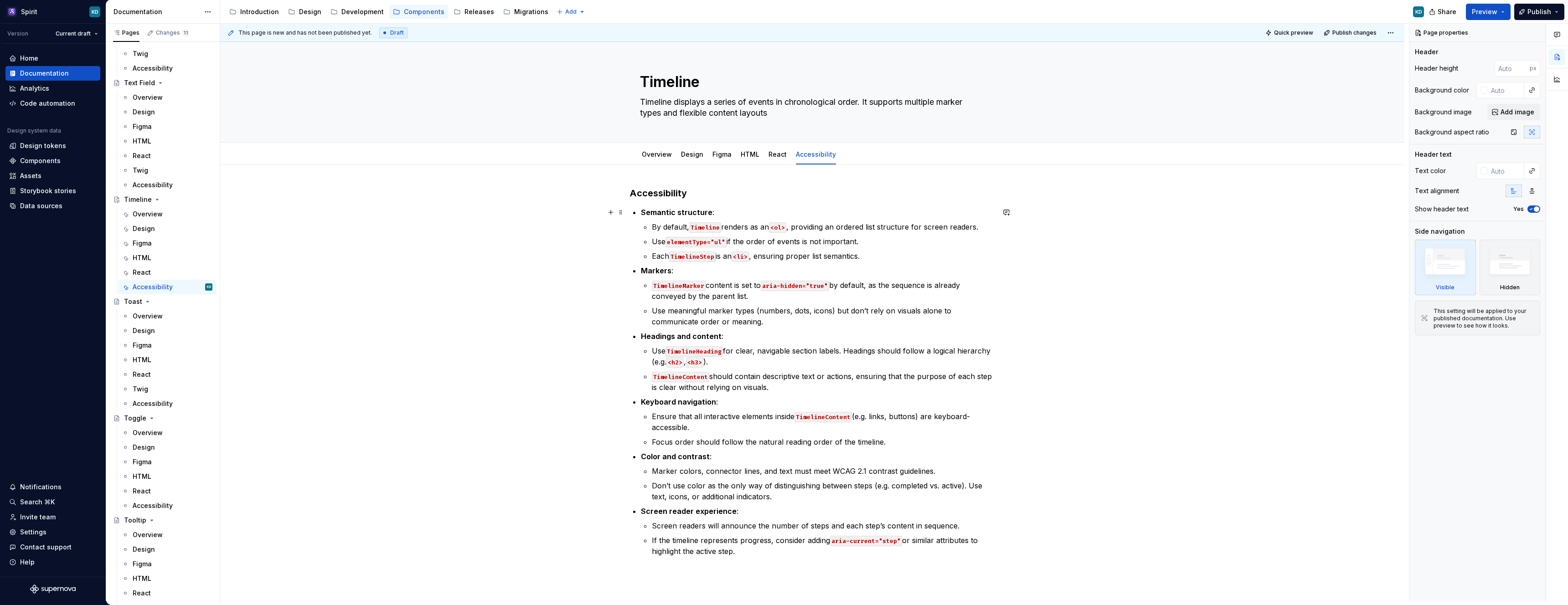
click at [696, 210] on strong "Semantic structure" at bounding box center [677, 211] width 72 height 9
type textarea "*"
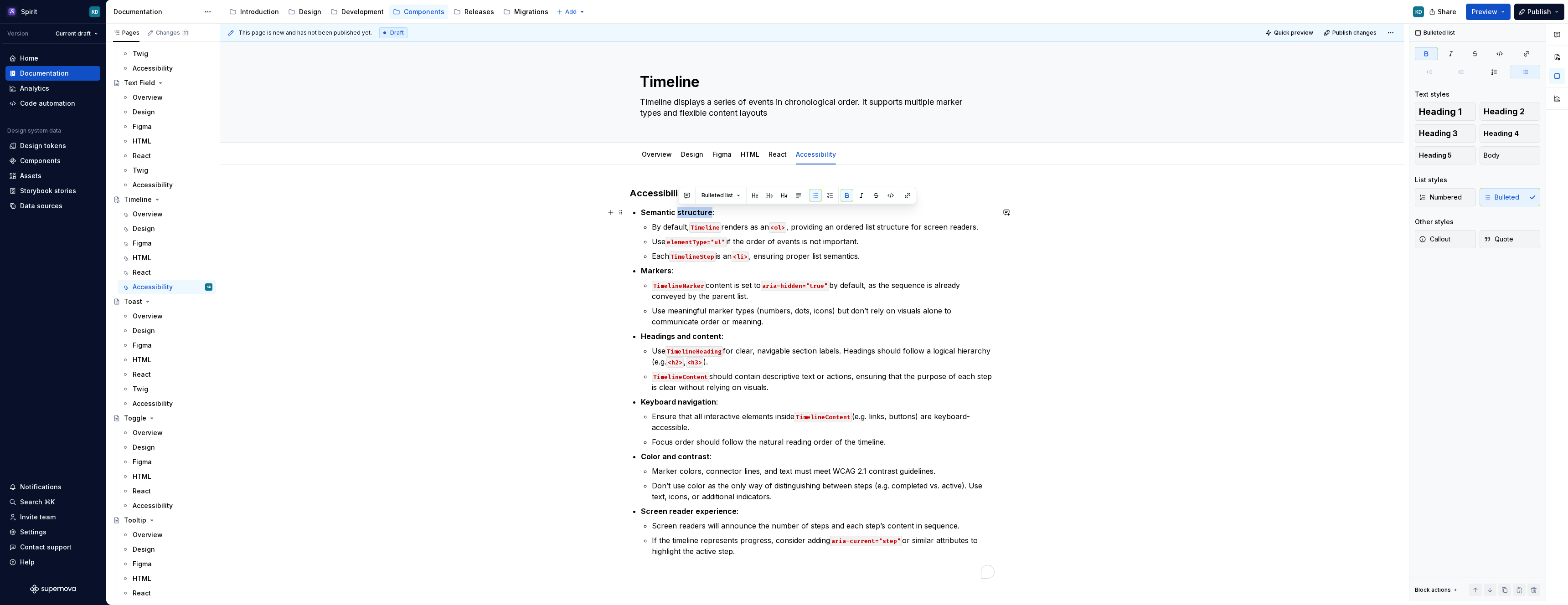
click at [696, 210] on strong "Semantic structure" at bounding box center [677, 211] width 72 height 9
click at [733, 213] on p "Semantics :" at bounding box center [817, 211] width 354 height 11
click at [654, 240] on p "Use elementType="ul" if the order of events is not important." at bounding box center [822, 240] width 342 height 11
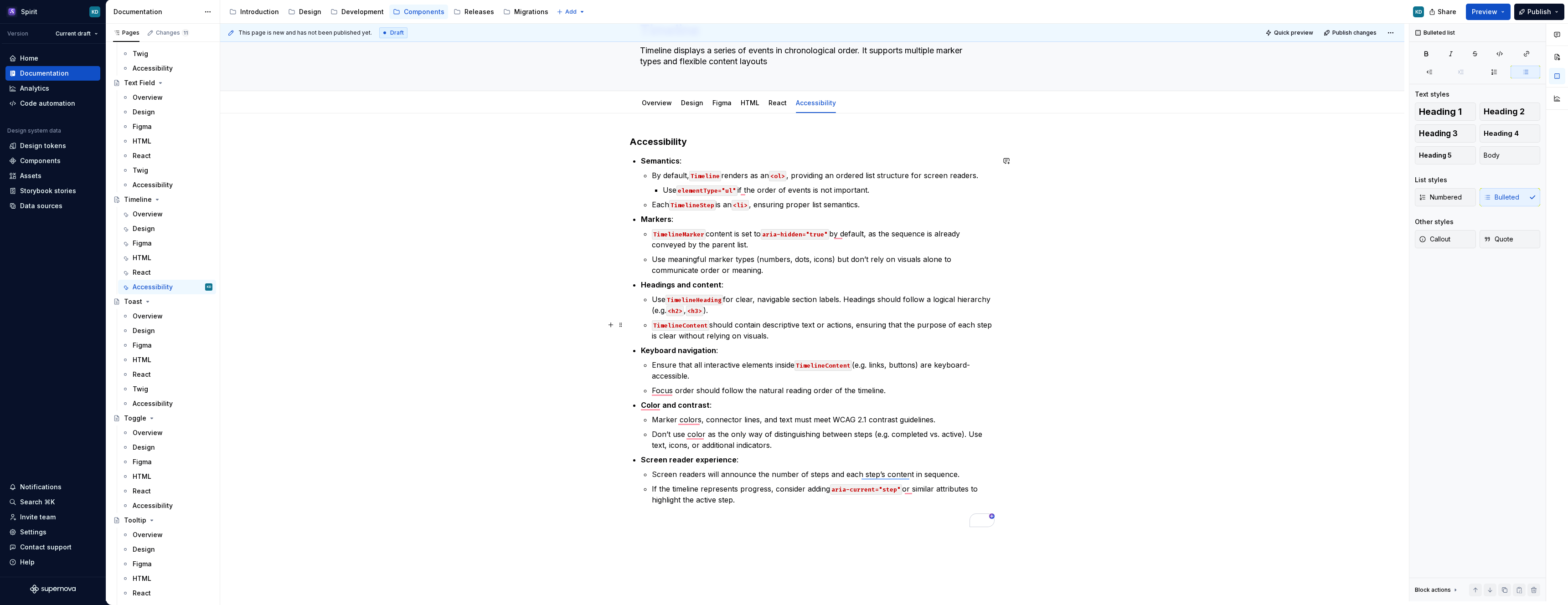
scroll to position [58, 0]
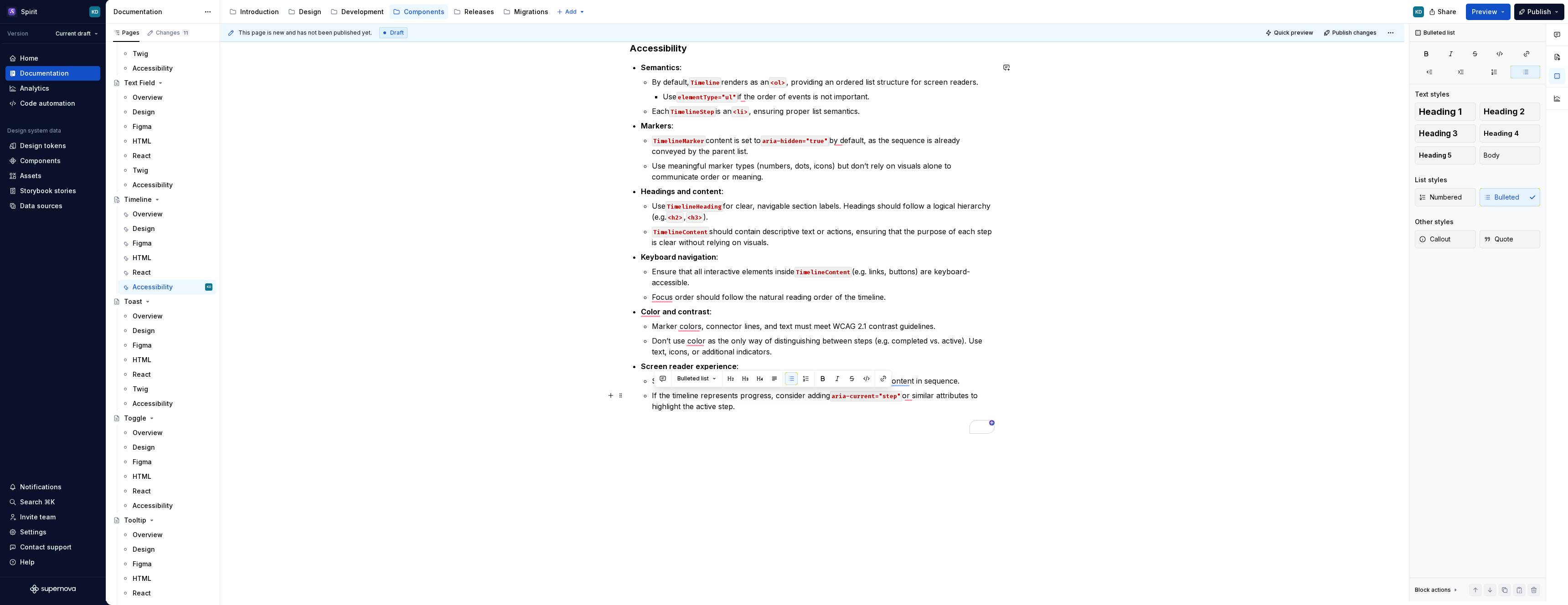
drag, startPoint x: 752, startPoint y: 405, endPoint x: 653, endPoint y: 394, distance: 99.6
click at [653, 394] on li "Screen reader experience : Screen readers will announce the number of steps and…" at bounding box center [817, 386] width 354 height 51
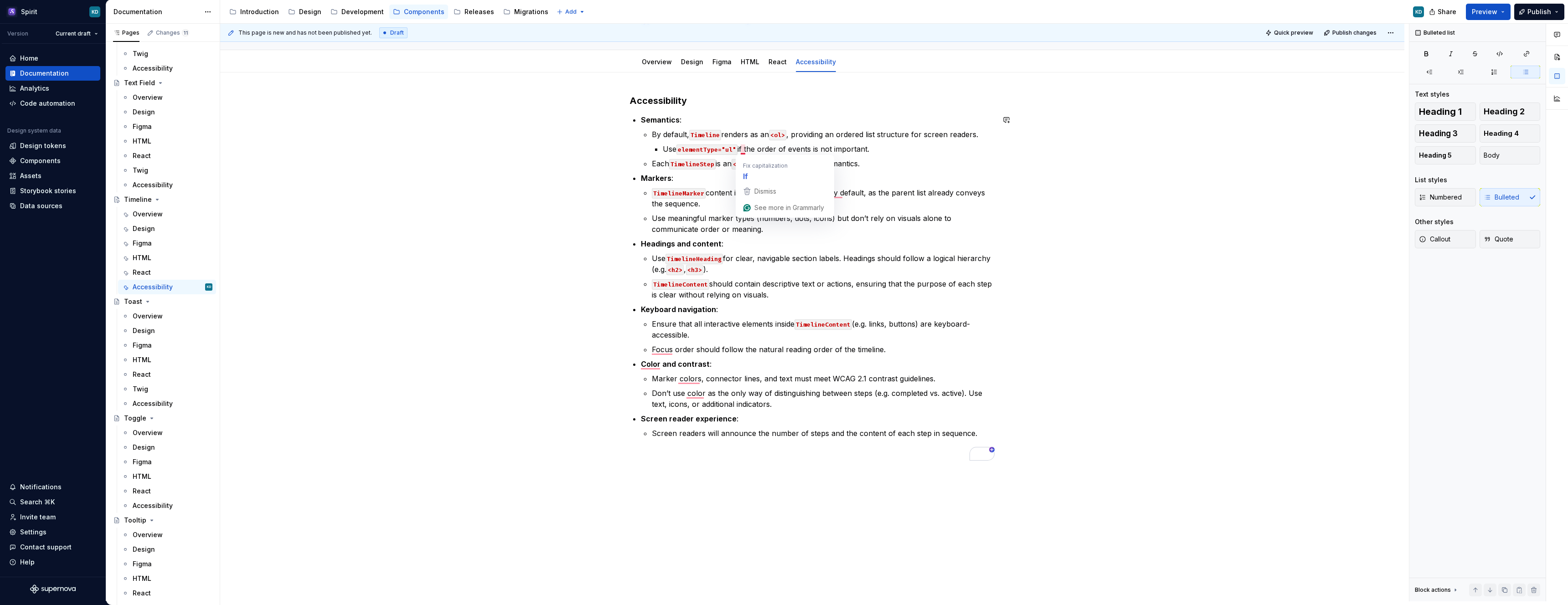
click at [912, 165] on p "Each TimelineStep is an <li> , ensuring proper list semantics." at bounding box center [822, 163] width 342 height 11
click at [708, 422] on span "Dismiss" at bounding box center [703, 421] width 22 height 8
click at [695, 393] on p "Don’t use color as the only way of distinguishing between steps (e.g. completed…" at bounding box center [822, 398] width 342 height 22
click at [710, 439] on span "Dismiss" at bounding box center [711, 435] width 22 height 8
click at [670, 408] on span "Dismiss" at bounding box center [665, 406] width 22 height 8
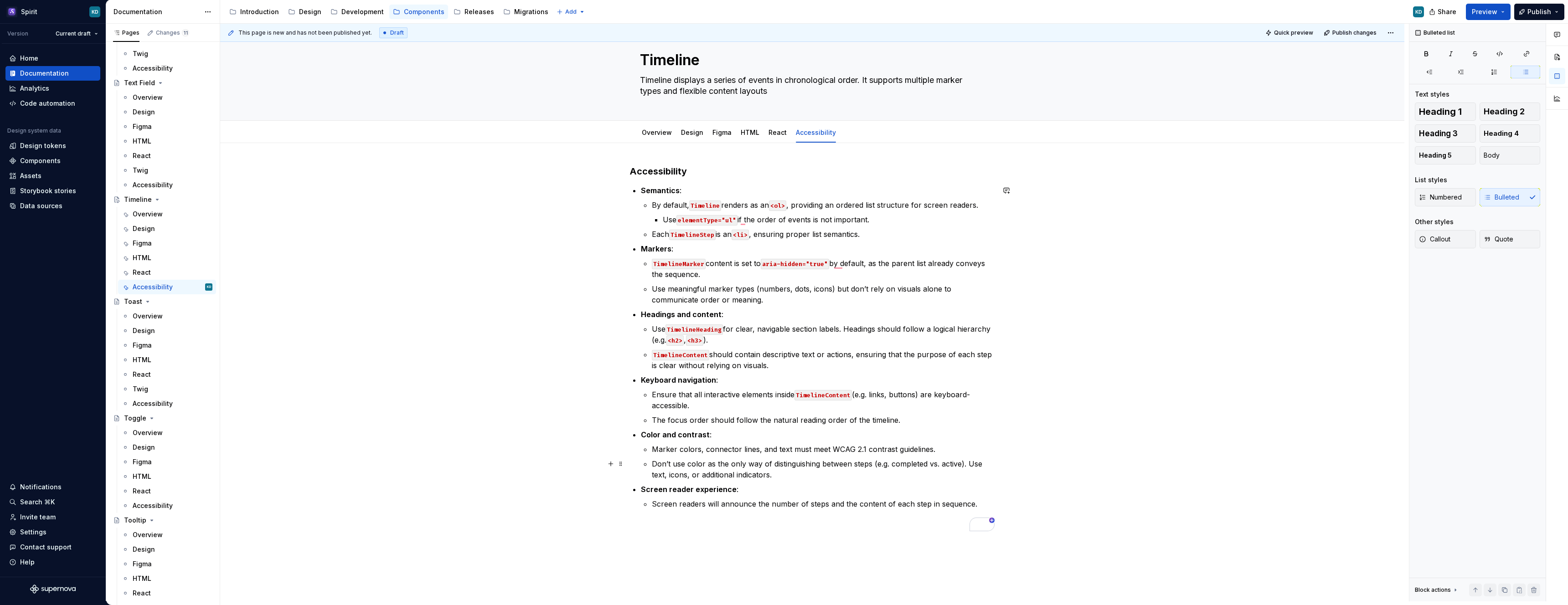
scroll to position [0, 0]
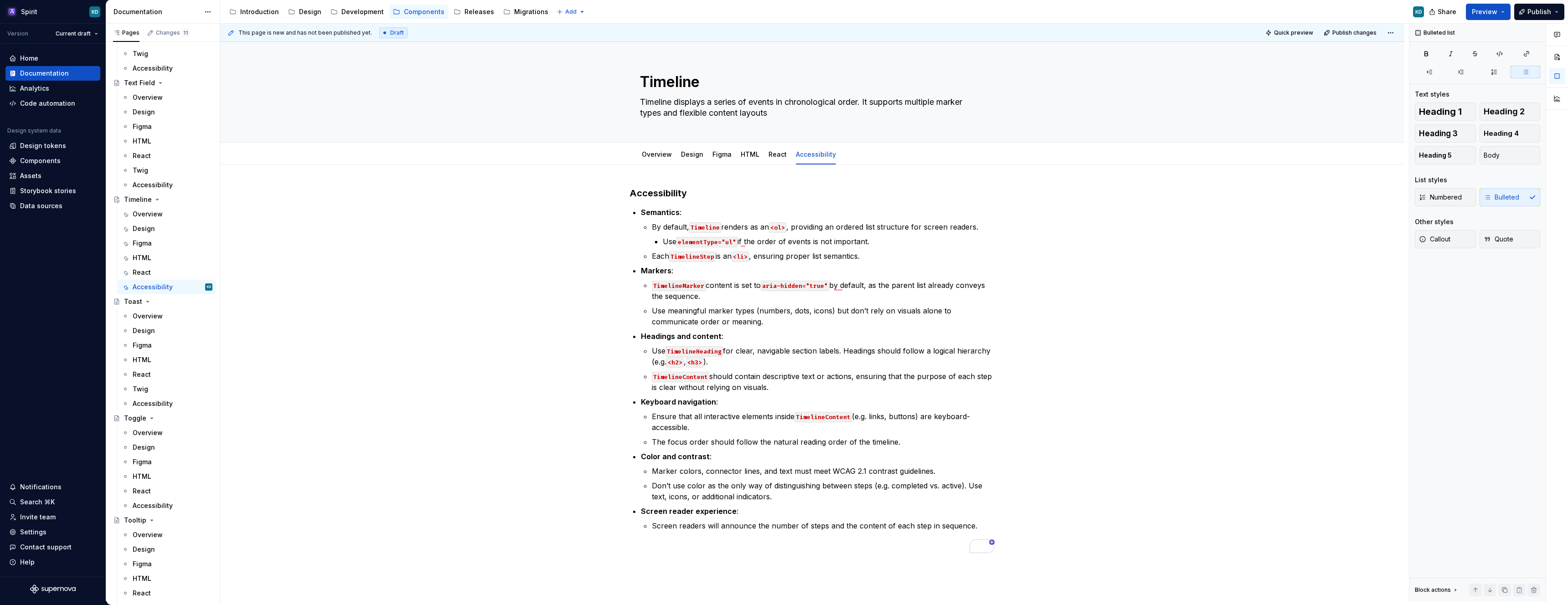
click at [1484, 19] on div "Share Preview Publish" at bounding box center [1499, 12] width 137 height 23
click at [1484, 16] on button "Preview" at bounding box center [1488, 12] width 45 height 16
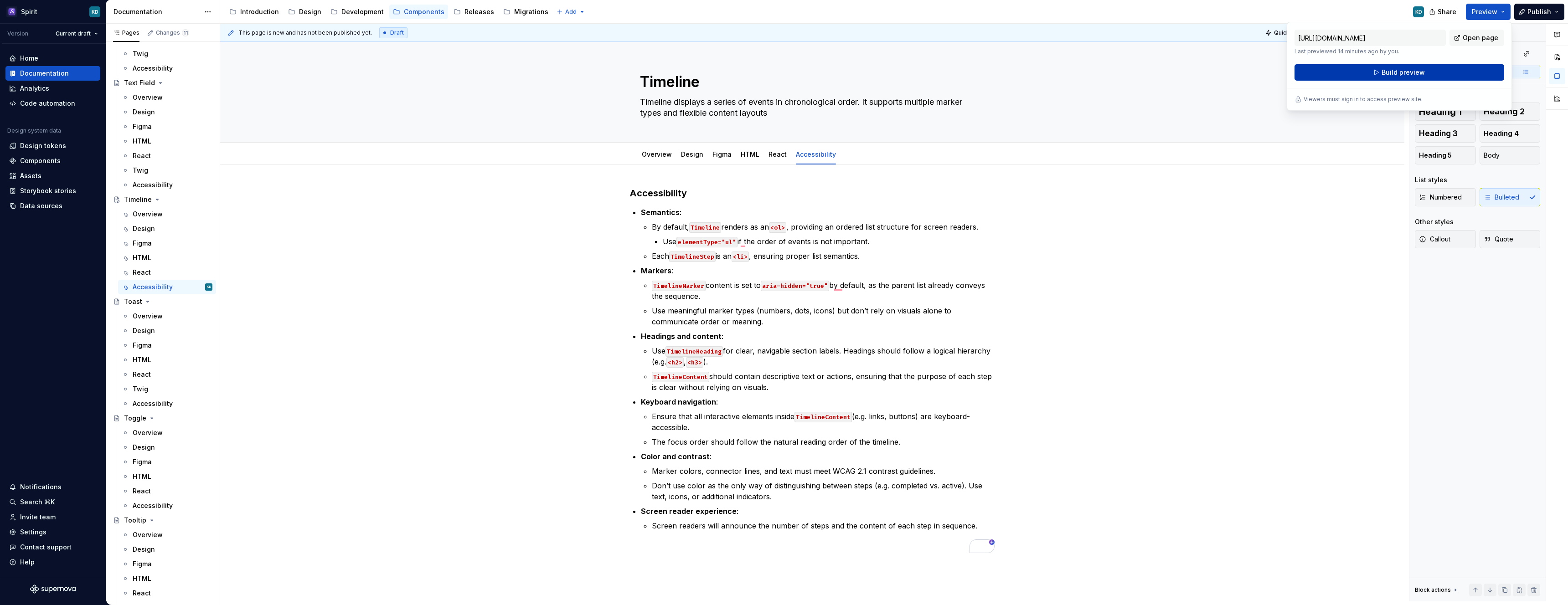
click at [1428, 70] on button "Build preview" at bounding box center [1399, 72] width 209 height 16
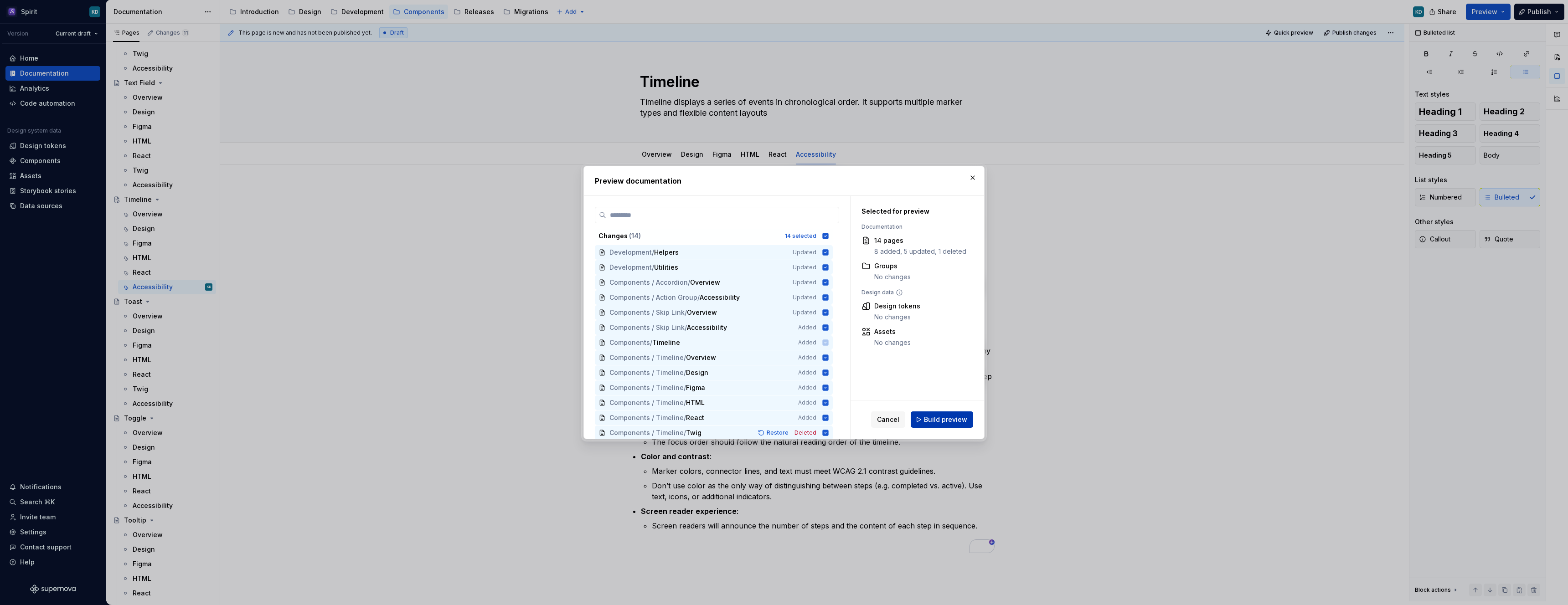
click at [941, 419] on span "Build preview" at bounding box center [945, 419] width 44 height 9
type textarea "*"
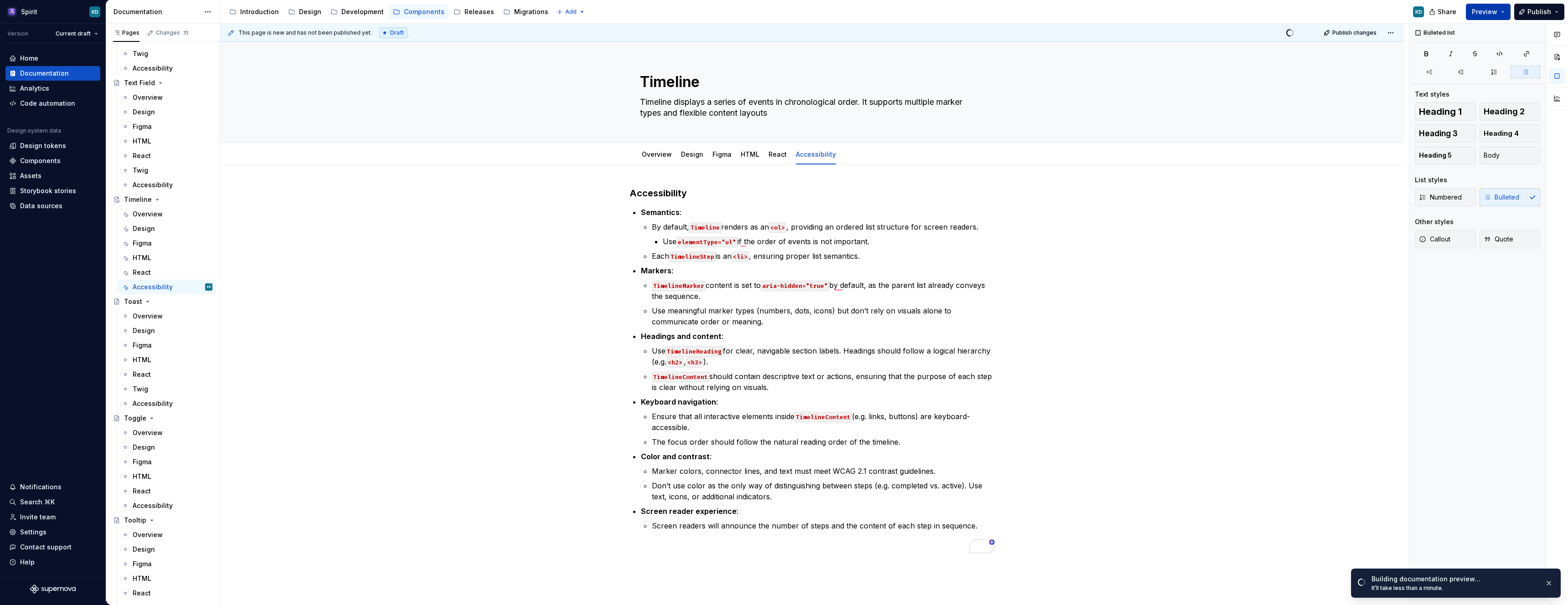
click at [1495, 16] on span "Preview" at bounding box center [1485, 12] width 25 height 9
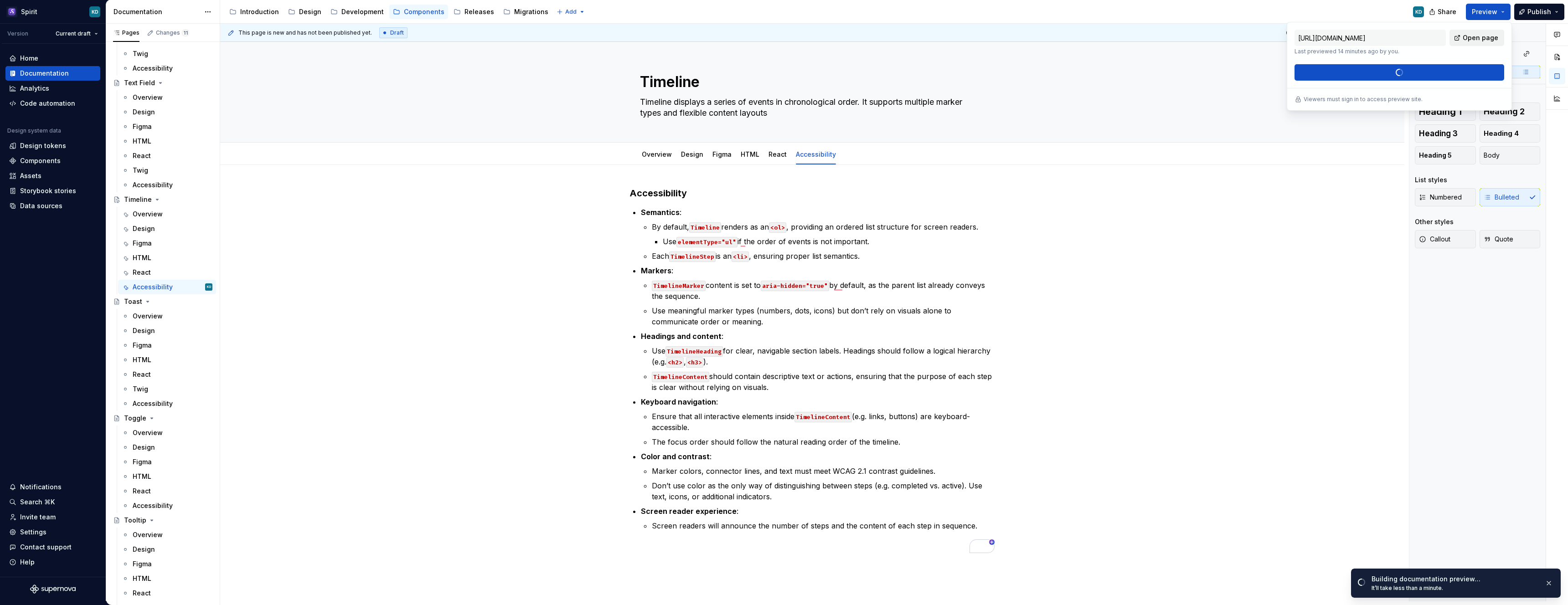
click at [1481, 39] on span "Open page" at bounding box center [1480, 37] width 36 height 9
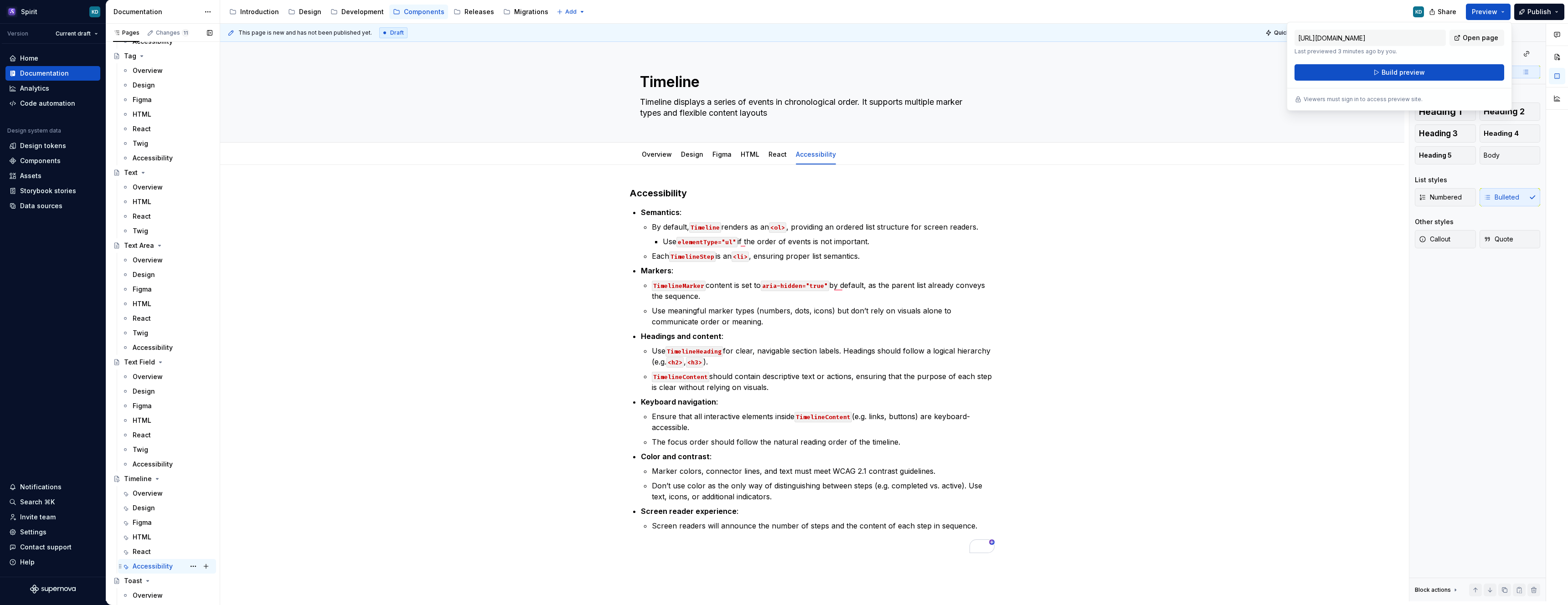
scroll to position [4398, 0]
click at [1546, 13] on span "Publish" at bounding box center [1539, 12] width 23 height 9
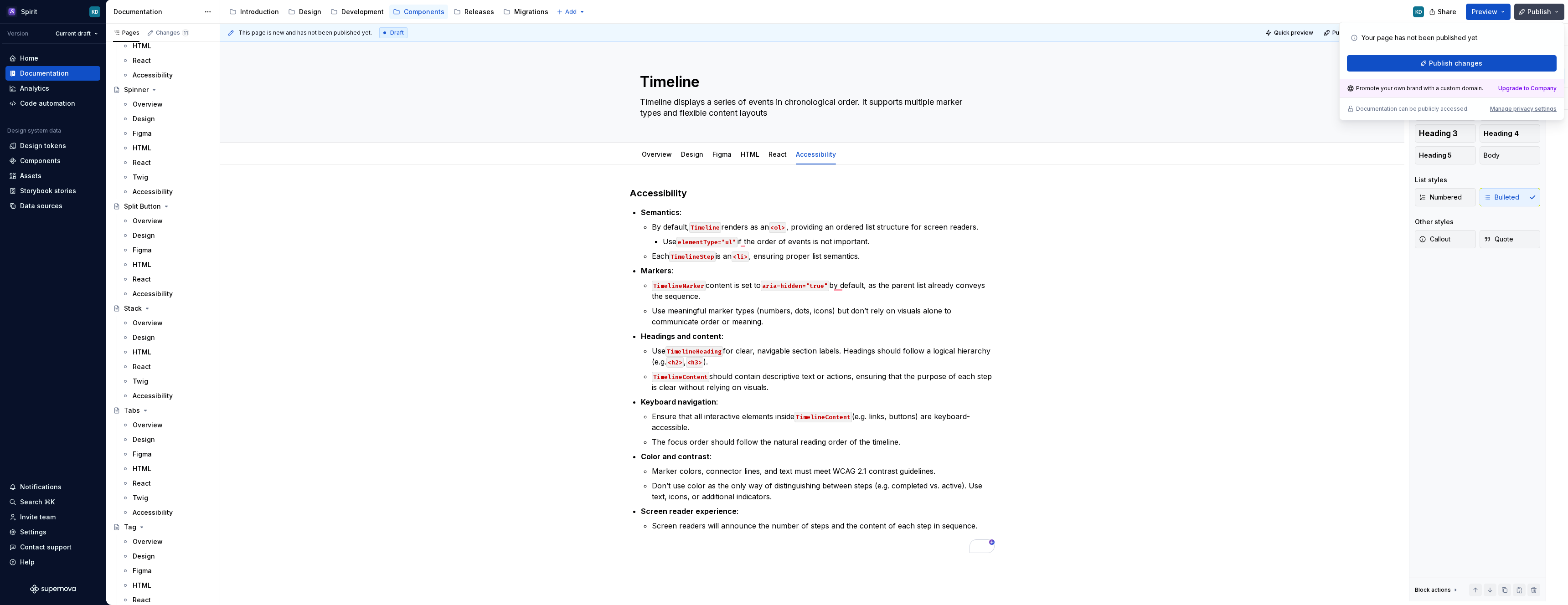
click at [1546, 13] on span "Publish" at bounding box center [1539, 12] width 23 height 9
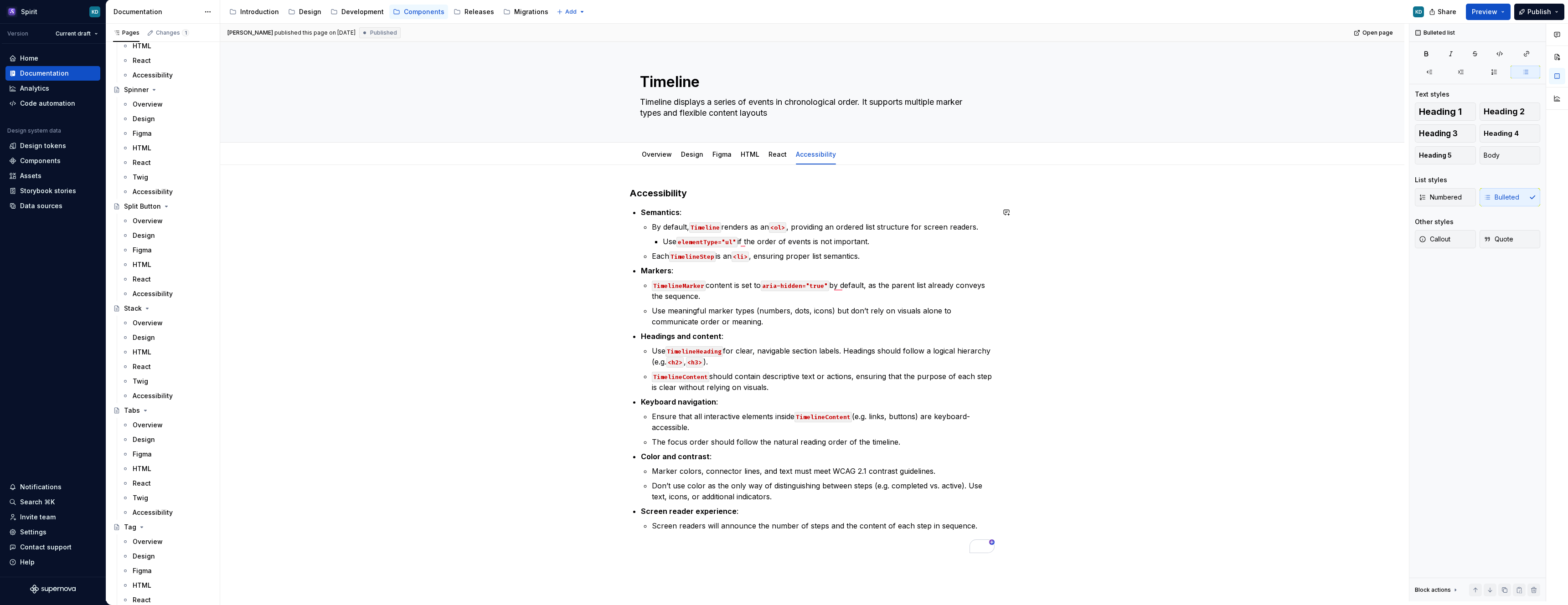
type textarea "*"
